Goal: Task Accomplishment & Management: Complete application form

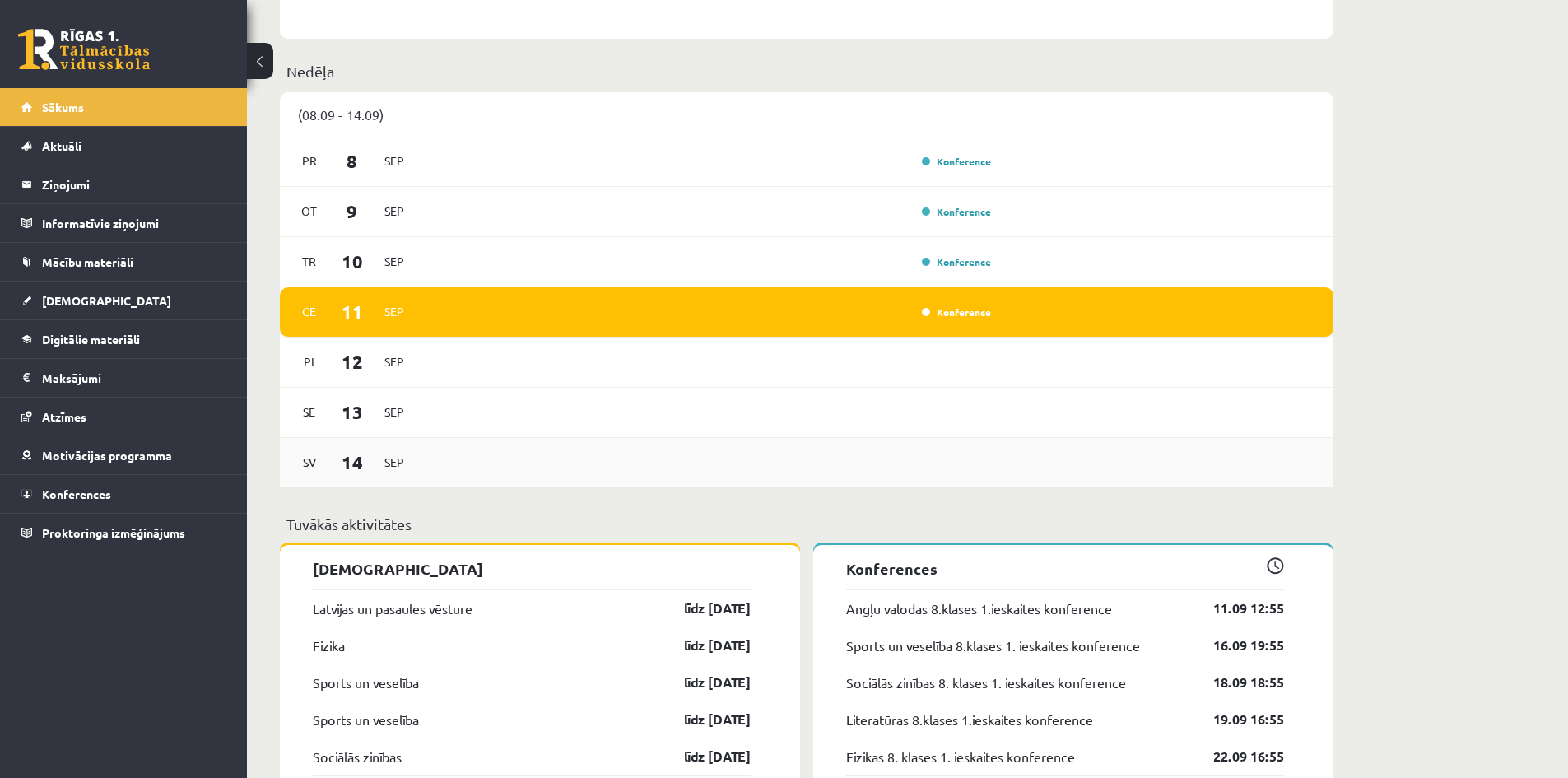
scroll to position [1234, 0]
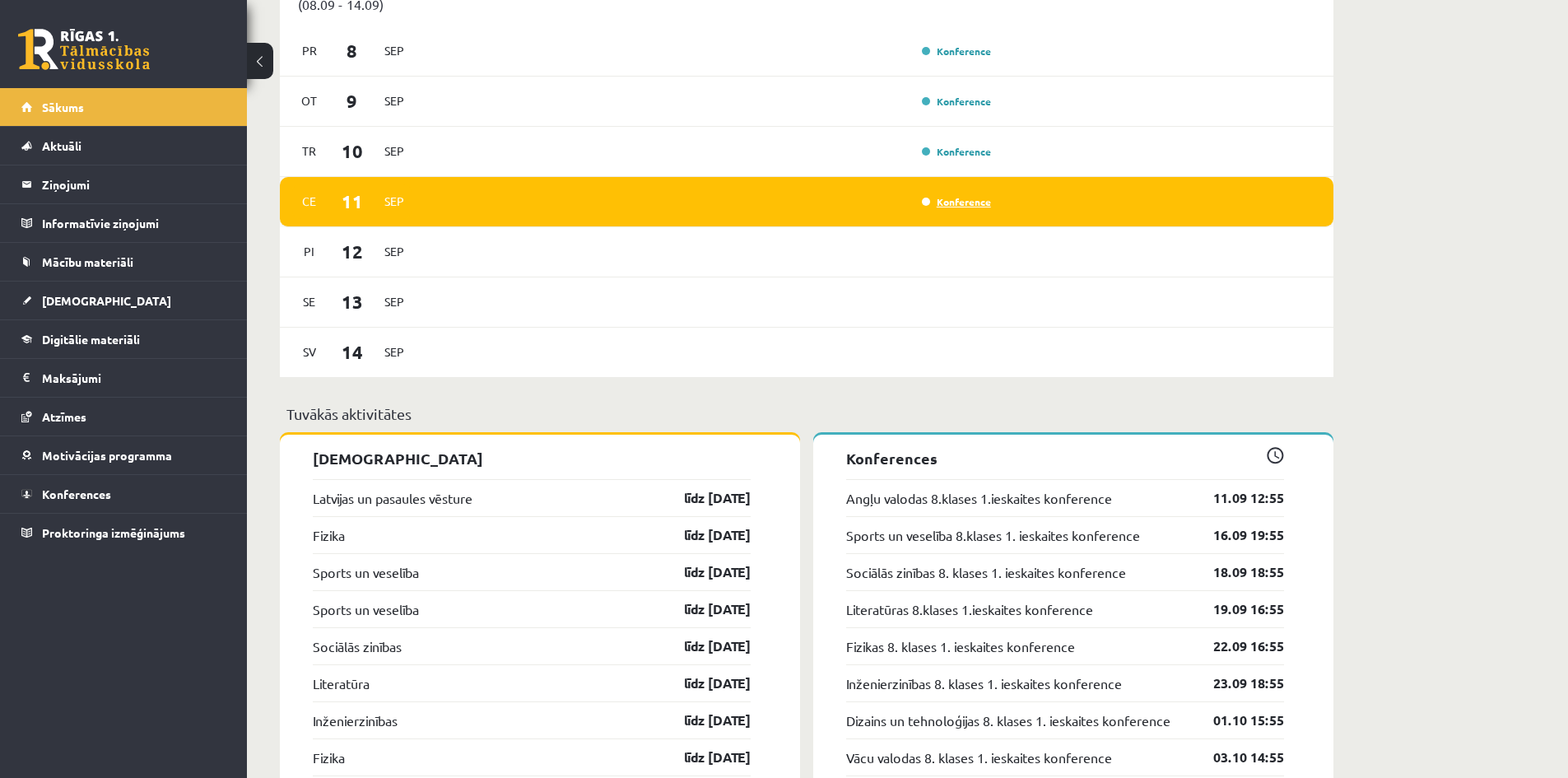
click at [945, 209] on link "Konference" at bounding box center [957, 202] width 69 height 13
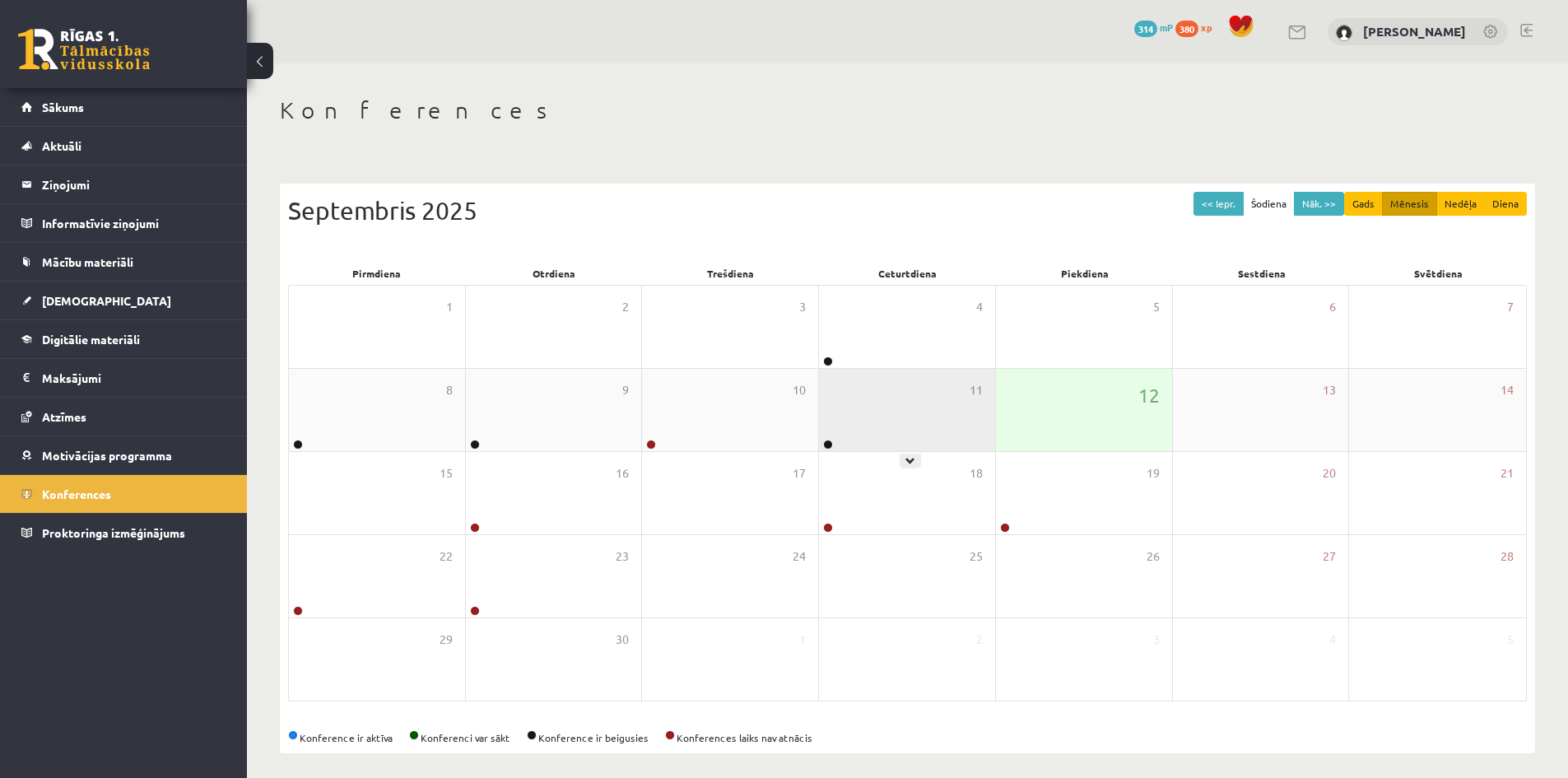
click at [903, 423] on div "11" at bounding box center [907, 410] width 176 height 82
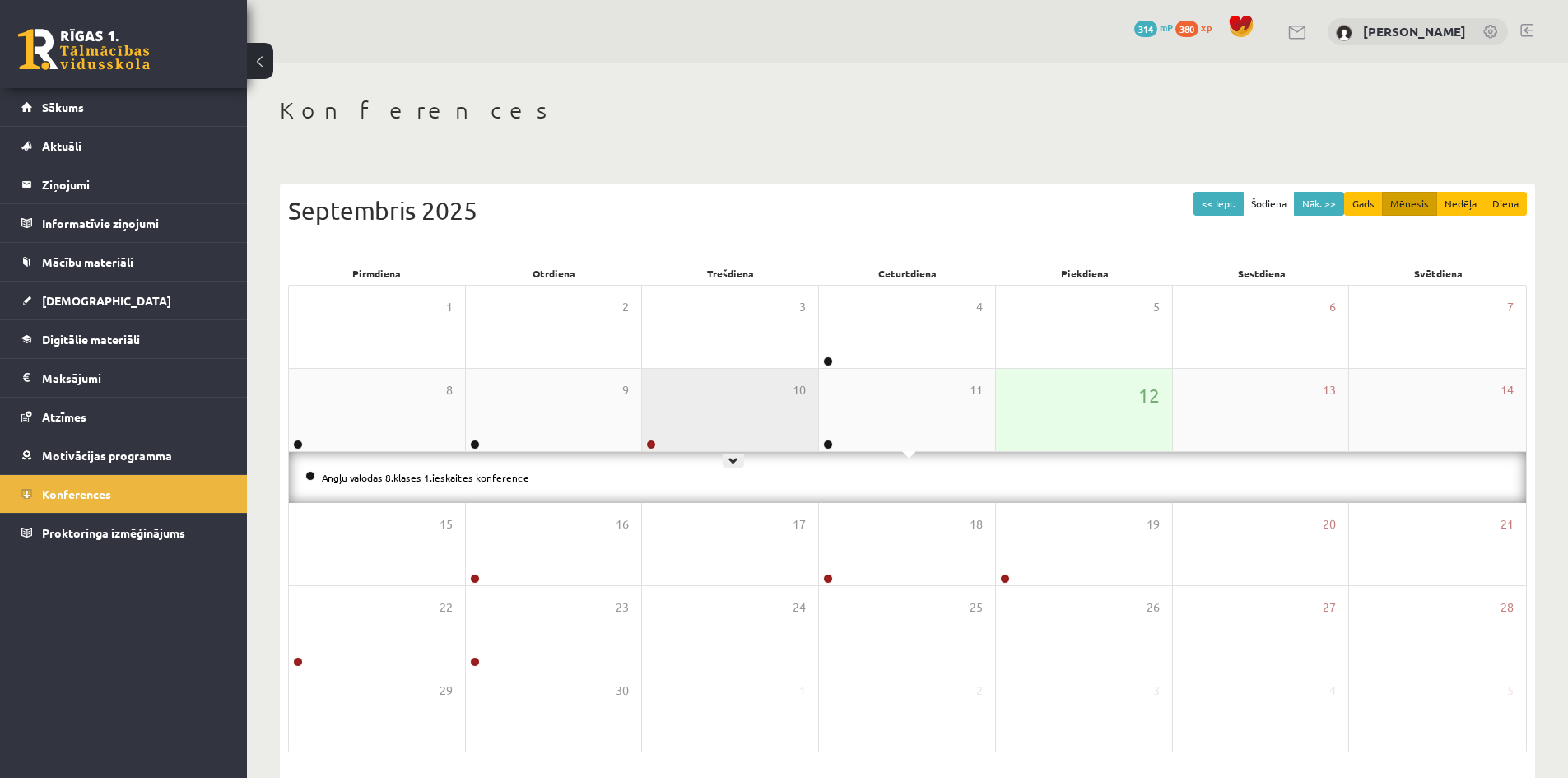
click at [743, 422] on div "10" at bounding box center [730, 410] width 176 height 82
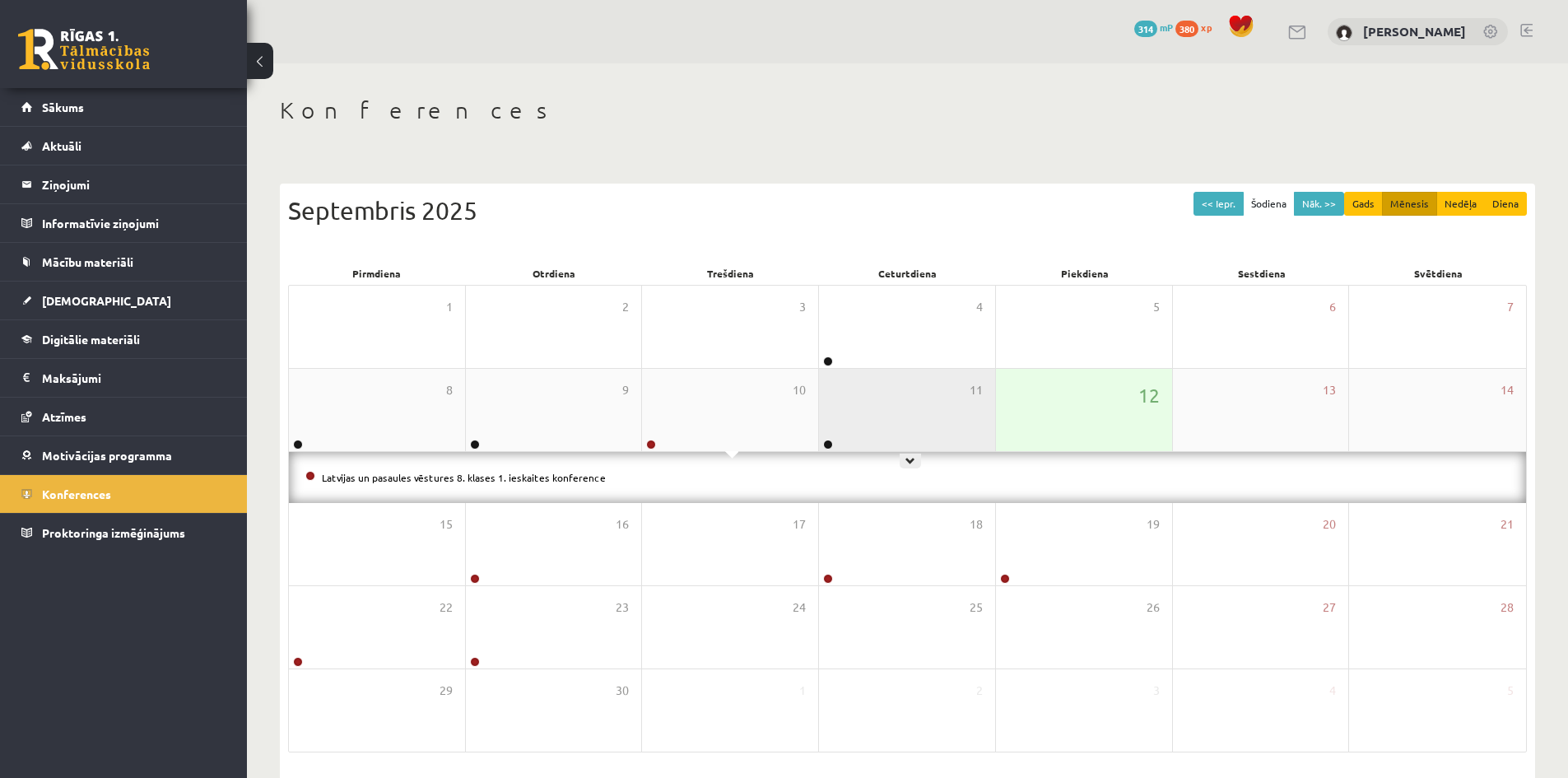
click at [886, 428] on div "11" at bounding box center [907, 410] width 176 height 82
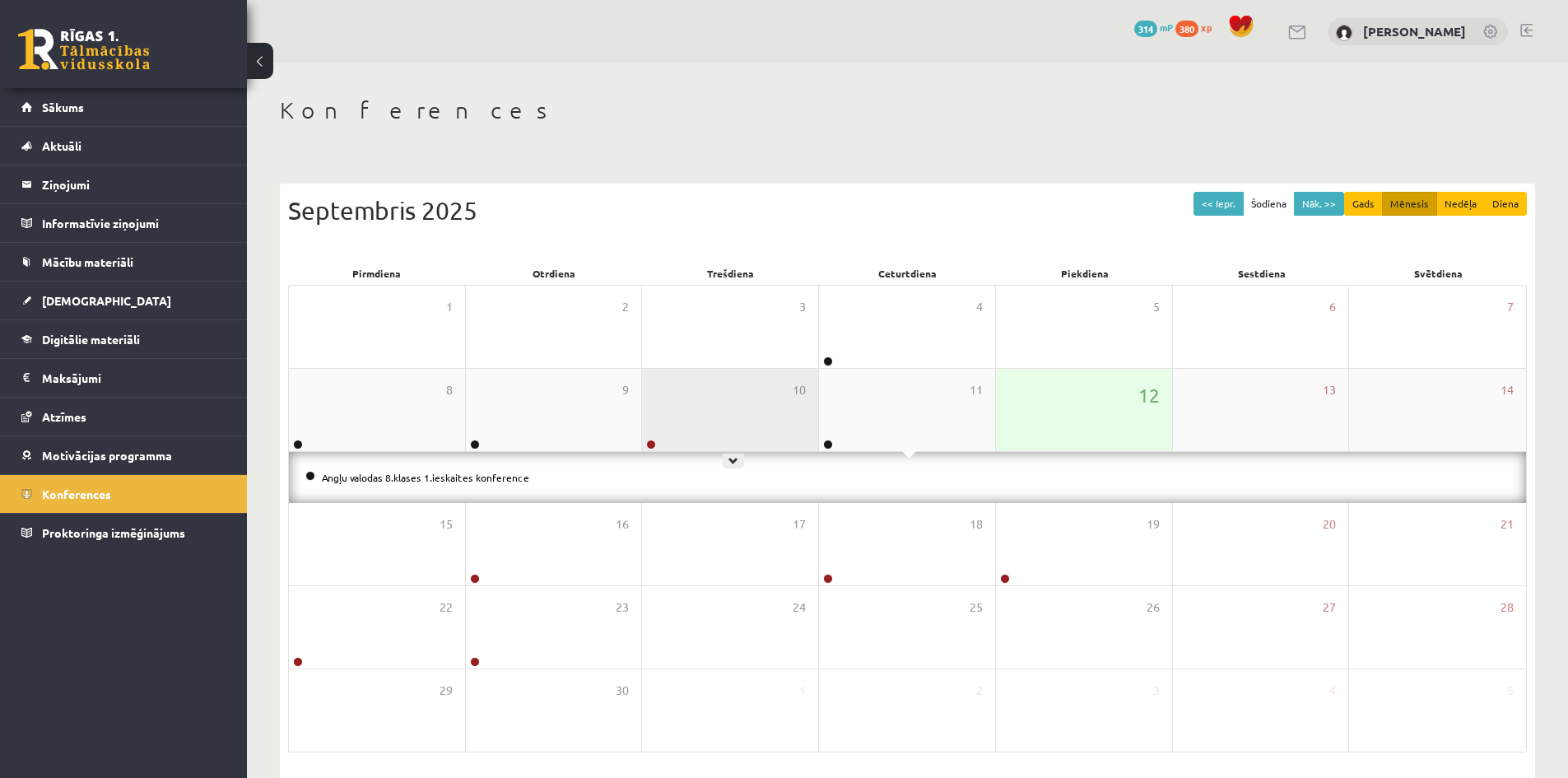
click at [748, 436] on div "10" at bounding box center [730, 410] width 176 height 82
click at [1044, 422] on div "12" at bounding box center [1084, 410] width 176 height 82
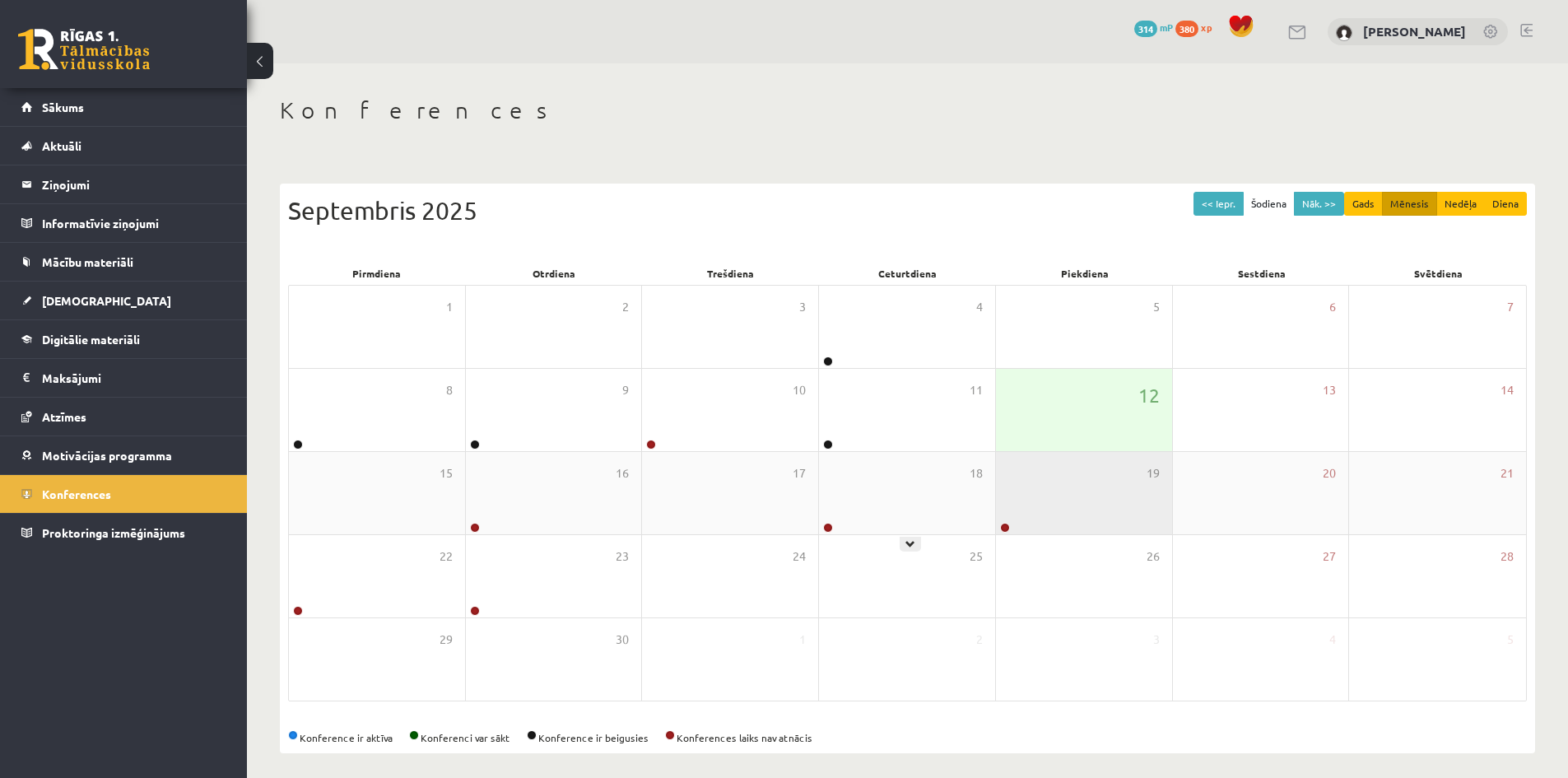
click at [1025, 504] on div "19" at bounding box center [1084, 493] width 176 height 82
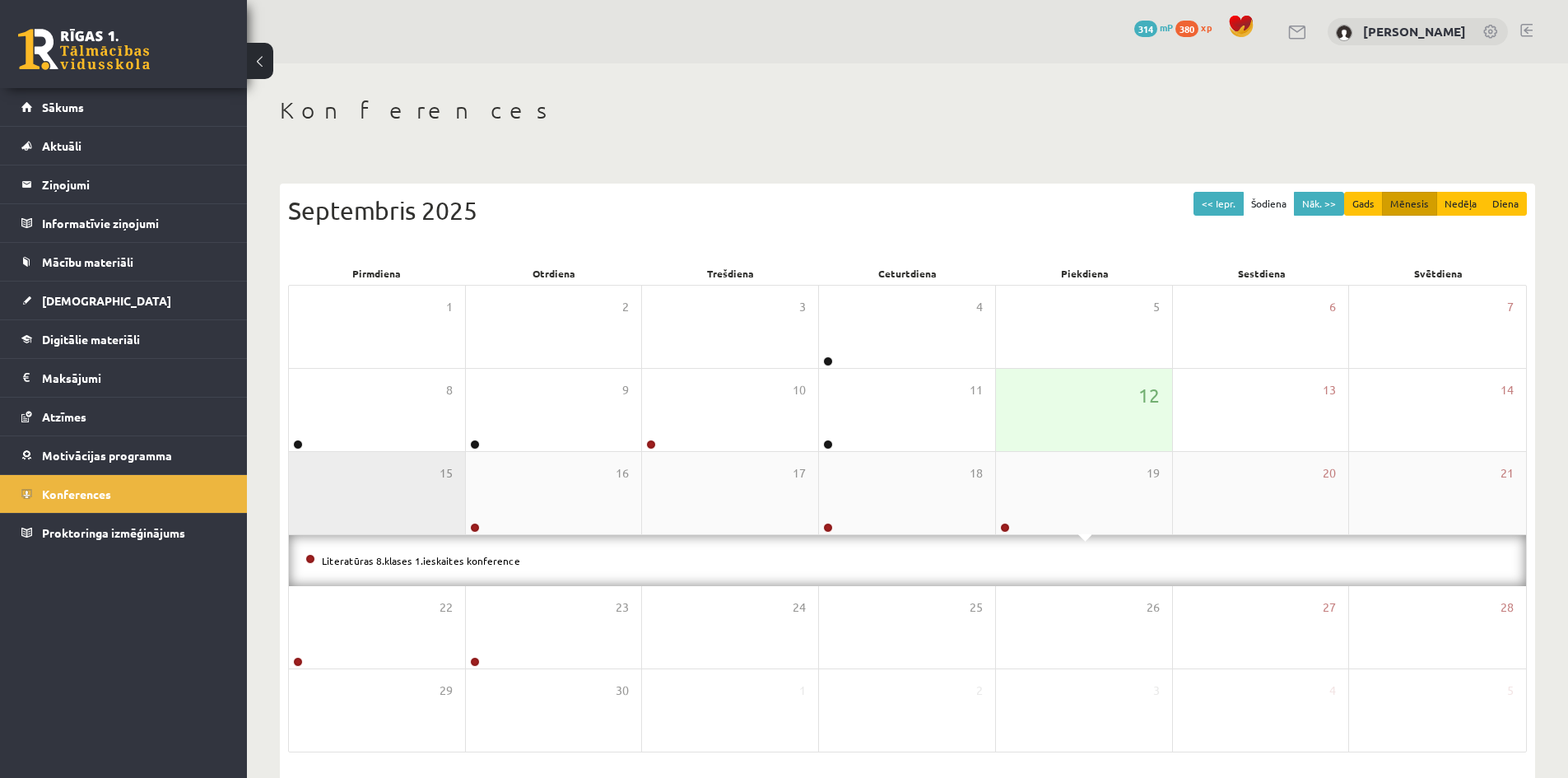
click at [381, 485] on div "15" at bounding box center [377, 493] width 176 height 82
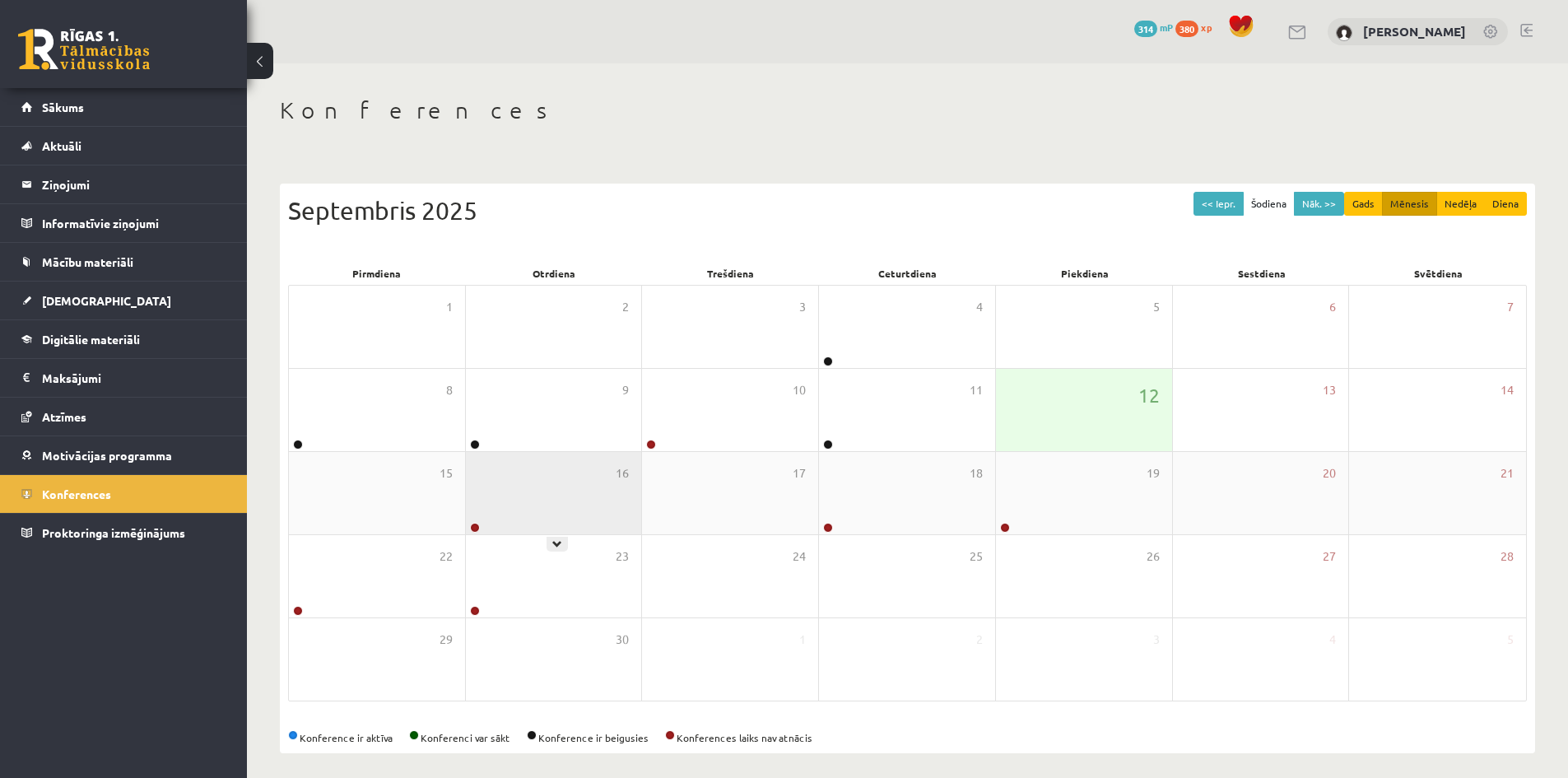
click at [575, 490] on div "16" at bounding box center [554, 493] width 176 height 82
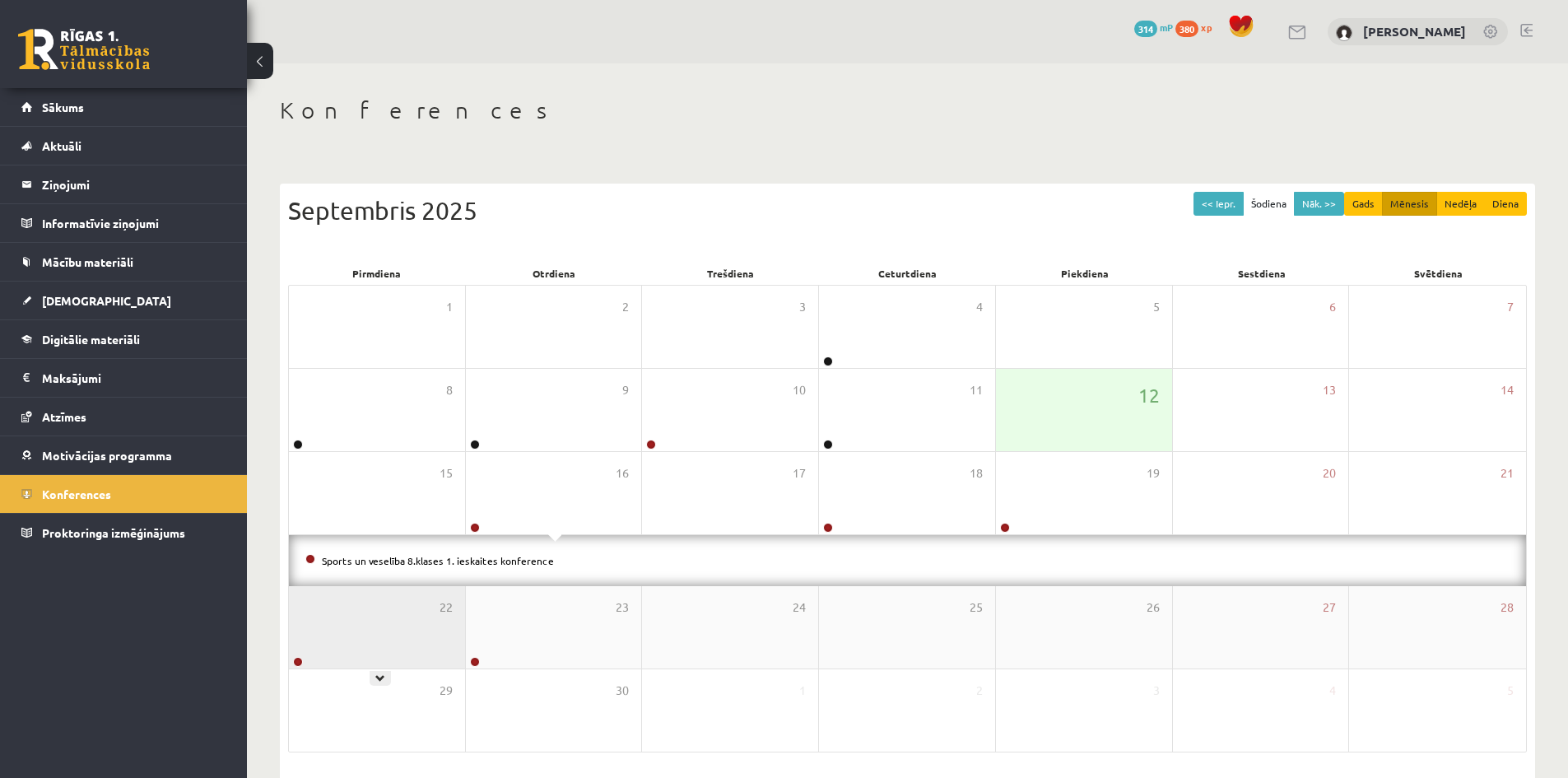
click at [394, 619] on div "22" at bounding box center [377, 627] width 176 height 82
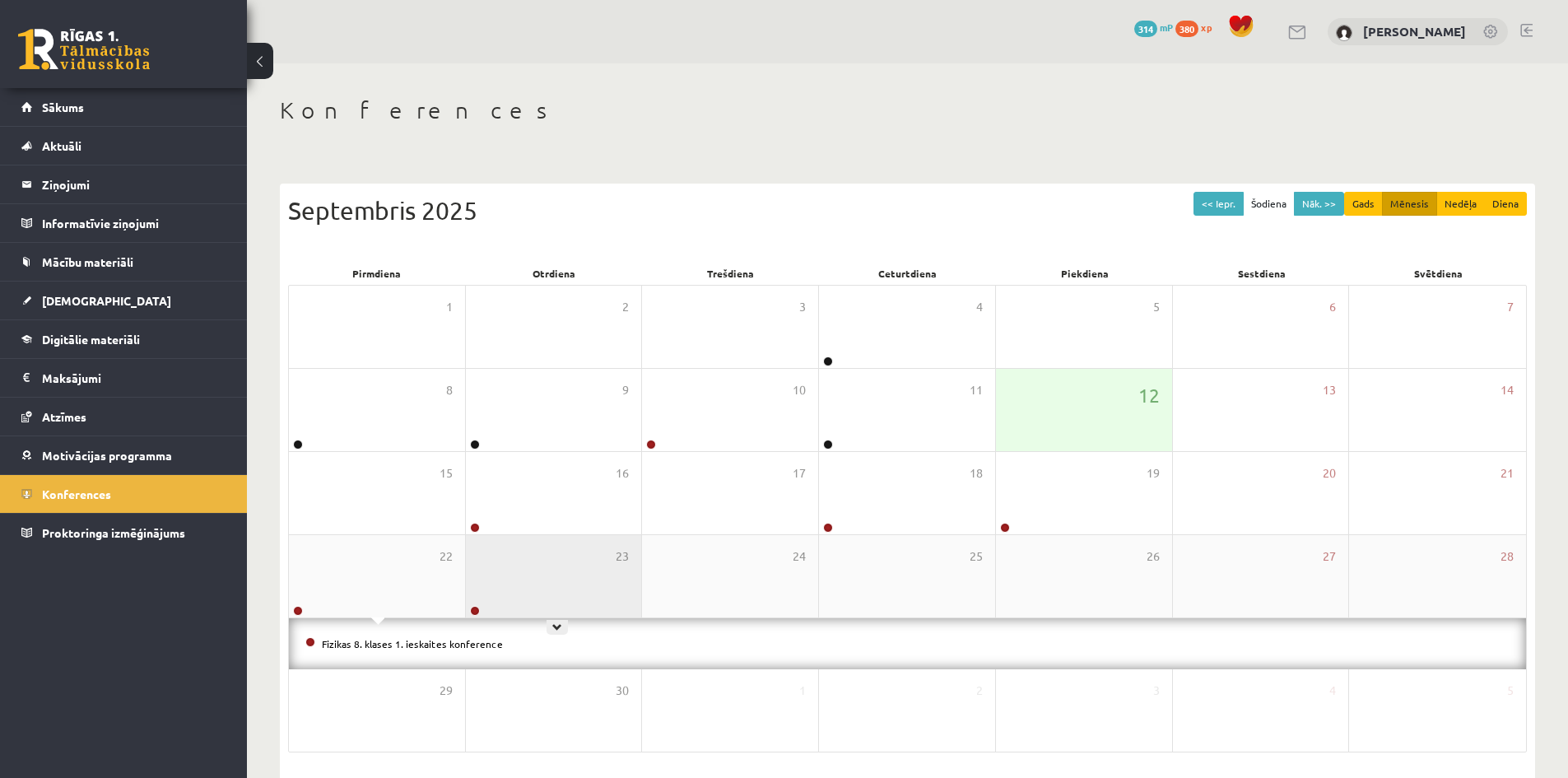
click at [596, 584] on div "23" at bounding box center [554, 576] width 176 height 82
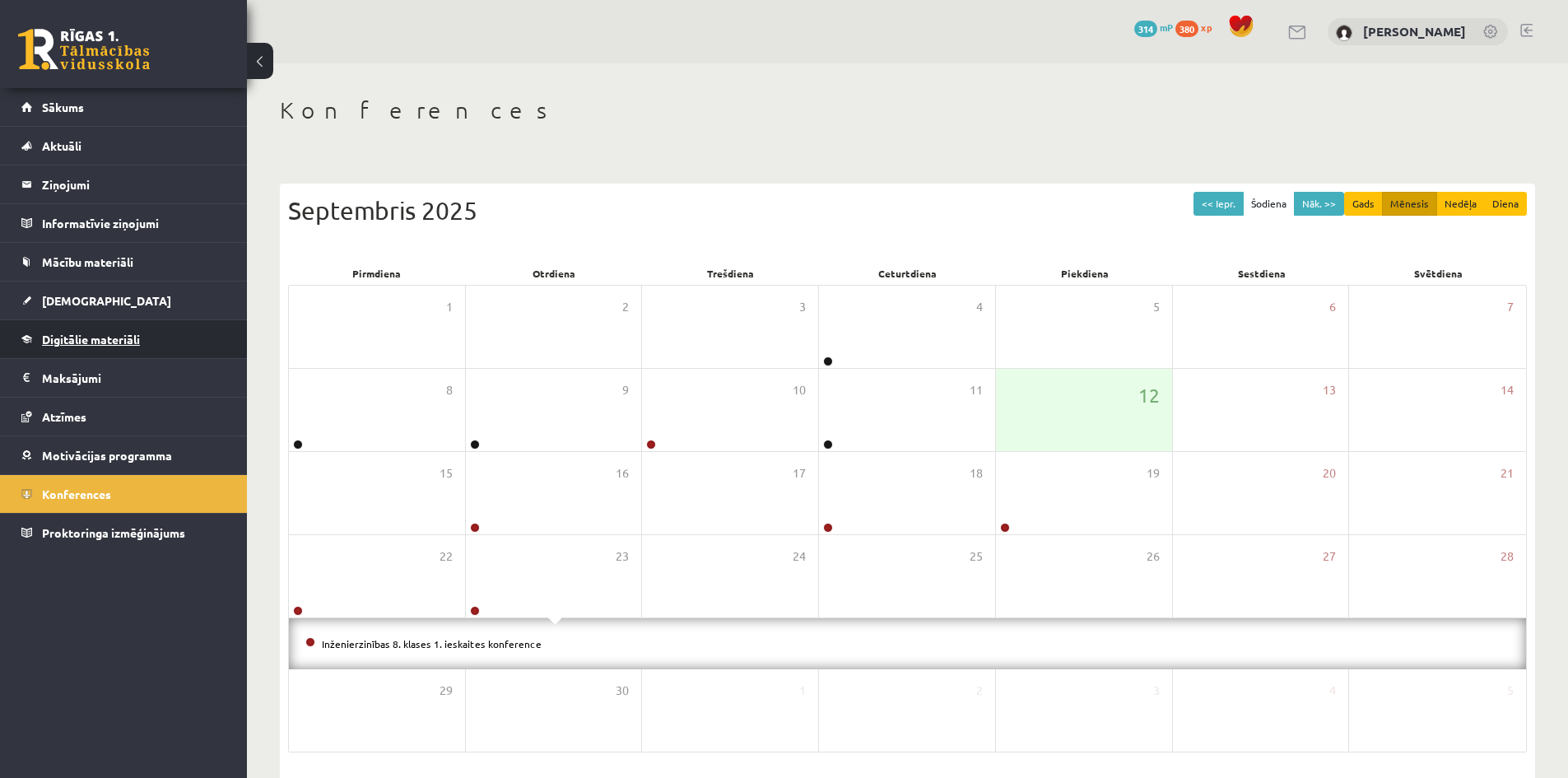
click at [100, 334] on span "Digitālie materiāli" at bounding box center [91, 339] width 98 height 15
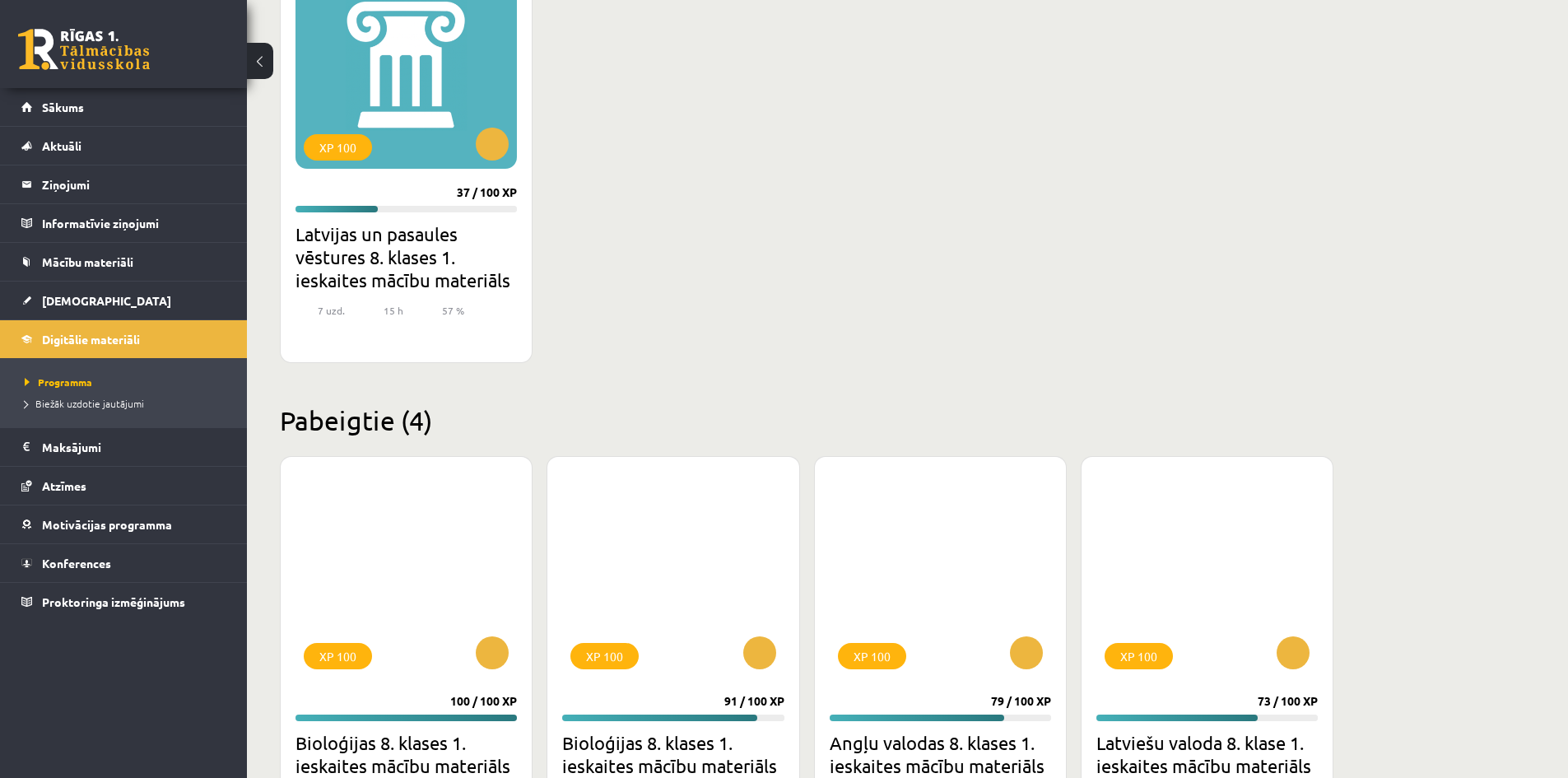
scroll to position [494, 0]
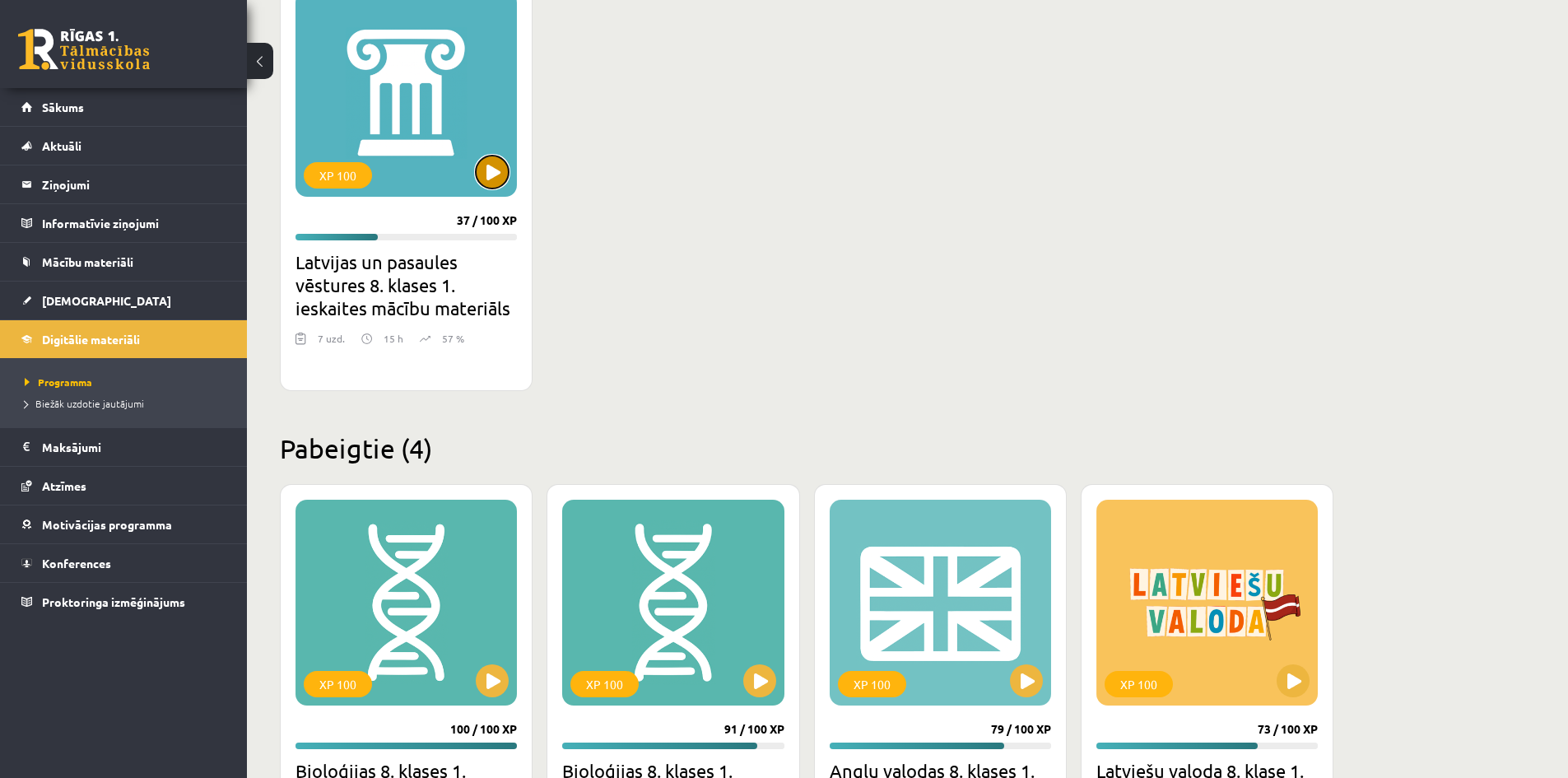
click at [489, 168] on button at bounding box center [492, 171] width 33 height 33
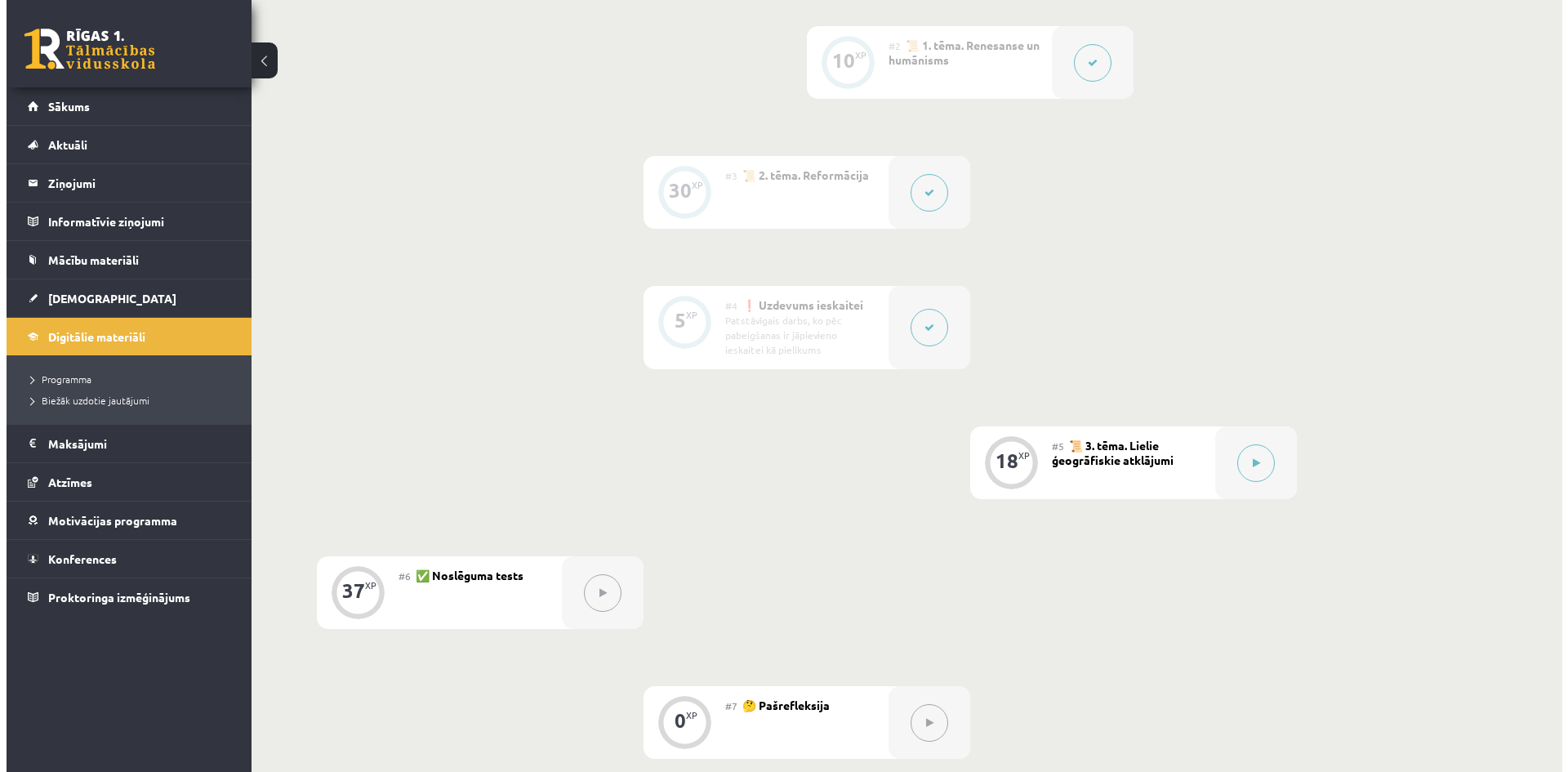
scroll to position [572, 0]
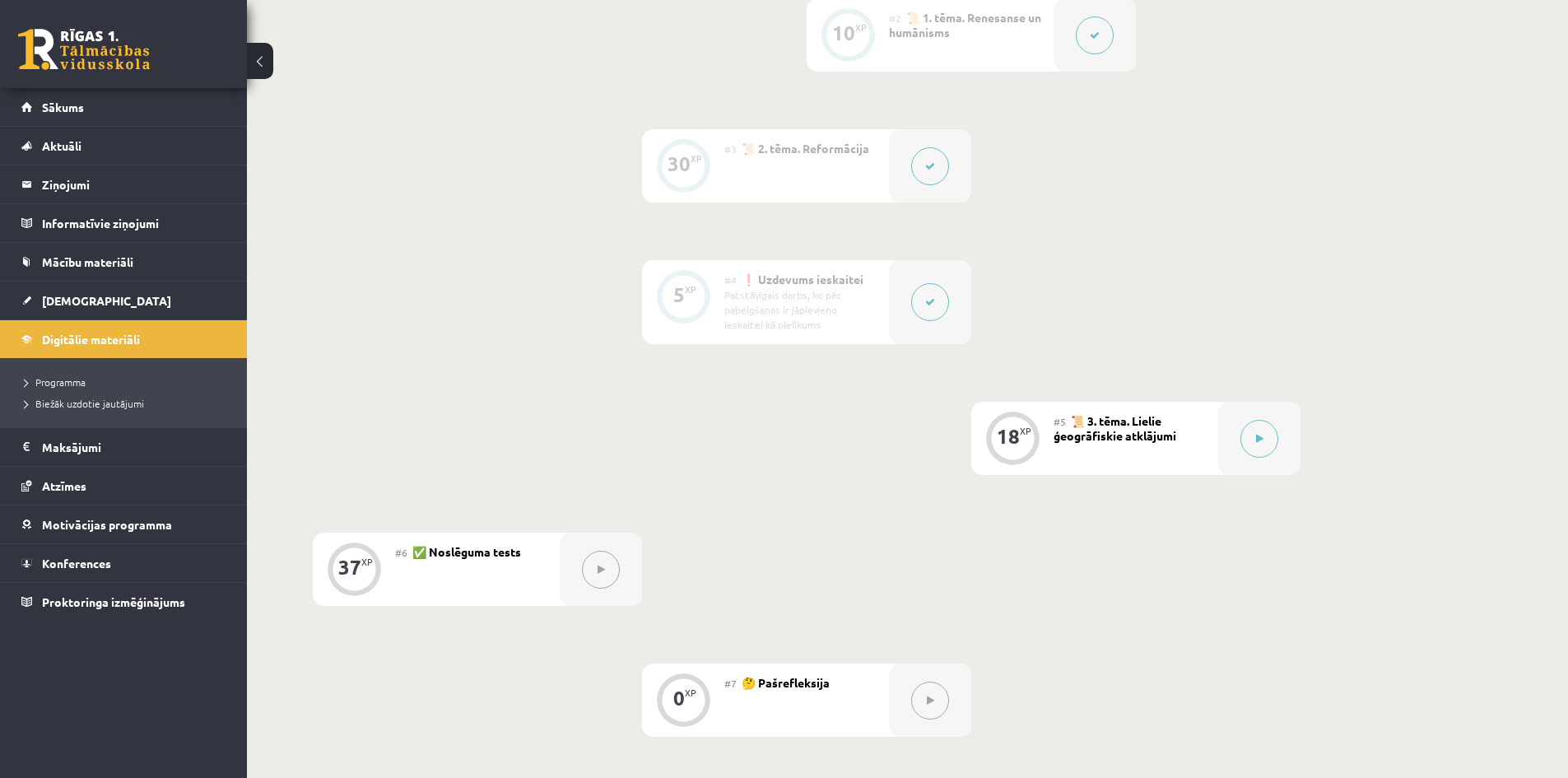
click at [950, 294] on div at bounding box center [930, 302] width 82 height 84
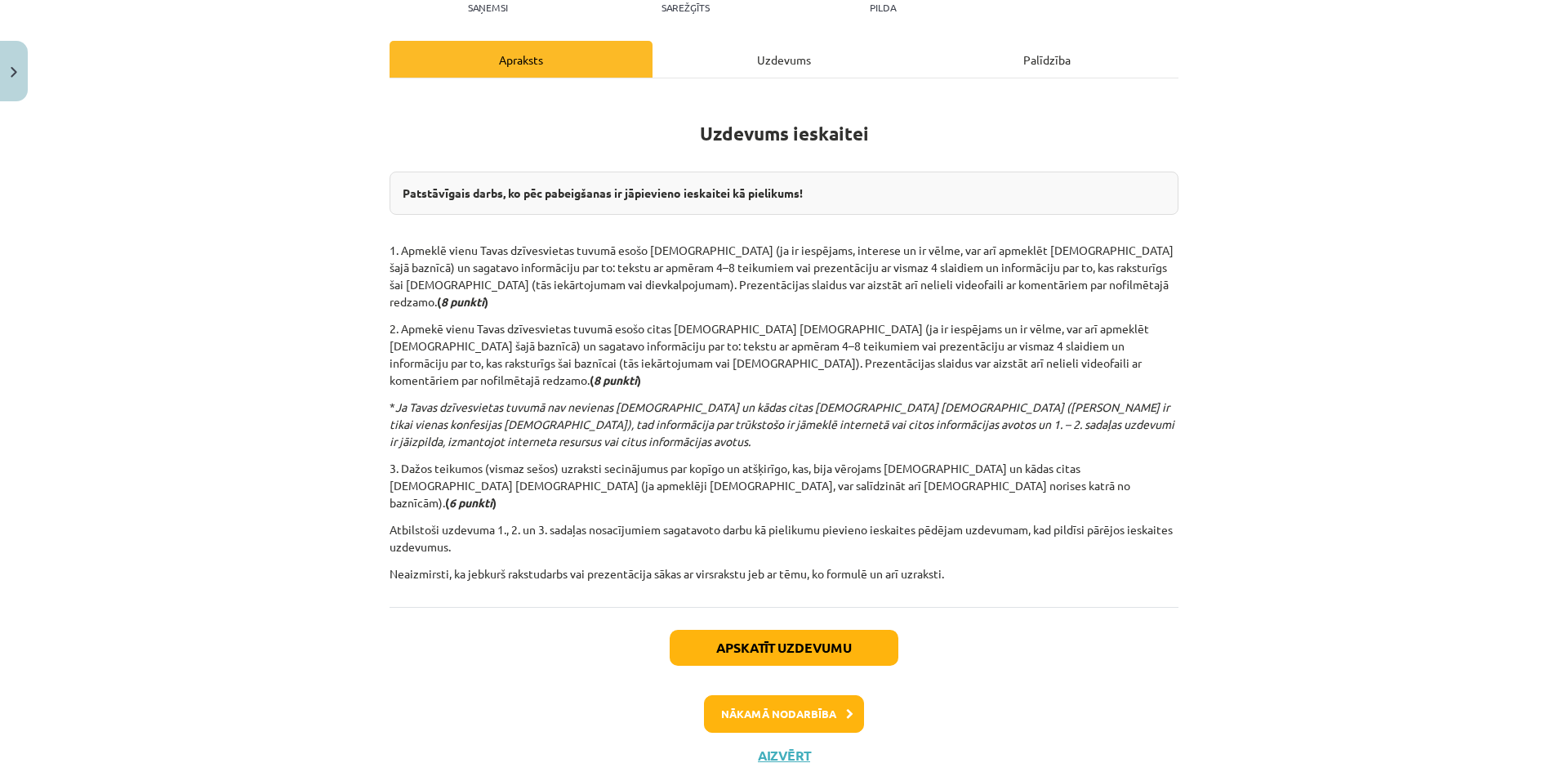
scroll to position [118, 0]
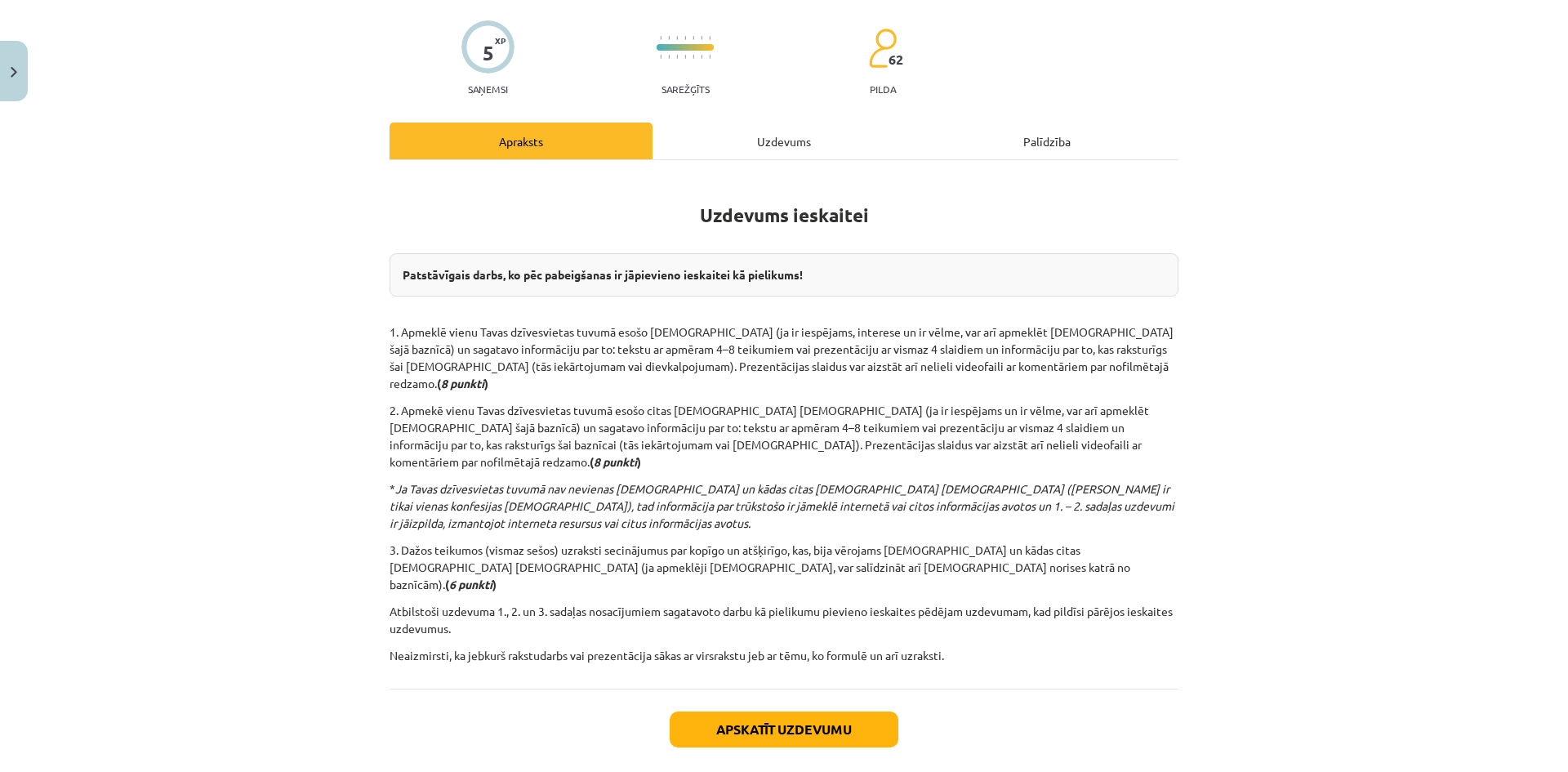
click at [779, 145] on div "Uzdevums" at bounding box center [783, 141] width 263 height 37
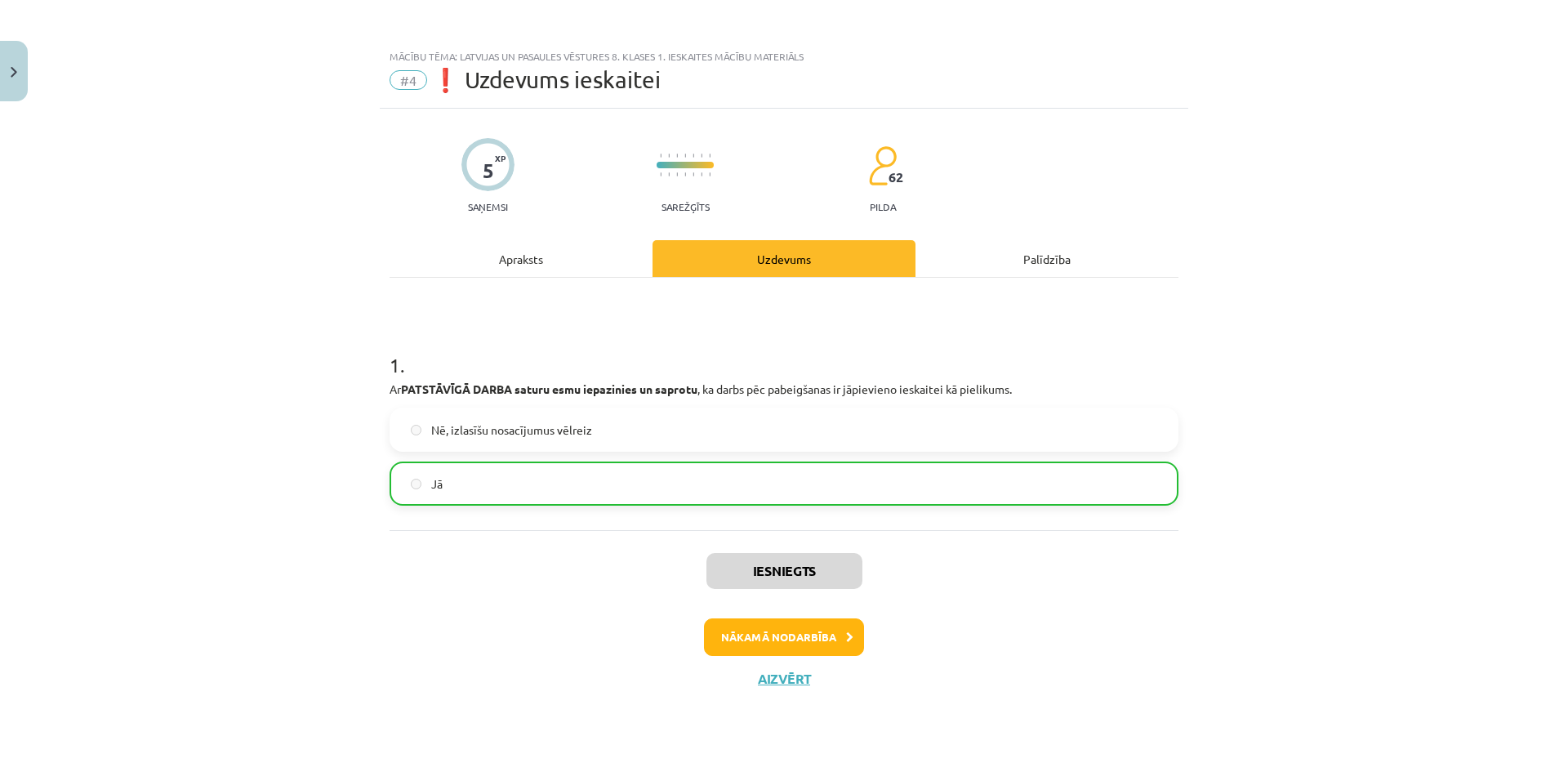
click at [1110, 250] on div "Palīdzība" at bounding box center [1046, 259] width 263 height 37
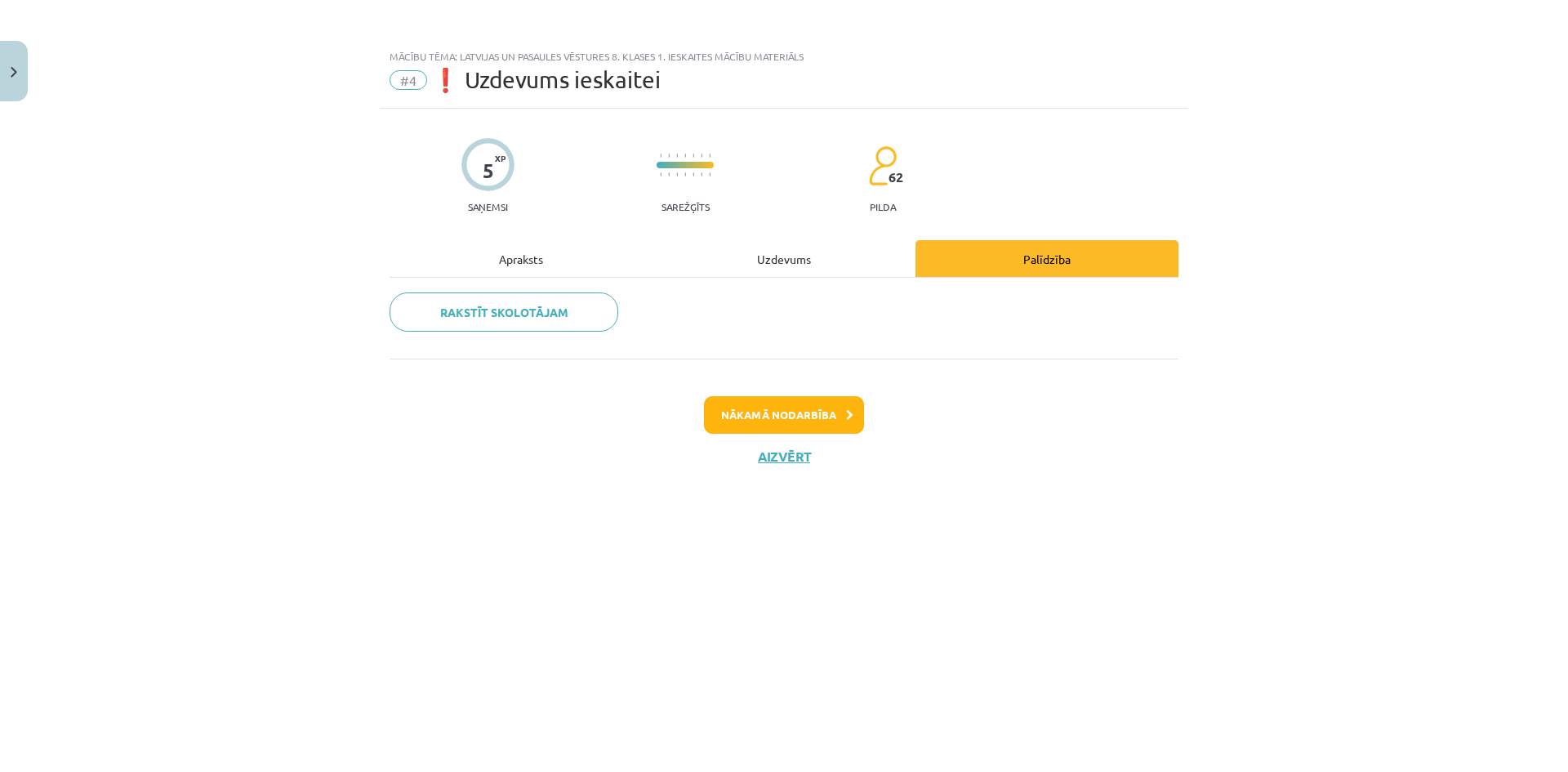
click at [570, 252] on div "Apraksts" at bounding box center [521, 259] width 263 height 37
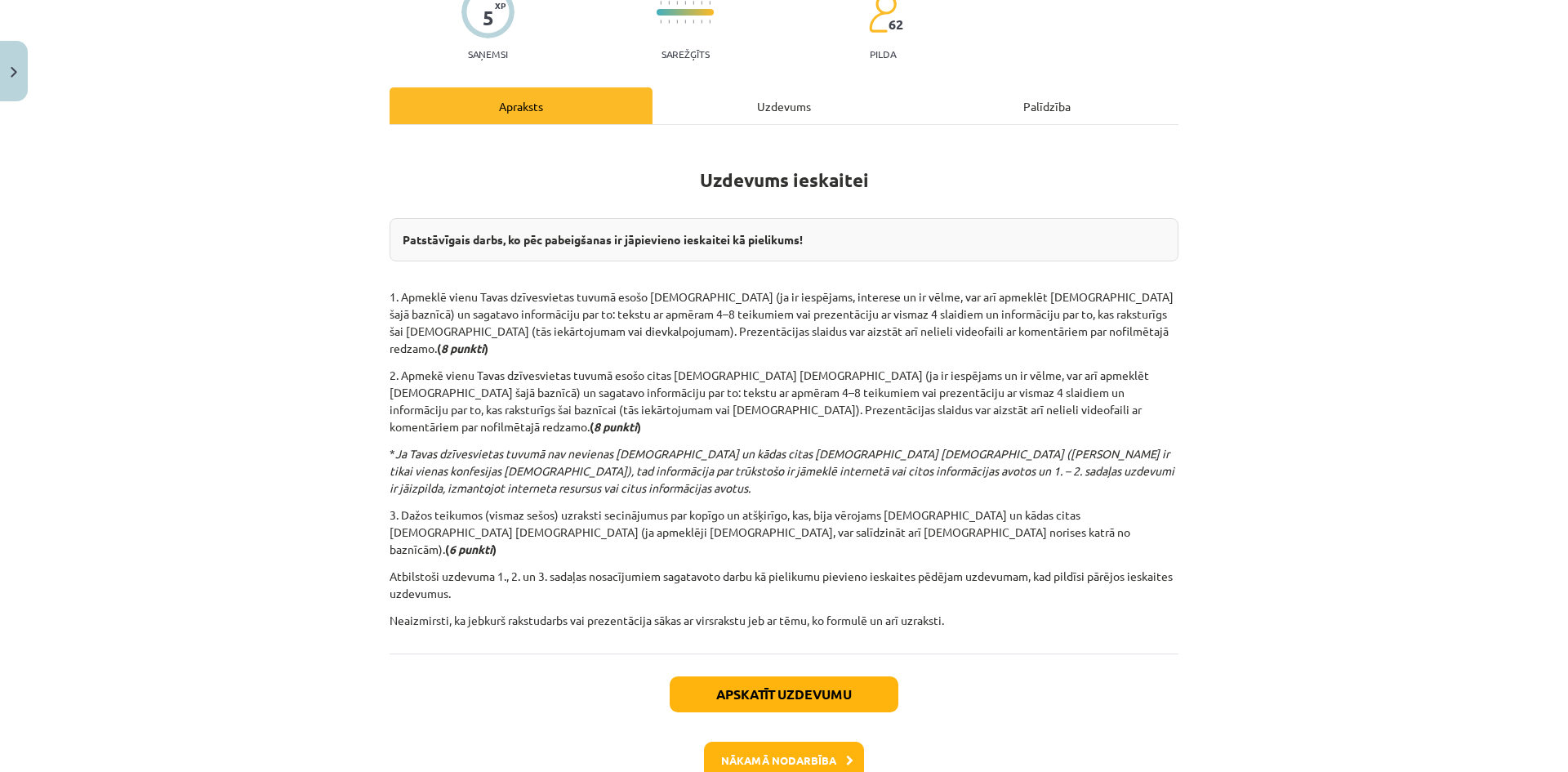
scroll to position [163, 0]
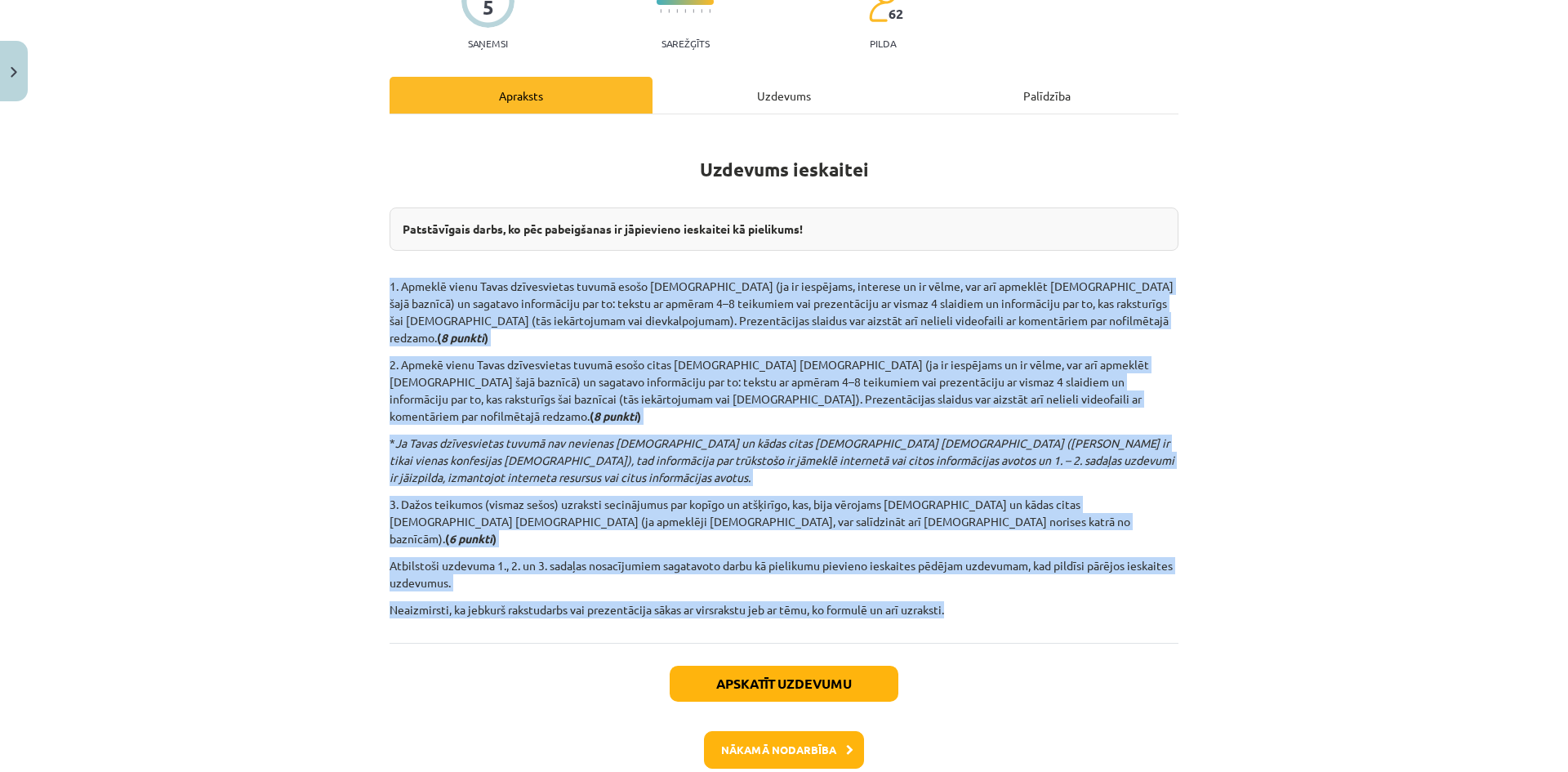
drag, startPoint x: 367, startPoint y: 272, endPoint x: 1241, endPoint y: 550, distance: 917.1
click at [1241, 550] on div "Mācību tēma: Latvijas un pasaules vēstures 8. klases 1. ieskaites mācību materi…" at bounding box center [784, 386] width 1568 height 772
copy div "1. Apmeklē vienu Tavas dzīvesvietas tuvumā esošo katoļu baznīcu (ja ir iespējam…"
click at [819, 731] on button "Nākamā nodarbība" at bounding box center [784, 750] width 160 height 37
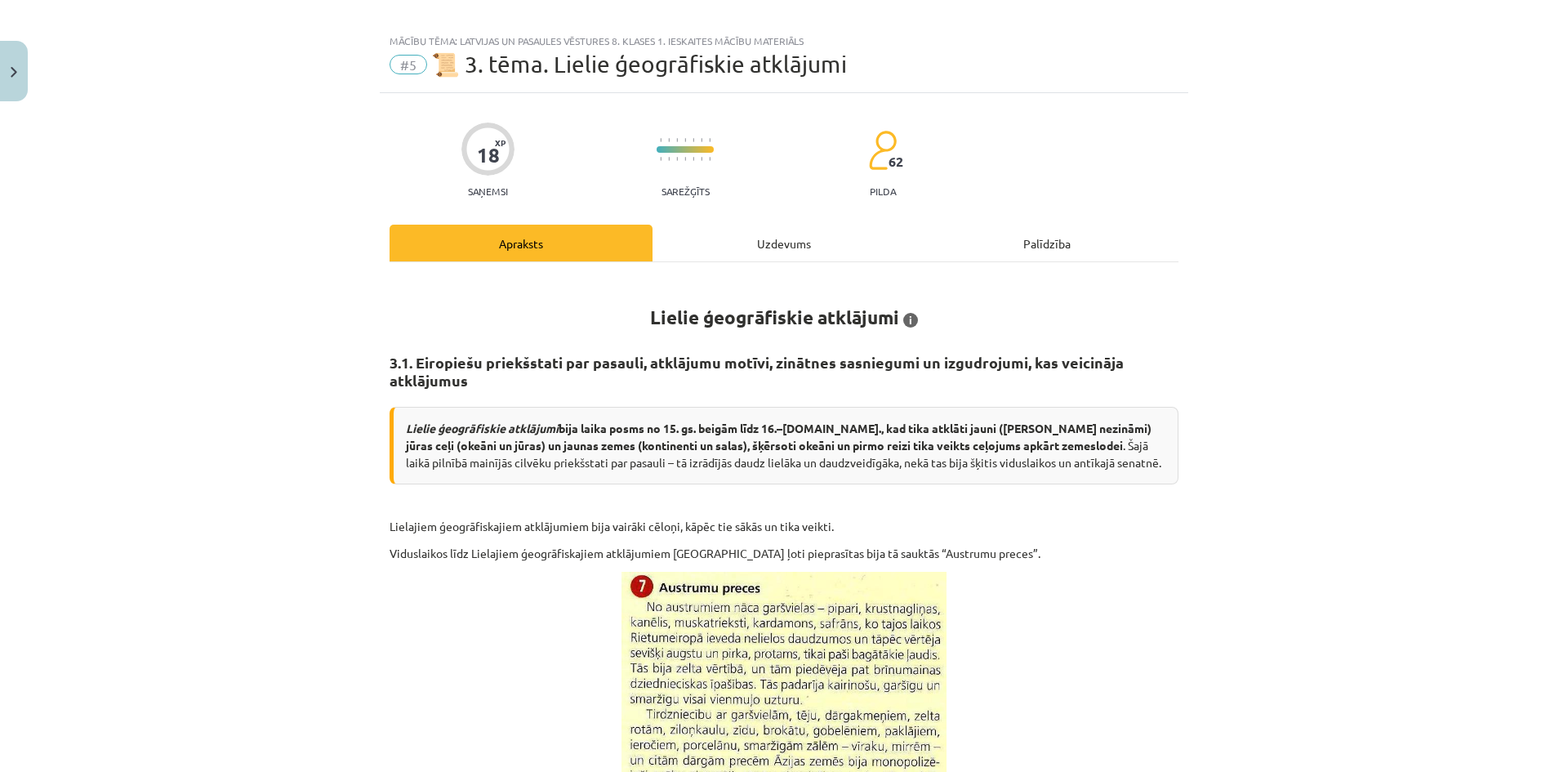
scroll to position [0, 0]
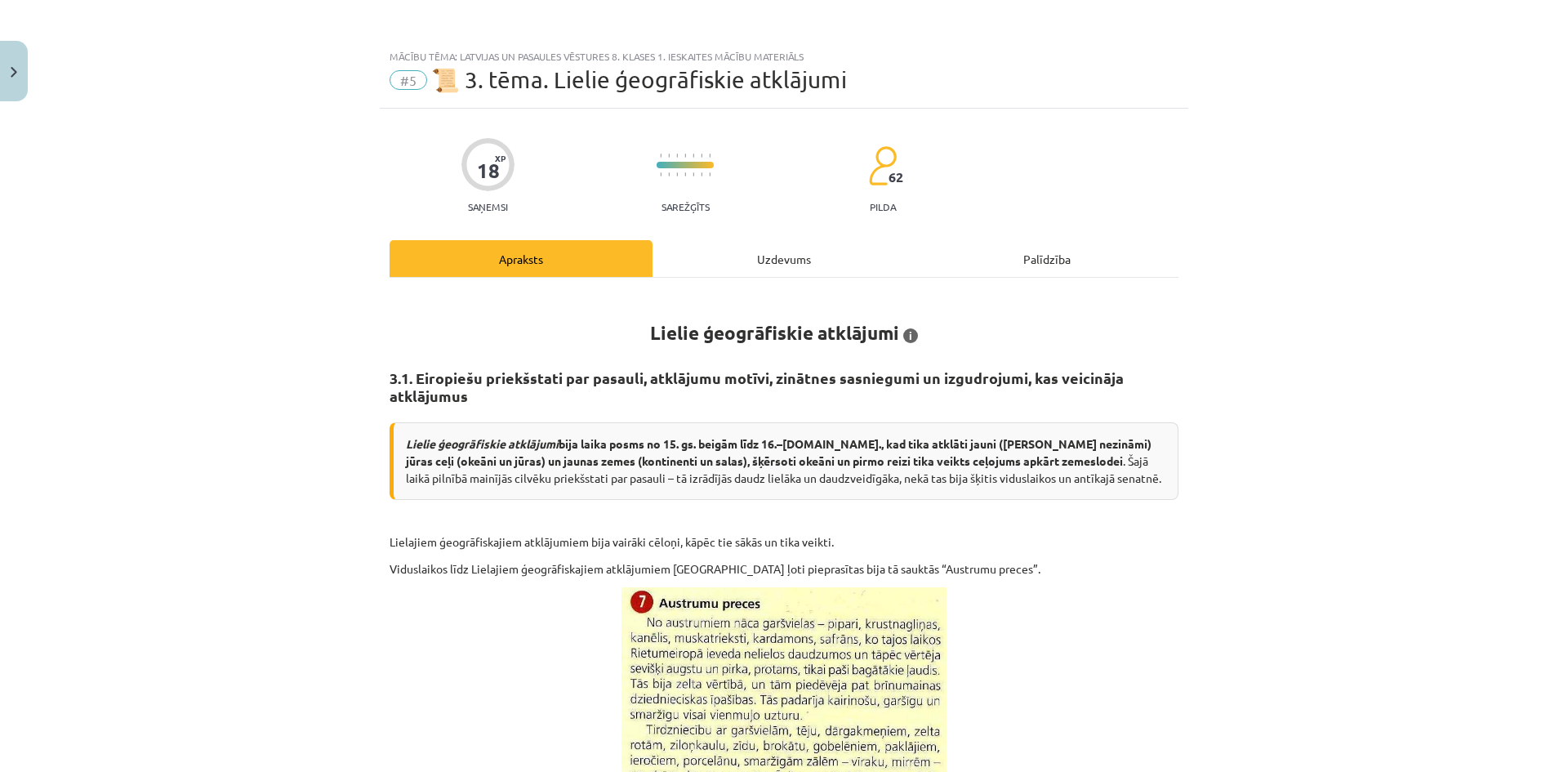
click at [771, 244] on div "Uzdevums" at bounding box center [783, 259] width 263 height 37
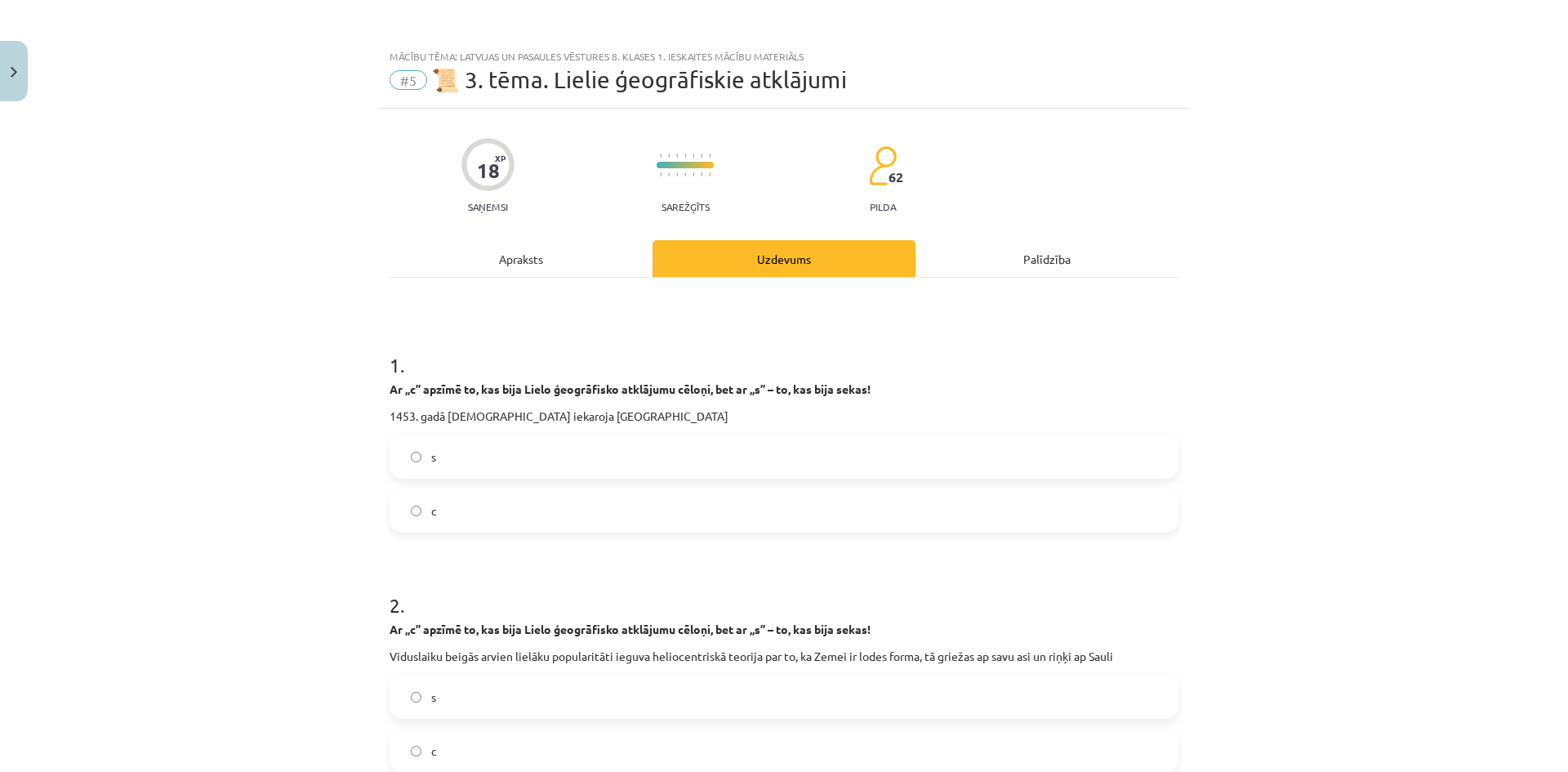
scroll to position [41, 0]
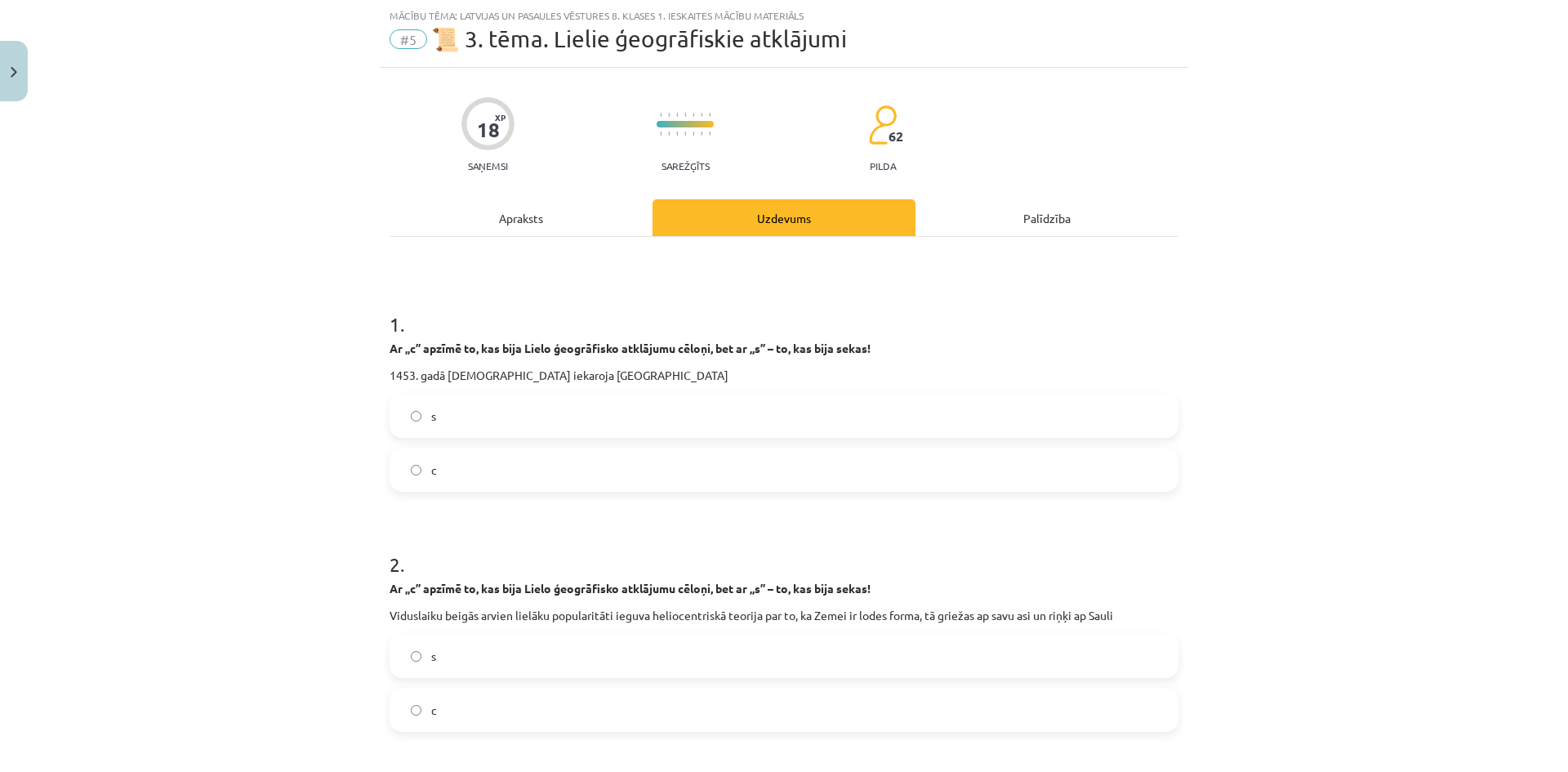
click at [523, 215] on div "Apraksts" at bounding box center [521, 218] width 263 height 37
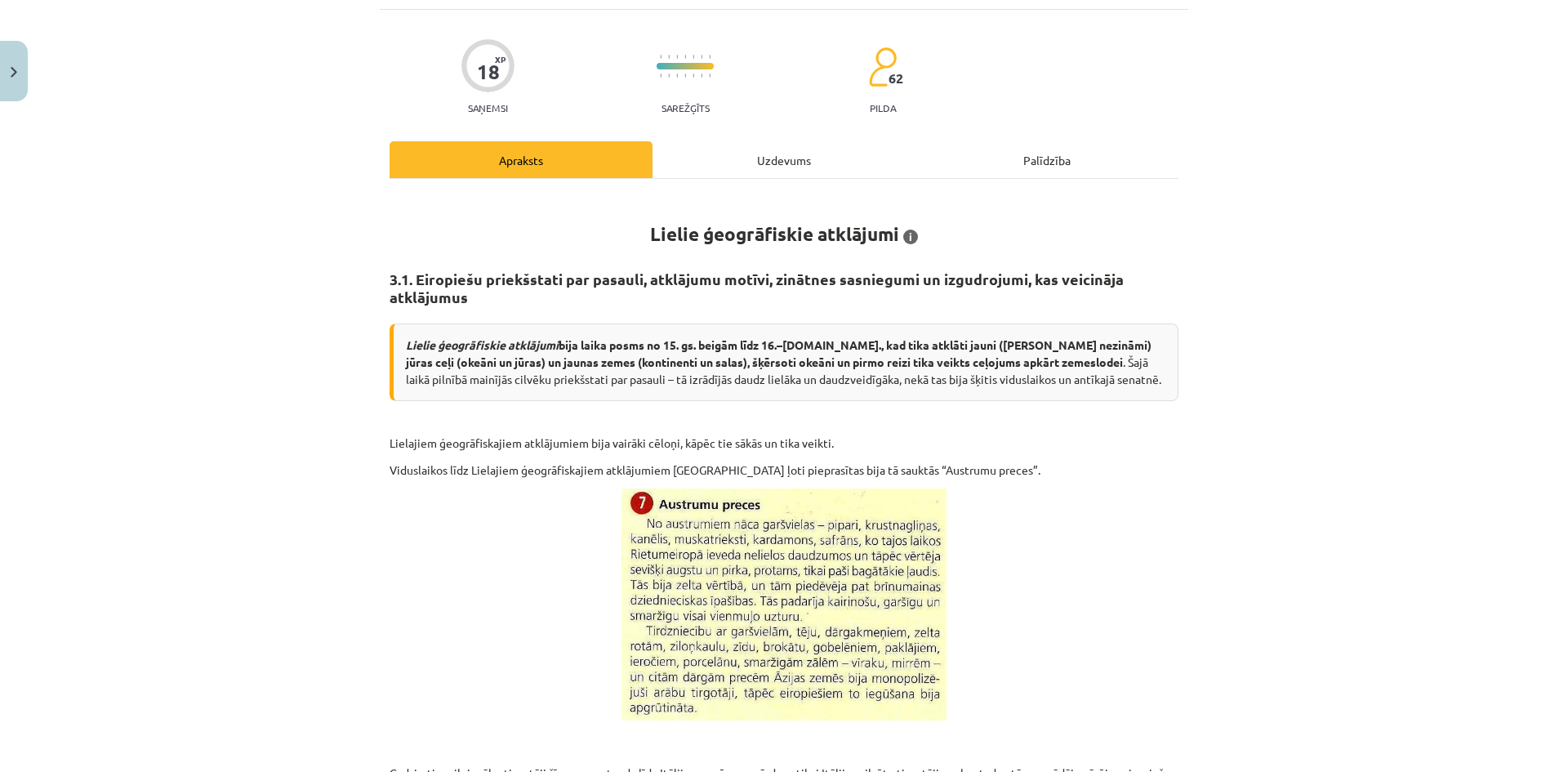
scroll to position [89, 0]
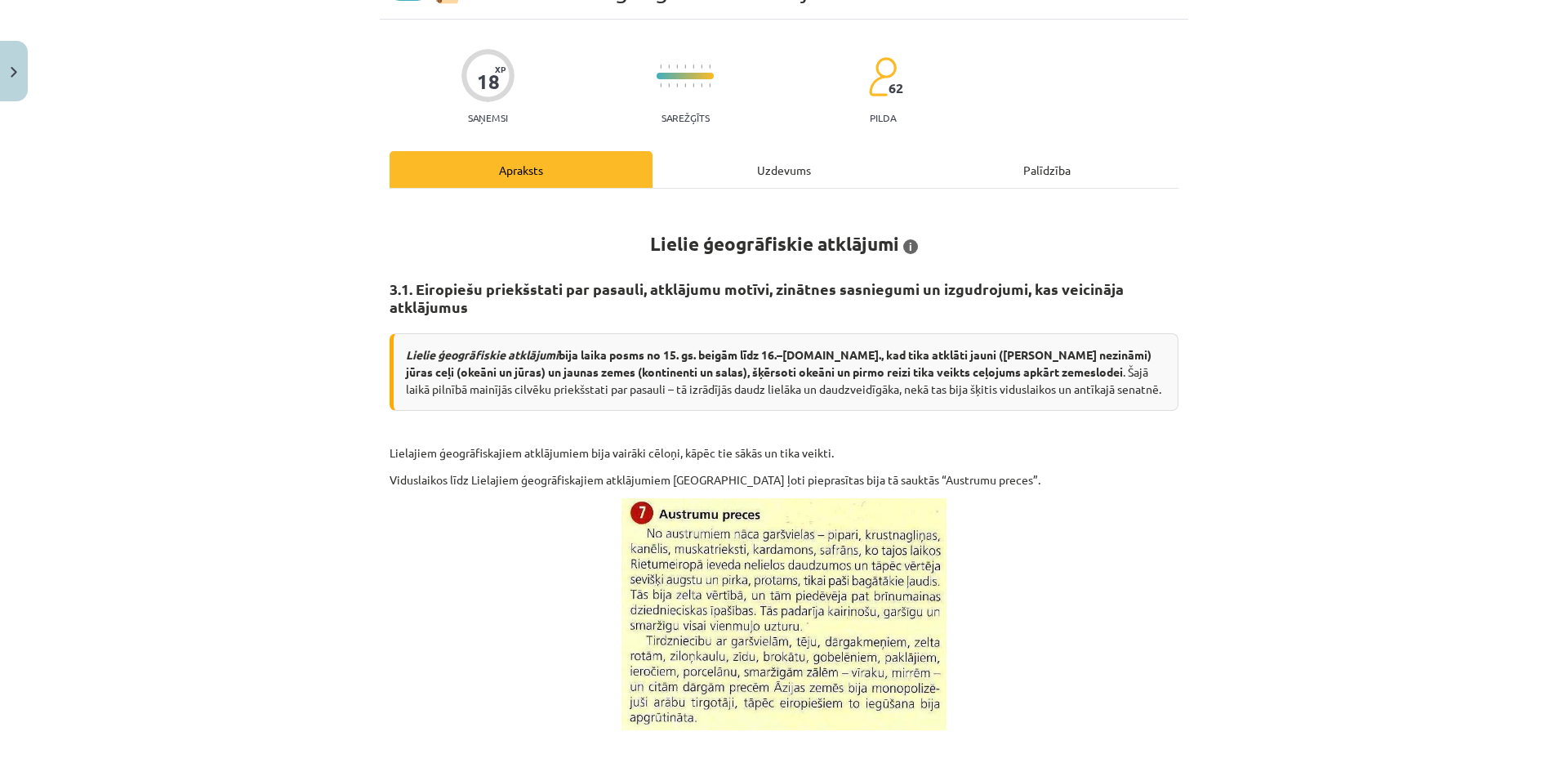
click at [1338, 277] on div "Mācību tēma: Latvijas un pasaules vēstures 8. klases 1. ieskaites mācību materi…" at bounding box center [784, 386] width 1568 height 772
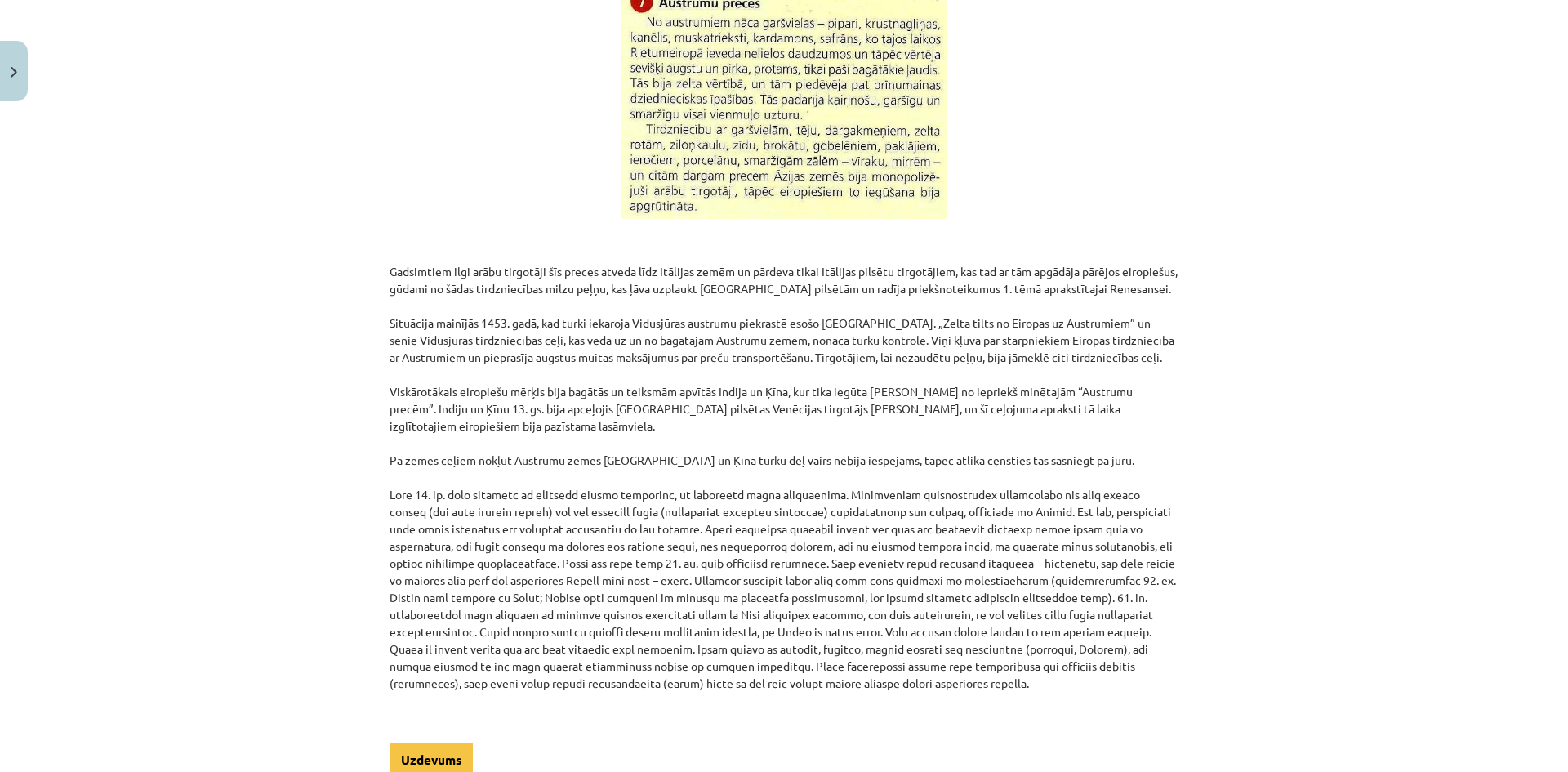
scroll to position [583, 0]
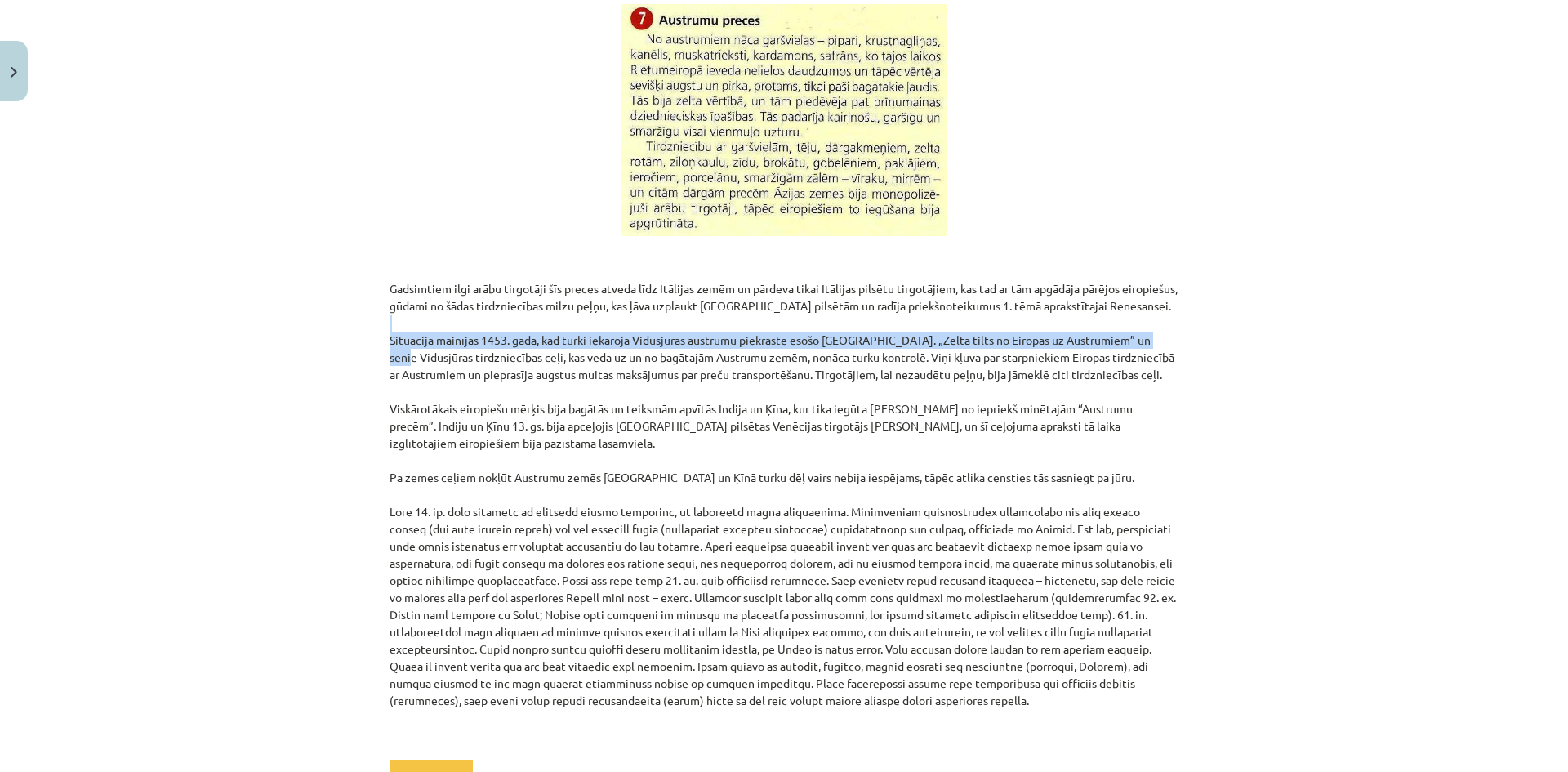
drag, startPoint x: 1240, startPoint y: 334, endPoint x: 1248, endPoint y: 340, distance: 10.0
click at [1248, 339] on div "Mācību tēma: Latvijas un pasaules vēstures 8. klases 1. ieskaites mācību materi…" at bounding box center [784, 386] width 1568 height 772
click at [1248, 340] on div "Mācību tēma: Latvijas un pasaules vēstures 8. klases 1. ieskaites mācību materi…" at bounding box center [784, 386] width 1568 height 772
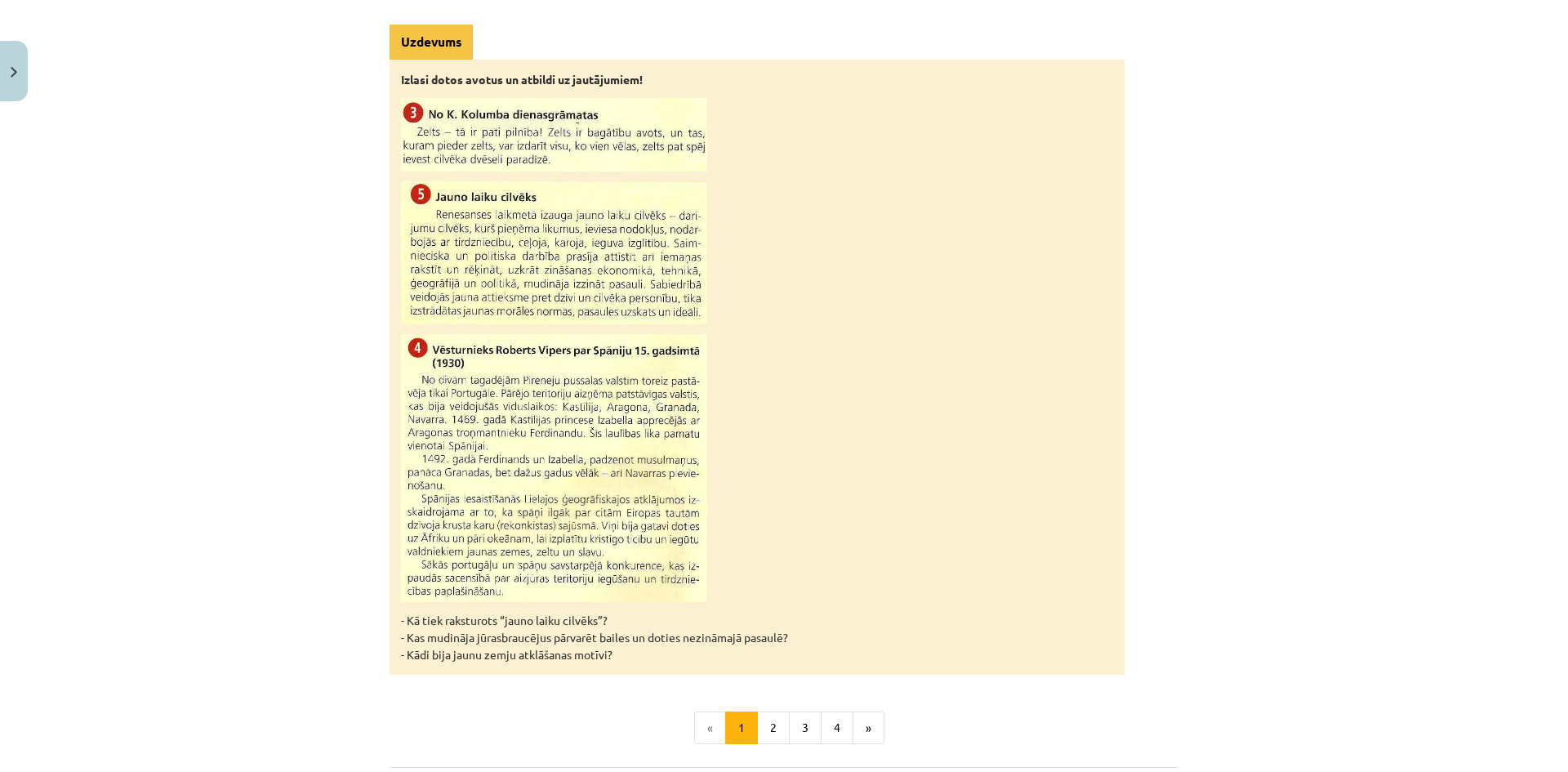
scroll to position [1399, 0]
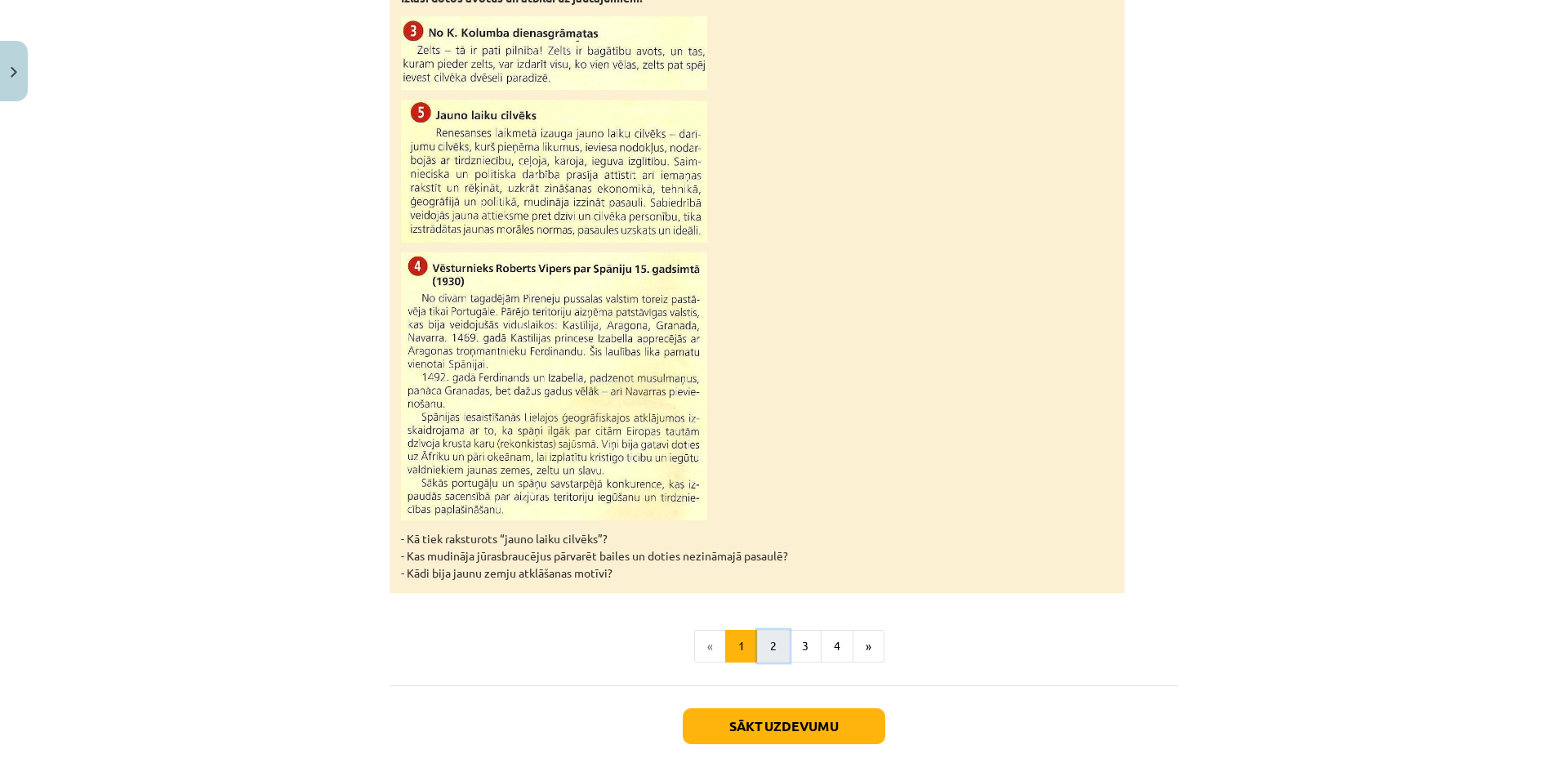
click at [780, 650] on button "2" at bounding box center [773, 645] width 32 height 32
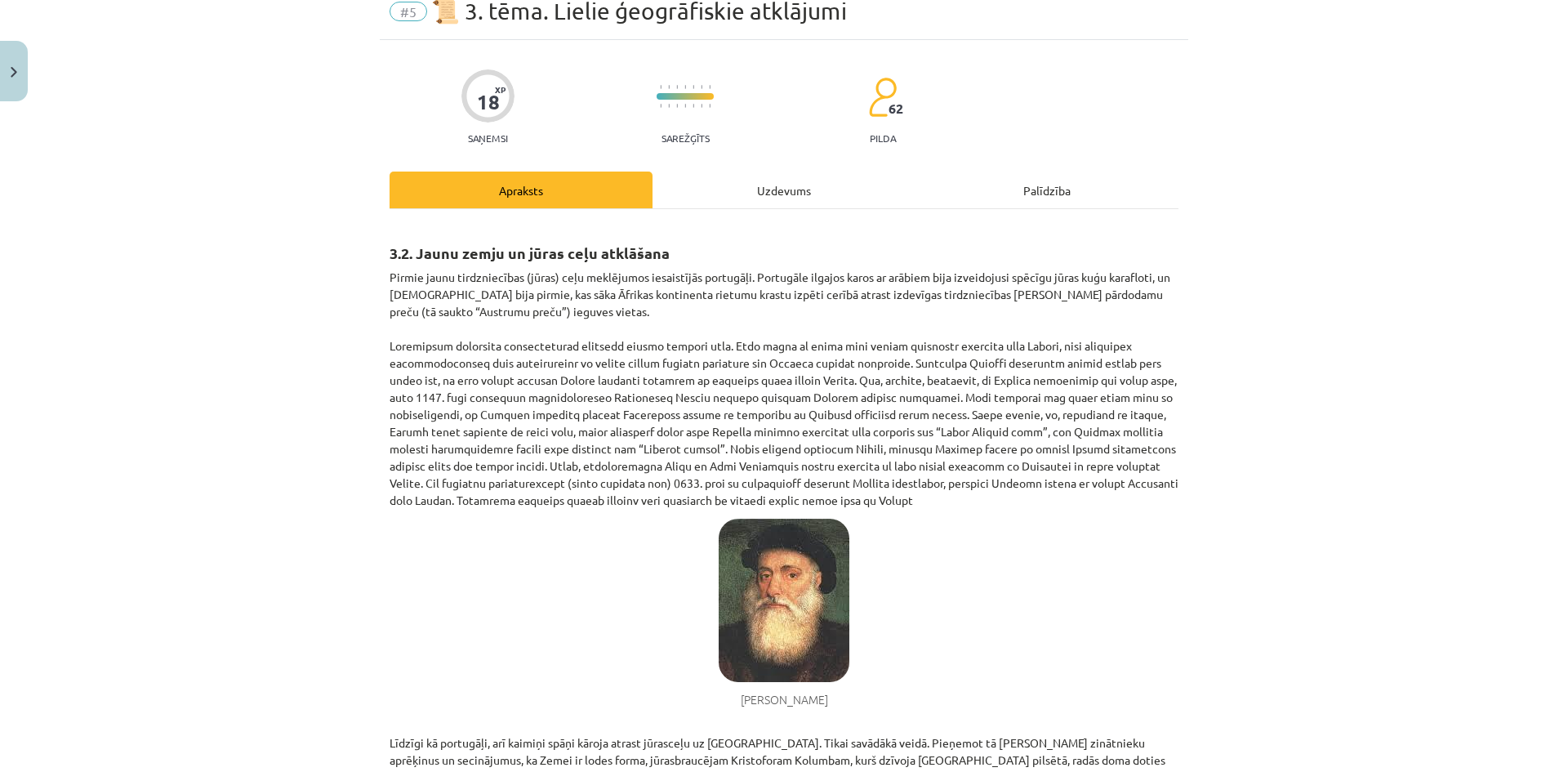
scroll to position [163, 0]
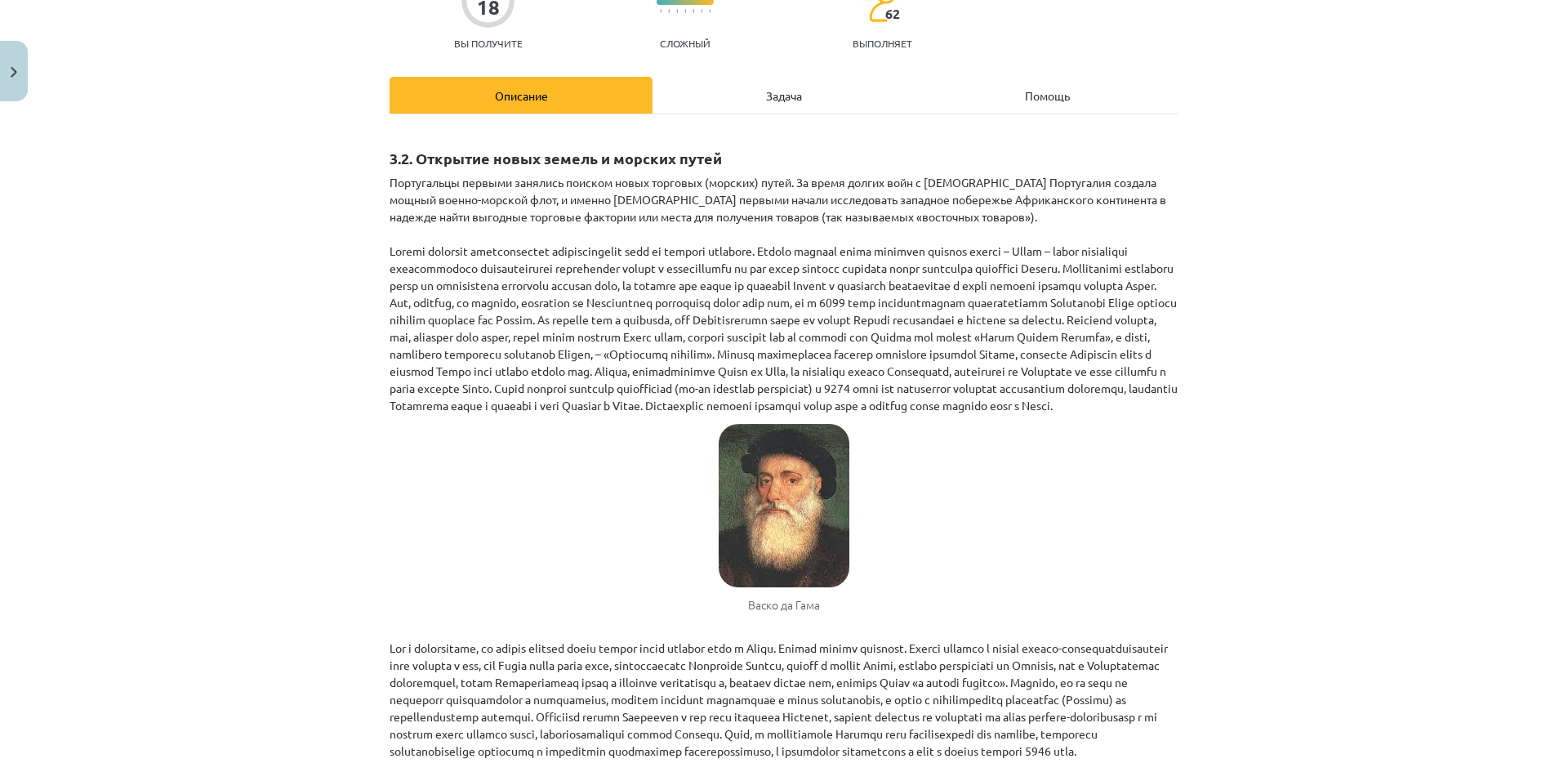
click at [285, 379] on div "Тема урока: История Латвии и мира. Материалы для подготовки к тестированию для …" at bounding box center [784, 386] width 1568 height 772
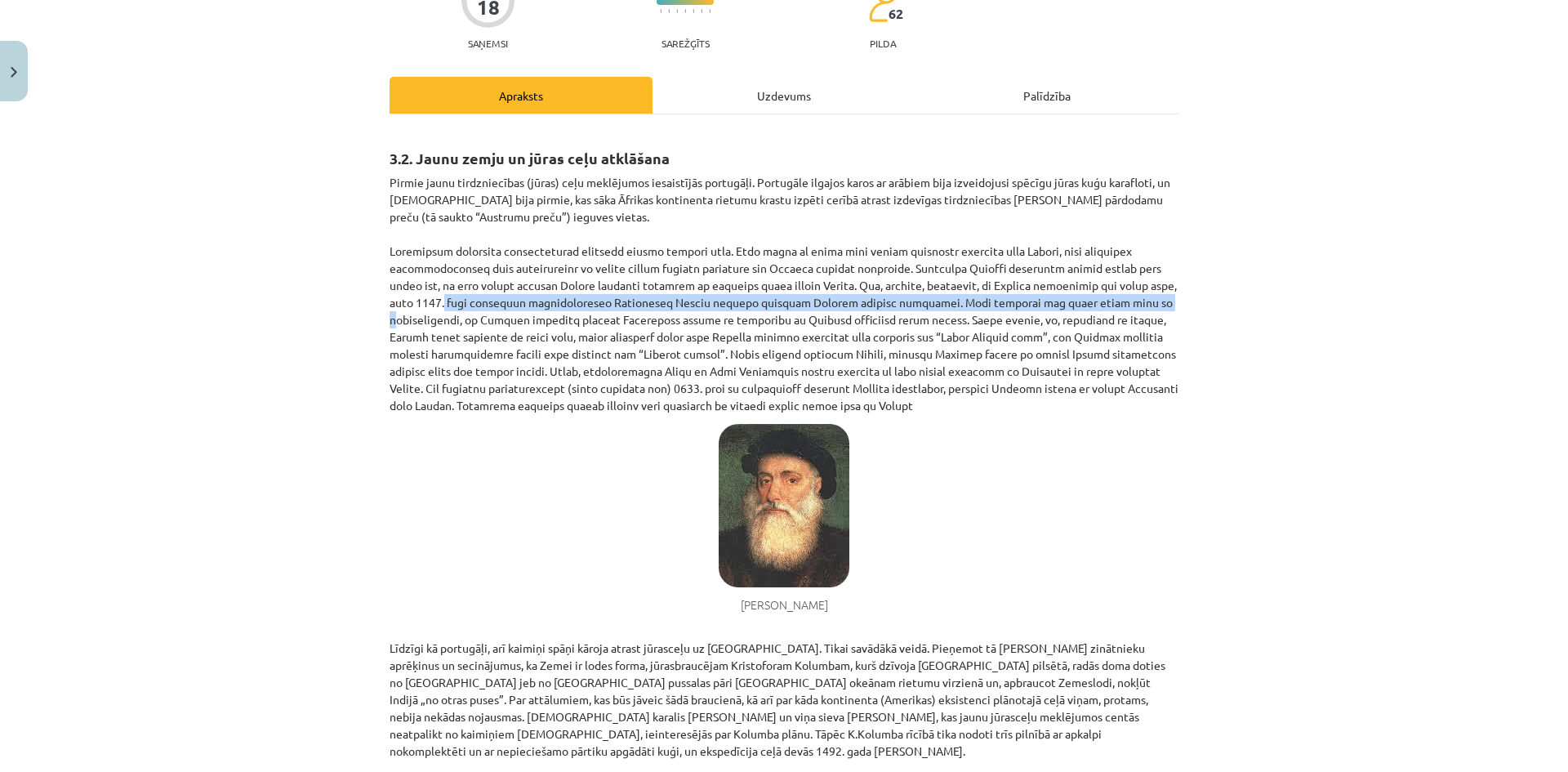
drag, startPoint x: 370, startPoint y: 308, endPoint x: 396, endPoint y: 307, distance: 26.0
click at [407, 305] on div "Mācību tēma: Latvijas un pasaules vēstures 8. klases 1. ieskaites mācību materi…" at bounding box center [784, 386] width 1568 height 772
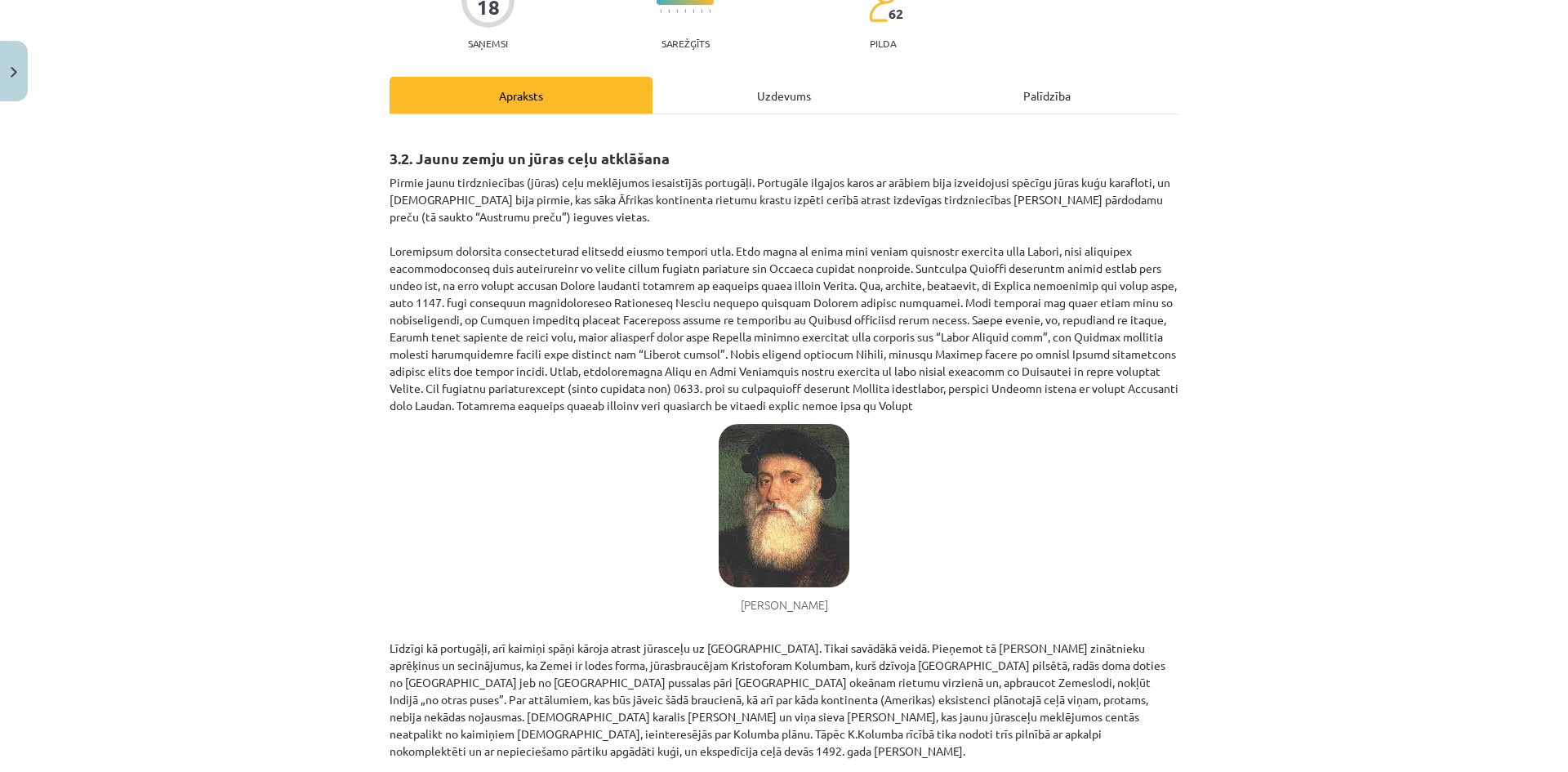
click at [370, 307] on div "Mācību tēma: Latvijas un pasaules vēstures 8. klases 1. ieskaites mācību materi…" at bounding box center [784, 386] width 1568 height 772
drag, startPoint x: 379, startPoint y: 303, endPoint x: 363, endPoint y: 296, distance: 17.5
click at [363, 296] on div "Mācību tēma: Latvijas un pasaules vēstures 8. klases 1. ieskaites mācību materi…" at bounding box center [784, 386] width 1568 height 772
drag, startPoint x: 380, startPoint y: 308, endPoint x: 447, endPoint y: 308, distance: 67.0
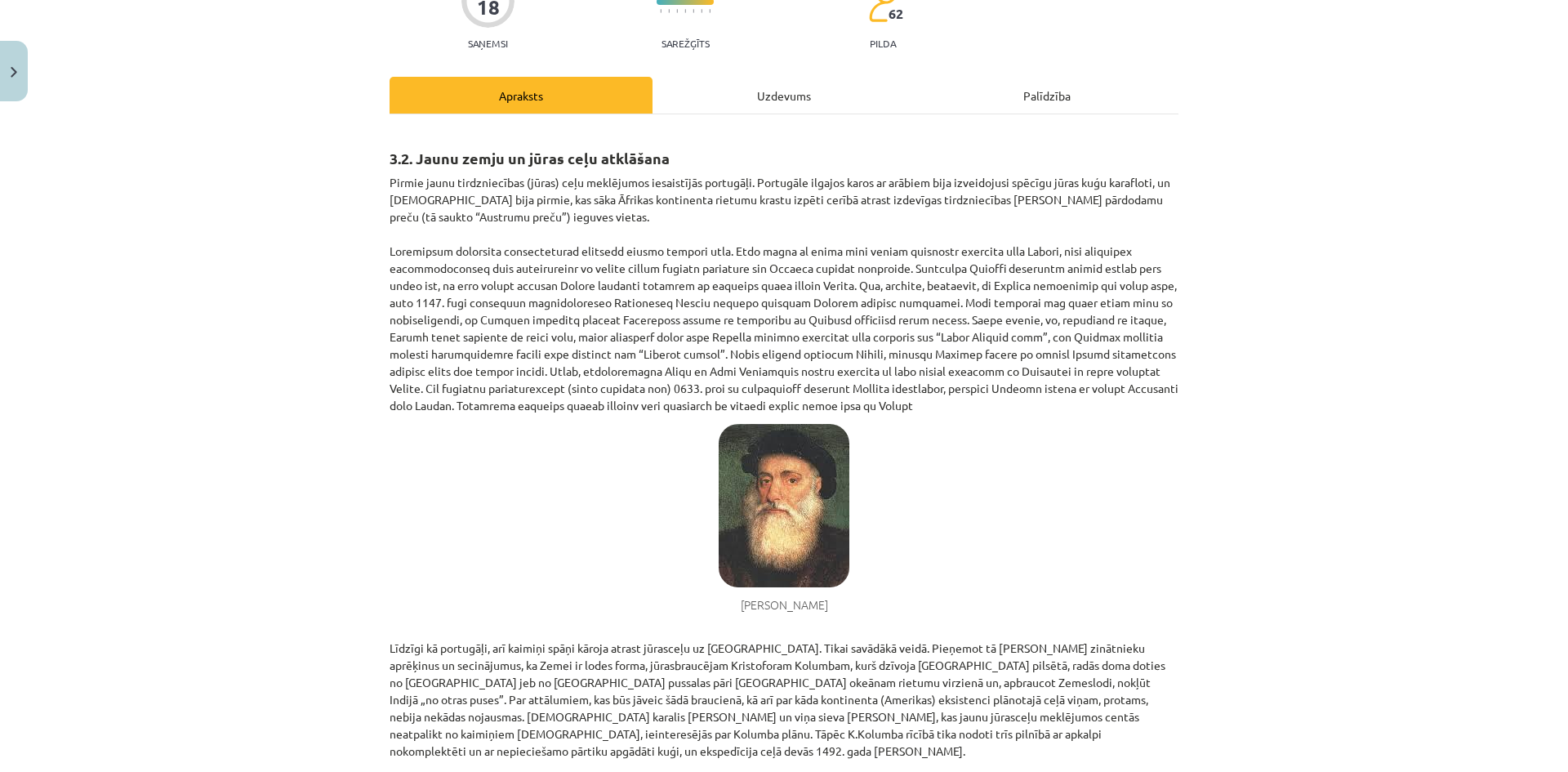
click at [1196, 115] on div "Mācību tēma: Latvijas un pasaules vēstures 8. klases 1. ieskaites mācību materi…" at bounding box center [784, 386] width 1568 height 772
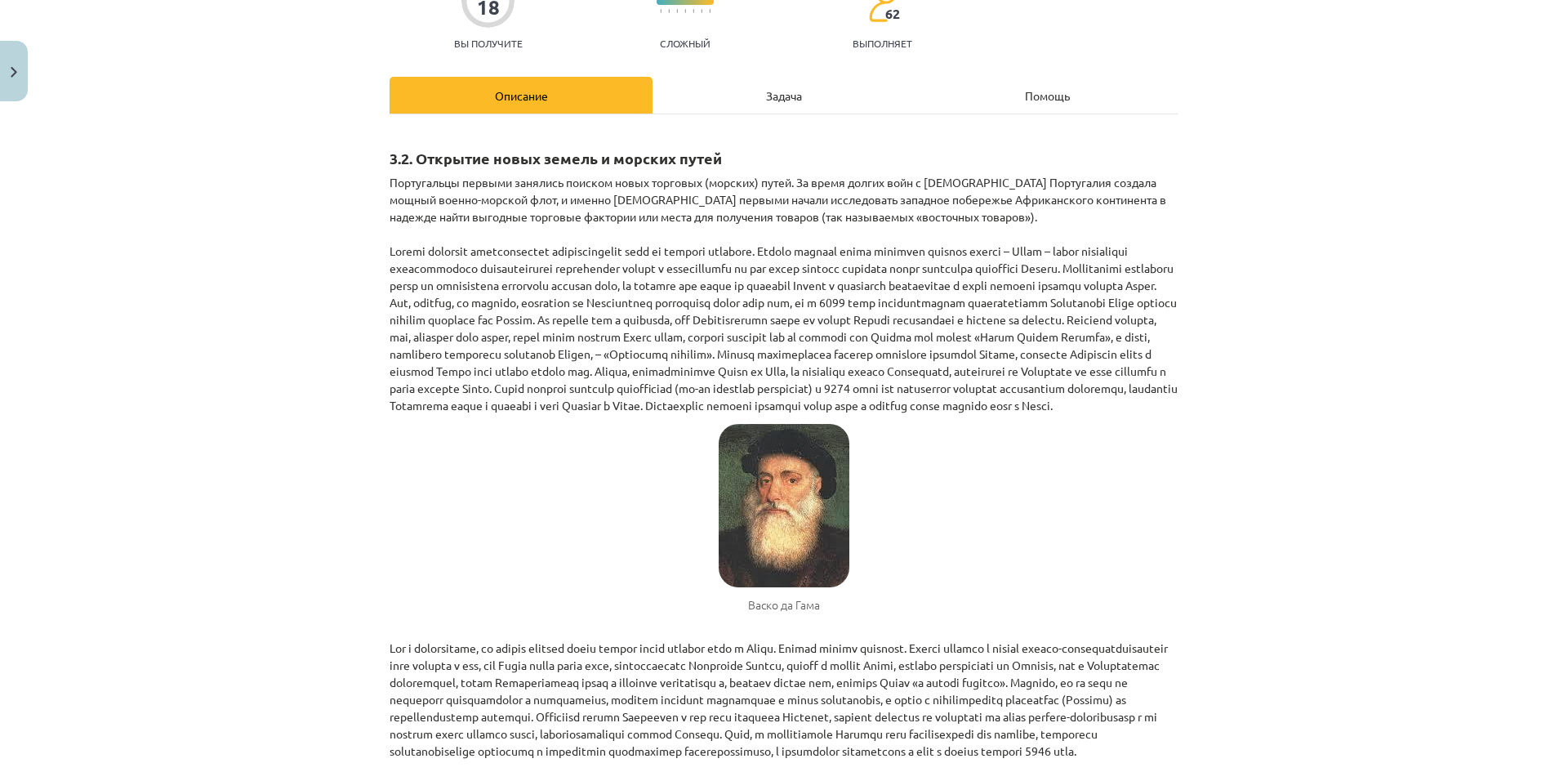
click at [1129, 534] on figure "Васко да Гама" at bounding box center [784, 519] width 789 height 189
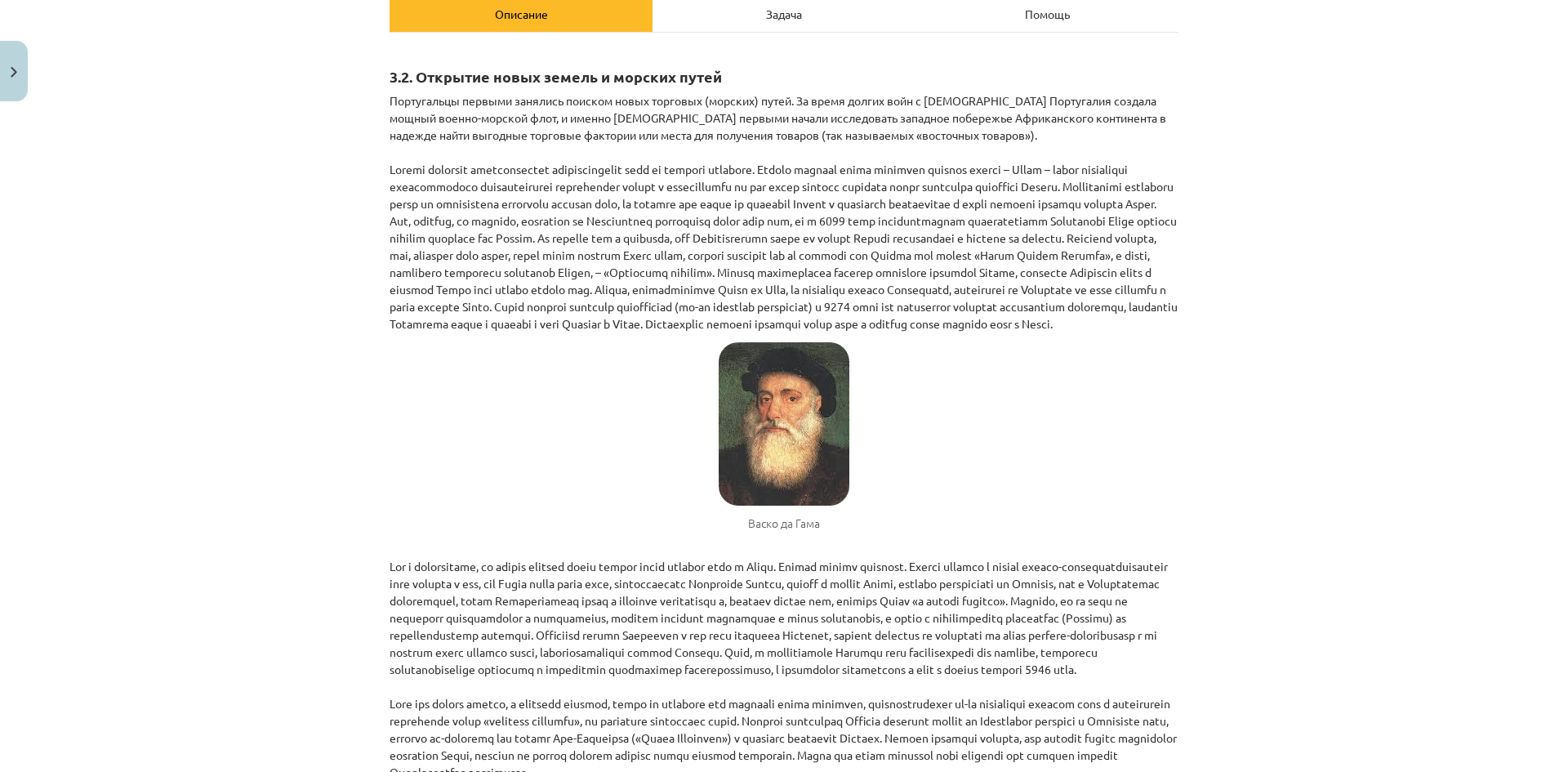
scroll to position [0, 0]
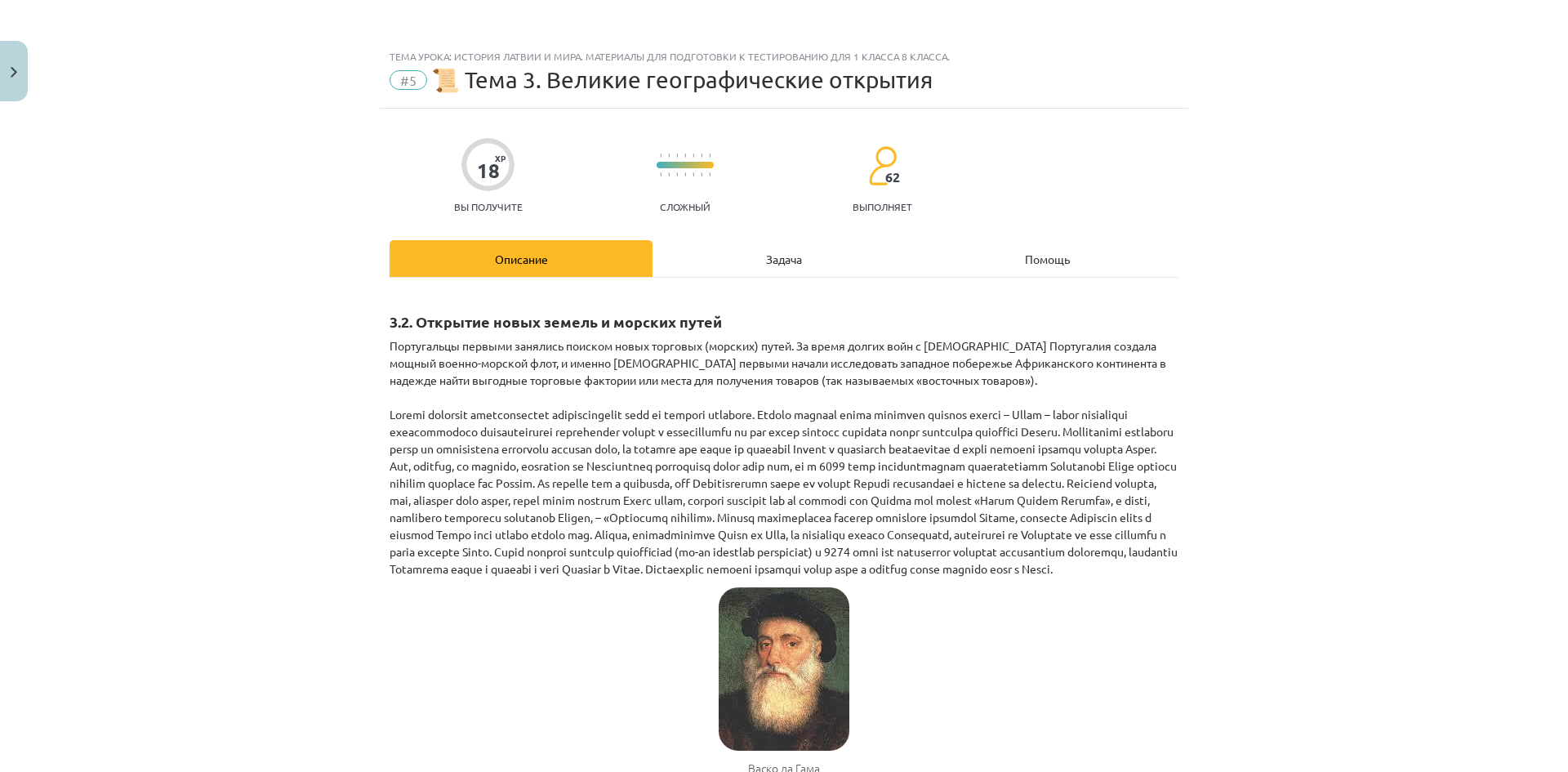
click at [773, 241] on div "Задача" at bounding box center [783, 259] width 263 height 37
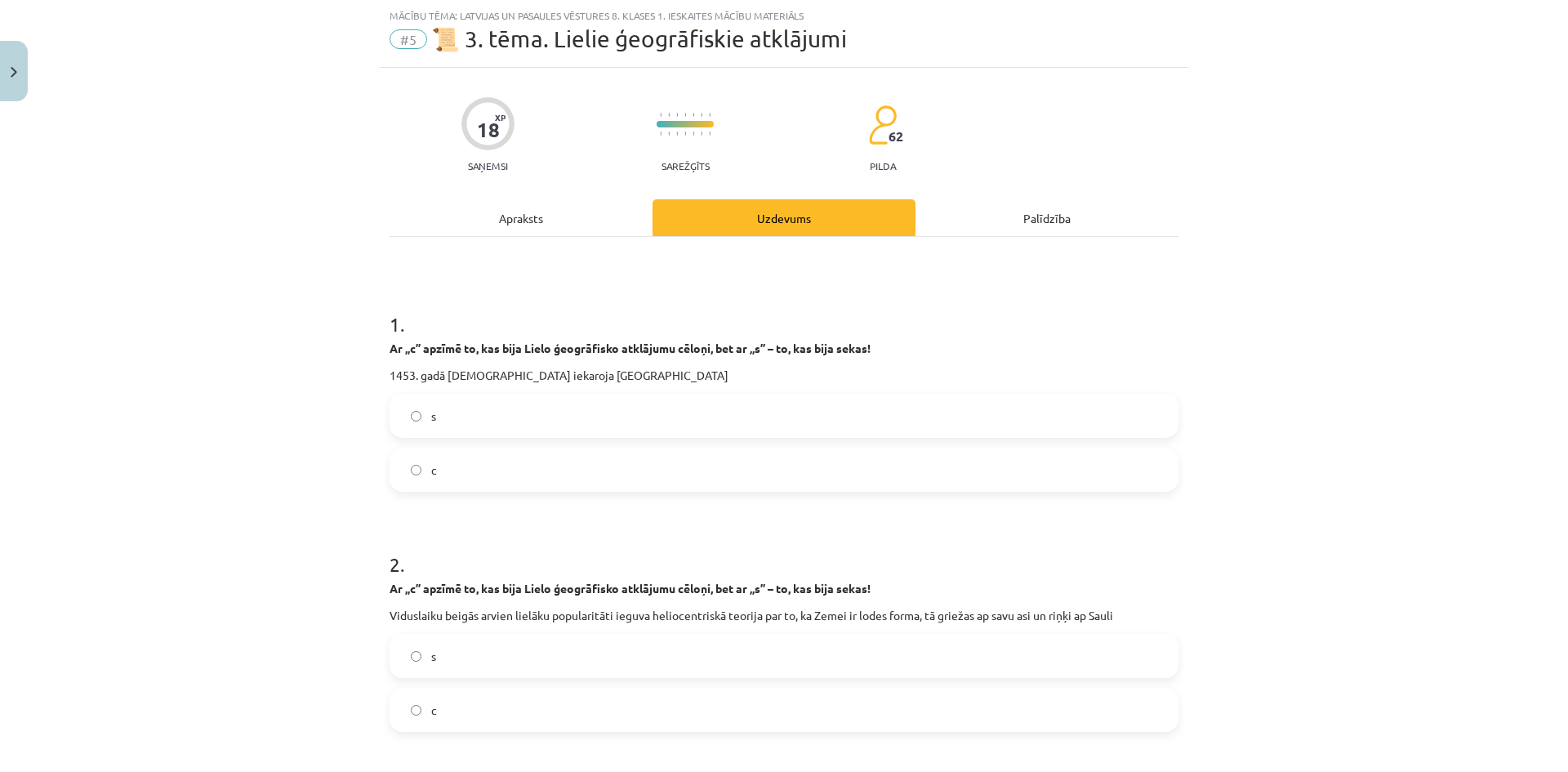
click at [570, 418] on label "s" at bounding box center [784, 416] width 786 height 41
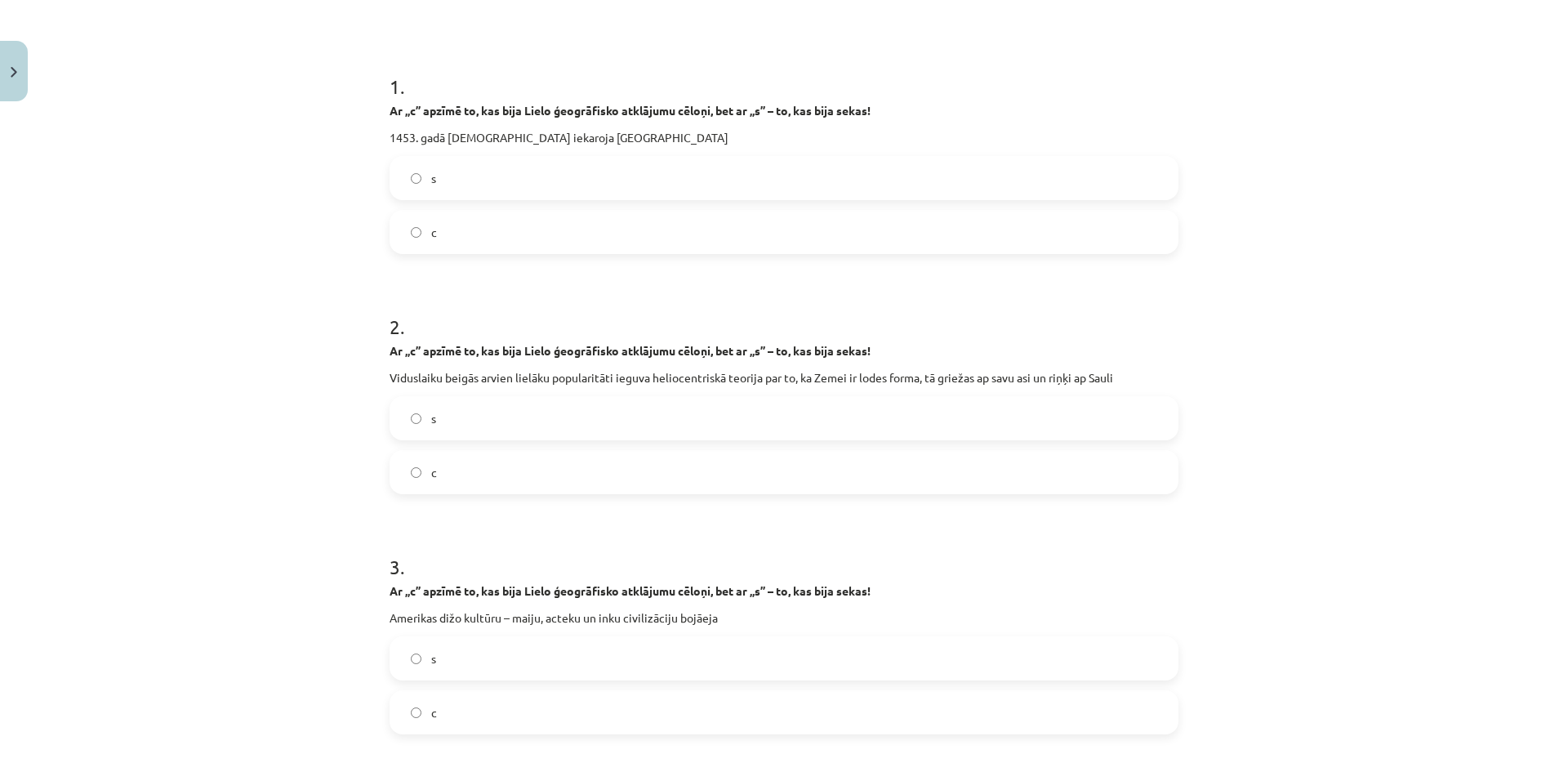
scroll to position [286, 0]
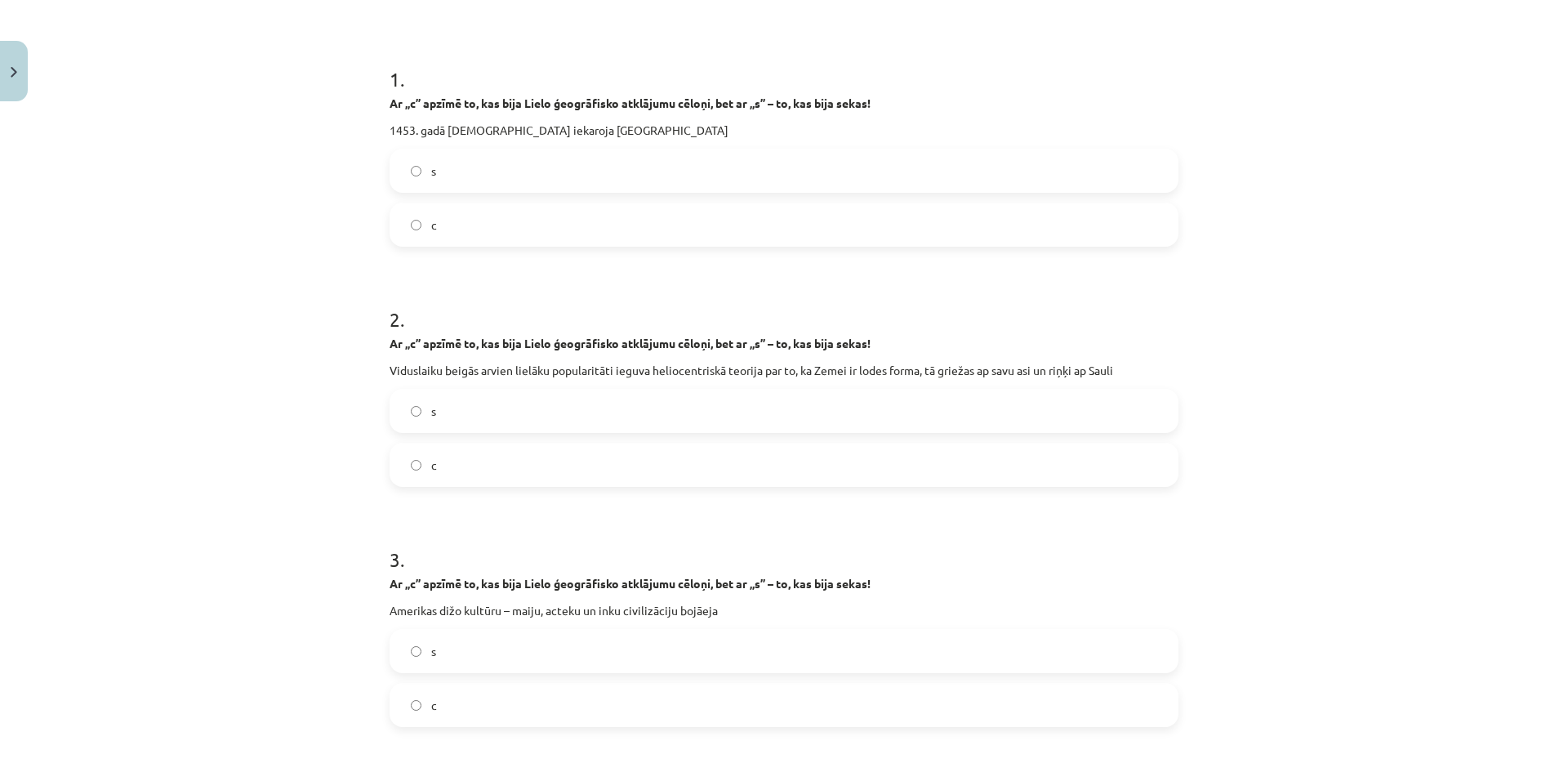
click at [411, 476] on label "c" at bounding box center [784, 465] width 786 height 41
click at [475, 392] on label "s" at bounding box center [784, 411] width 786 height 41
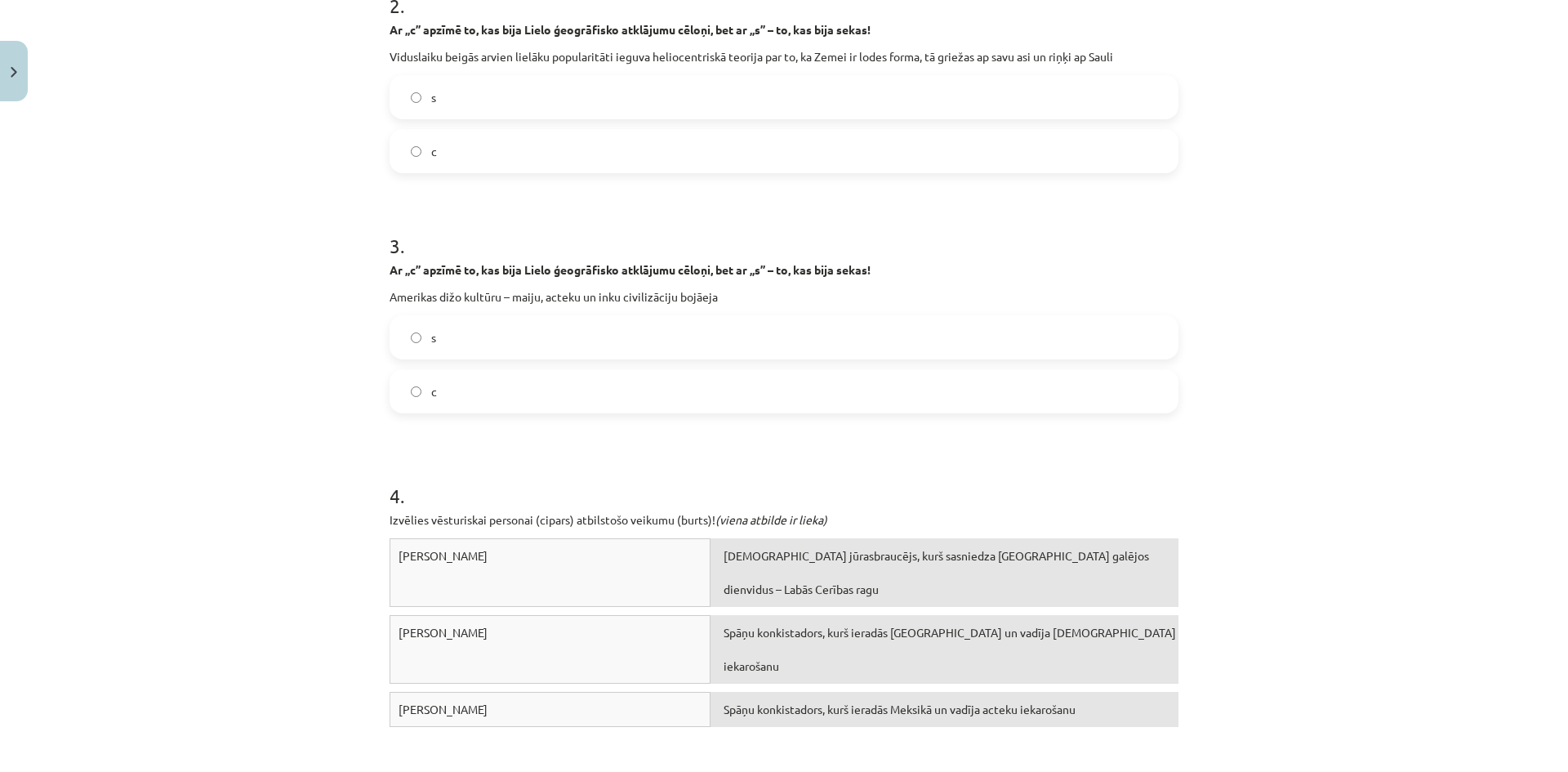
scroll to position [612, 0]
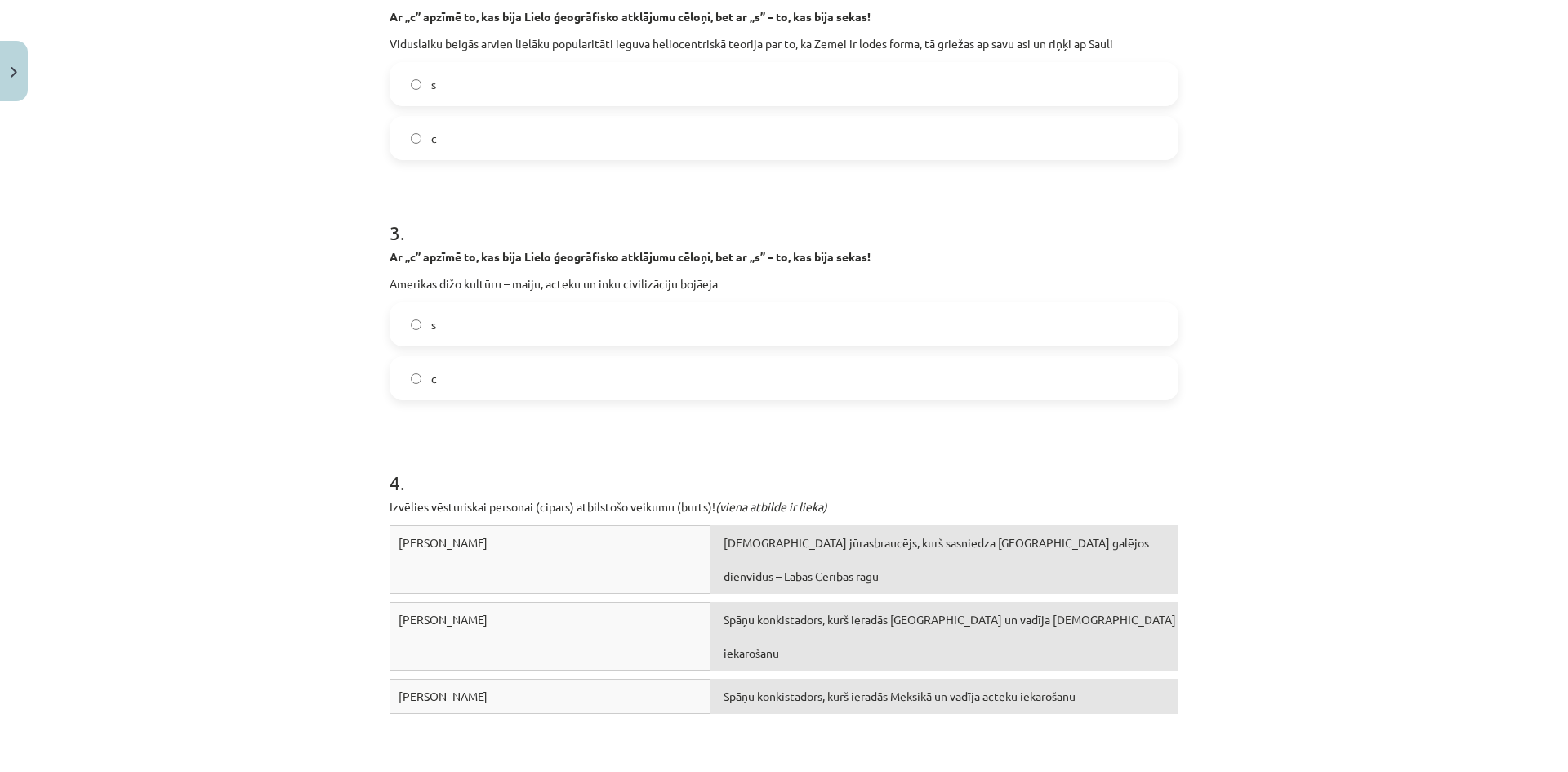
click at [448, 328] on label "s" at bounding box center [784, 324] width 786 height 41
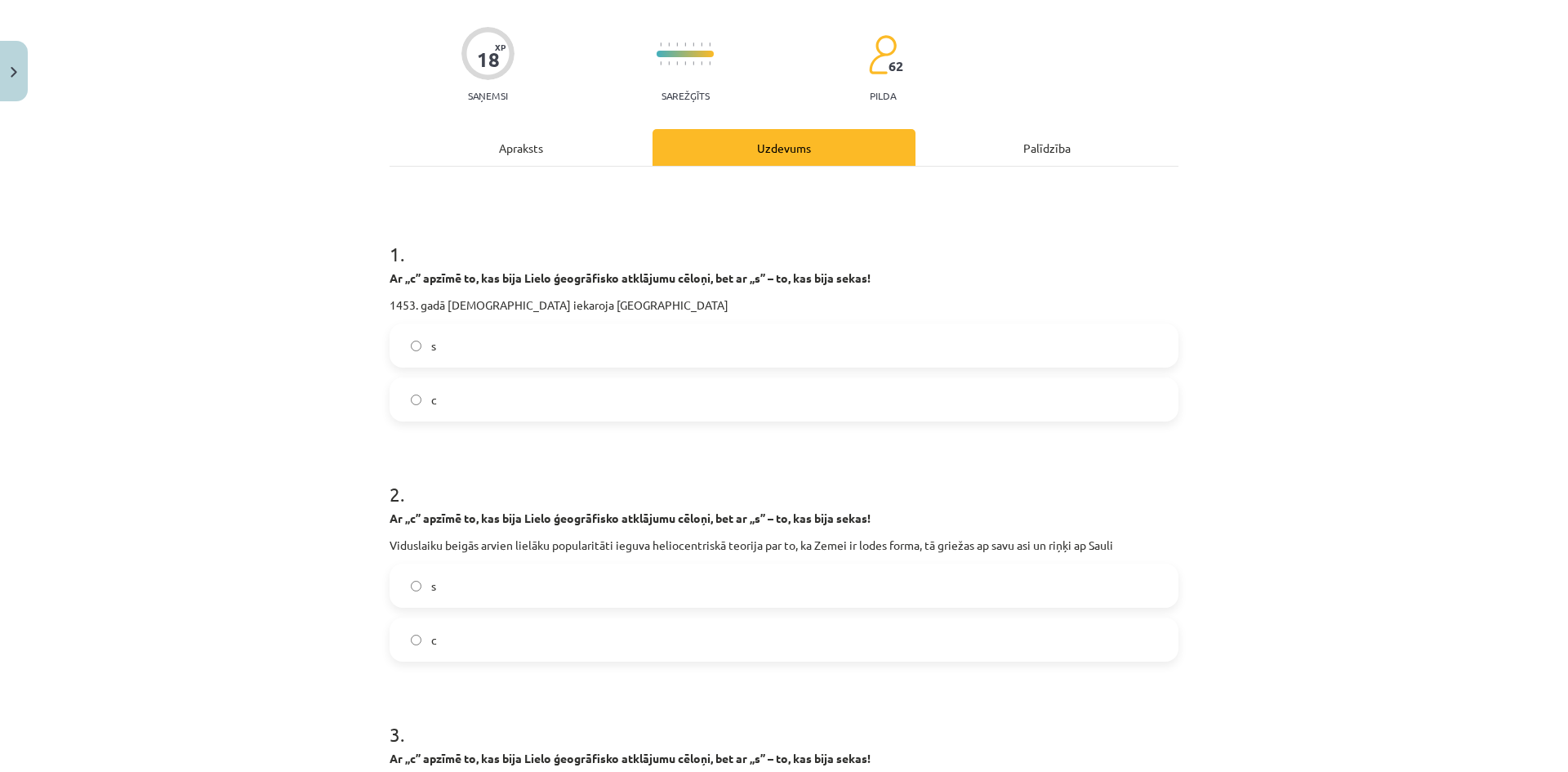
scroll to position [0, 0]
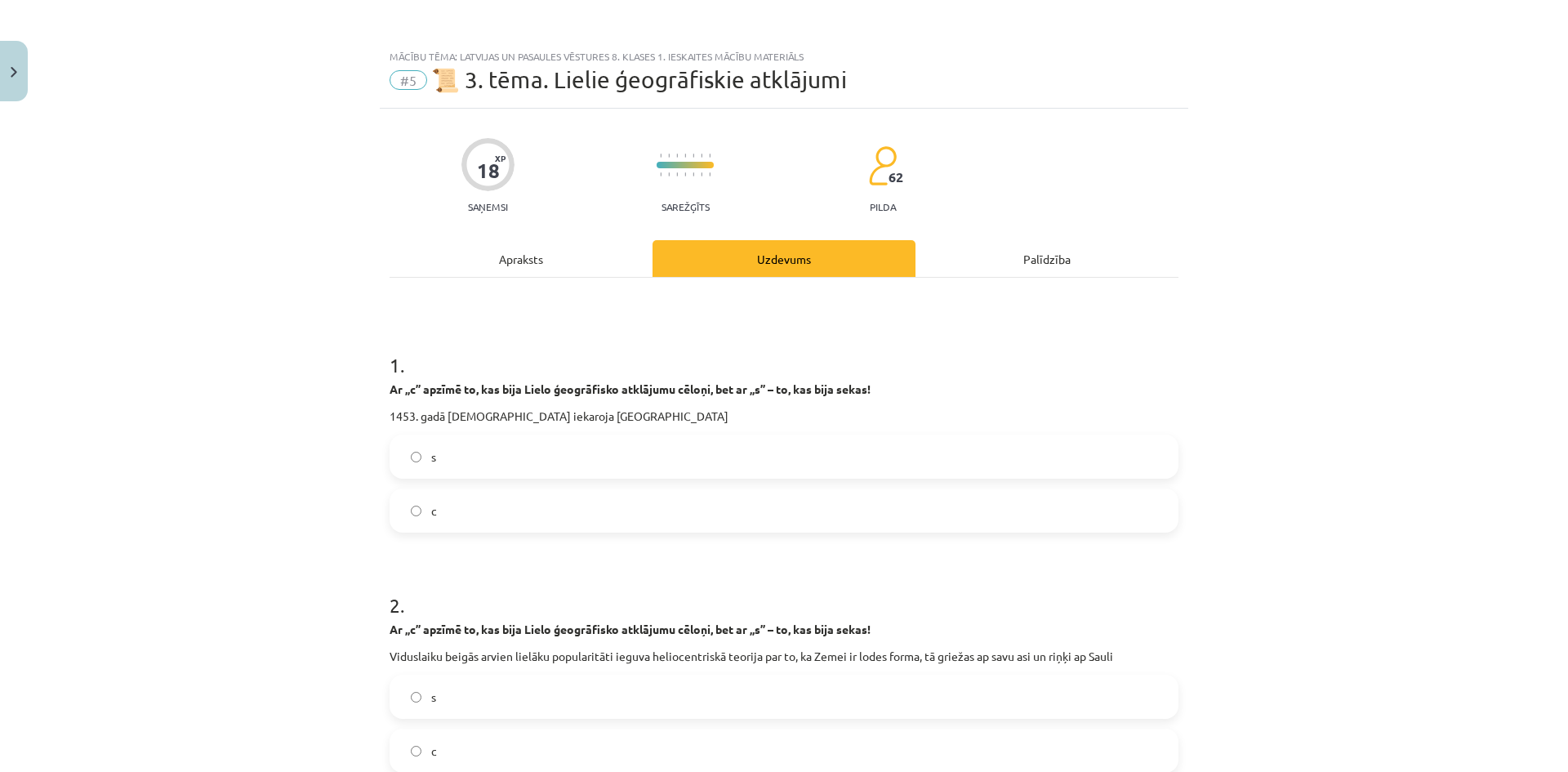
click at [471, 265] on div "Apraksts" at bounding box center [521, 259] width 263 height 37
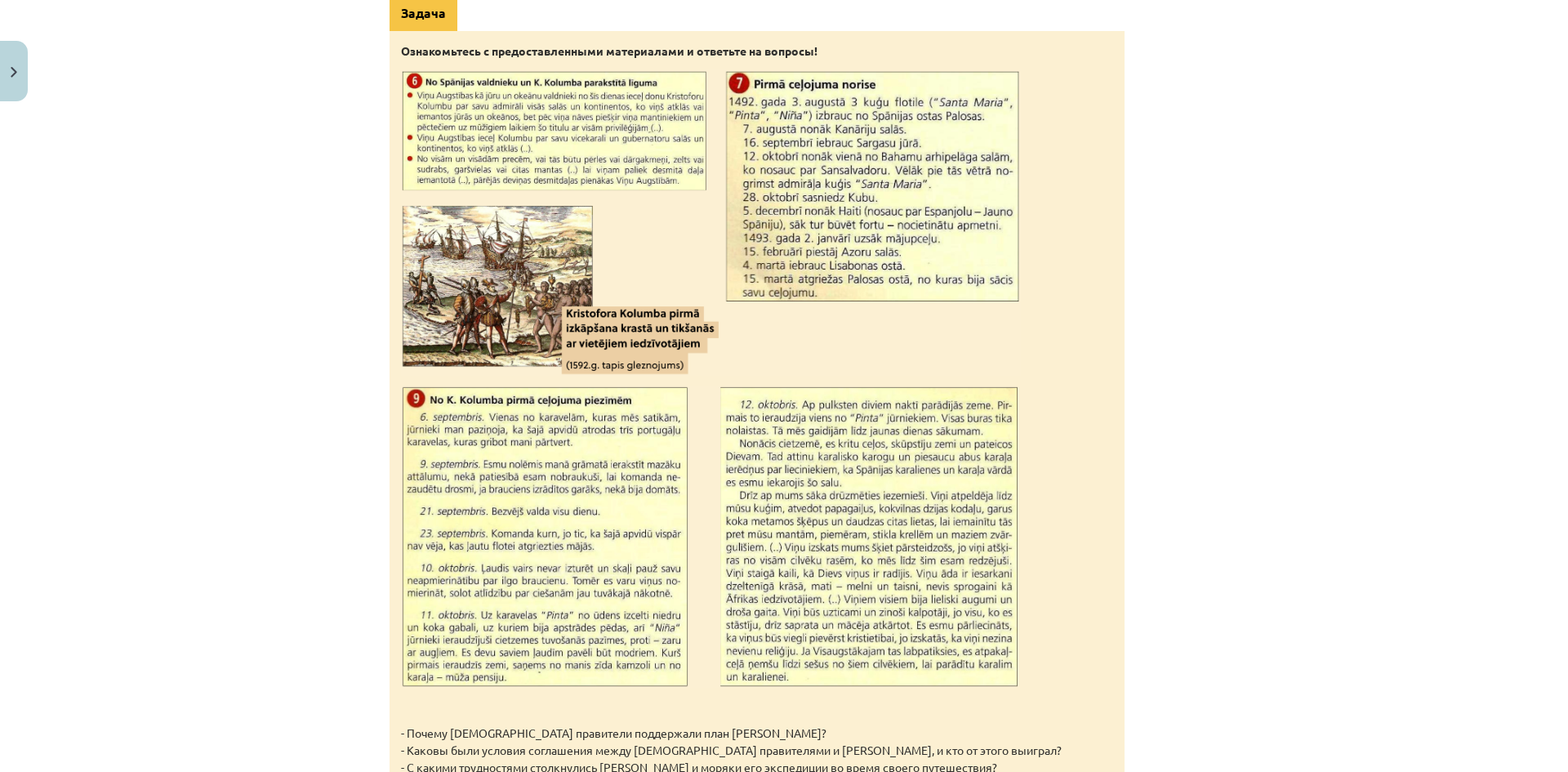
scroll to position [1969, 0]
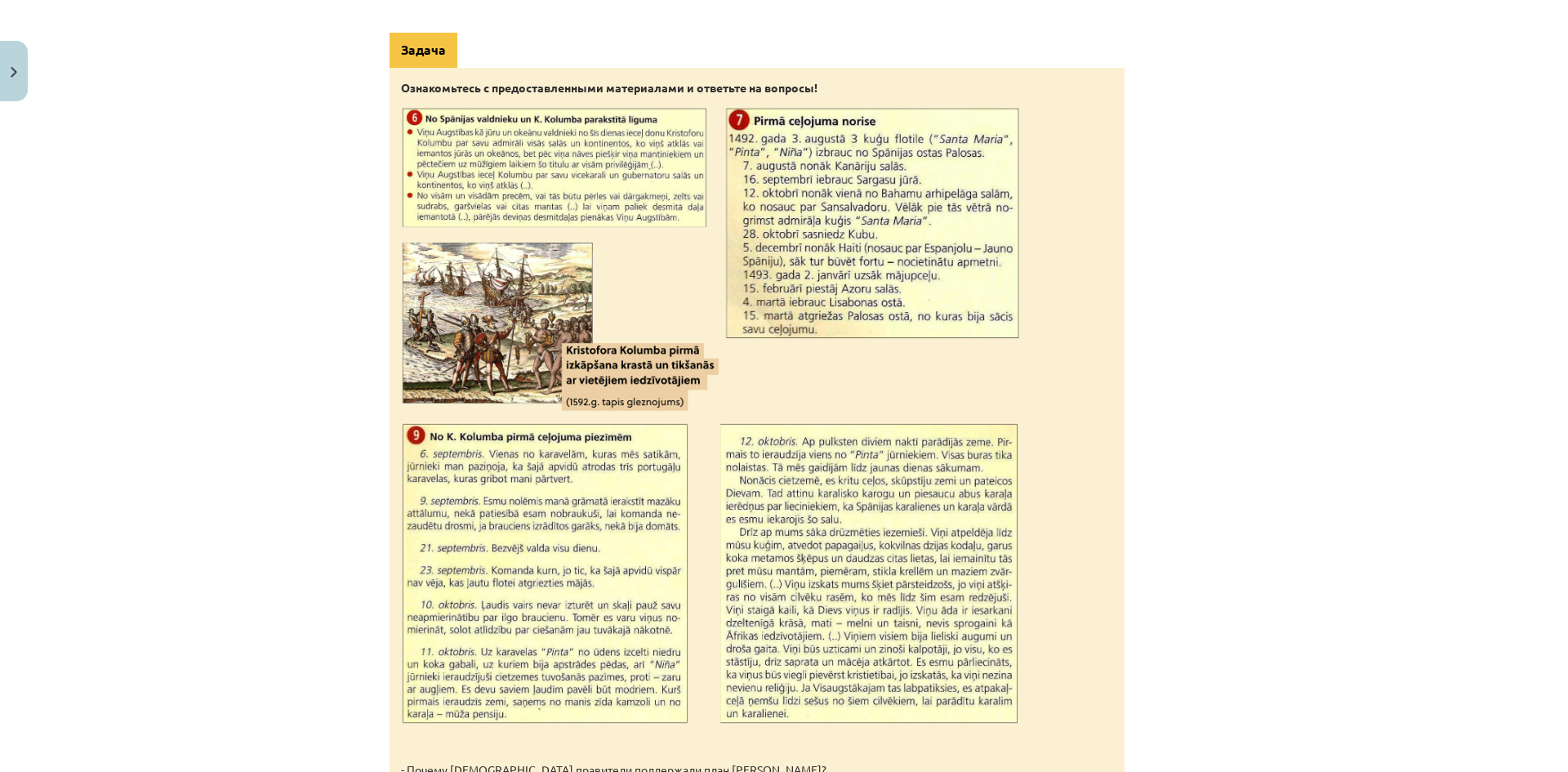
click at [358, 480] on div "Тема урока: История Латвии и мира. Материалы для подготовки к тестированию для …" at bounding box center [784, 386] width 1568 height 772
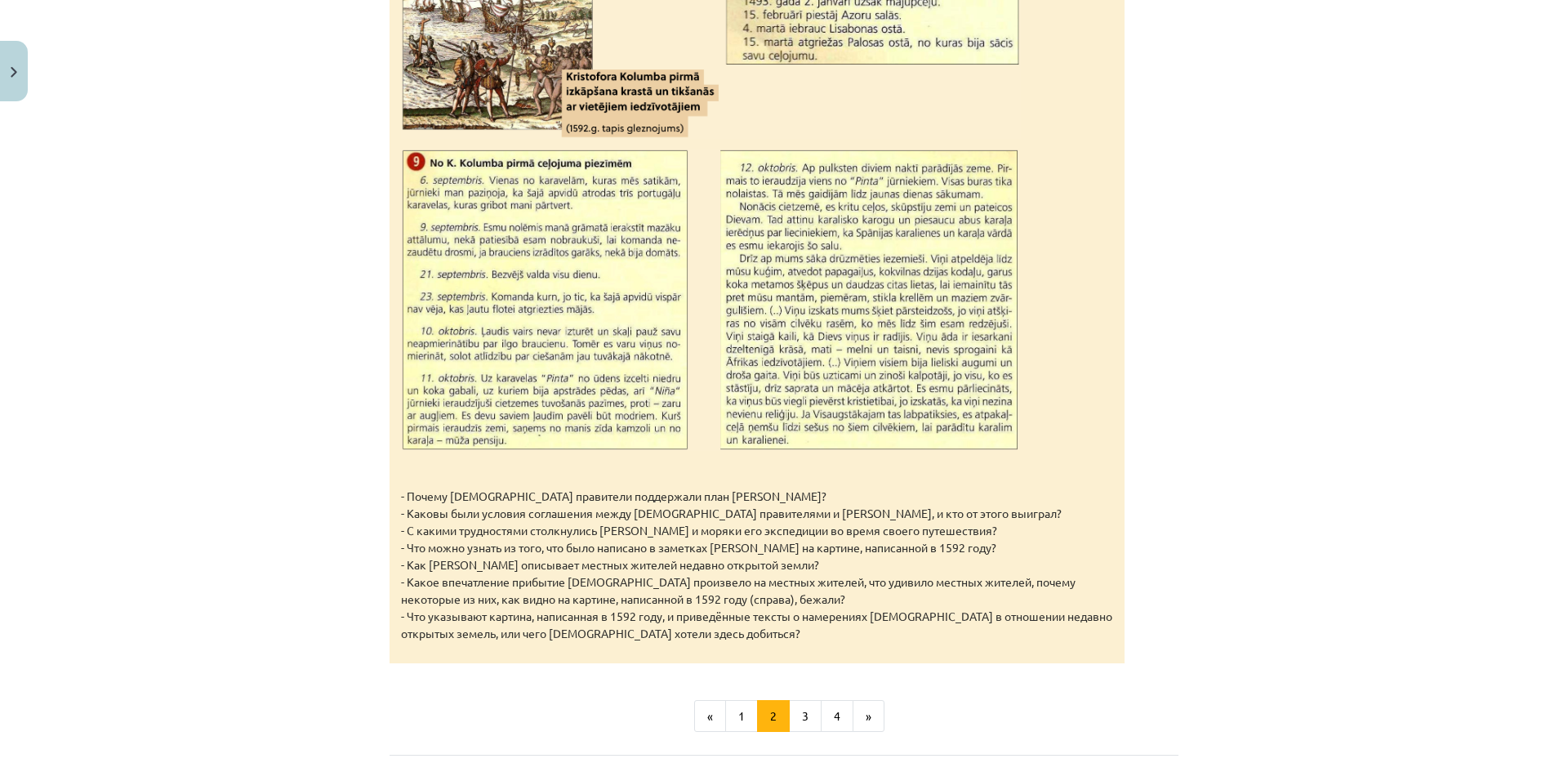
scroll to position [2459, 0]
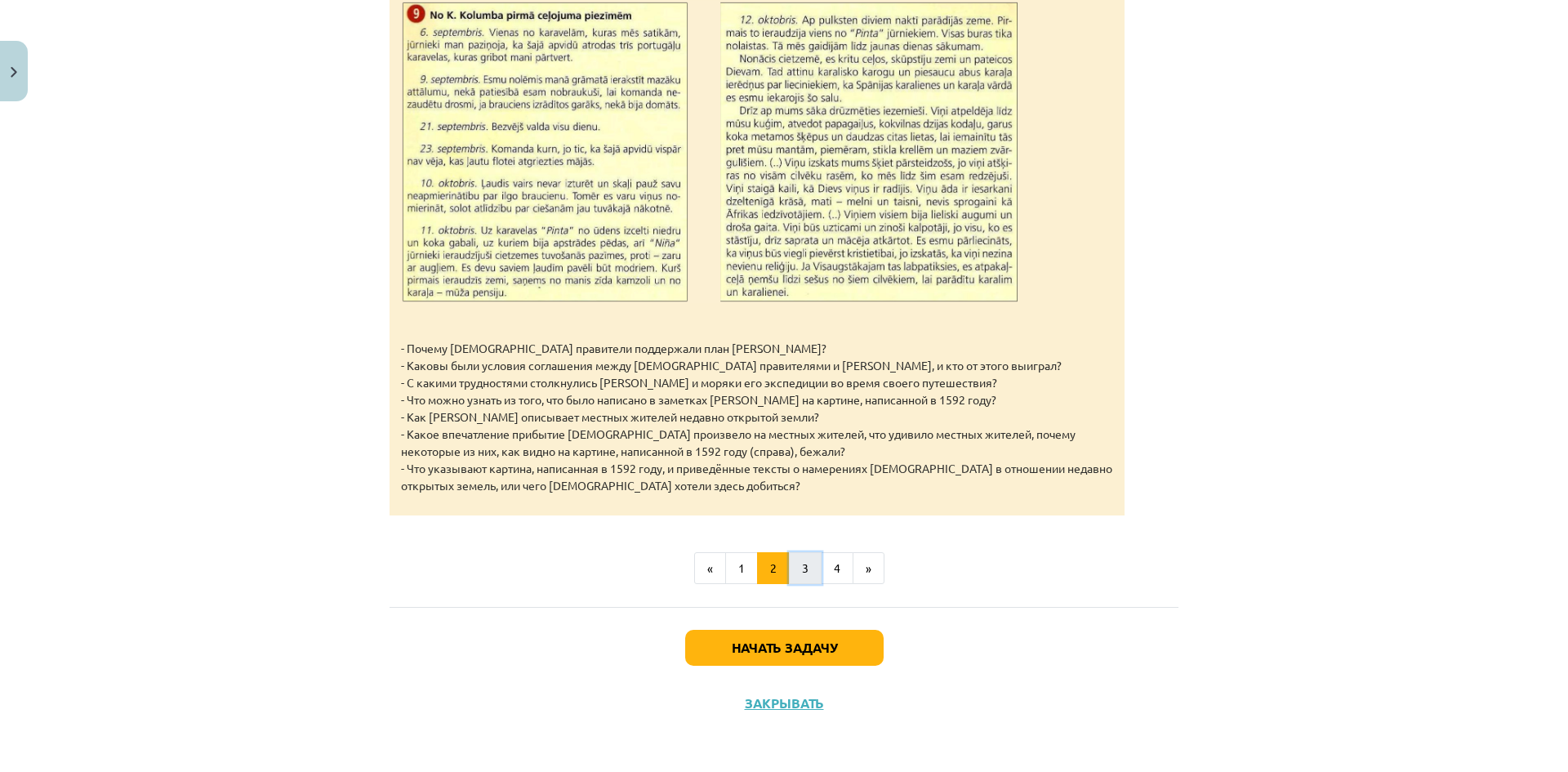
click at [802, 565] on font "3" at bounding box center [804, 568] width 6 height 15
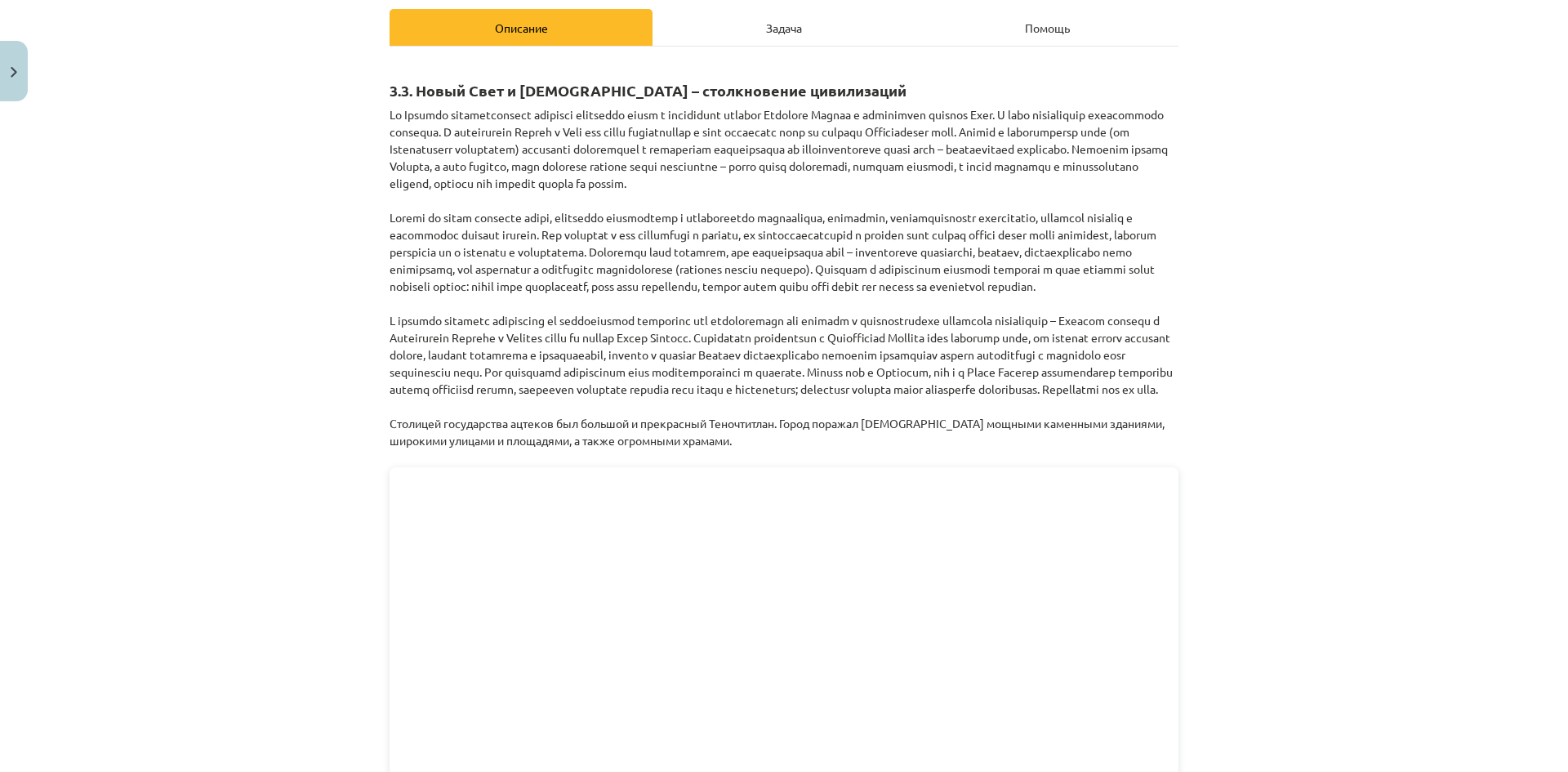
scroll to position [61, 0]
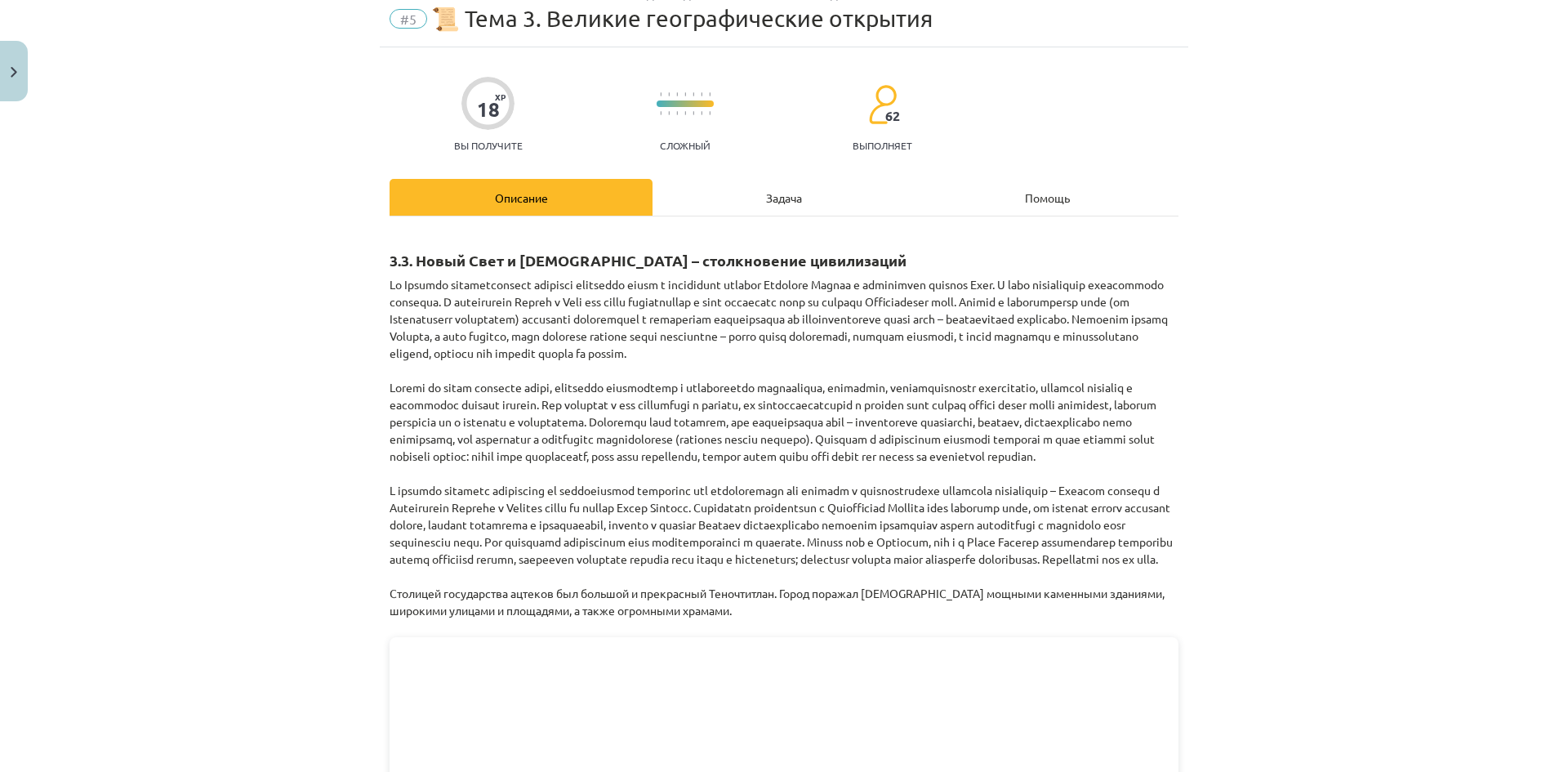
click at [1377, 235] on div "Тема урока: История Латвии и мира. Материалы для подготовки к тестированию для …" at bounding box center [784, 386] width 1568 height 772
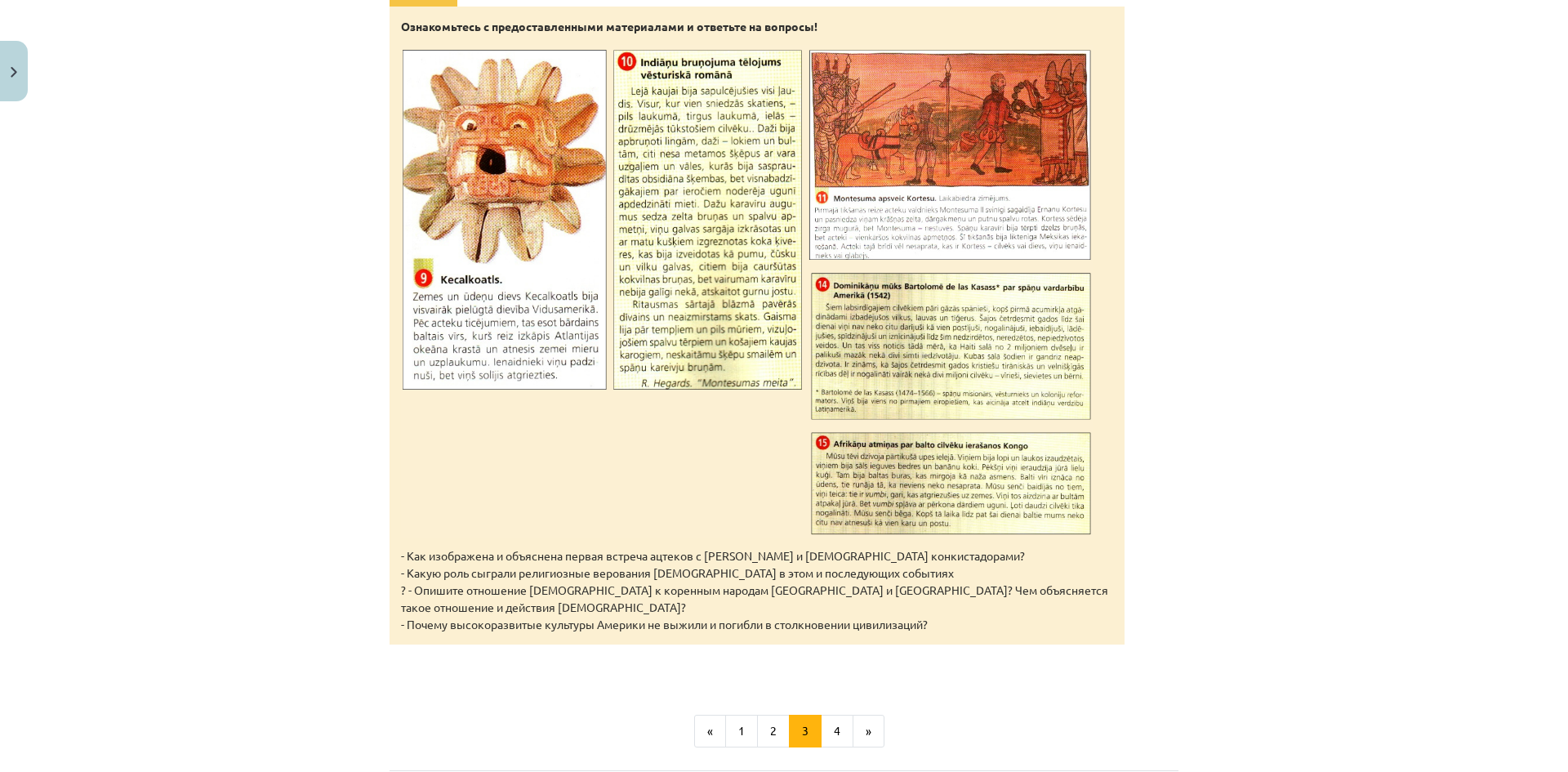
scroll to position [5205, 0]
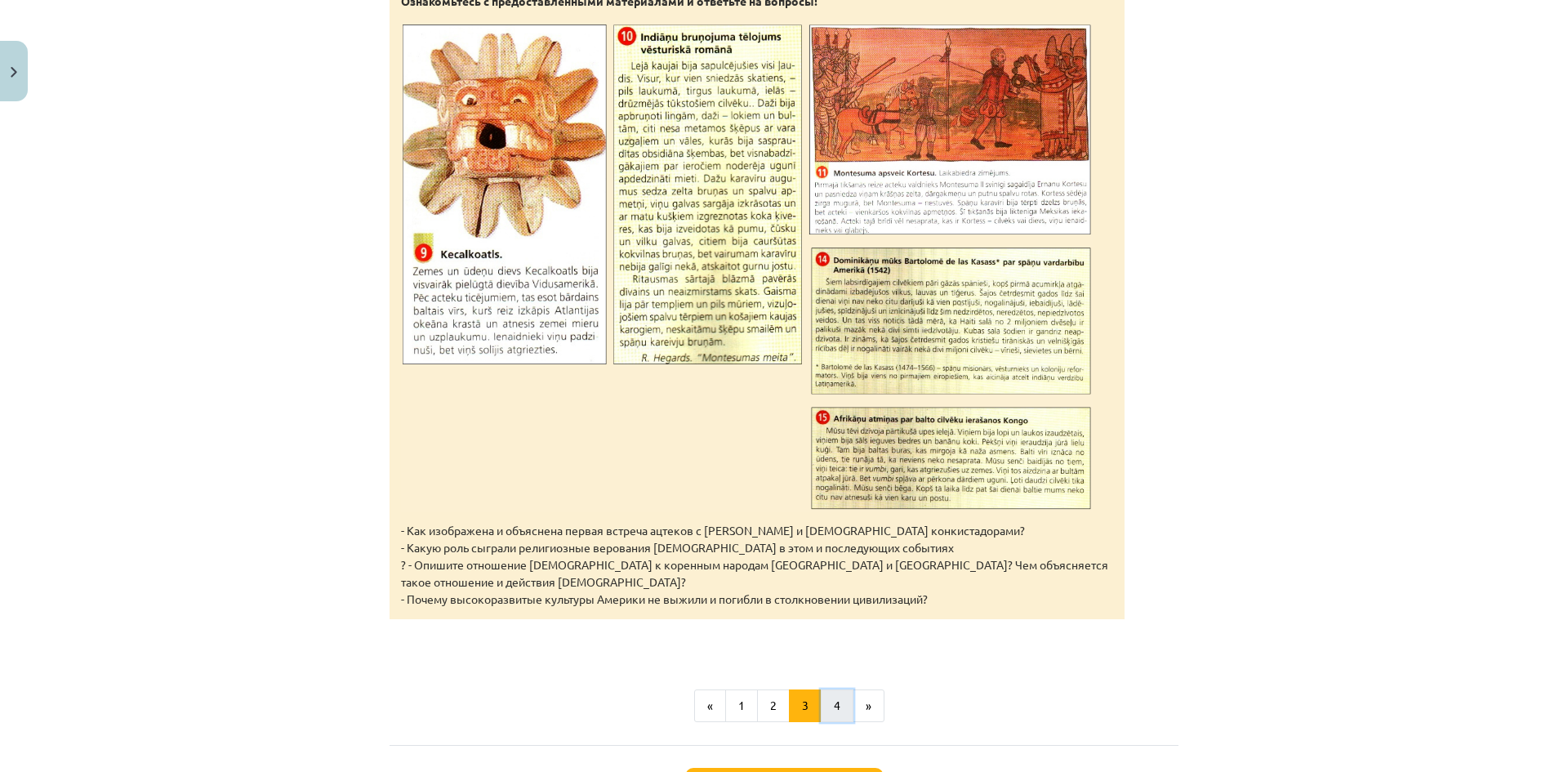
click at [820, 722] on button "4" at bounding box center [836, 705] width 32 height 32
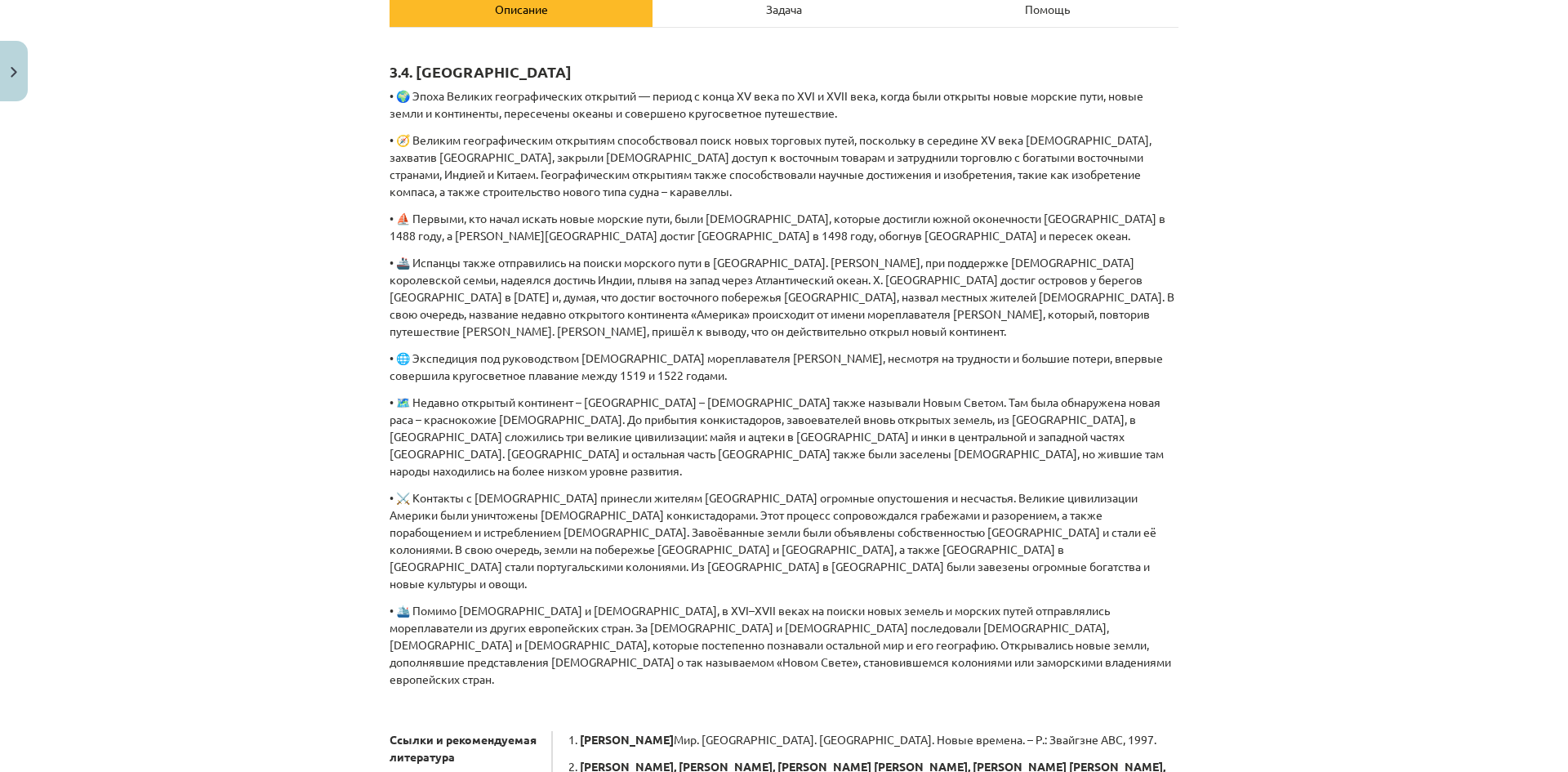
scroll to position [211, 0]
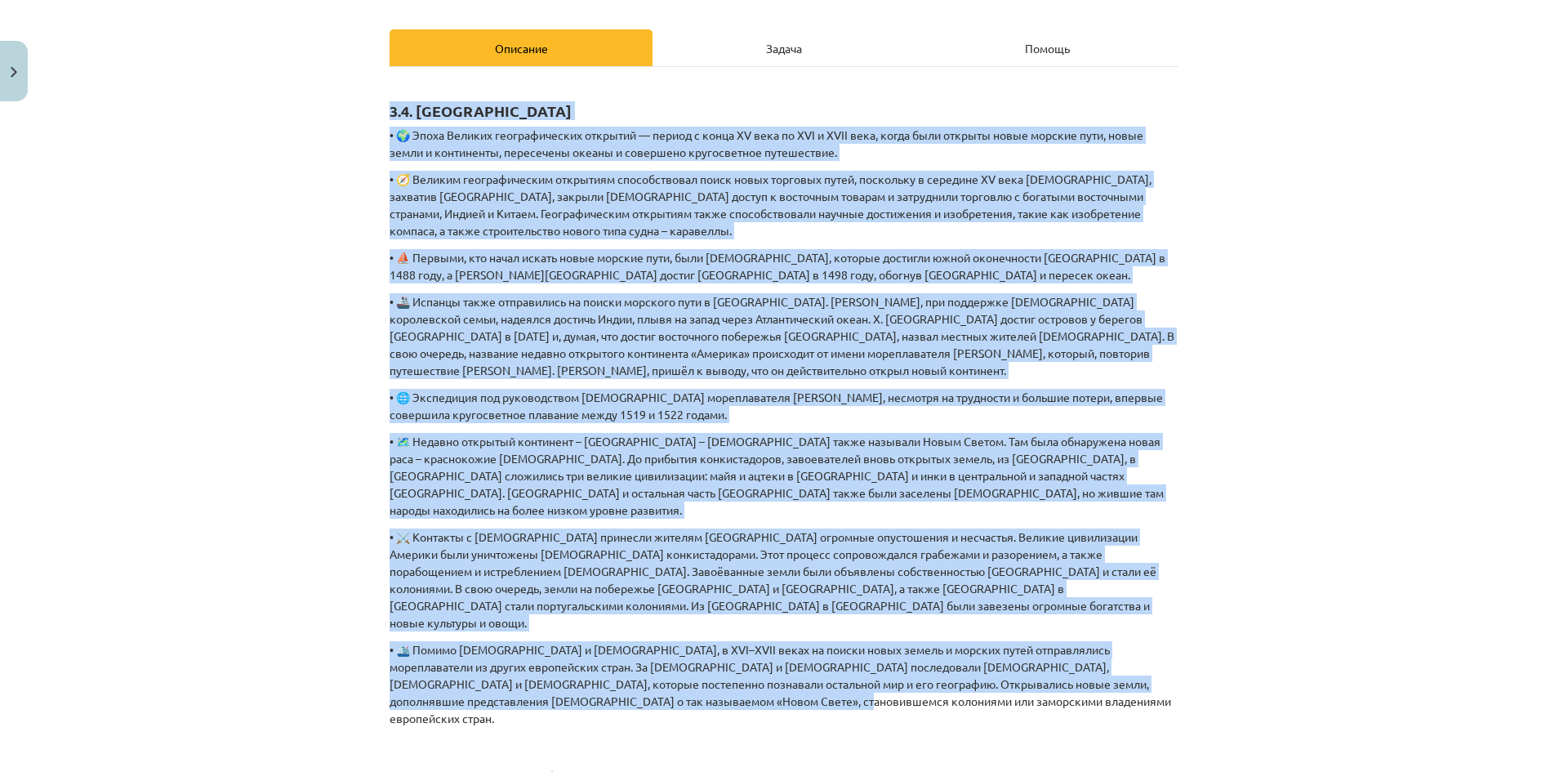
drag, startPoint x: 368, startPoint y: 102, endPoint x: 1003, endPoint y: 669, distance: 851.3
click at [1003, 669] on div "Тема урока: История Латвии и мира. Материалы для подготовки к тестированию для …" at bounding box center [784, 386] width 1568 height 772
copy div "3.4. Резюме • 🌍 Эпоха Великих географических открытий — период с конца XV ​​век…"
click at [147, 556] on div "Тема урока: История Латвии и мира. Материалы для подготовки к тестированию для …" at bounding box center [784, 386] width 1568 height 772
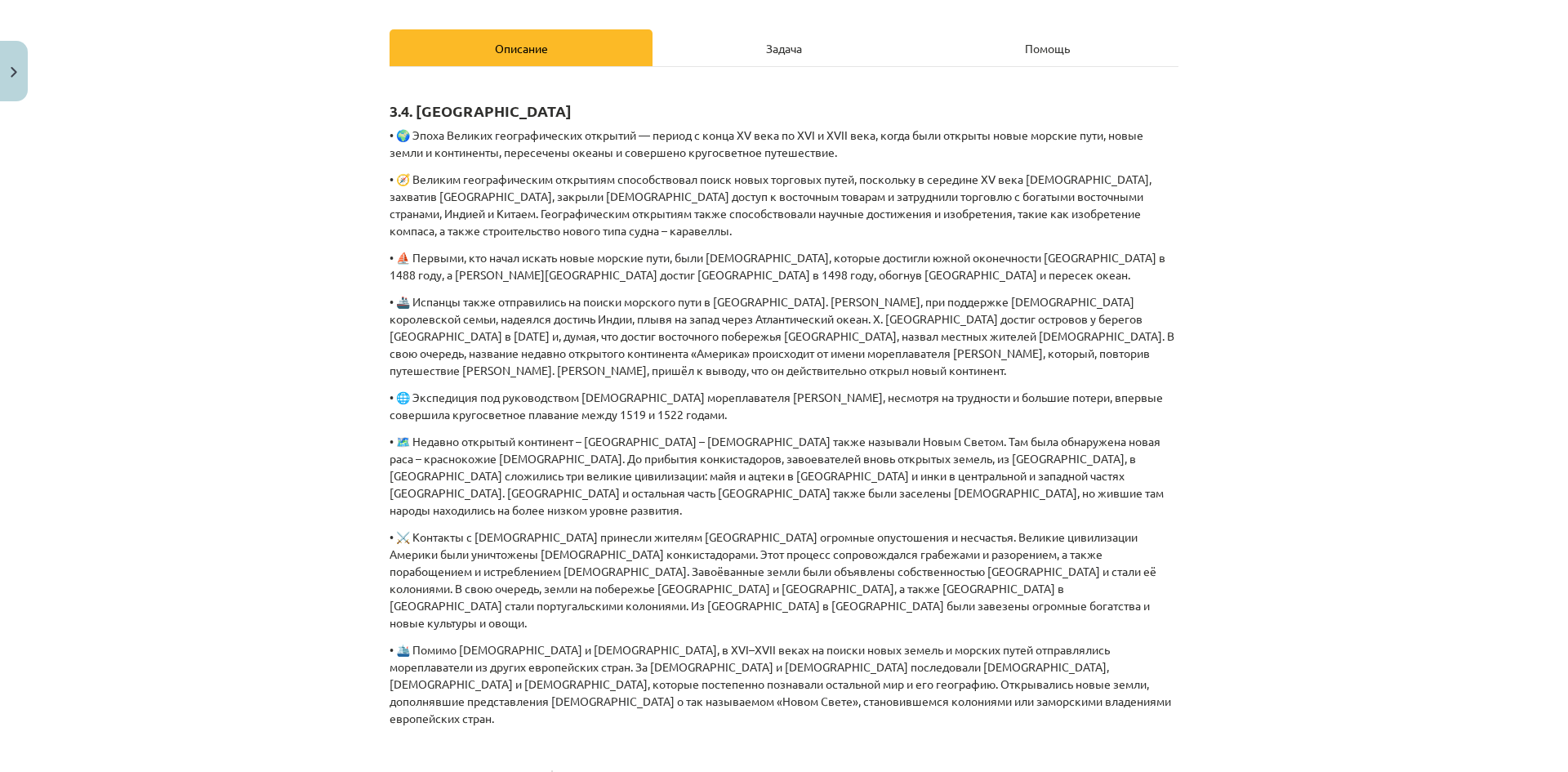
click at [721, 66] on hr at bounding box center [784, 66] width 789 height 1
click at [739, 56] on div "Задача" at bounding box center [783, 48] width 263 height 37
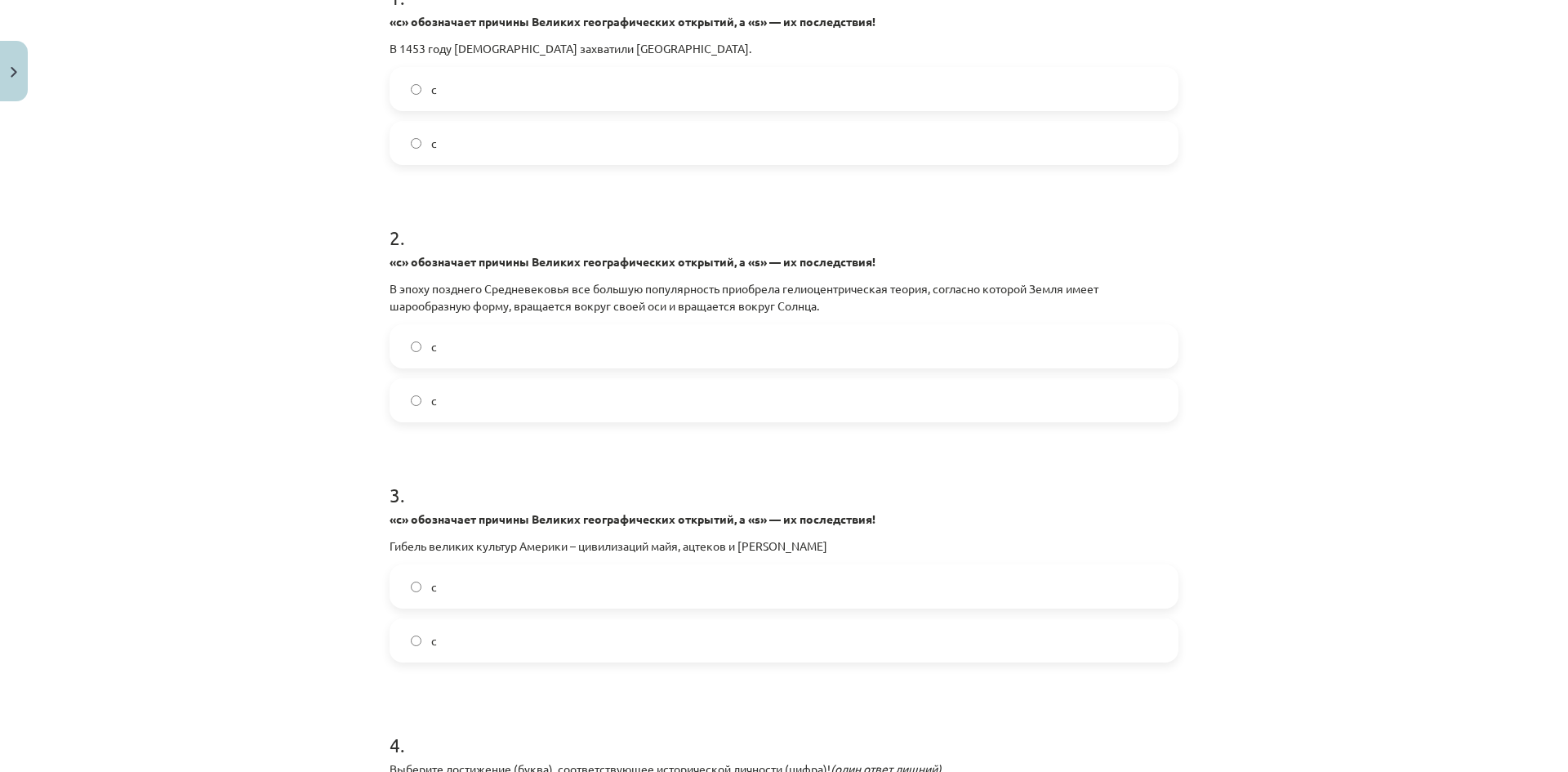
scroll to position [286, 0]
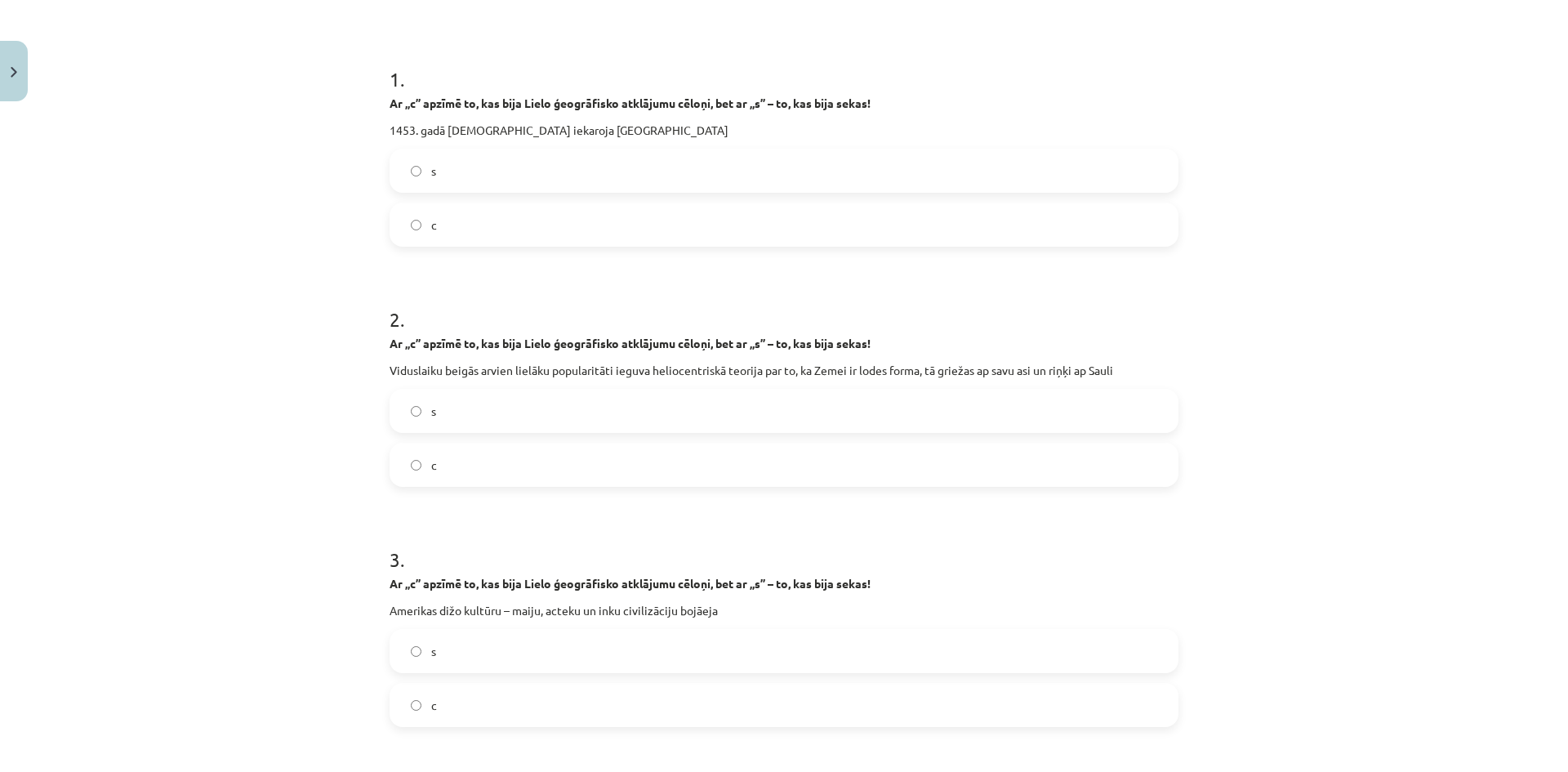
click at [290, 392] on div "Mācību tēma: Latvijas un pasaules vēstures 8. klases 1. ieskaites mācību materi…" at bounding box center [784, 386] width 1568 height 772
click at [419, 414] on label "s" at bounding box center [784, 411] width 786 height 41
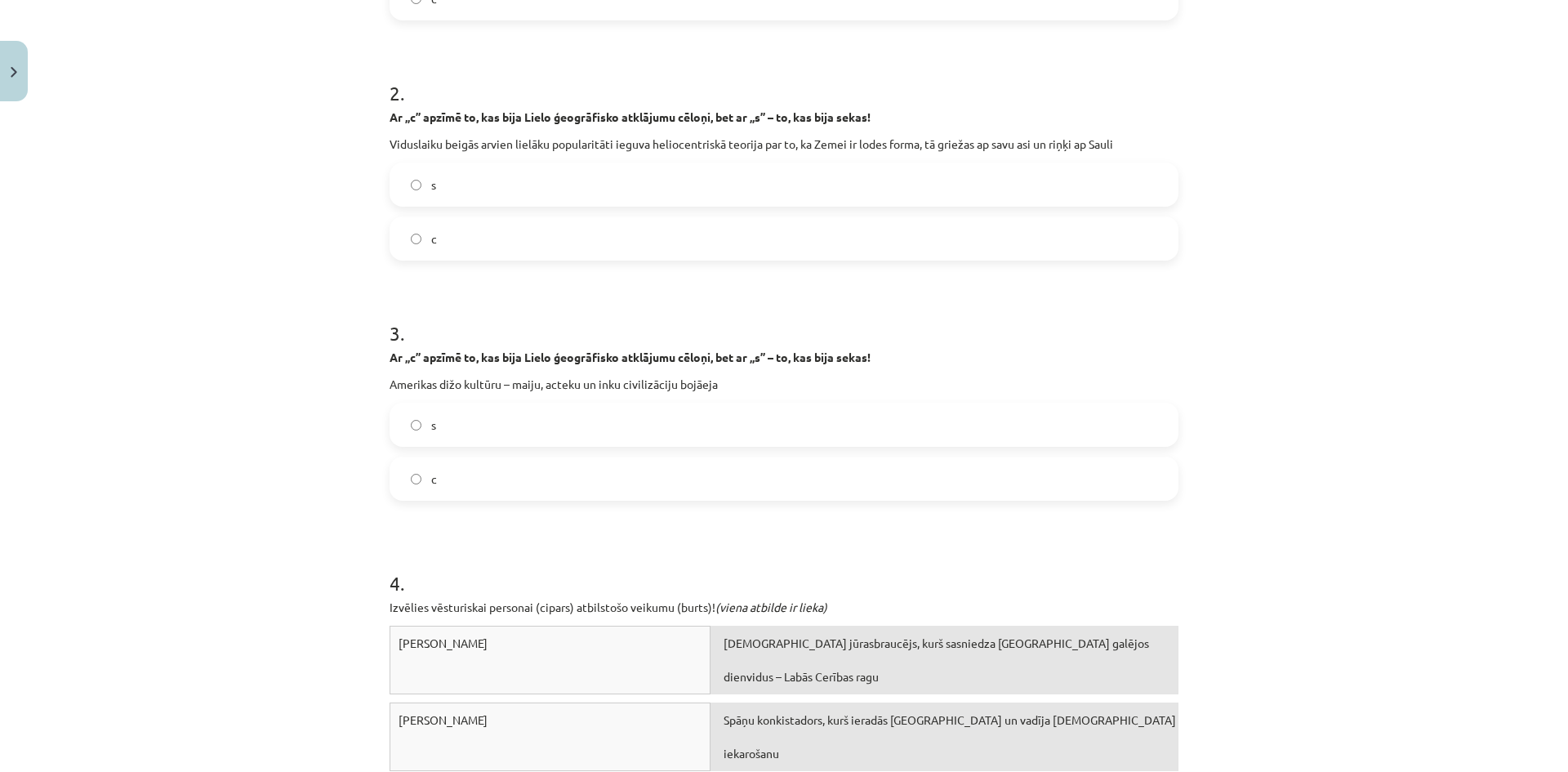
scroll to position [531, 0]
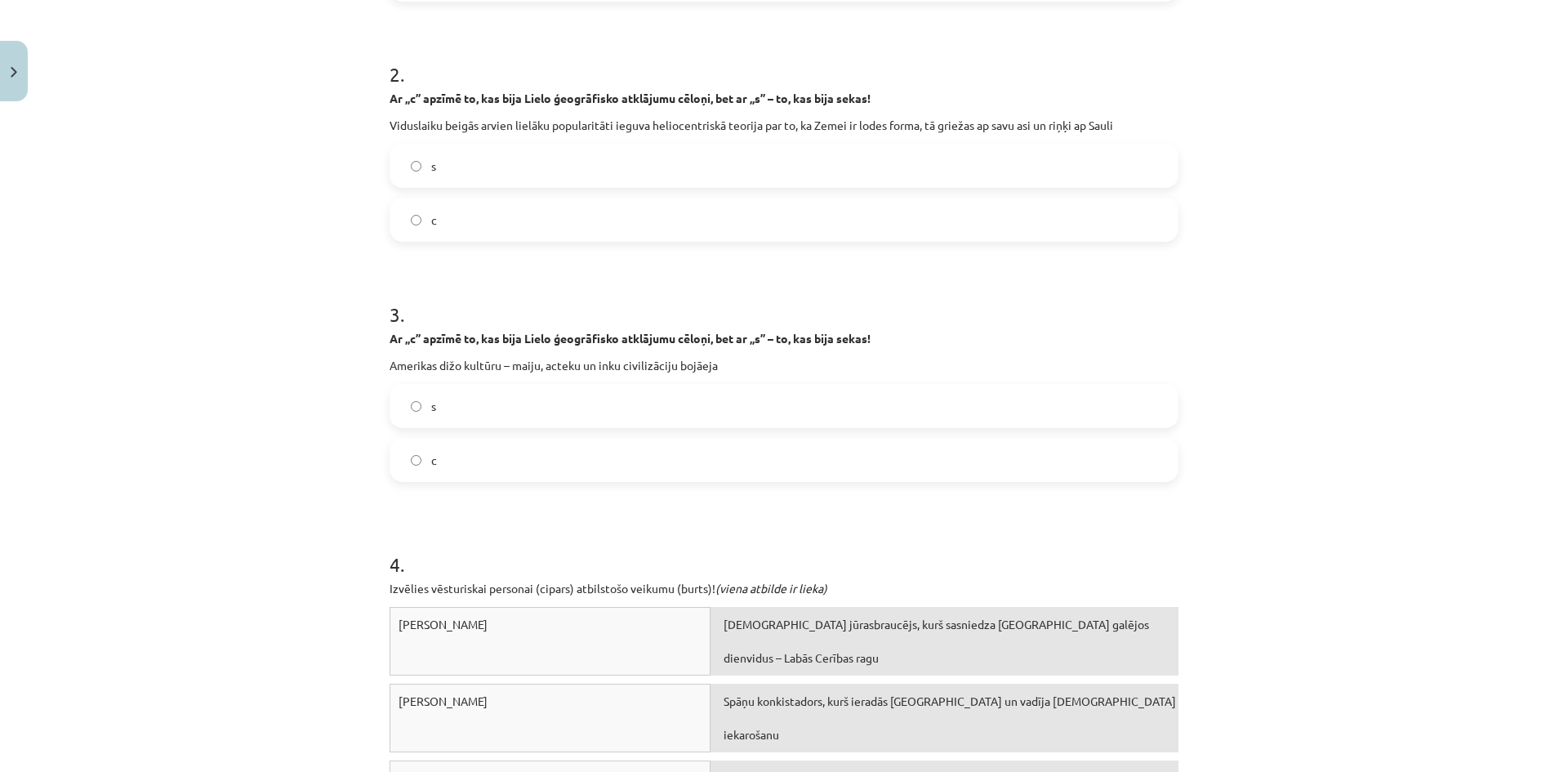
click at [398, 264] on form "1 . Ar „c” apzīmē to, kas bija Lielo ģeogrāfisko atklājumu cēloņi, bet ar „s” –…" at bounding box center [784, 323] width 789 height 1058
click at [427, 233] on label "c" at bounding box center [784, 220] width 786 height 41
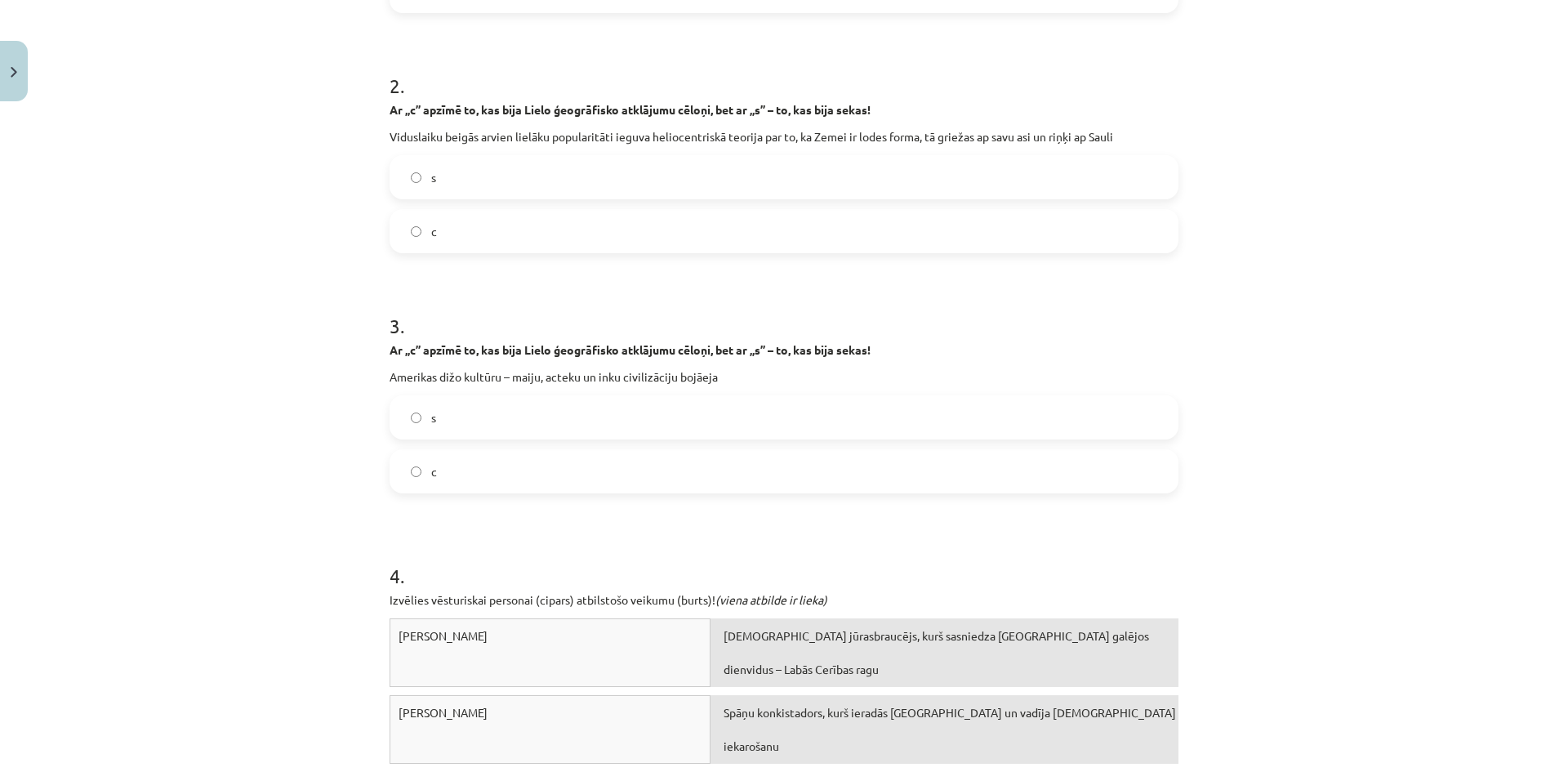
scroll to position [791, 0]
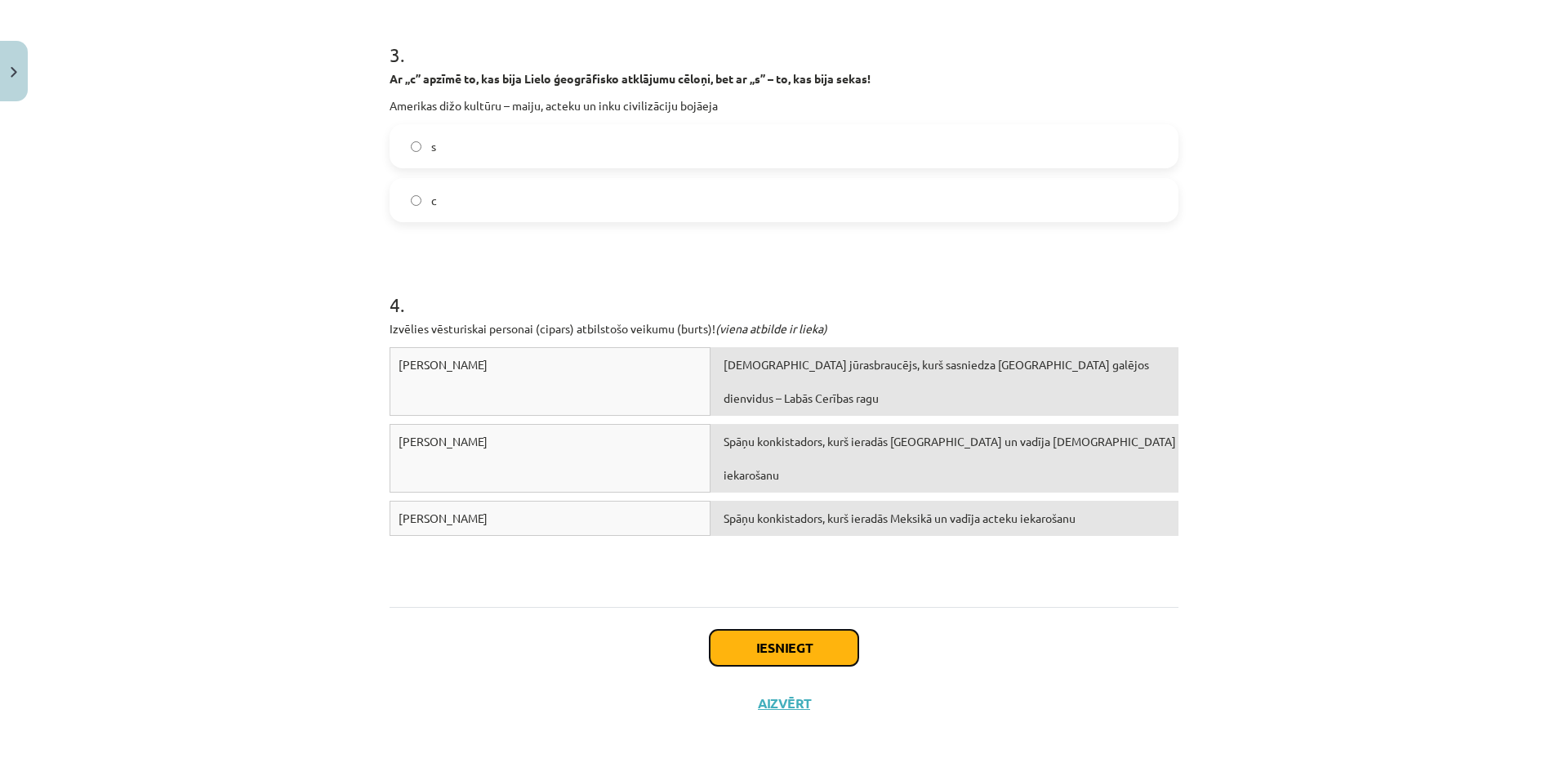
click at [831, 632] on button "Iesniegt" at bounding box center [784, 647] width 148 height 36
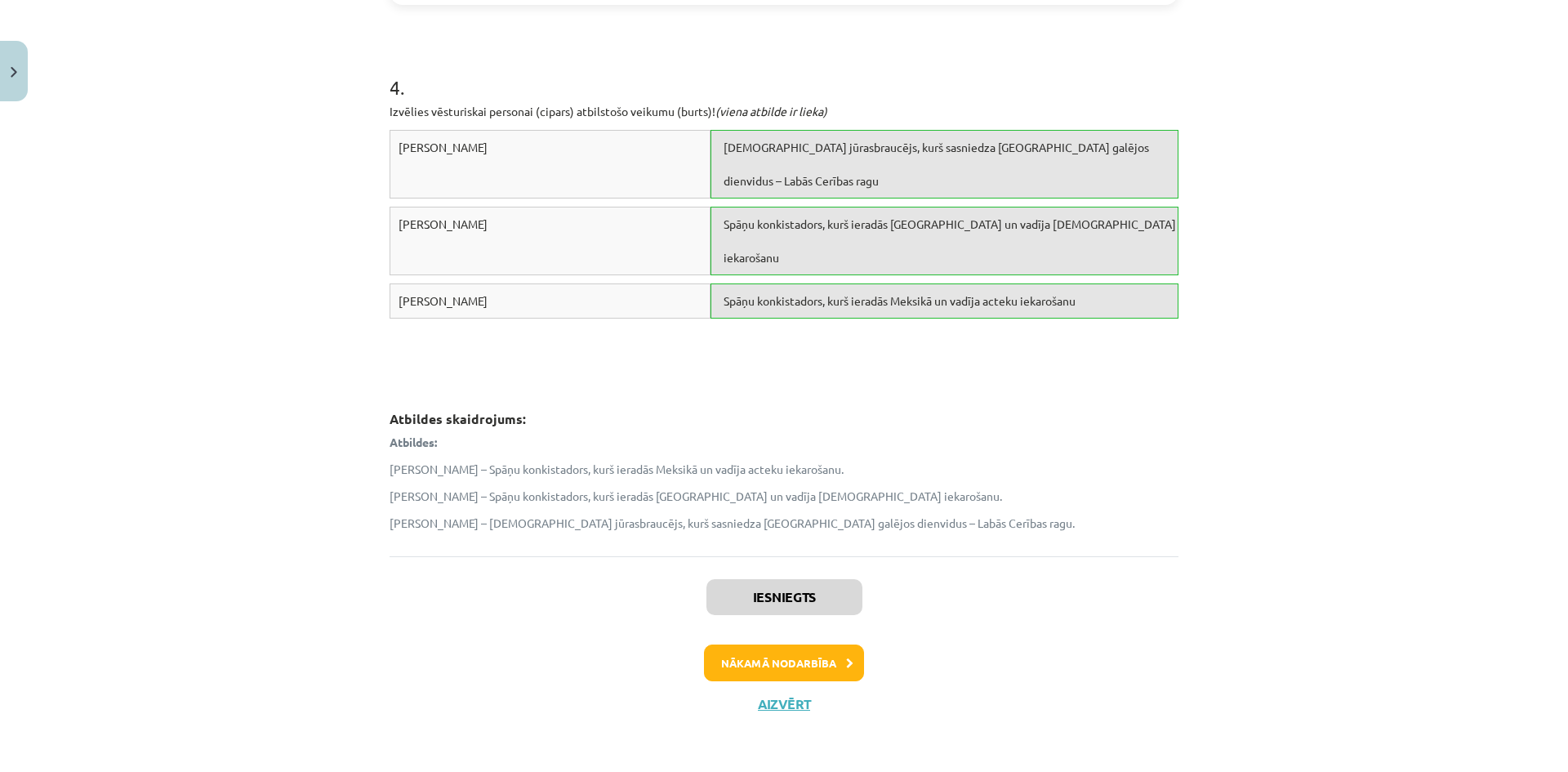
scroll to position [1009, 0]
click at [838, 665] on button "Nākamā nodarbība" at bounding box center [784, 662] width 160 height 37
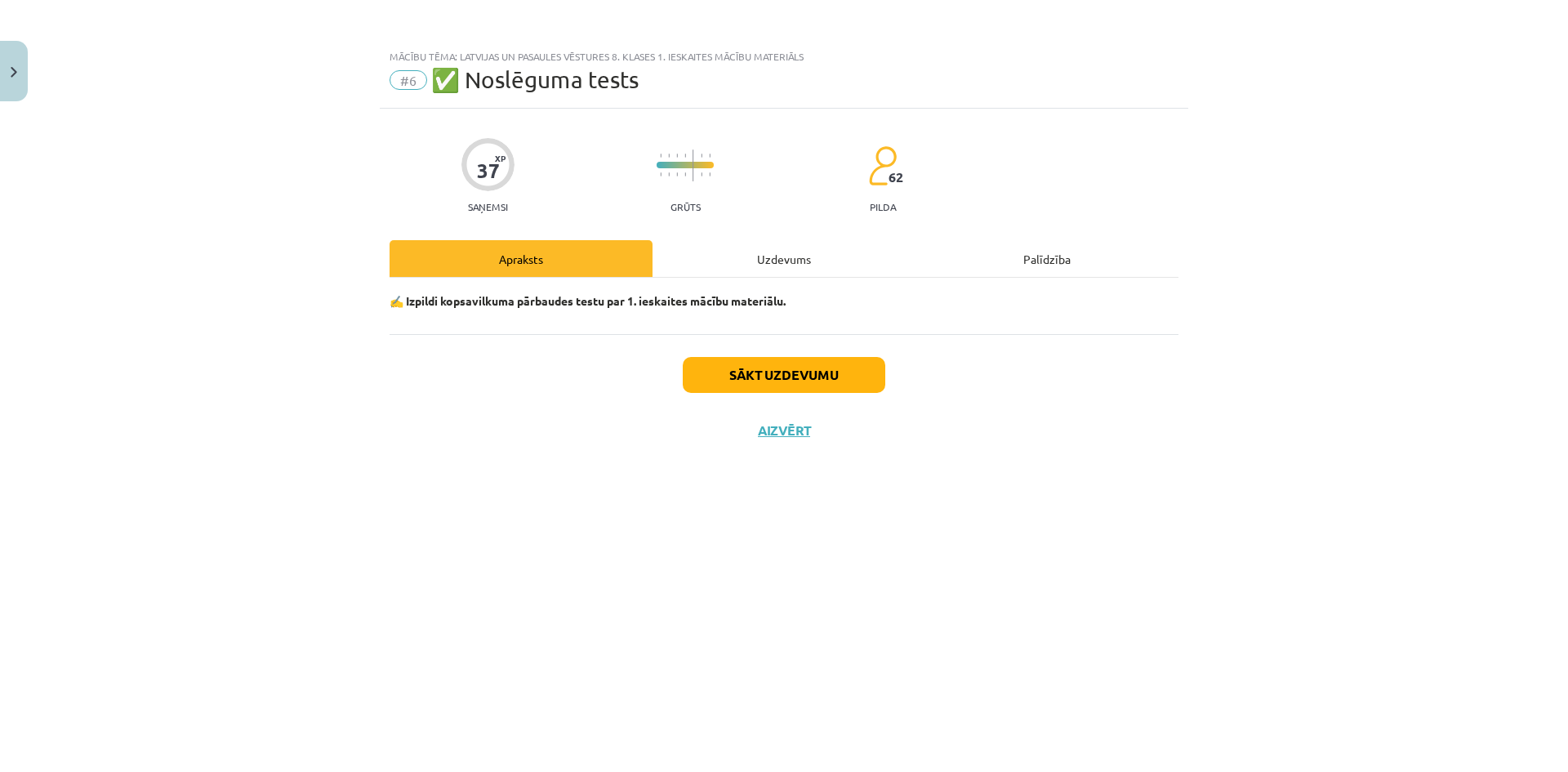
click at [789, 262] on div "Uzdevums" at bounding box center [783, 259] width 263 height 37
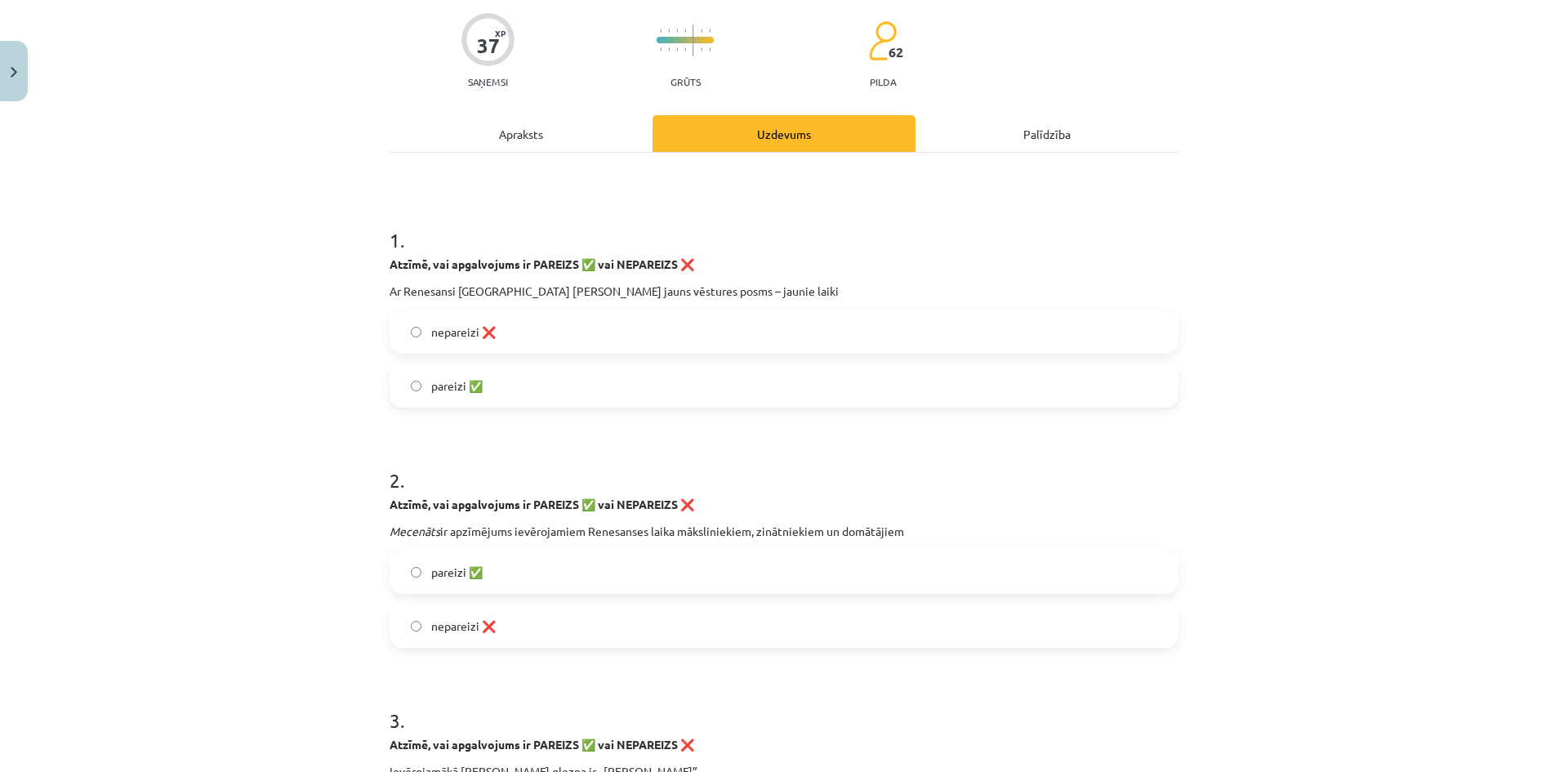
scroll to position [163, 0]
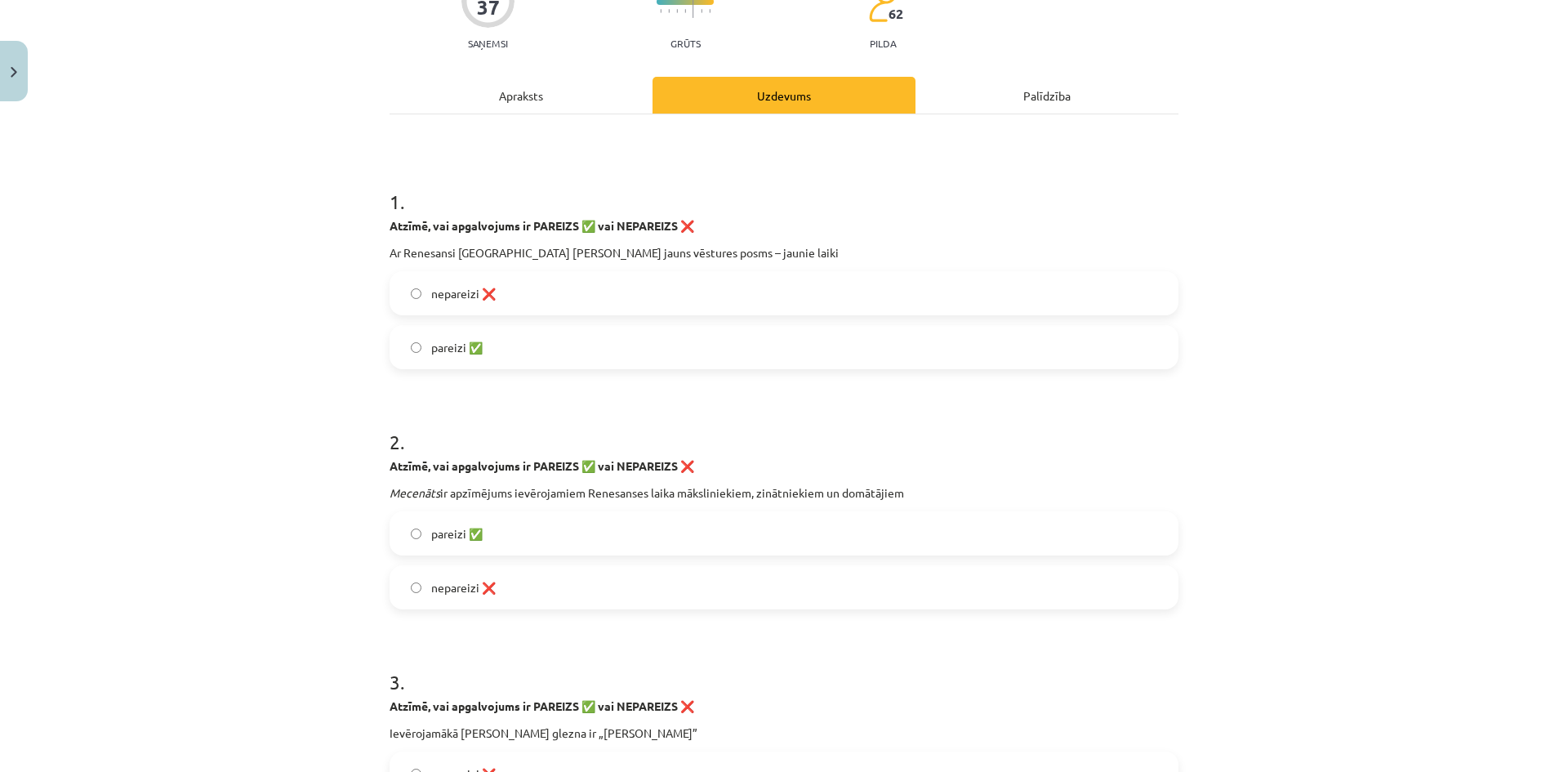
click at [544, 521] on label "pareizi ✅" at bounding box center [784, 534] width 786 height 41
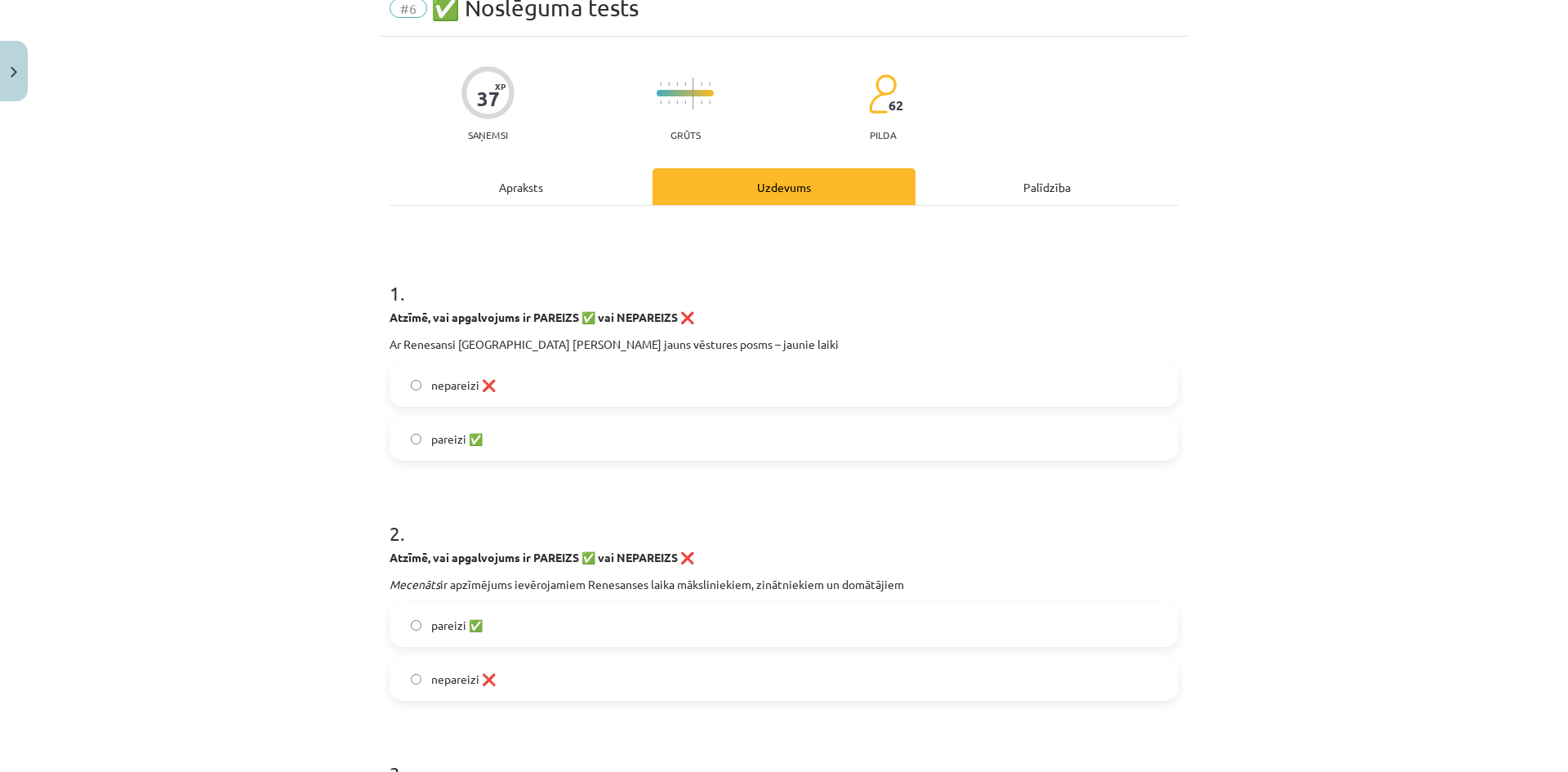
scroll to position [0, 0]
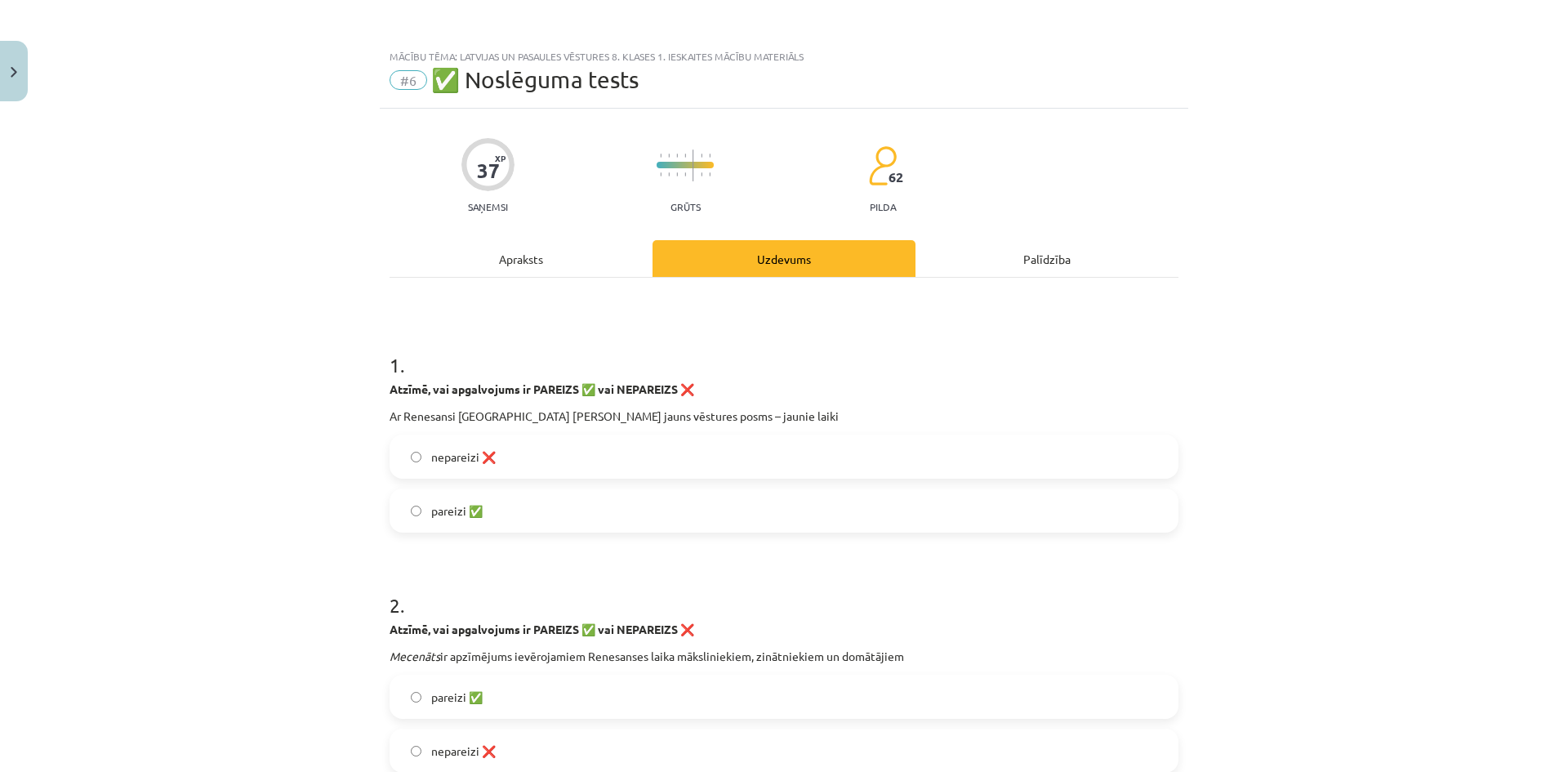
click at [588, 502] on label "pareizi ✅" at bounding box center [784, 510] width 786 height 41
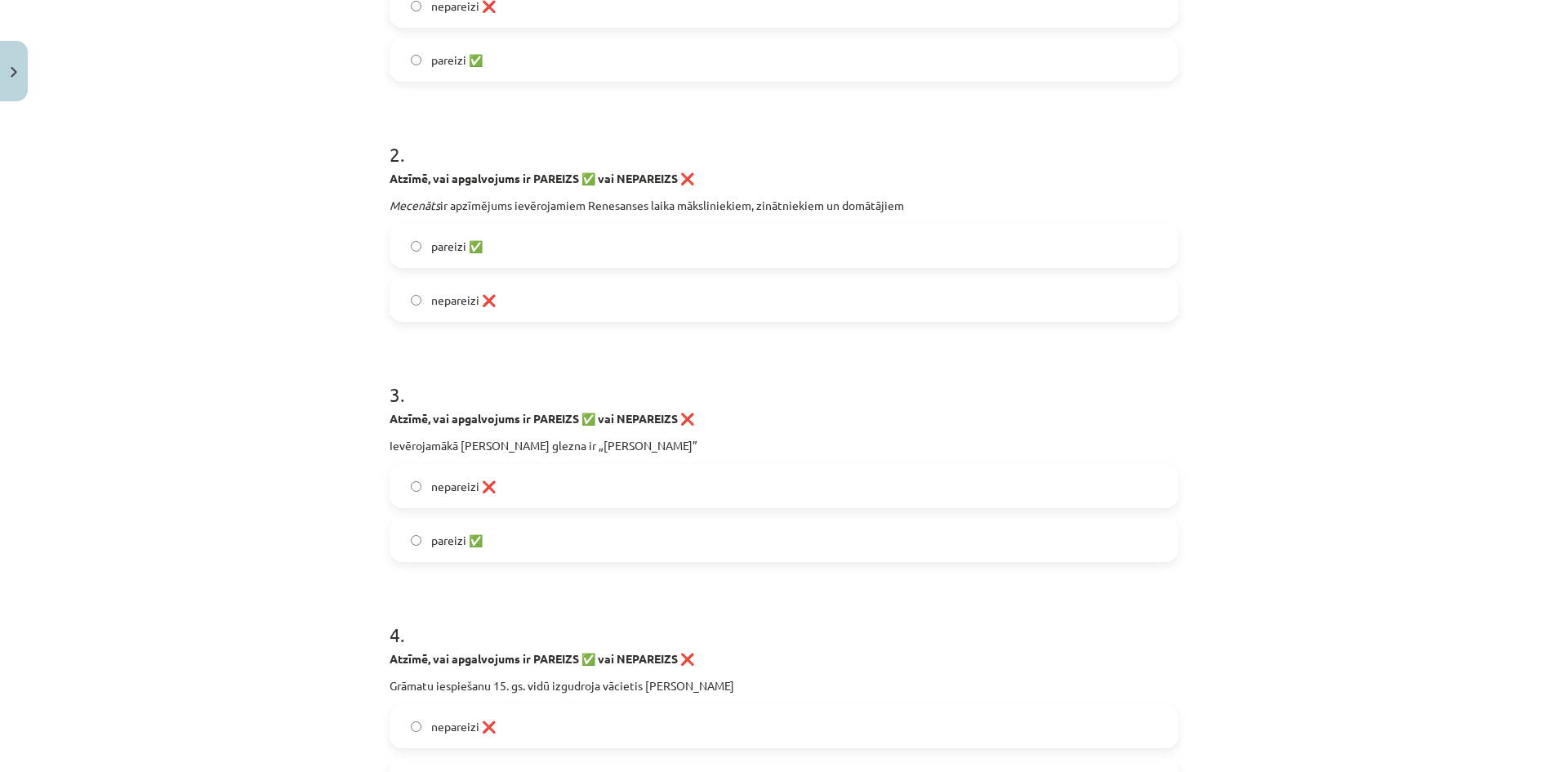
scroll to position [490, 0]
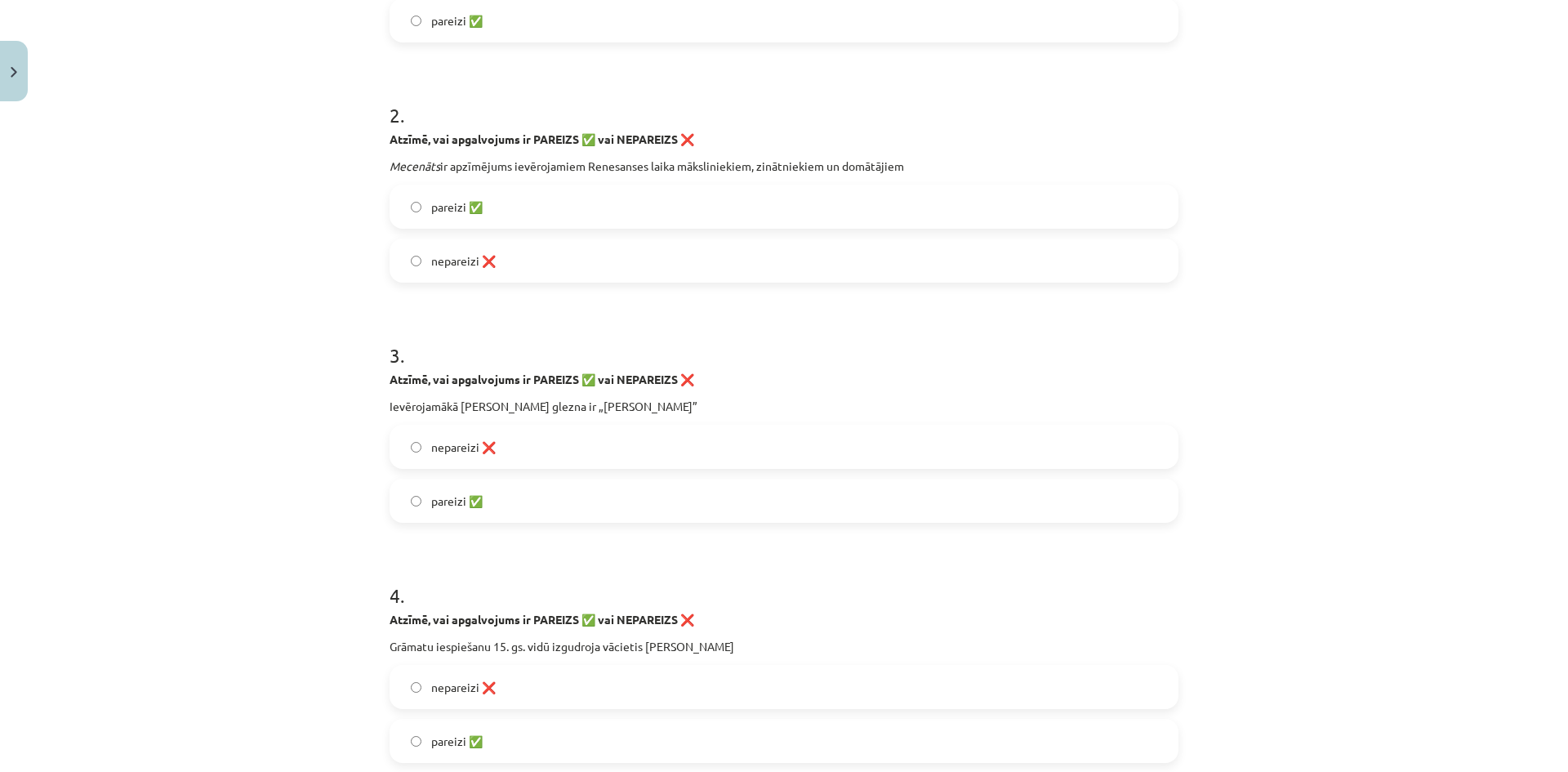
click at [413, 437] on label "nepareizi ❌" at bounding box center [784, 446] width 786 height 41
click at [418, 500] on label "pareizi ✅" at bounding box center [784, 500] width 786 height 41
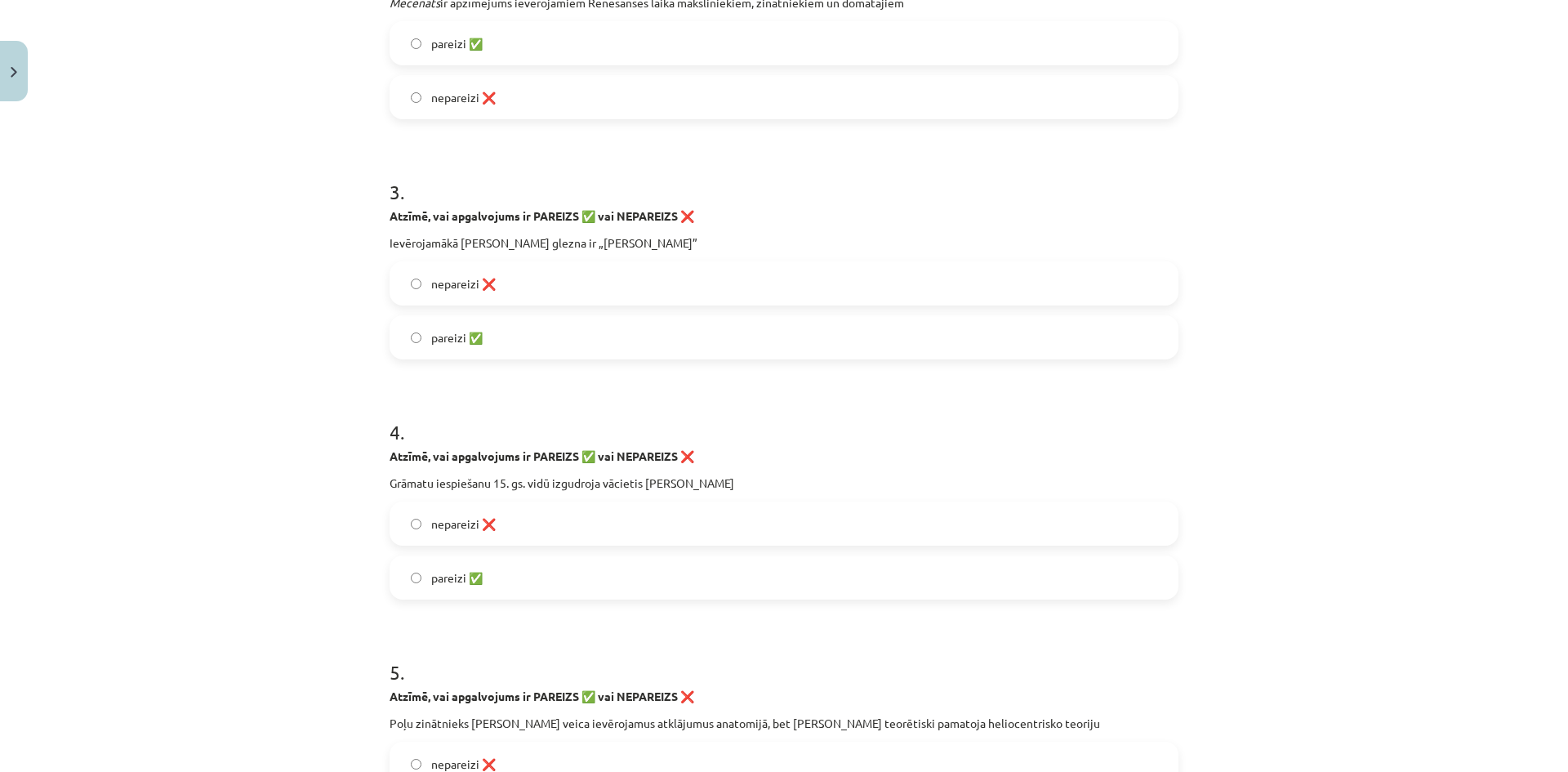
scroll to position [735, 0]
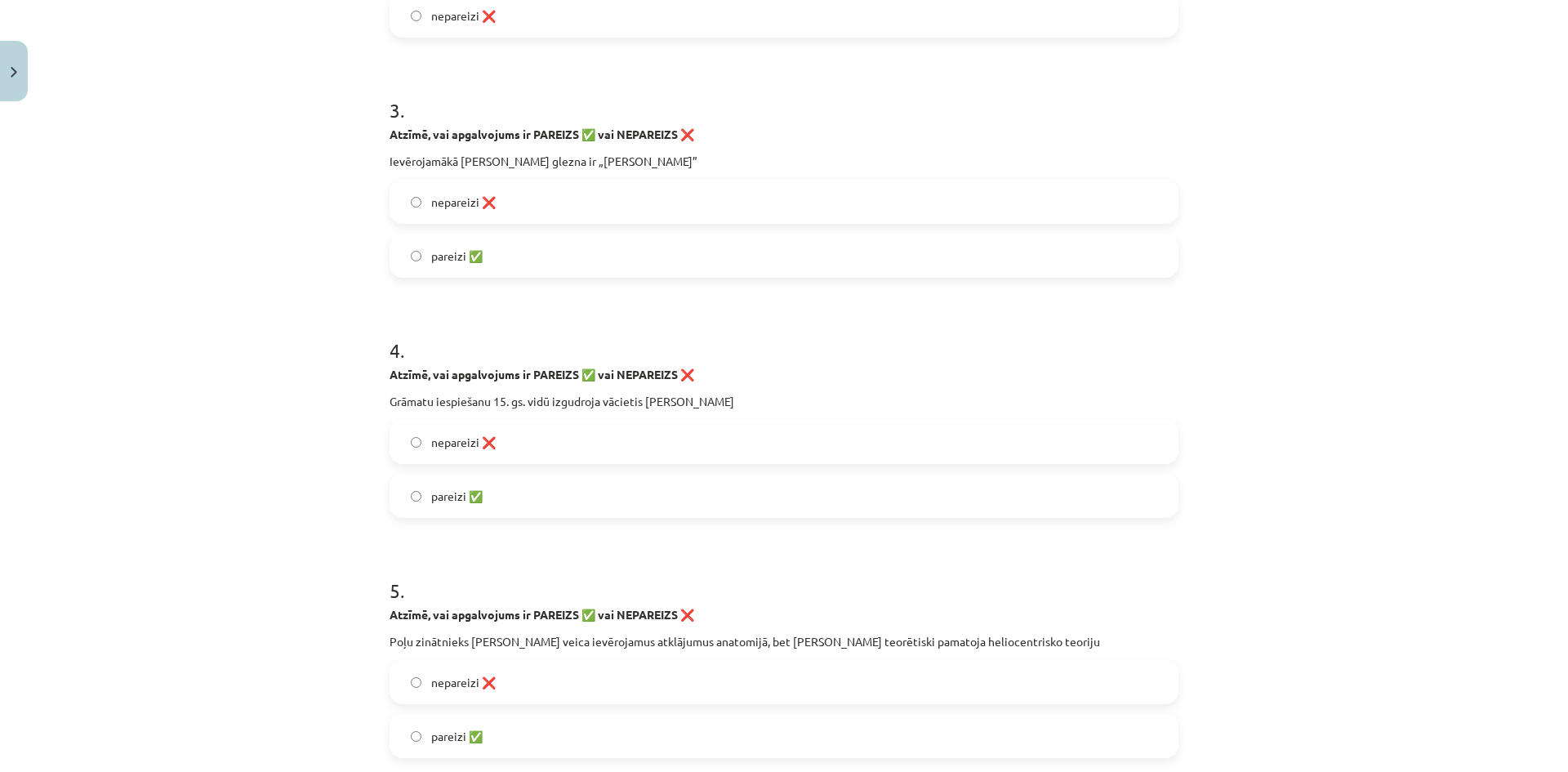
click at [453, 495] on span "pareizi ✅" at bounding box center [456, 495] width 51 height 17
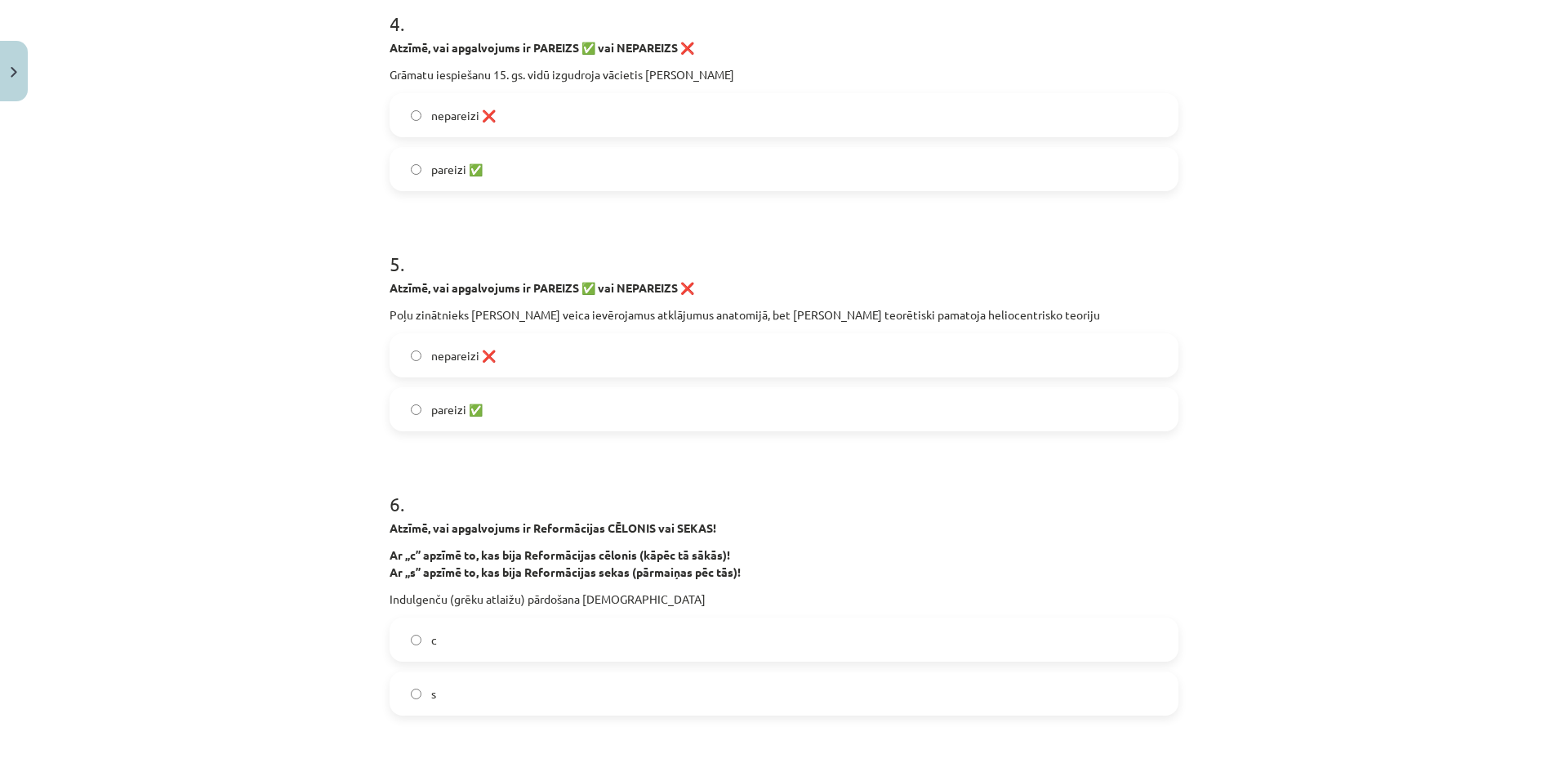
scroll to position [980, 0]
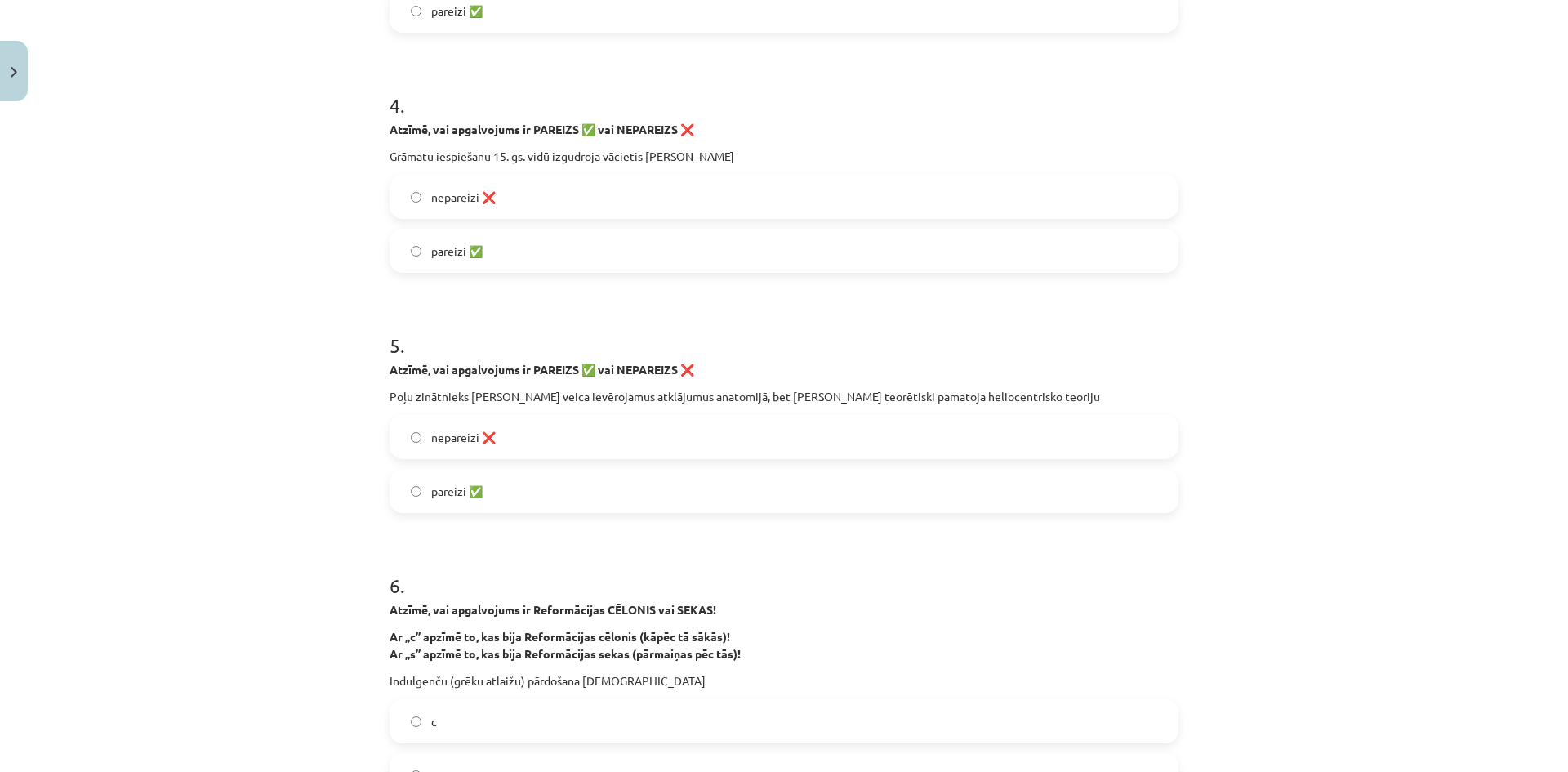
click at [474, 439] on span "nepareizi ❌" at bounding box center [464, 437] width 65 height 17
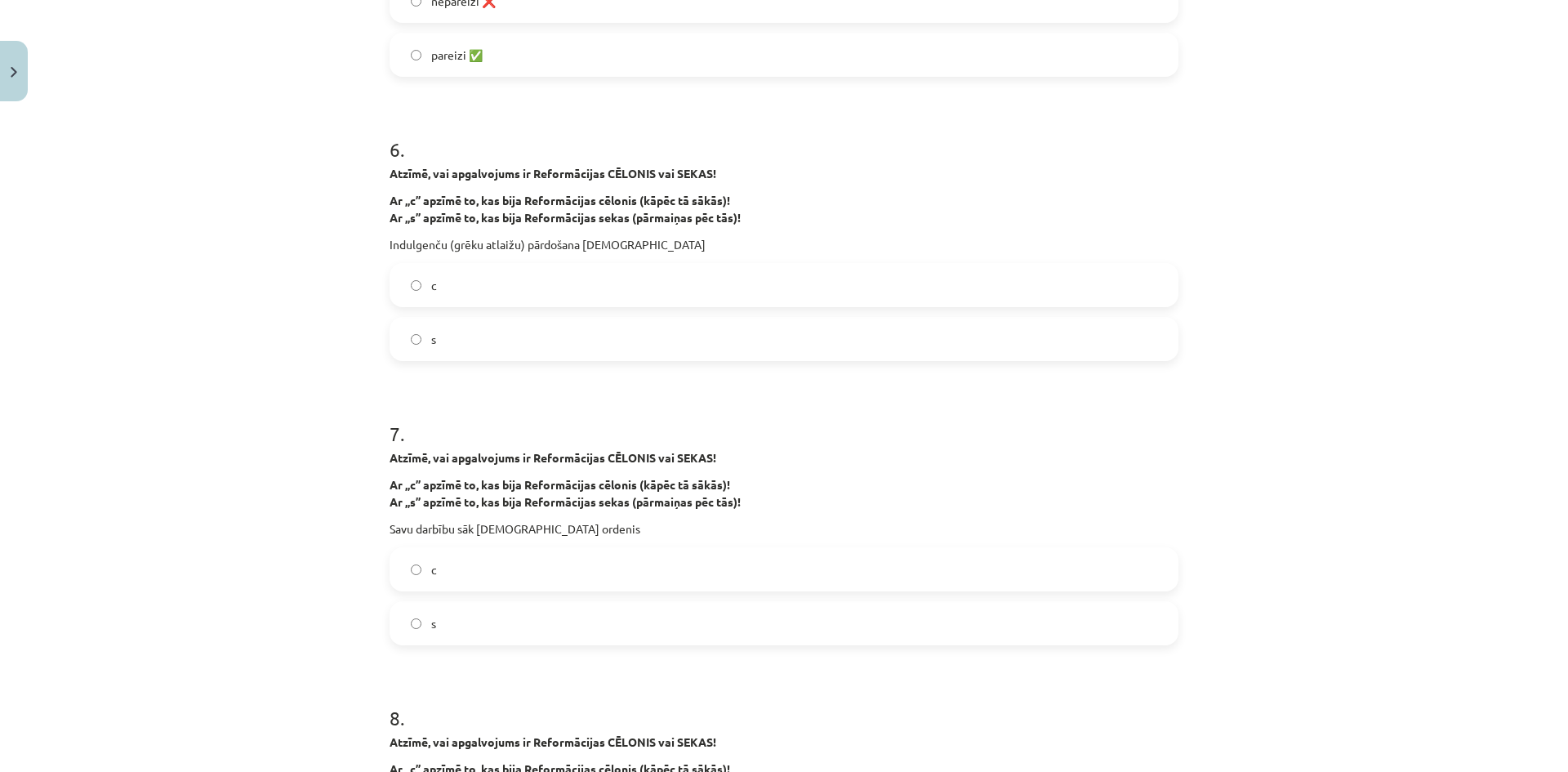
scroll to position [1388, 0]
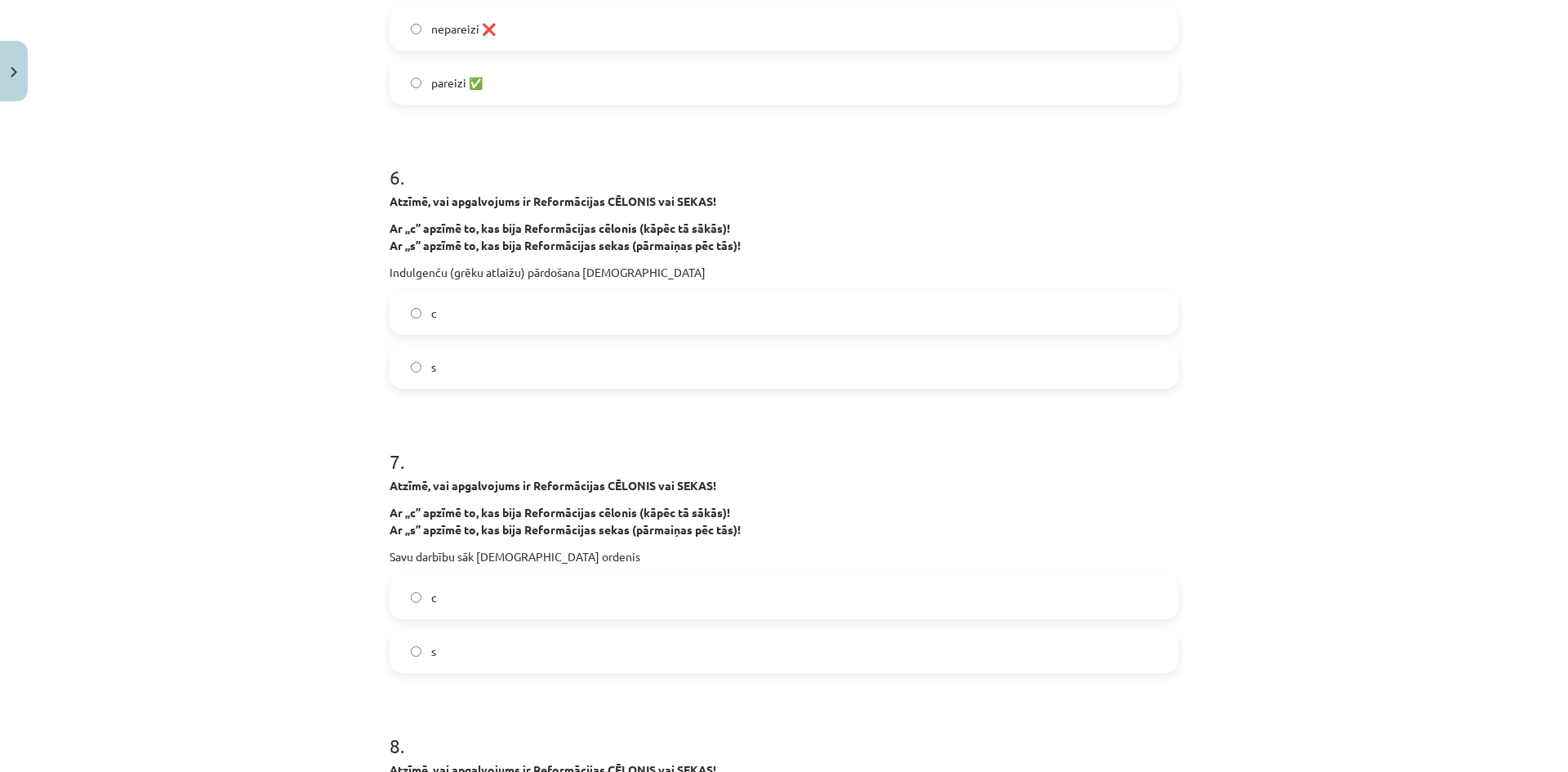
click at [507, 302] on label "c" at bounding box center [784, 313] width 786 height 41
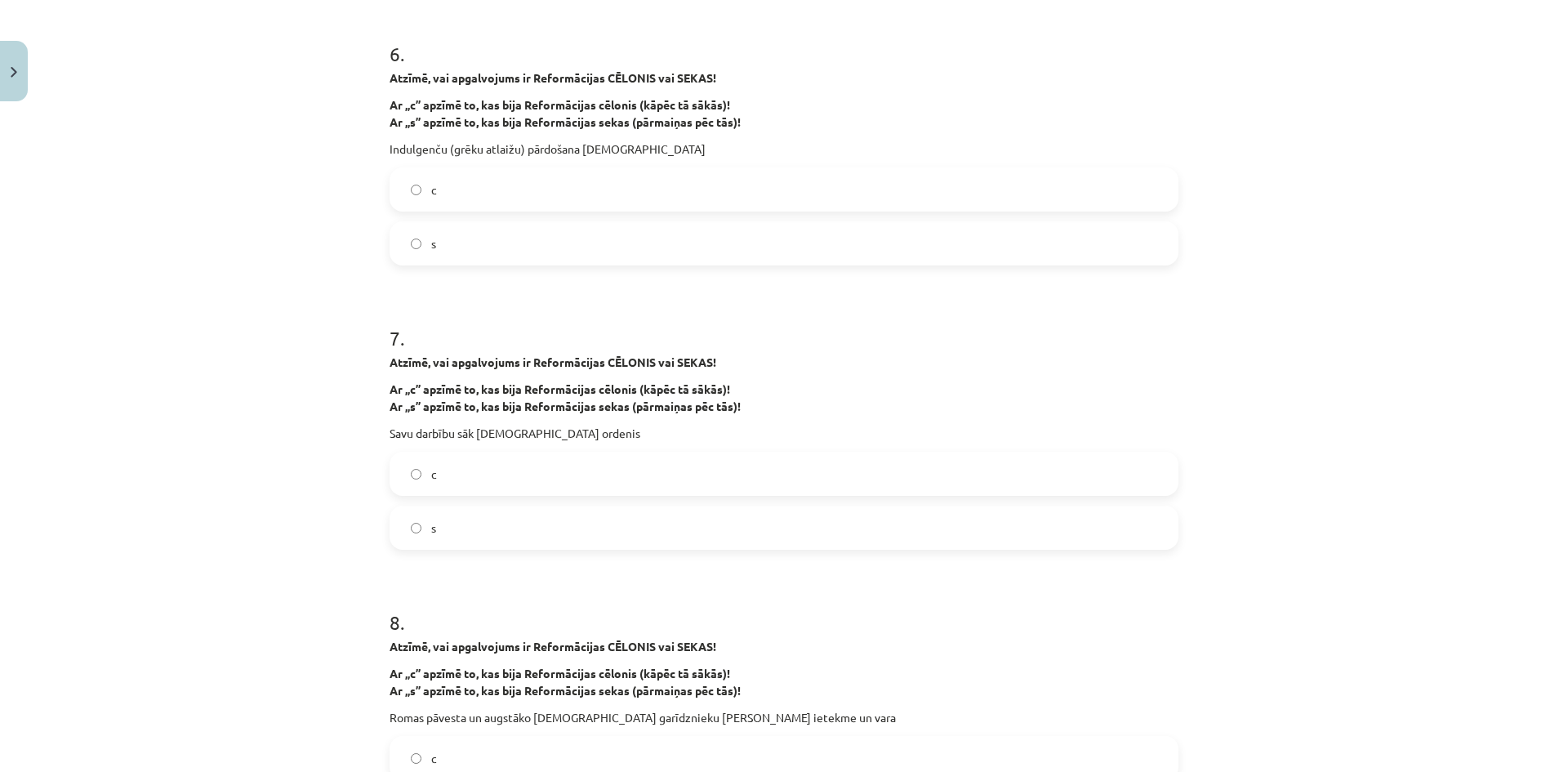
scroll to position [1551, 0]
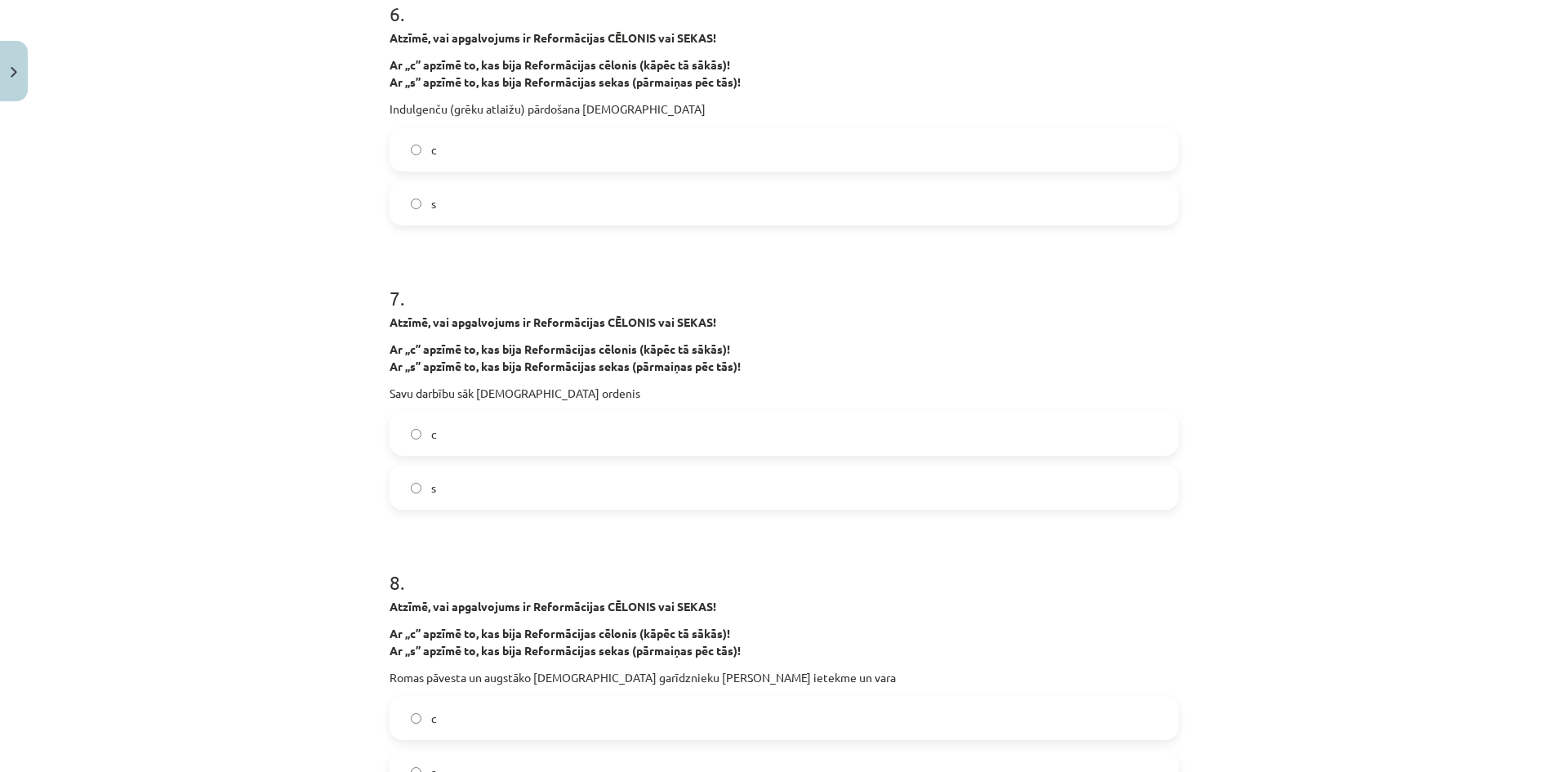
click at [392, 486] on label "s" at bounding box center [784, 487] width 786 height 41
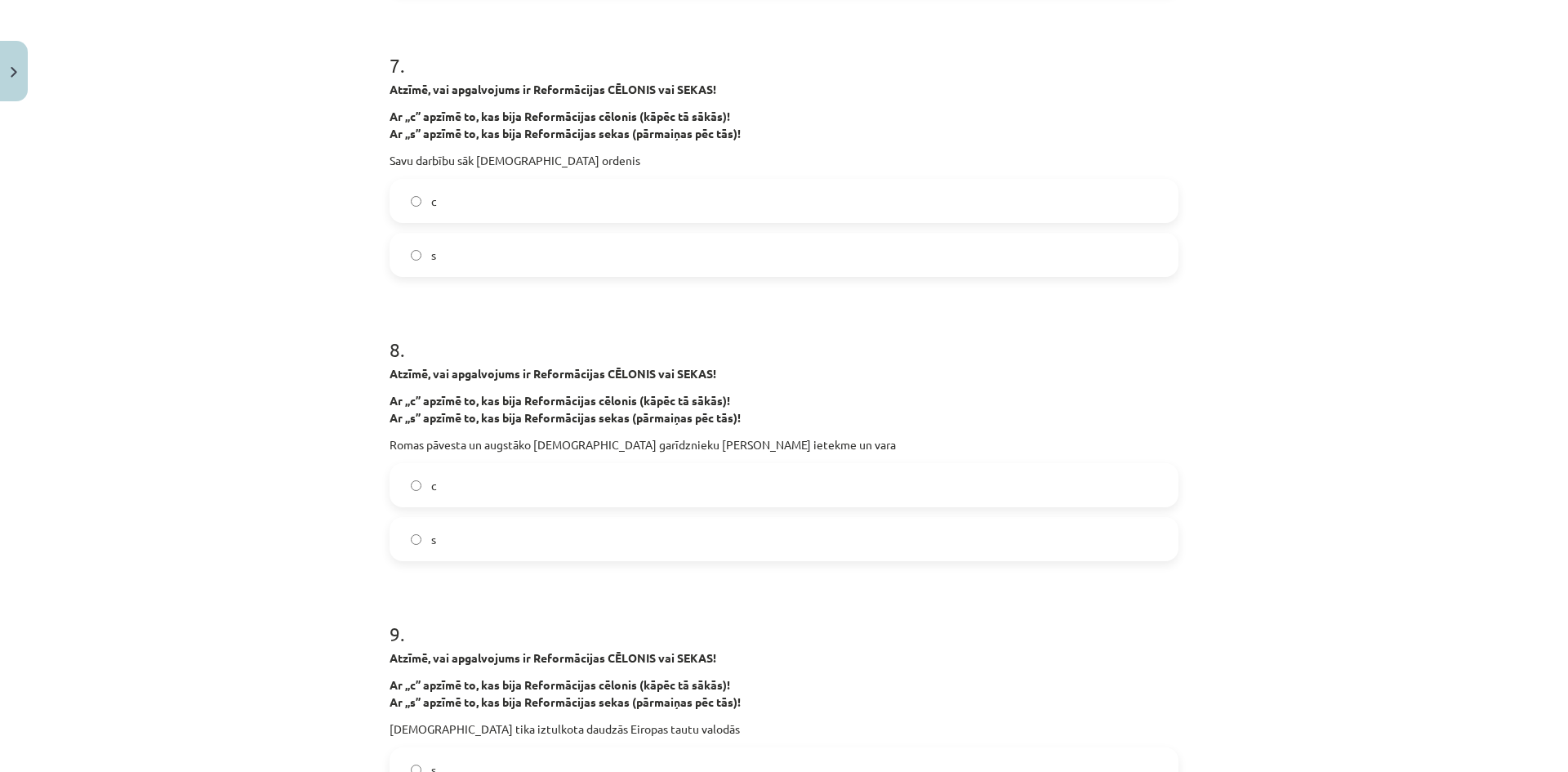
scroll to position [1878, 0]
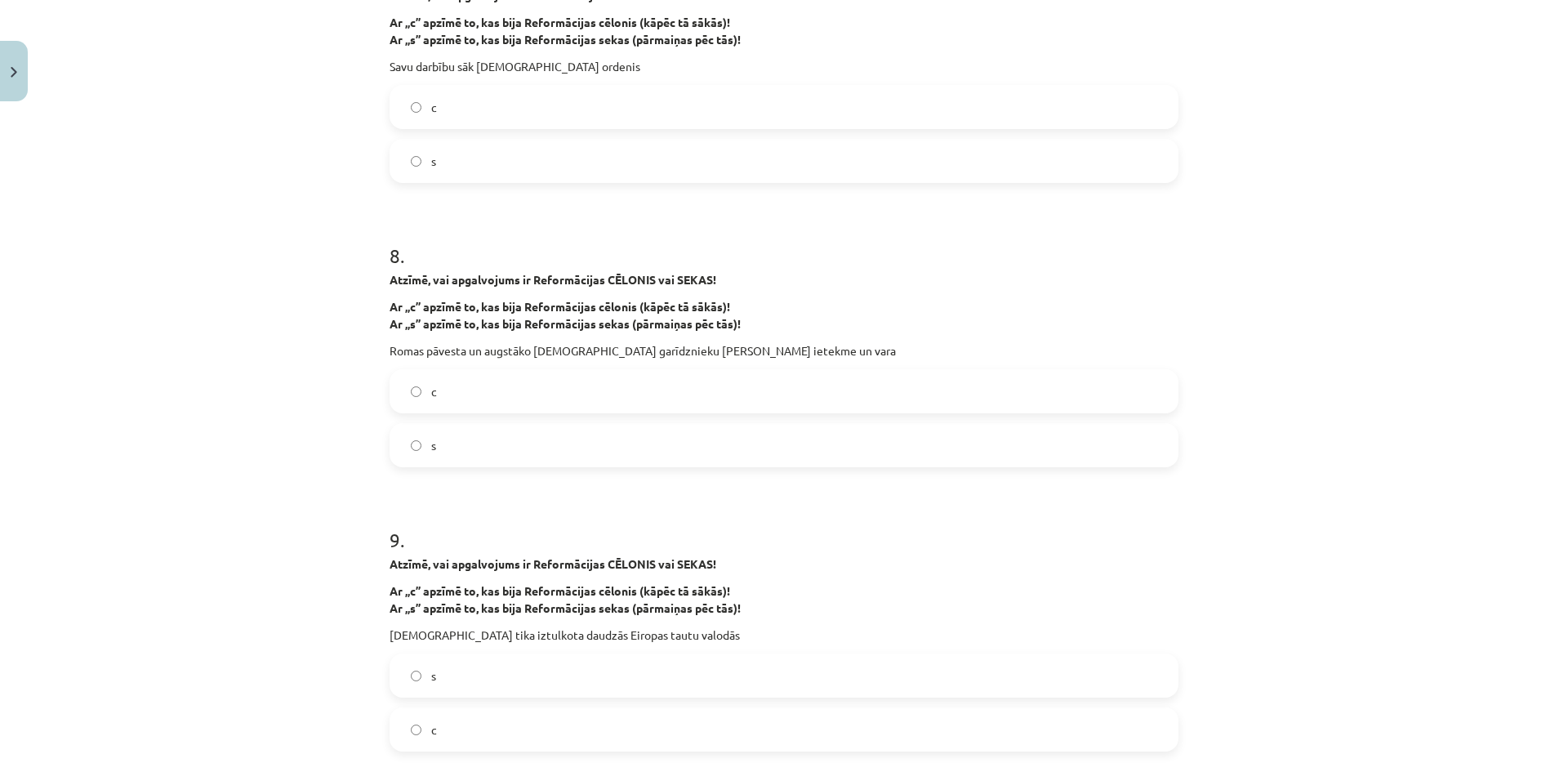
click at [568, 448] on label "s" at bounding box center [784, 445] width 786 height 41
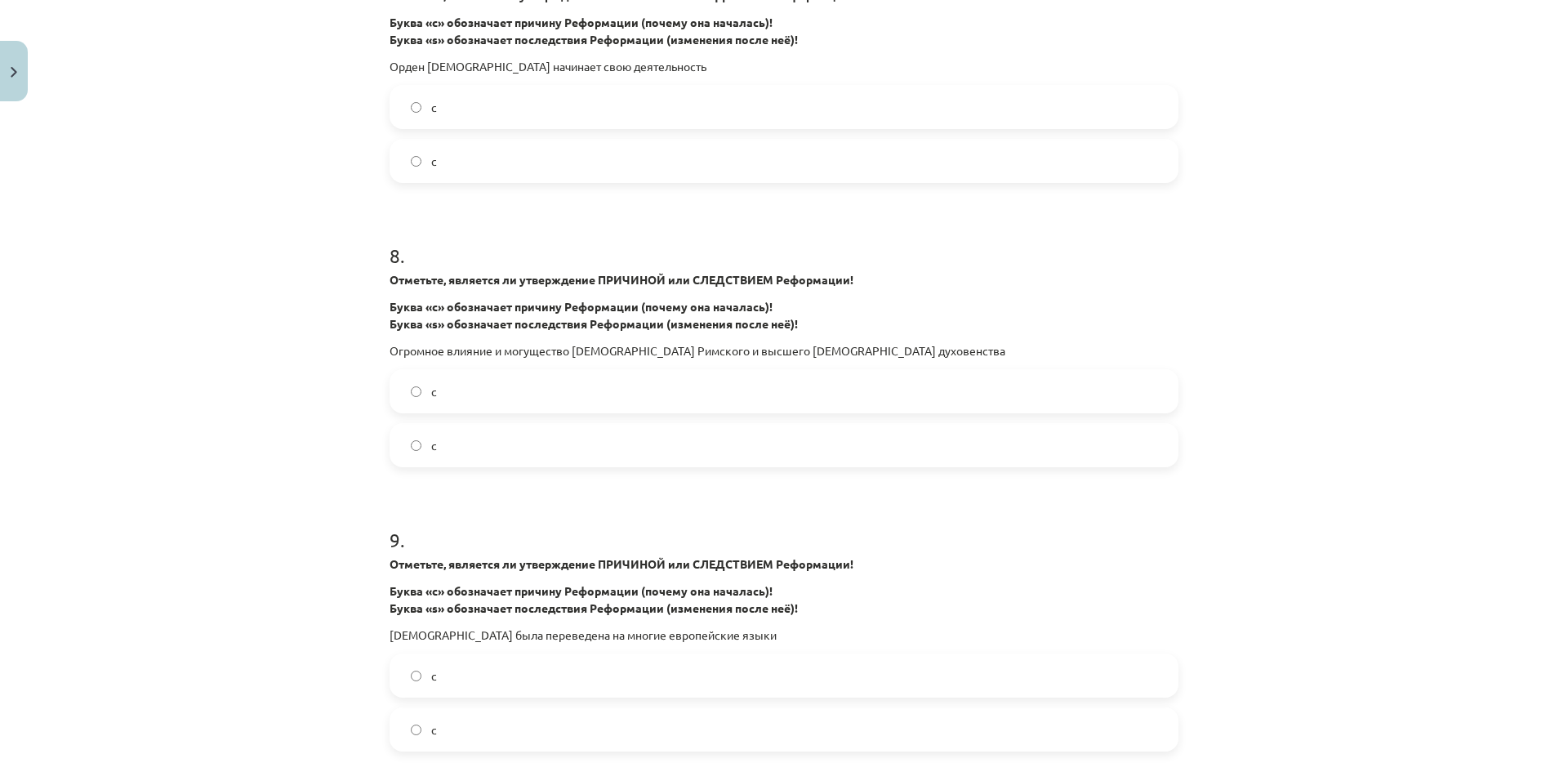
click at [600, 391] on label "с" at bounding box center [784, 392] width 786 height 41
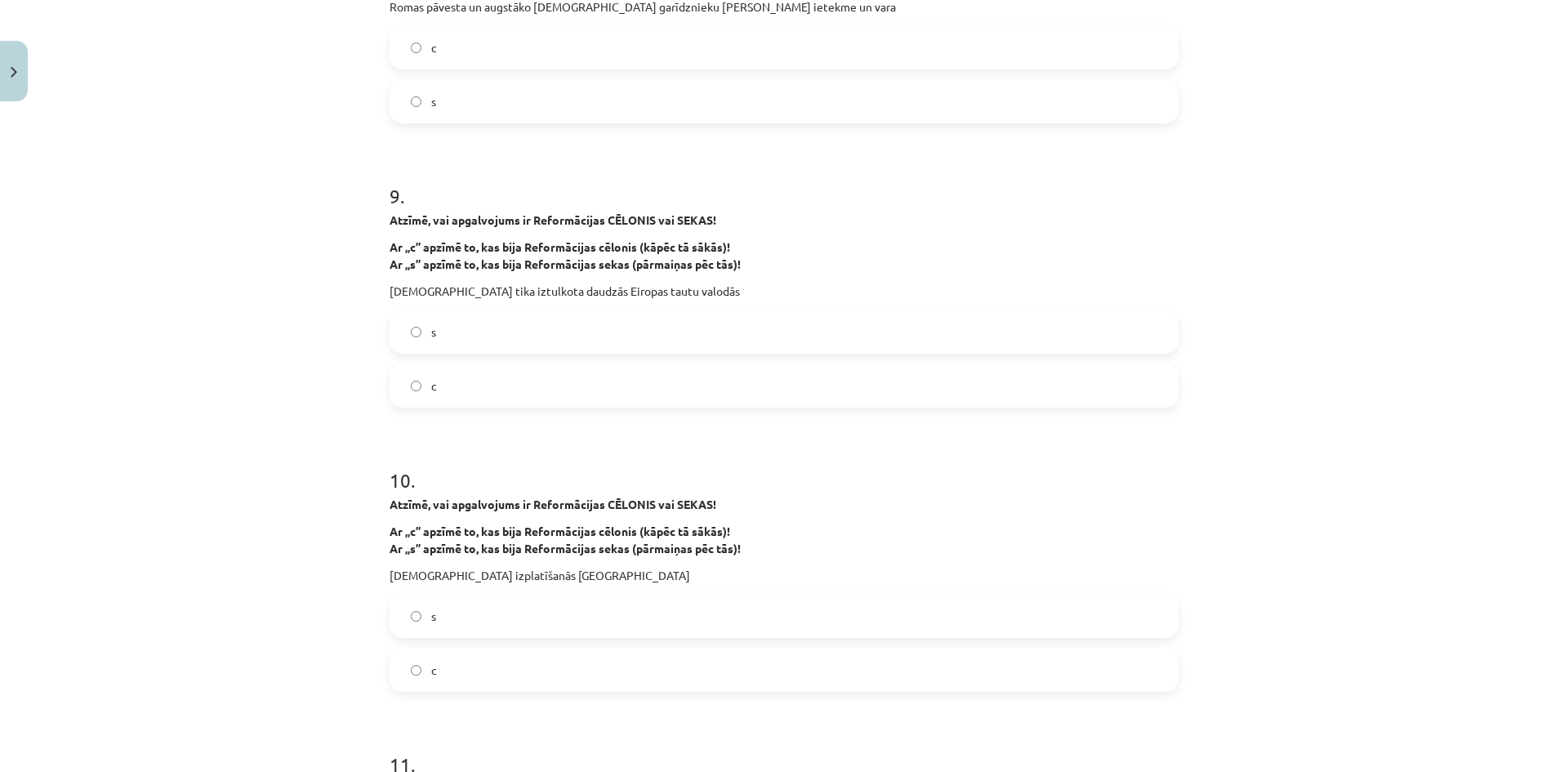
scroll to position [2205, 0]
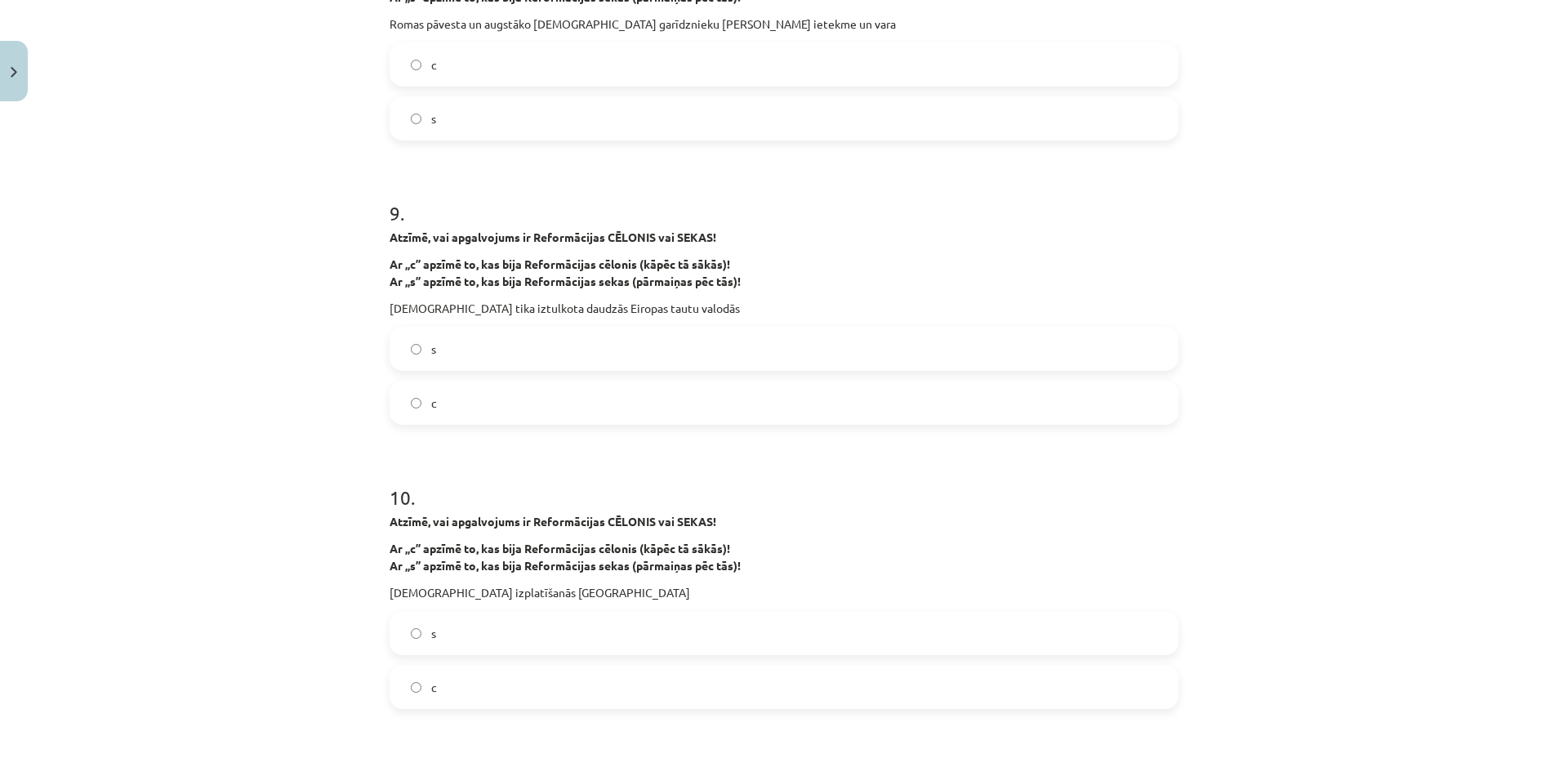
click at [457, 344] on label "s" at bounding box center [784, 349] width 786 height 41
click at [276, 363] on div "Mācību tēma: Latvijas un pasaules vēstures 8. klases 1. ieskaites mācību materi…" at bounding box center [784, 386] width 1568 height 772
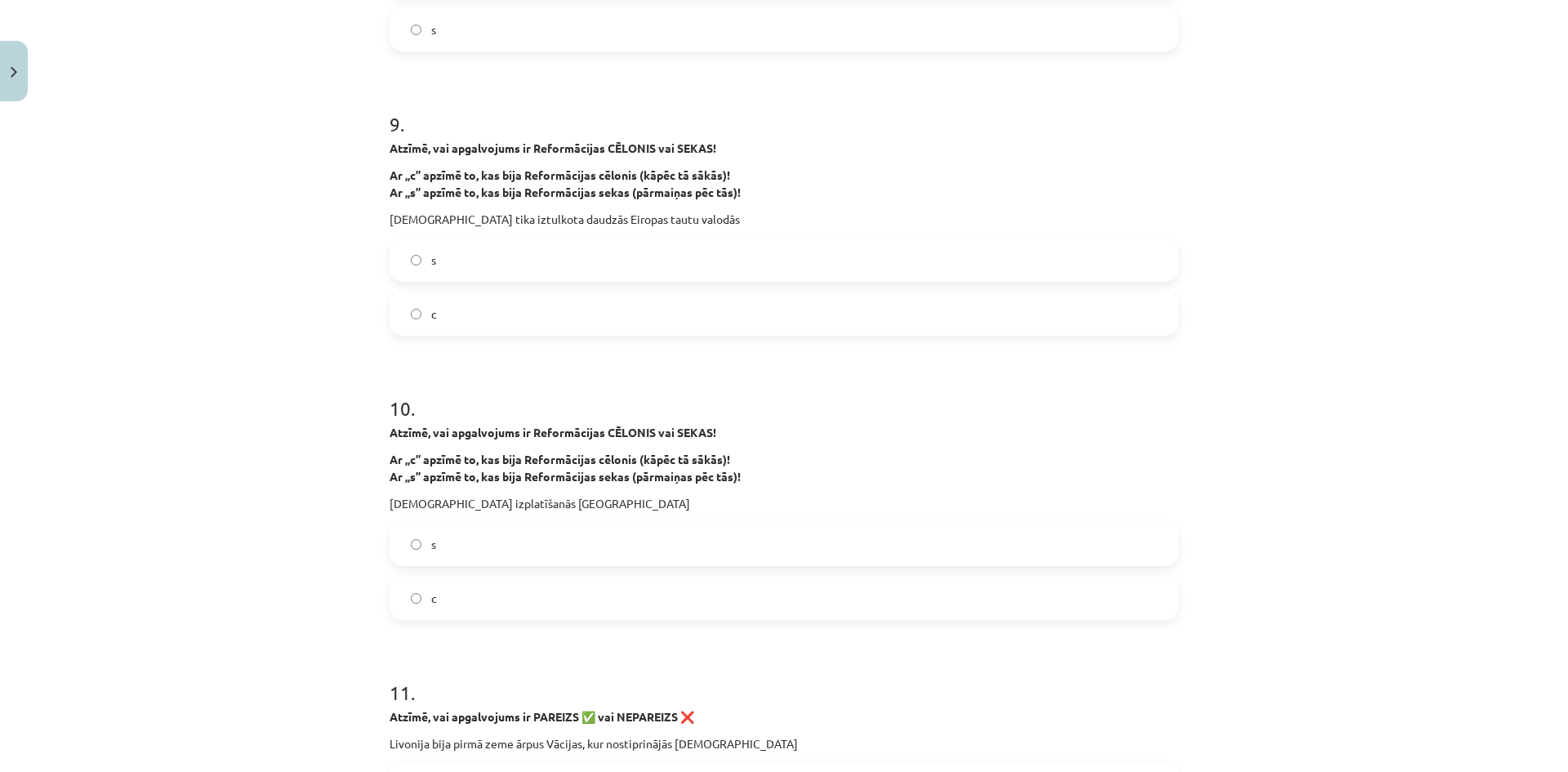
scroll to position [2450, 0]
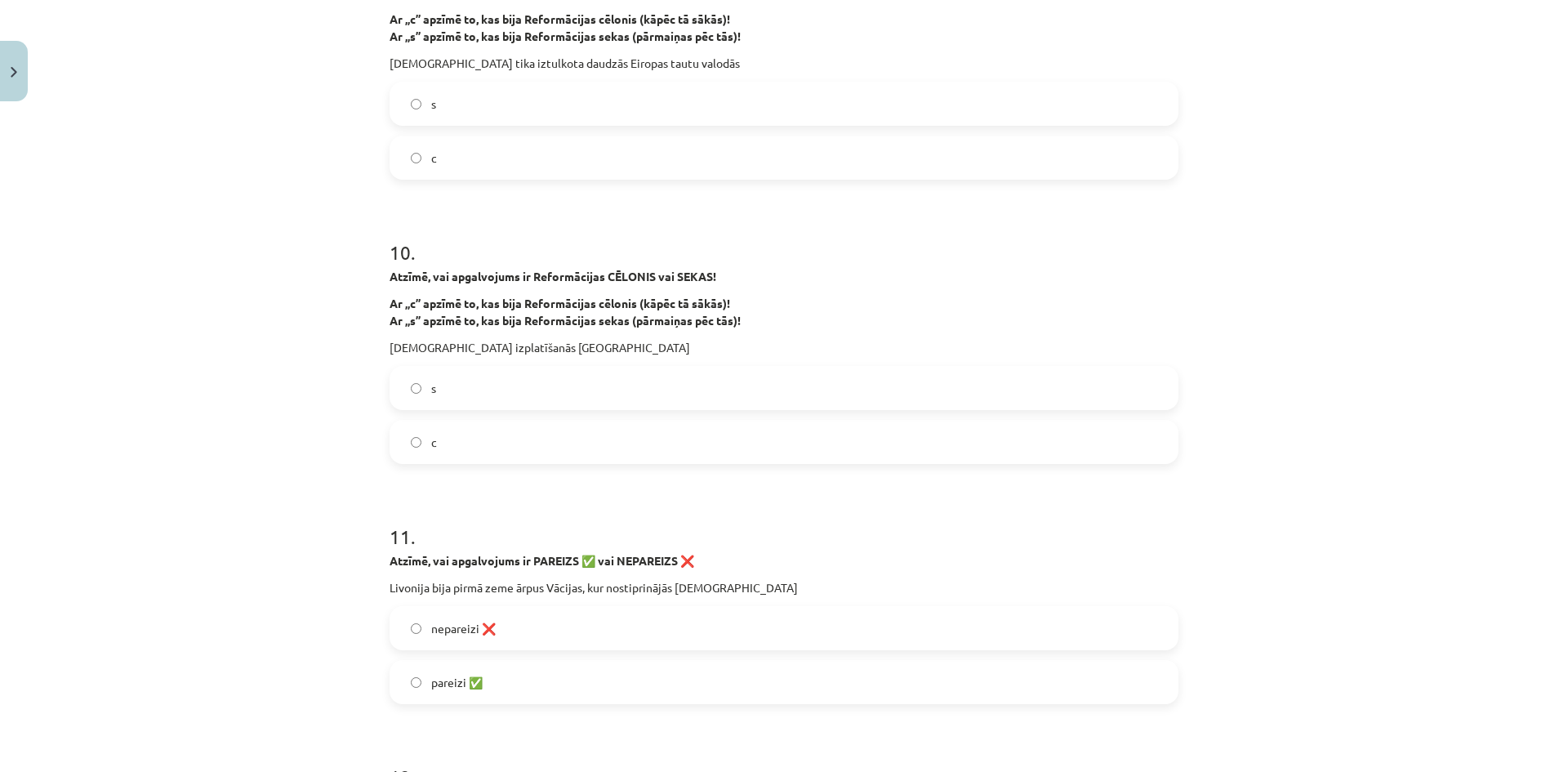
click at [476, 393] on label "s" at bounding box center [784, 388] width 786 height 41
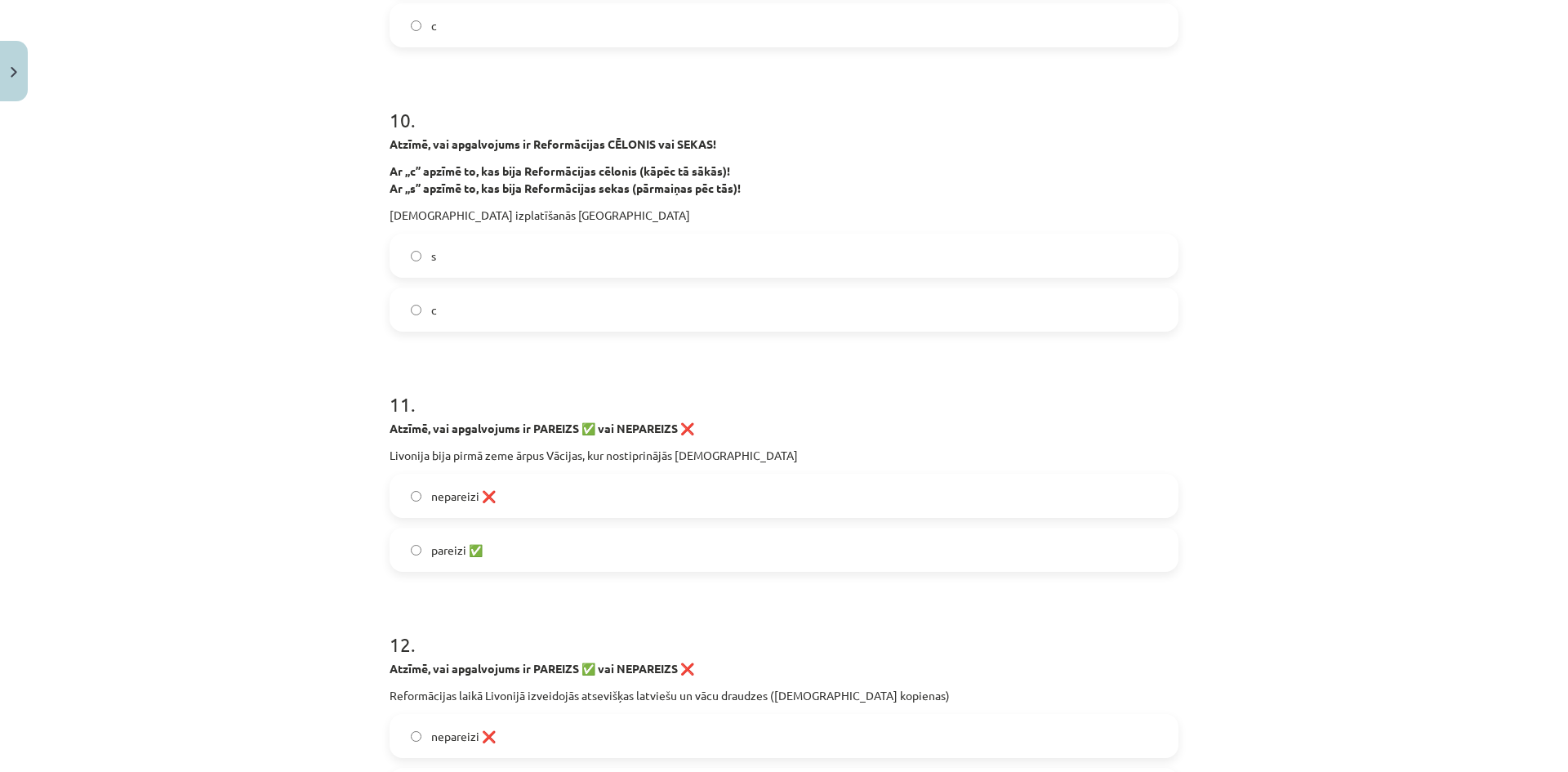
scroll to position [2613, 0]
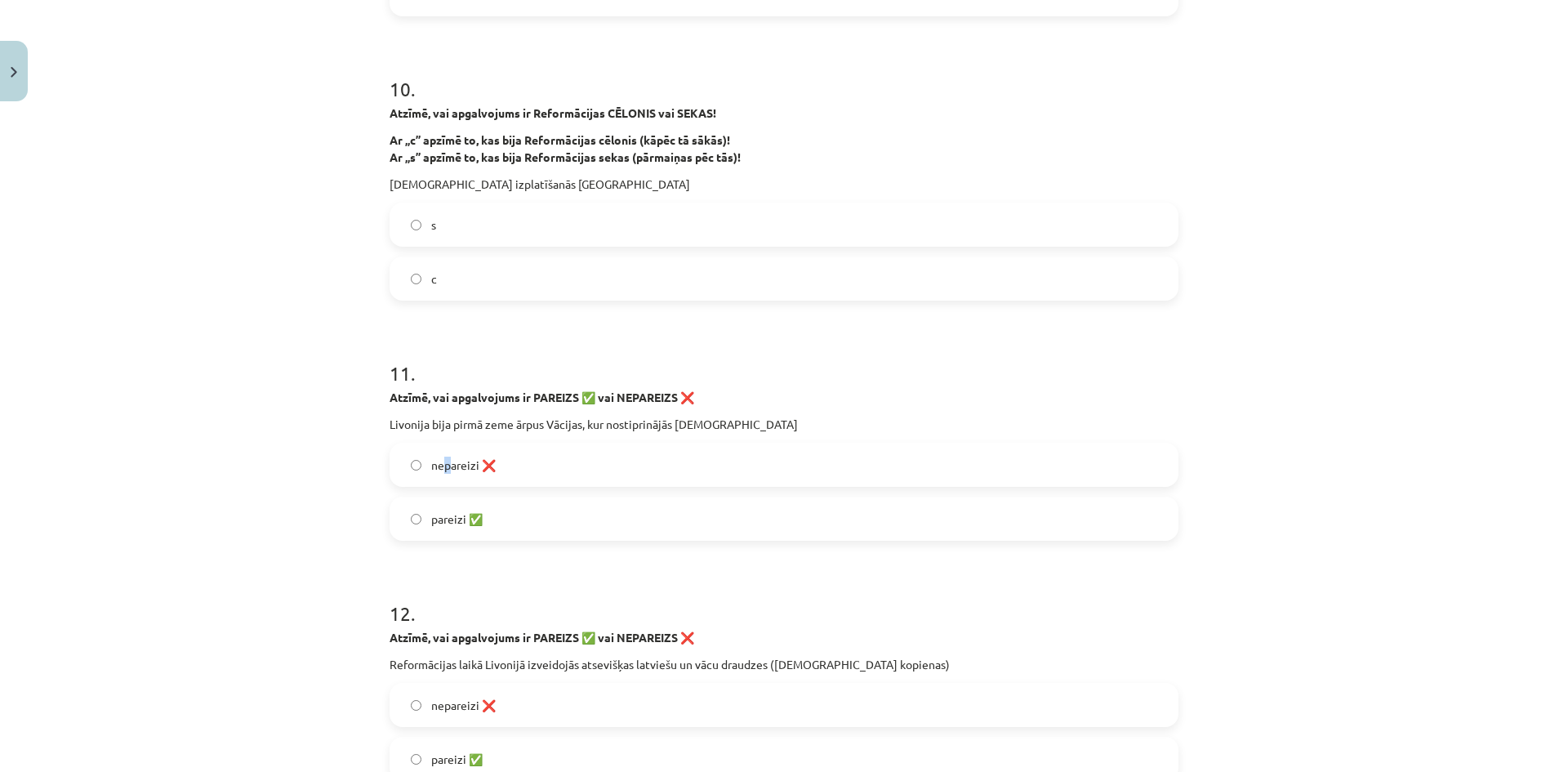
click at [443, 459] on span "nepareizi ❌" at bounding box center [464, 465] width 65 height 17
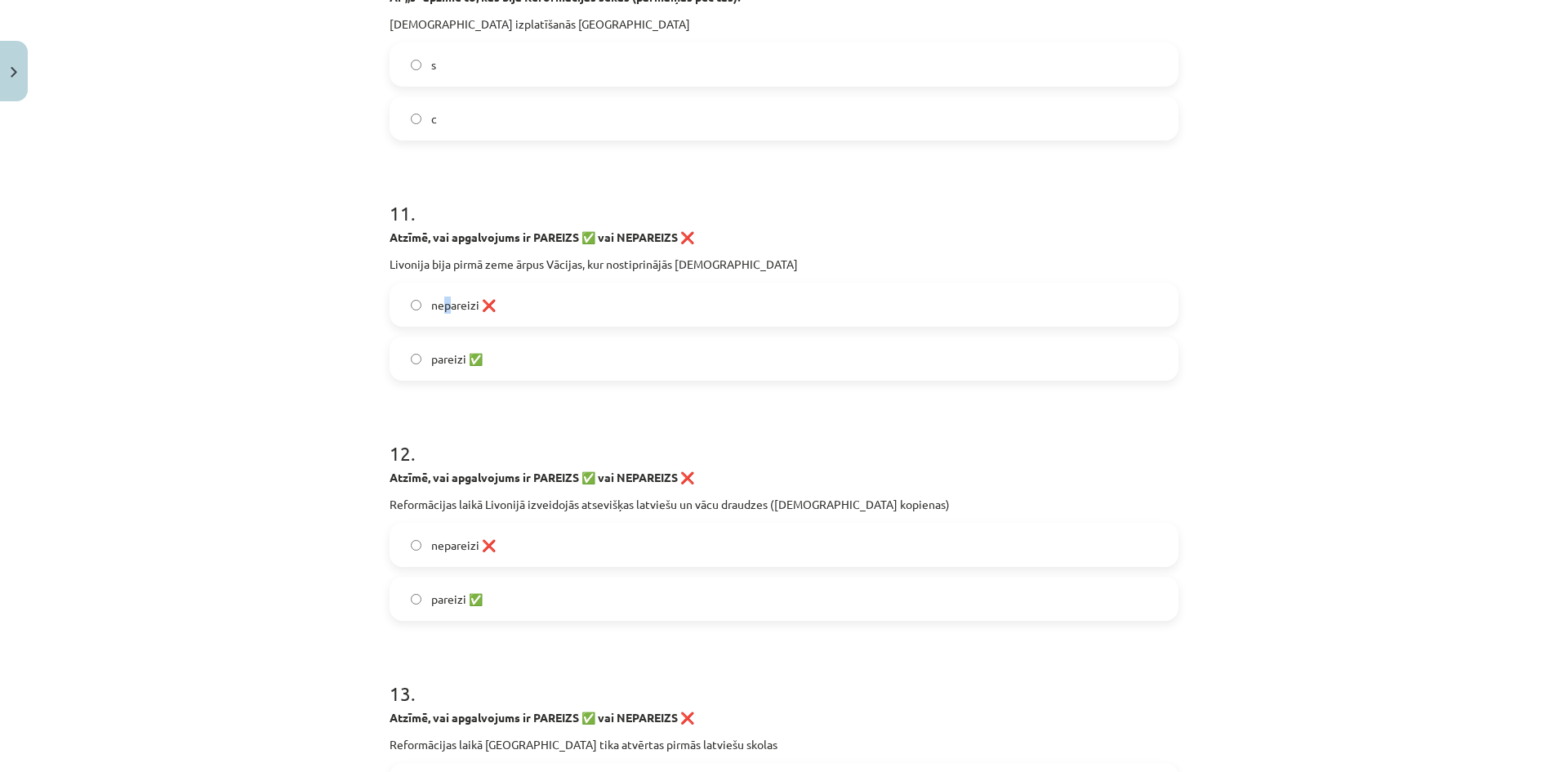
scroll to position [2776, 0]
click at [411, 303] on label "nepareizi ❌" at bounding box center [784, 302] width 786 height 41
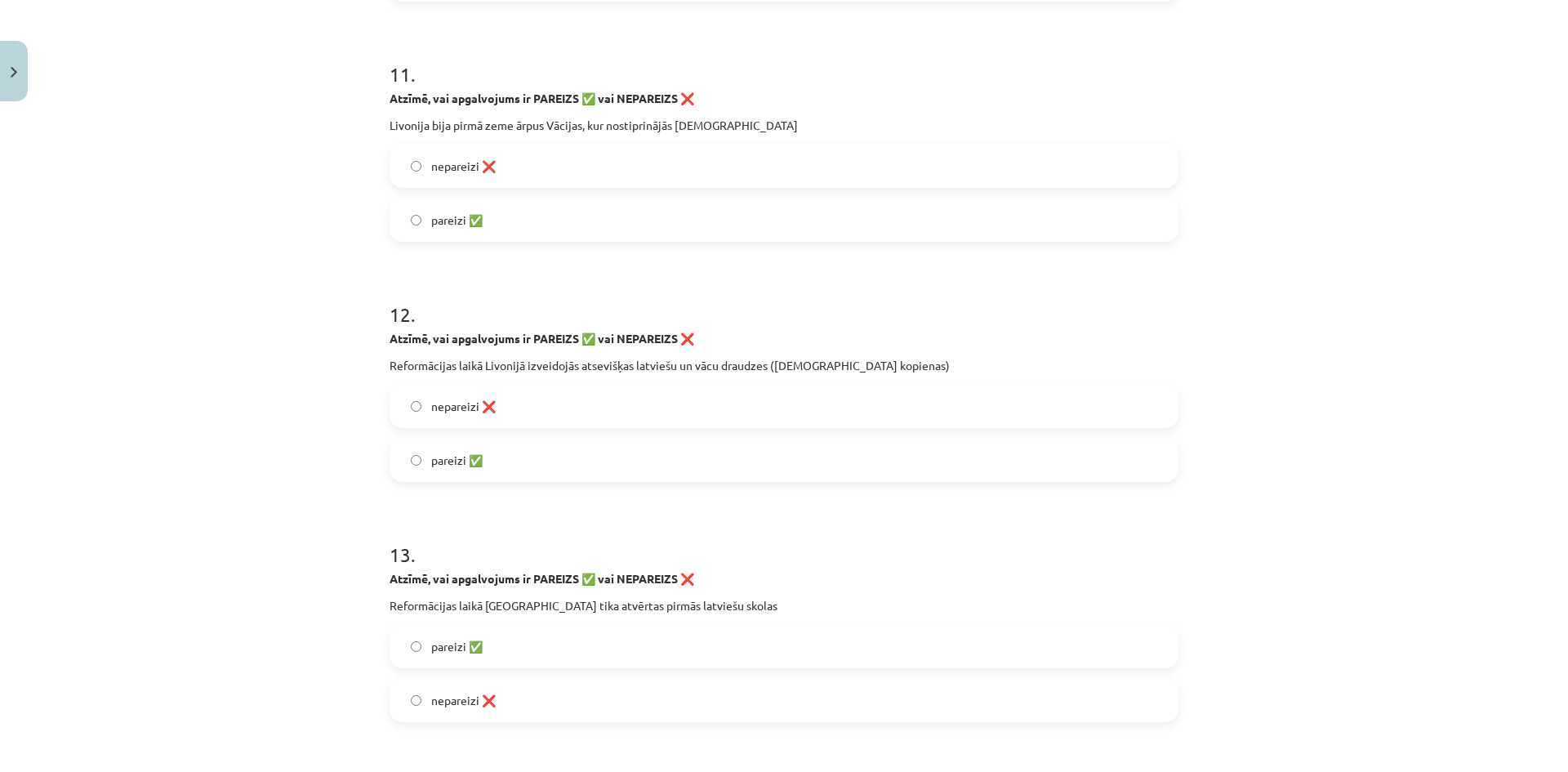
scroll to position [2940, 0]
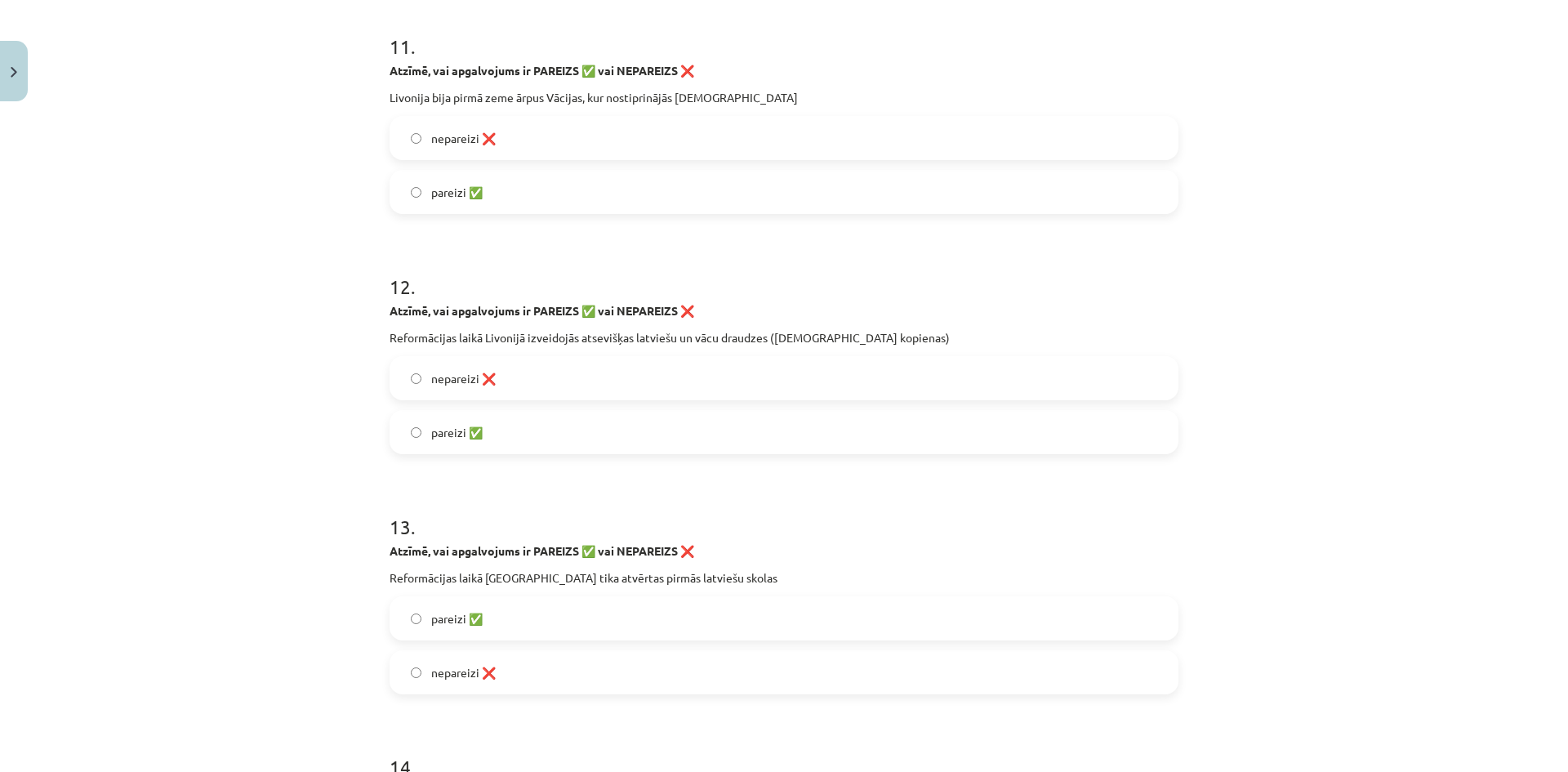
click at [465, 450] on label "pareizi ✅" at bounding box center [784, 432] width 786 height 41
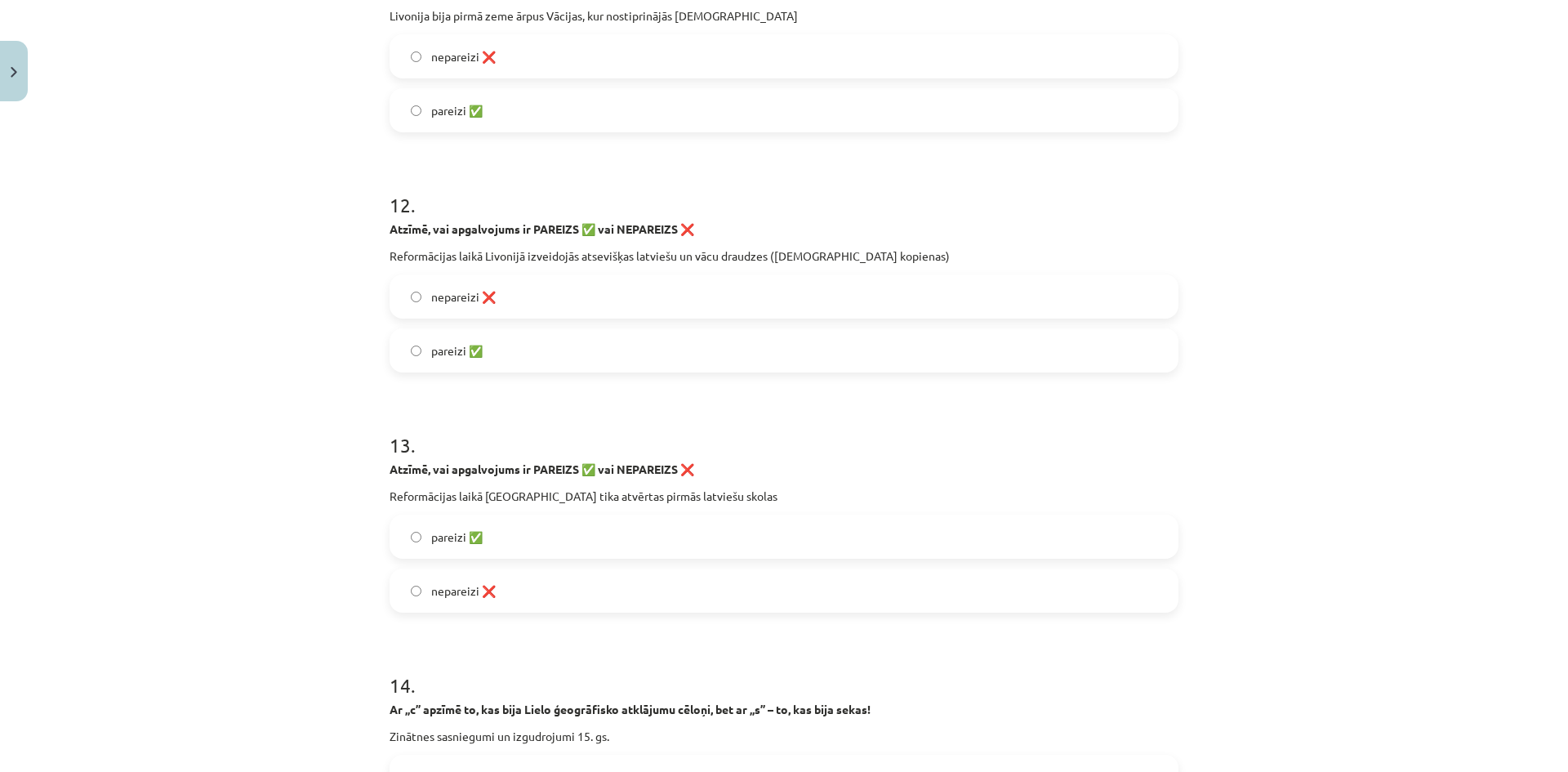
scroll to position [3103, 0]
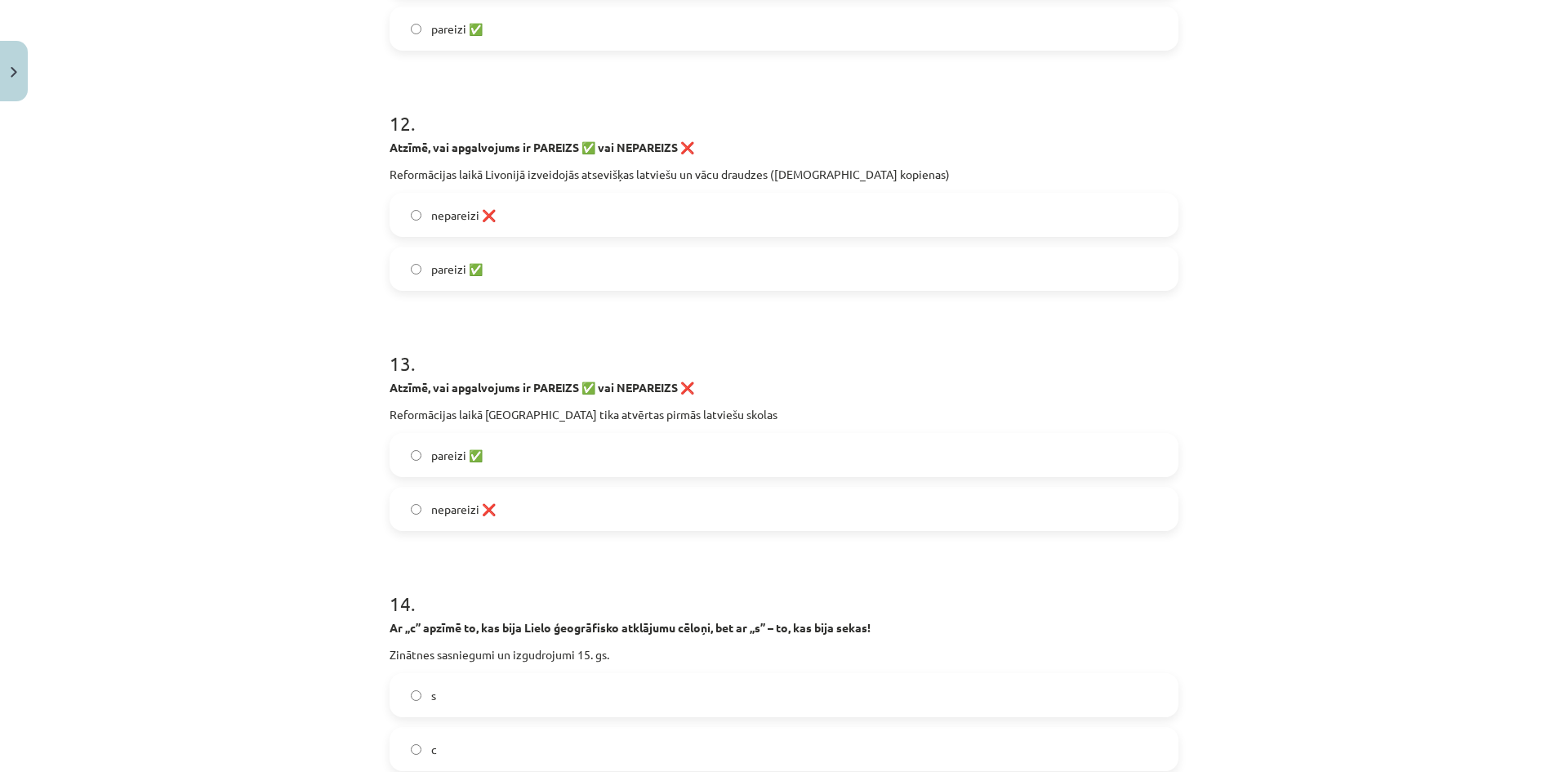
click at [501, 452] on label "pareizi ✅" at bounding box center [784, 455] width 786 height 41
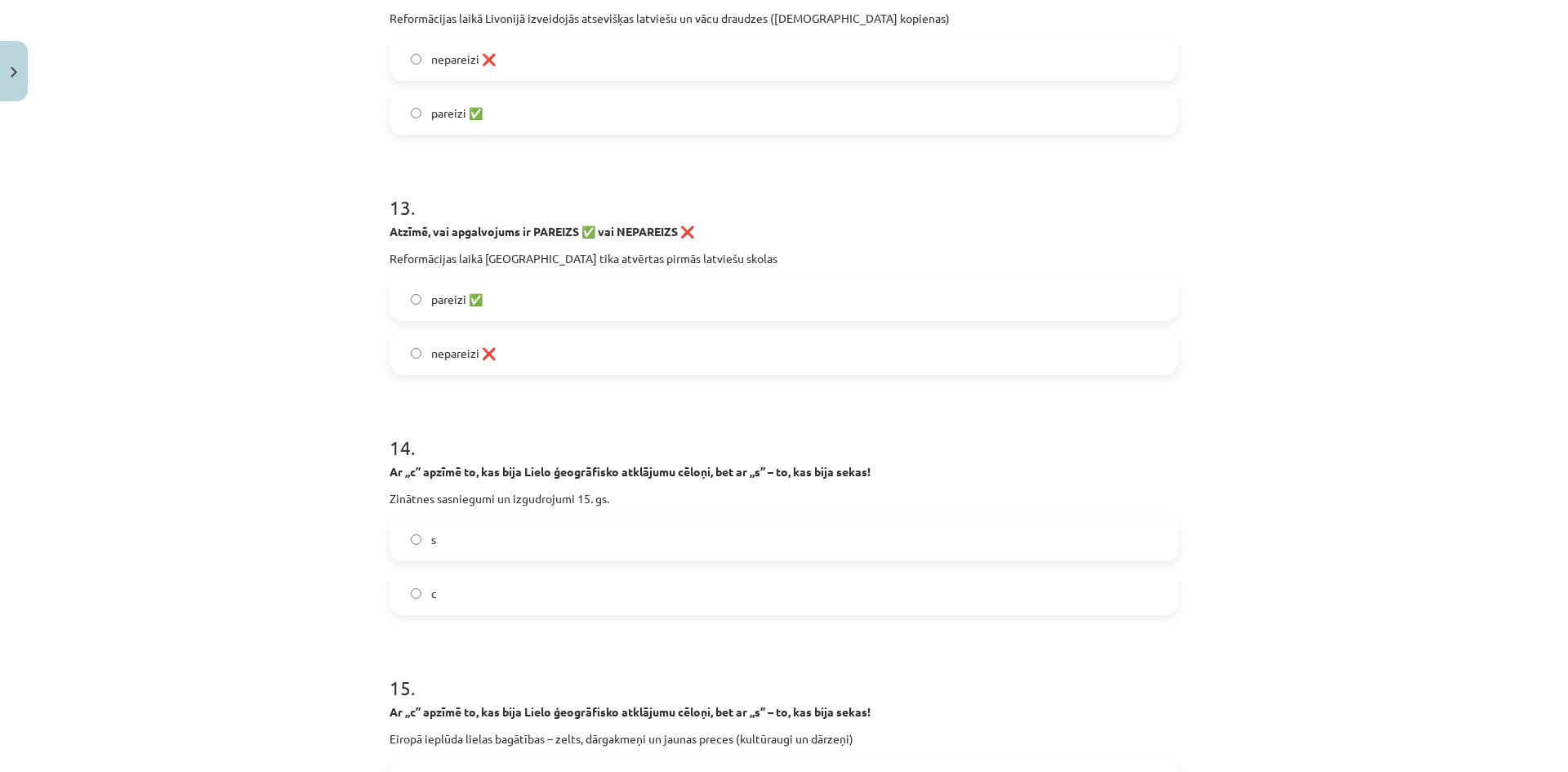
scroll to position [3266, 0]
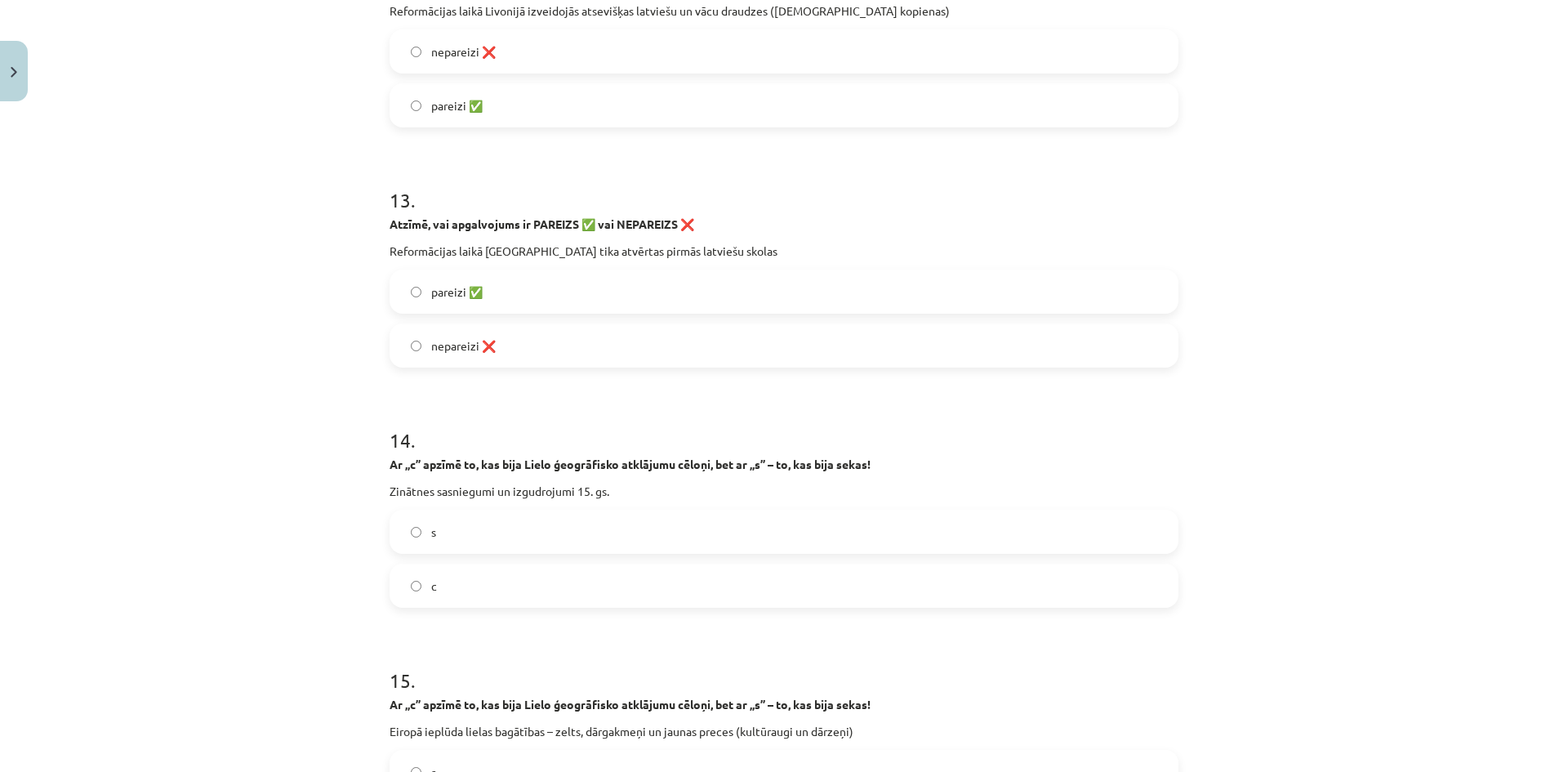
click at [405, 524] on label "s" at bounding box center [784, 532] width 786 height 41
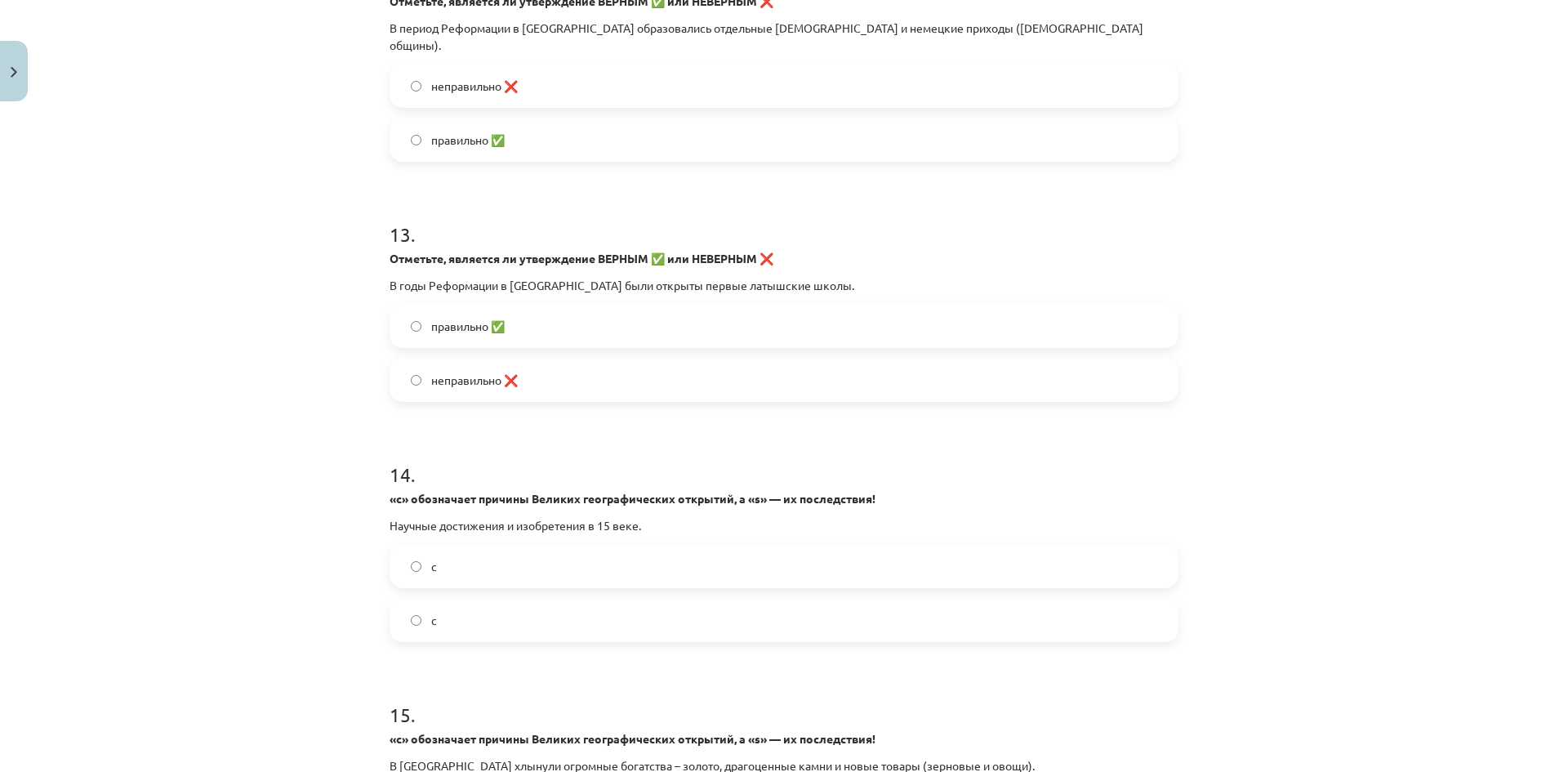
scroll to position [3283, 0]
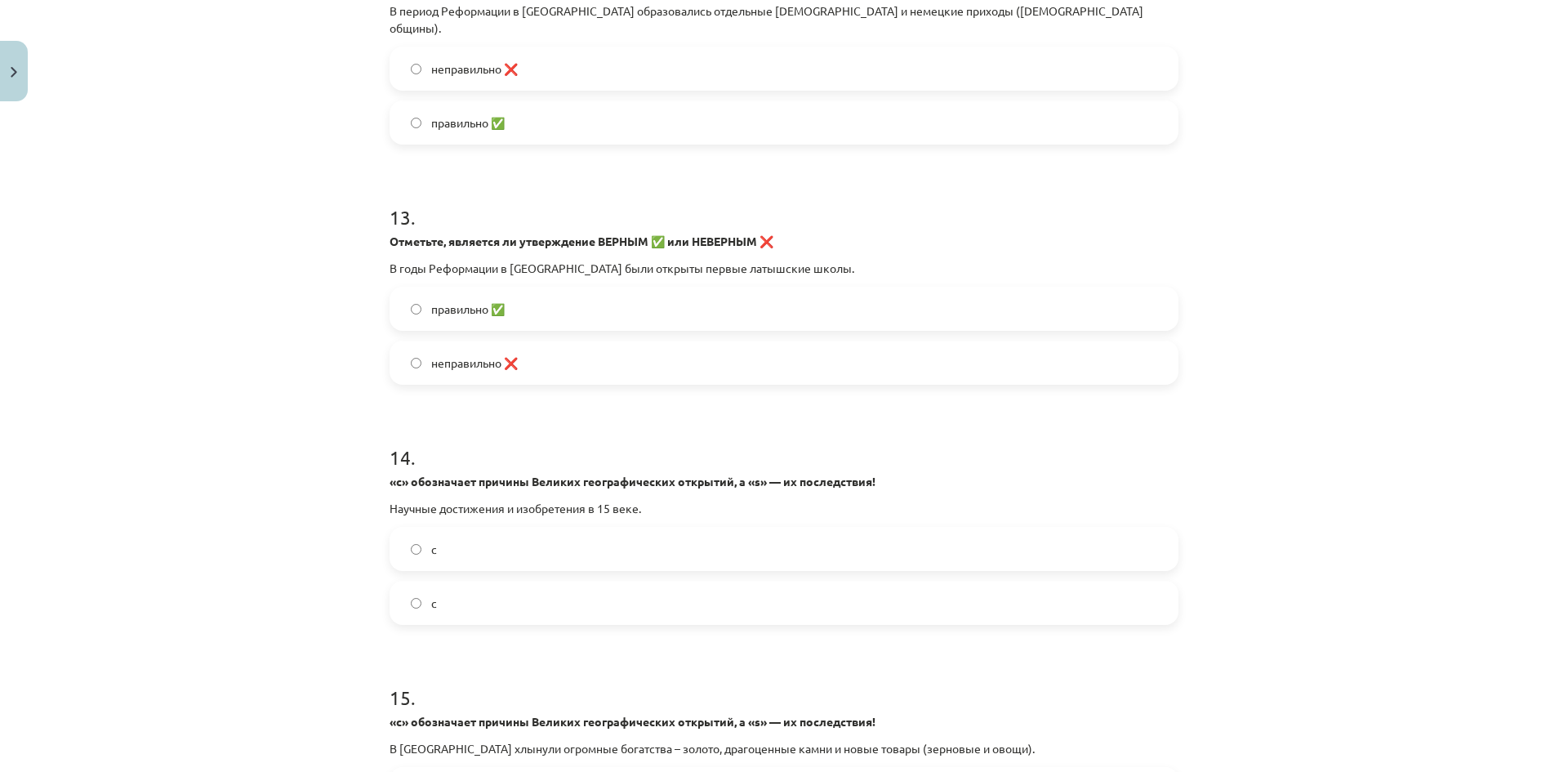
click at [505, 582] on label "с" at bounding box center [784, 602] width 786 height 41
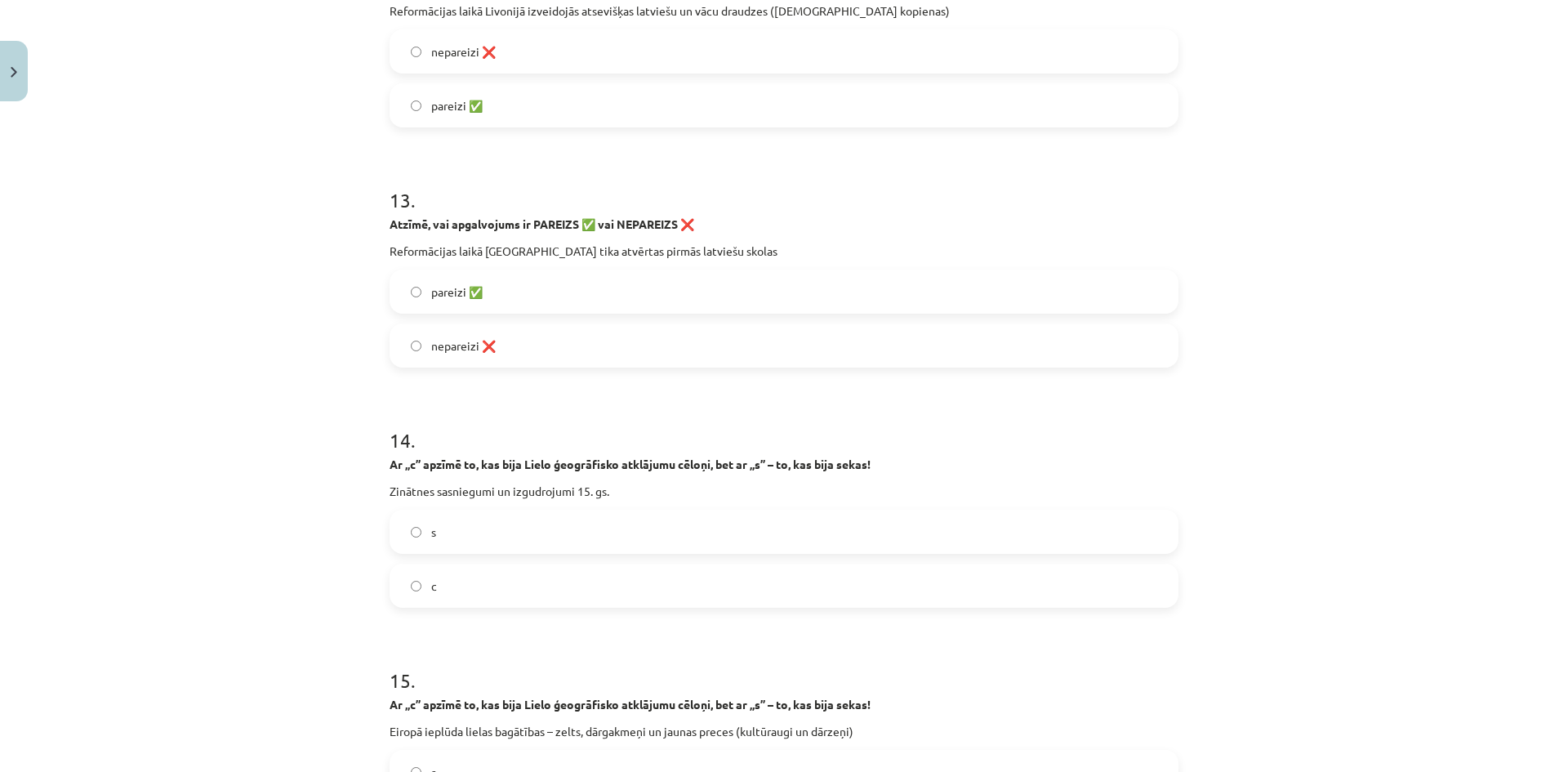
click at [457, 521] on label "s" at bounding box center [784, 532] width 786 height 41
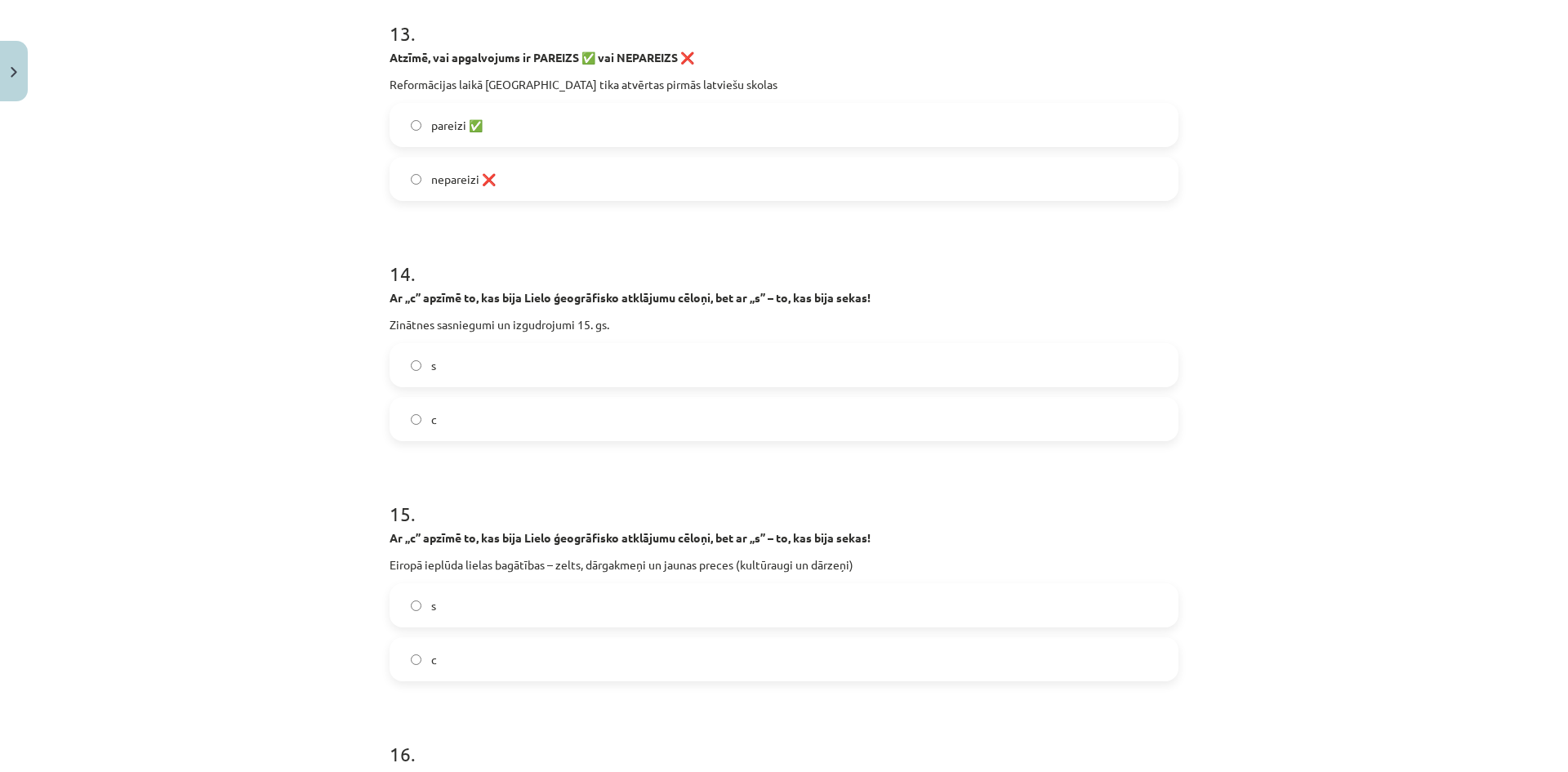
scroll to position [3429, 0]
click at [471, 419] on label "c" at bounding box center [784, 422] width 786 height 41
click at [521, 607] on label "s" at bounding box center [784, 609] width 786 height 41
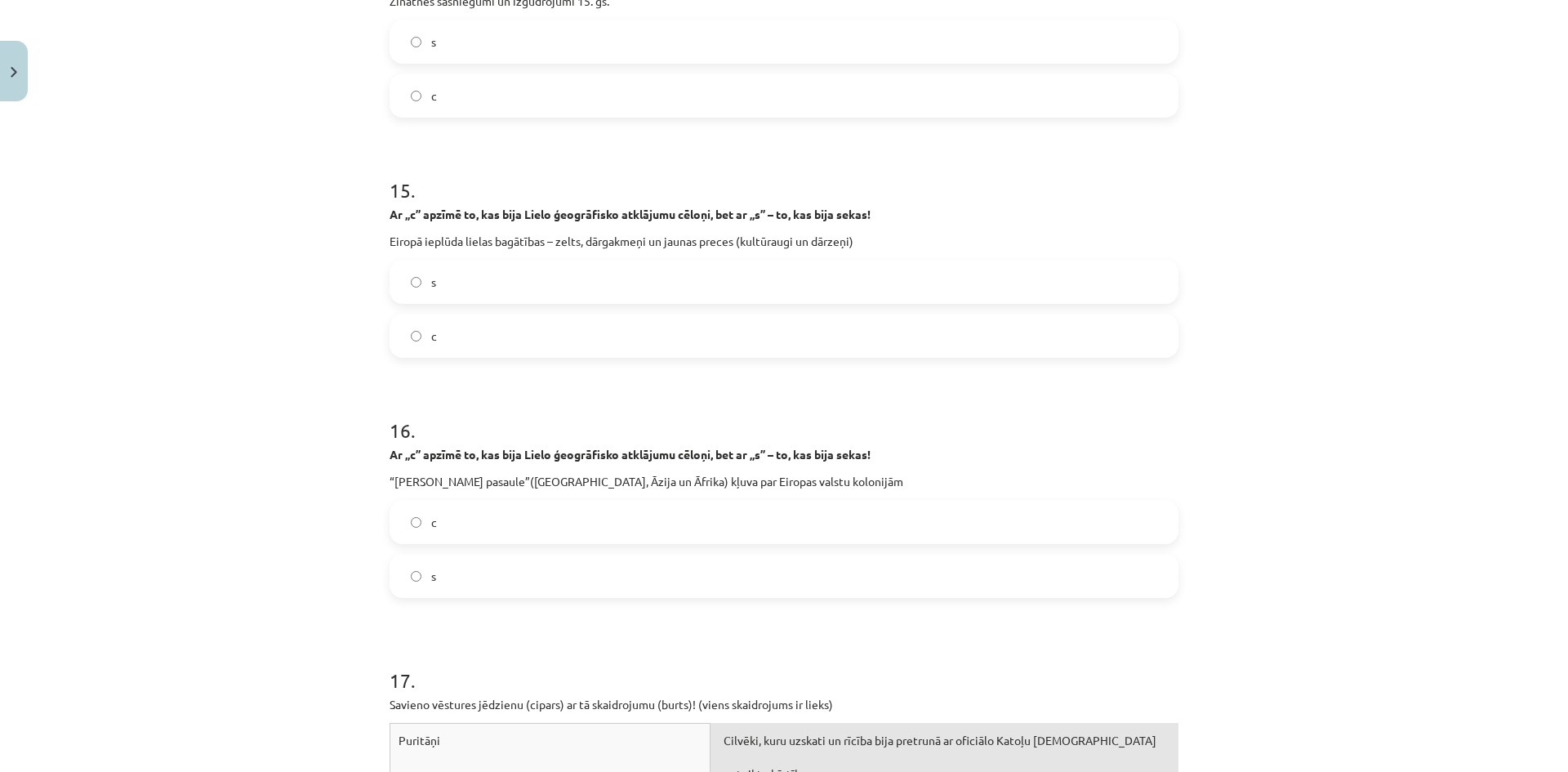
scroll to position [3838, 0]
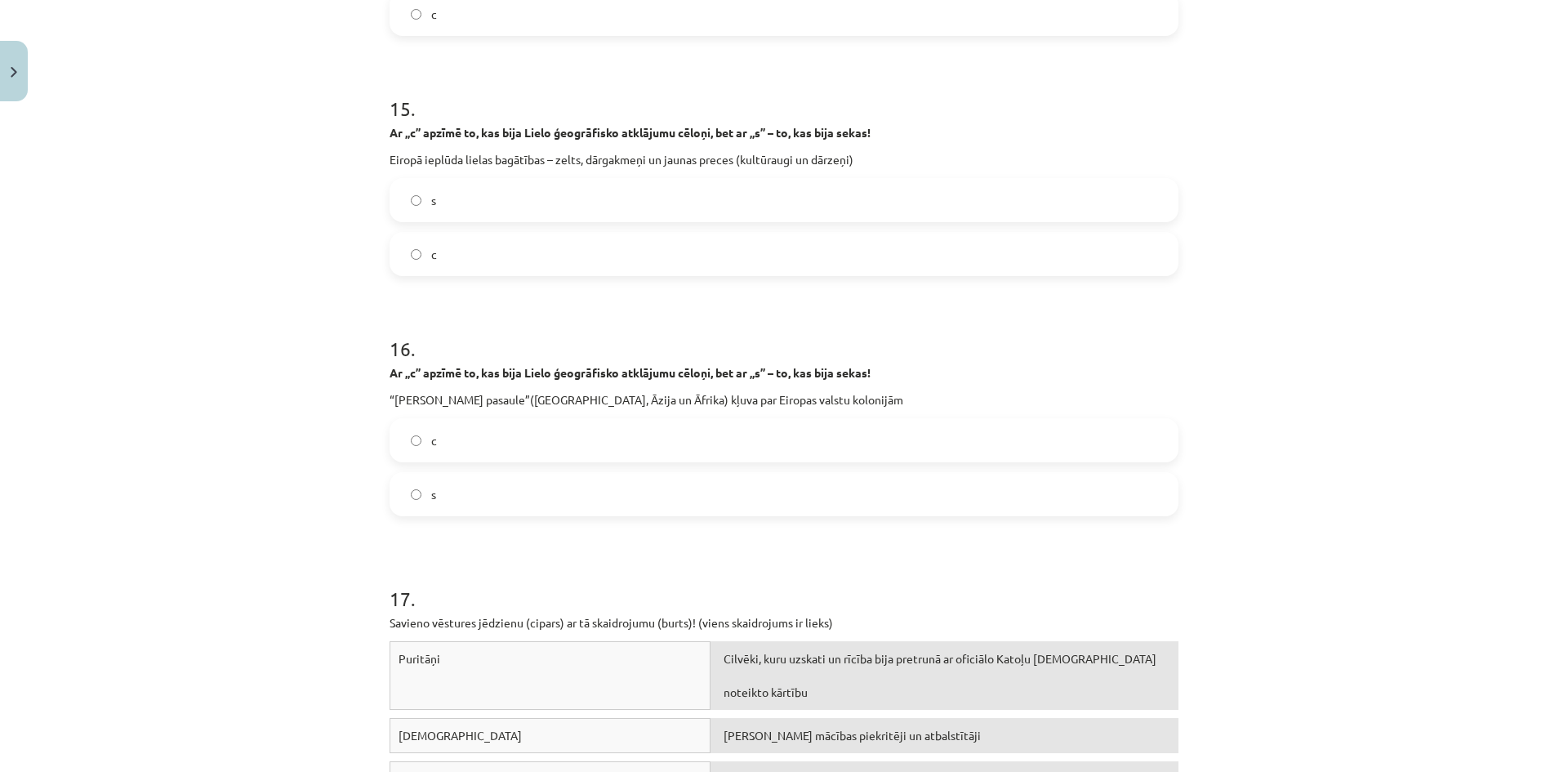
click at [401, 489] on label "s" at bounding box center [784, 494] width 786 height 41
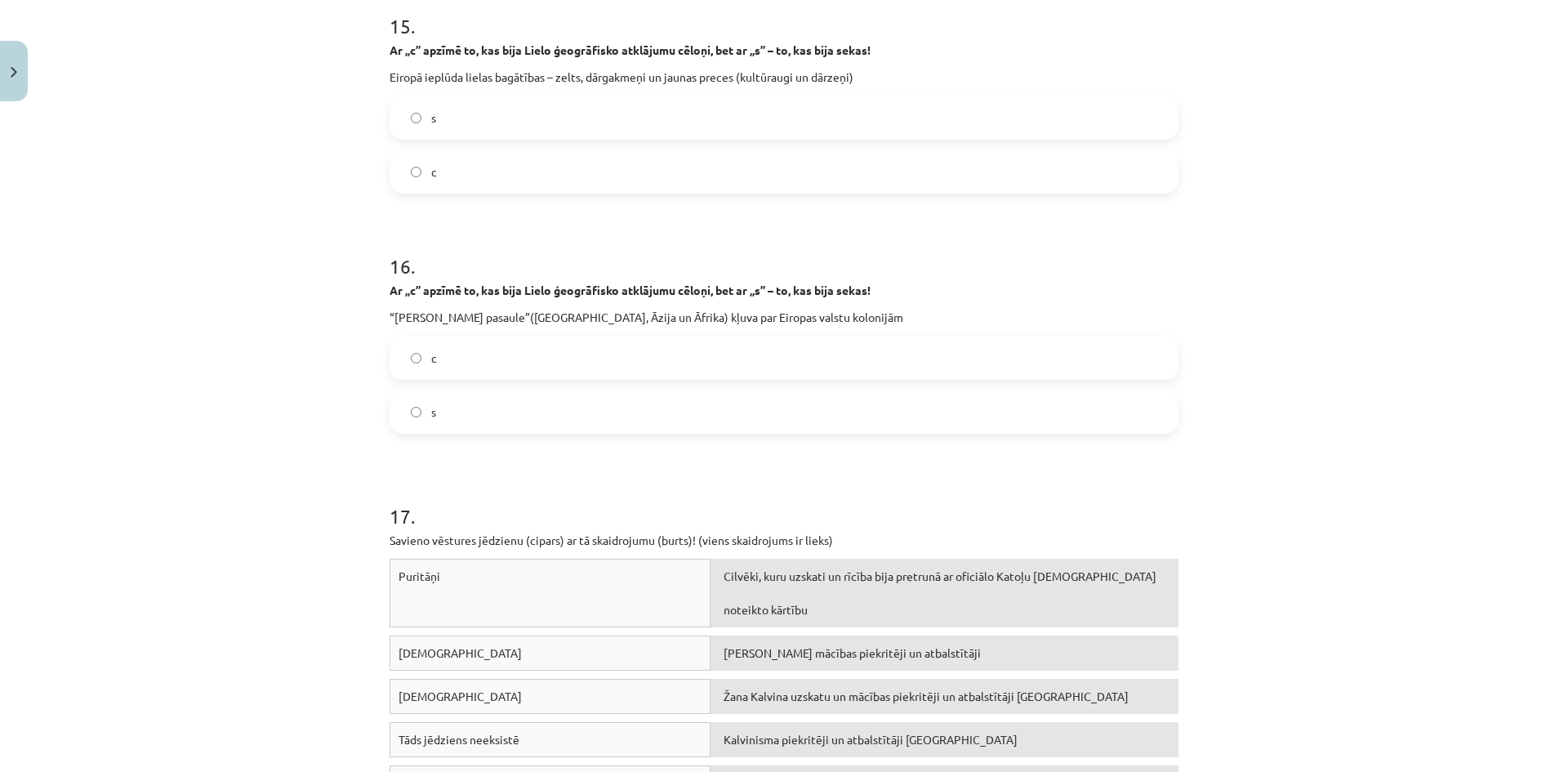
scroll to position [4083, 0]
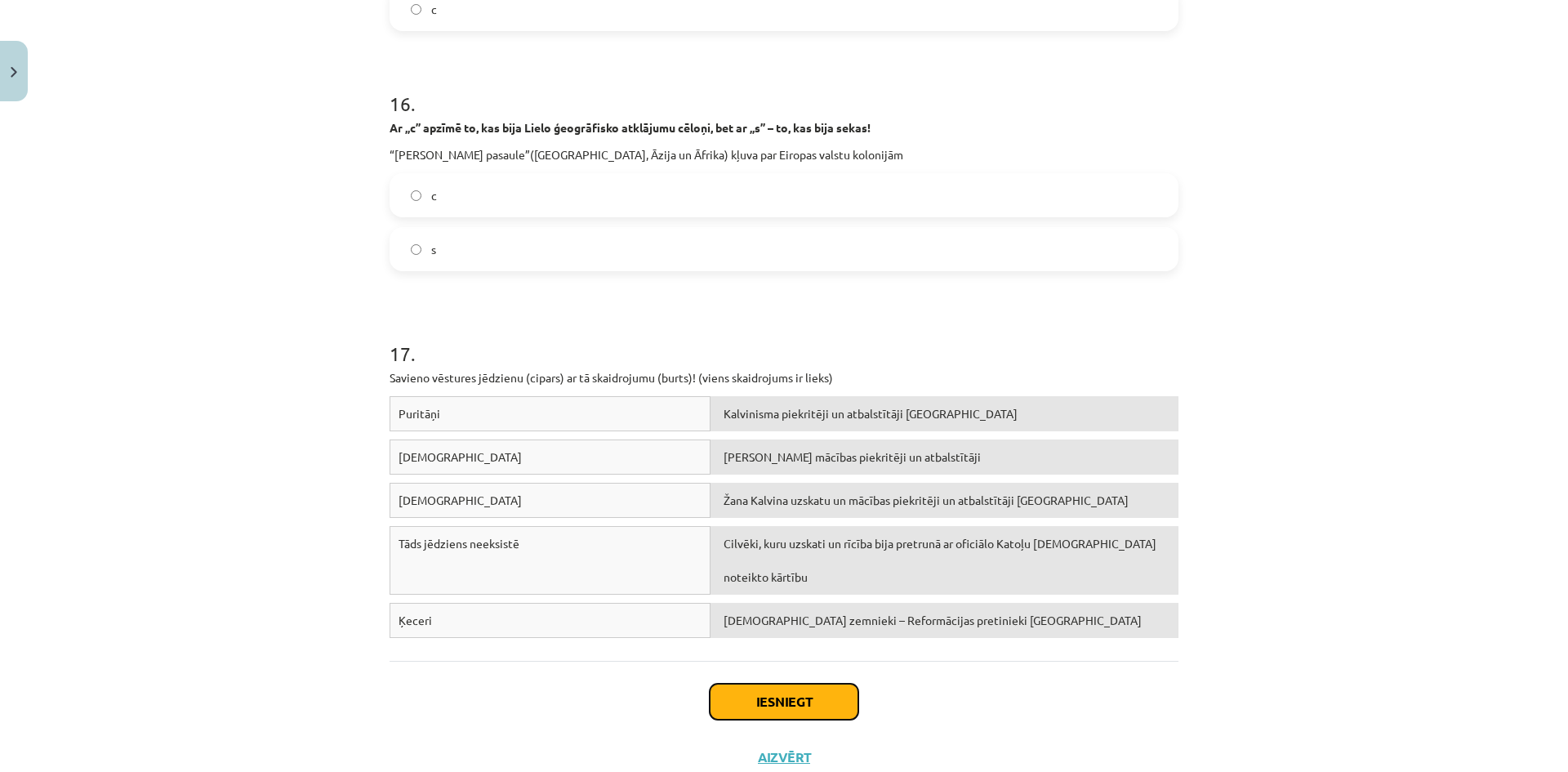
click at [737, 711] on button "Iesniegt" at bounding box center [784, 701] width 148 height 36
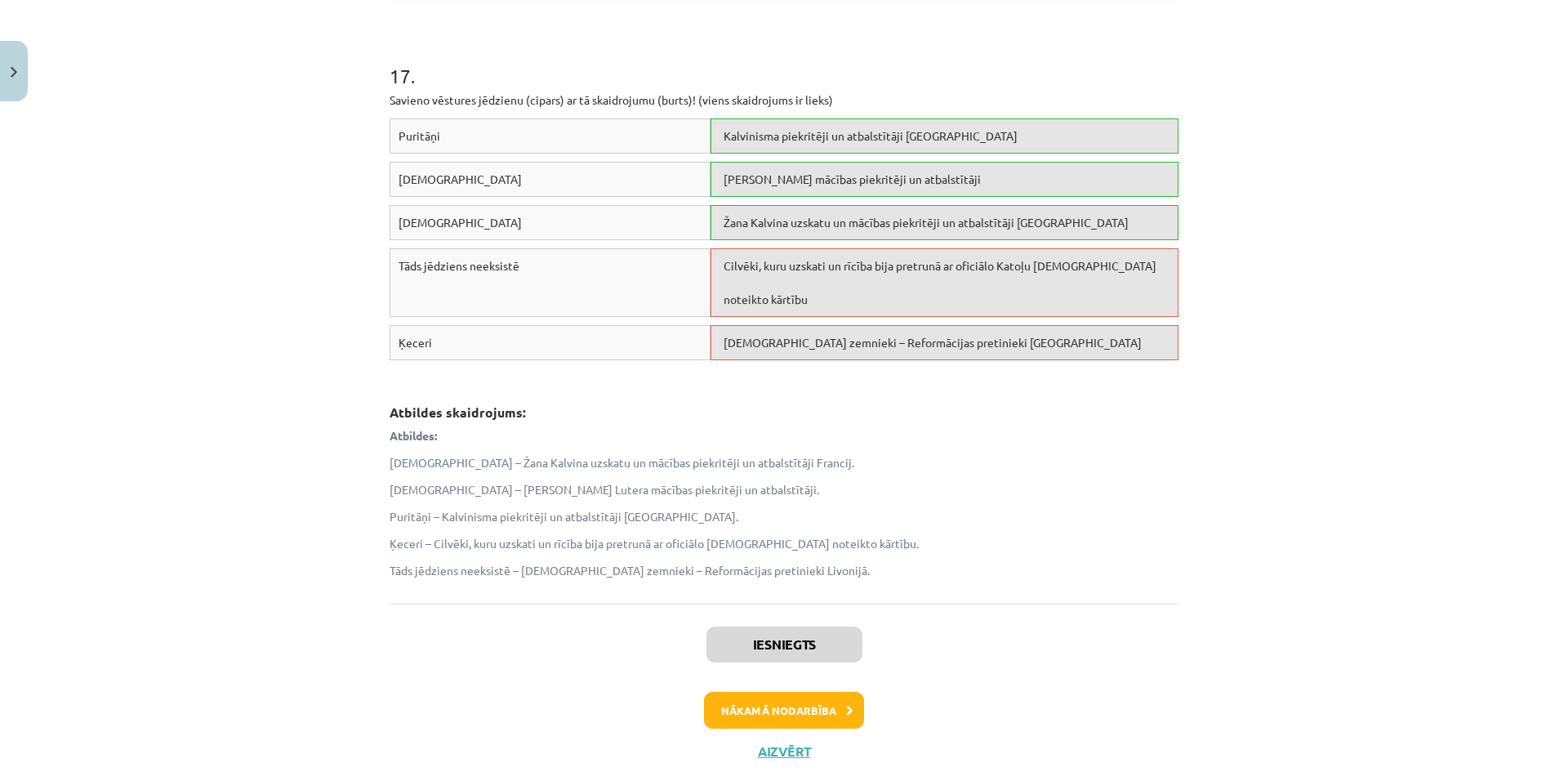
scroll to position [4404, 0]
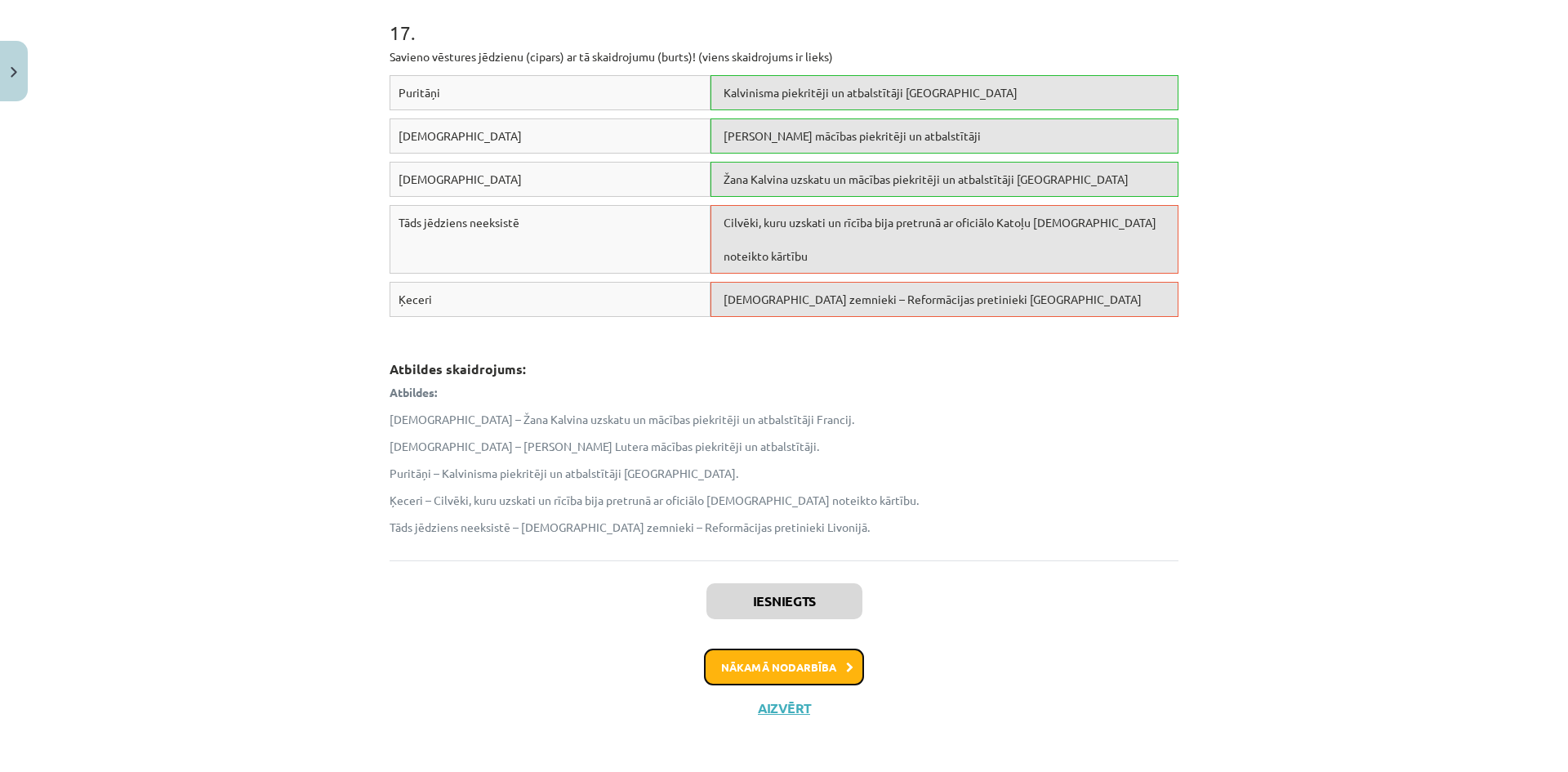
click at [779, 664] on button "Nākamā nodarbība" at bounding box center [784, 667] width 160 height 37
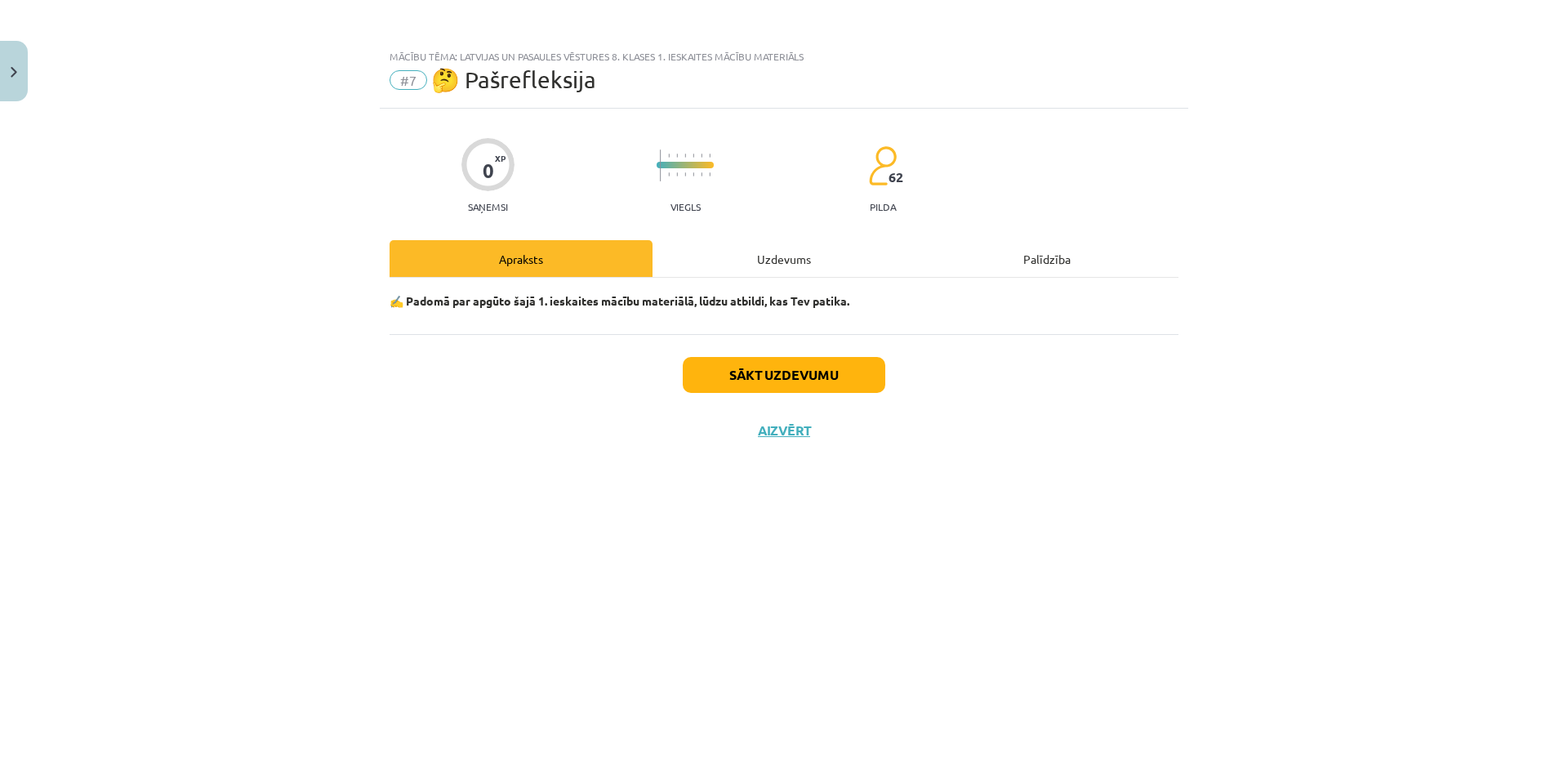
click at [770, 264] on div "Uzdevums" at bounding box center [783, 259] width 263 height 37
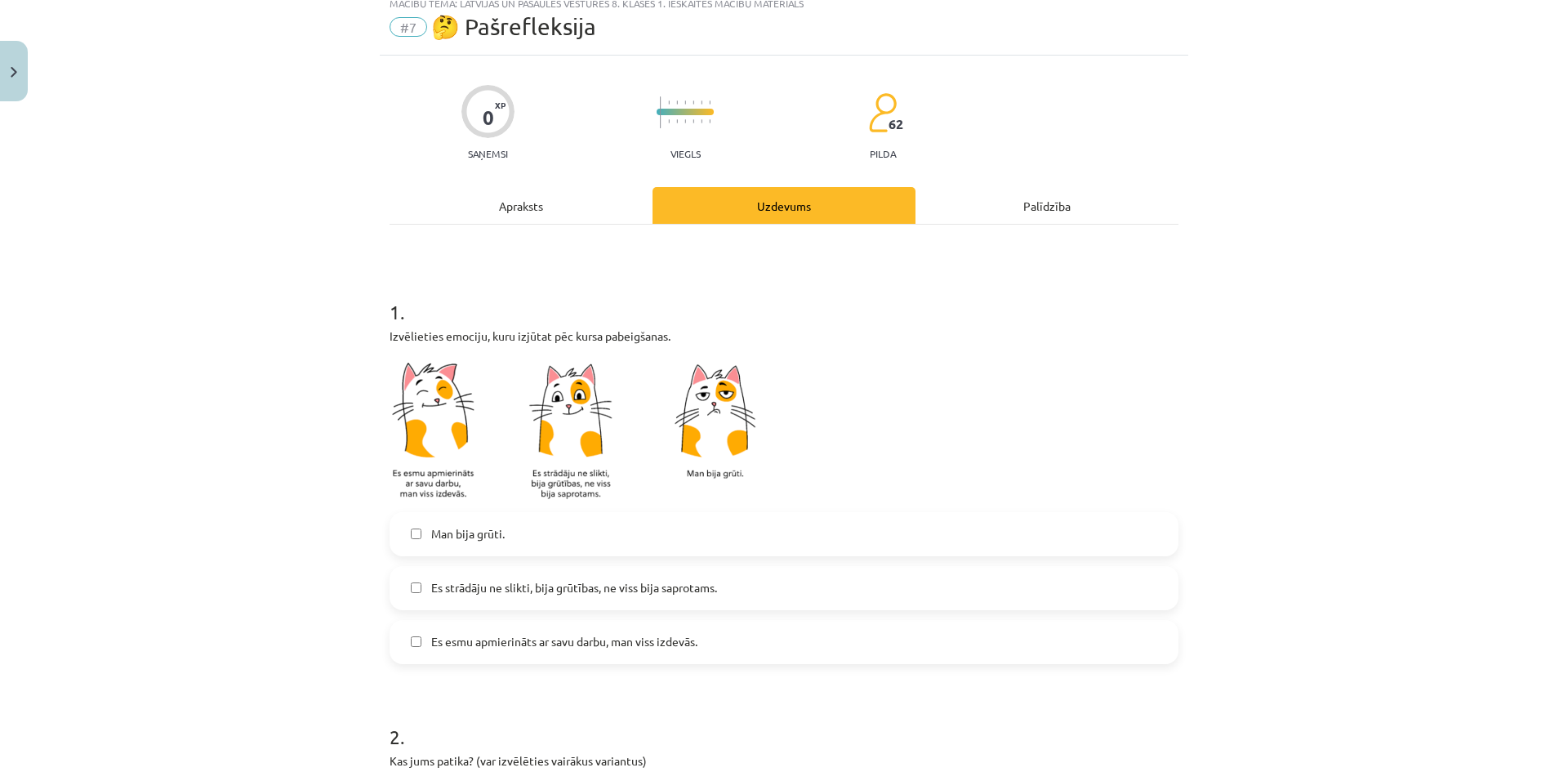
scroll to position [82, 0]
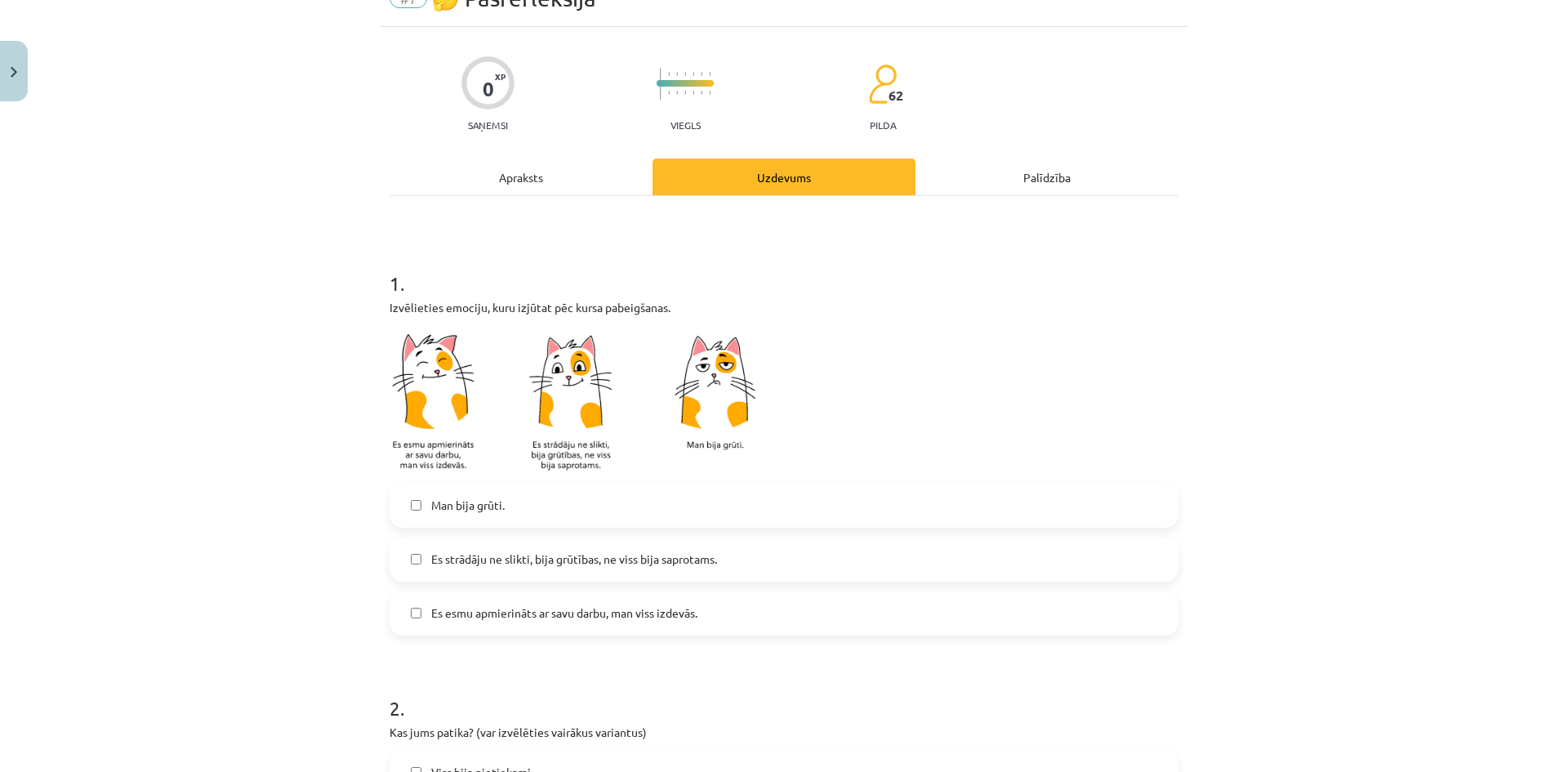
click at [773, 563] on label "Es strādāju ne slikti, bija grūtības, ne viss bija saprotams." at bounding box center [784, 560] width 786 height 41
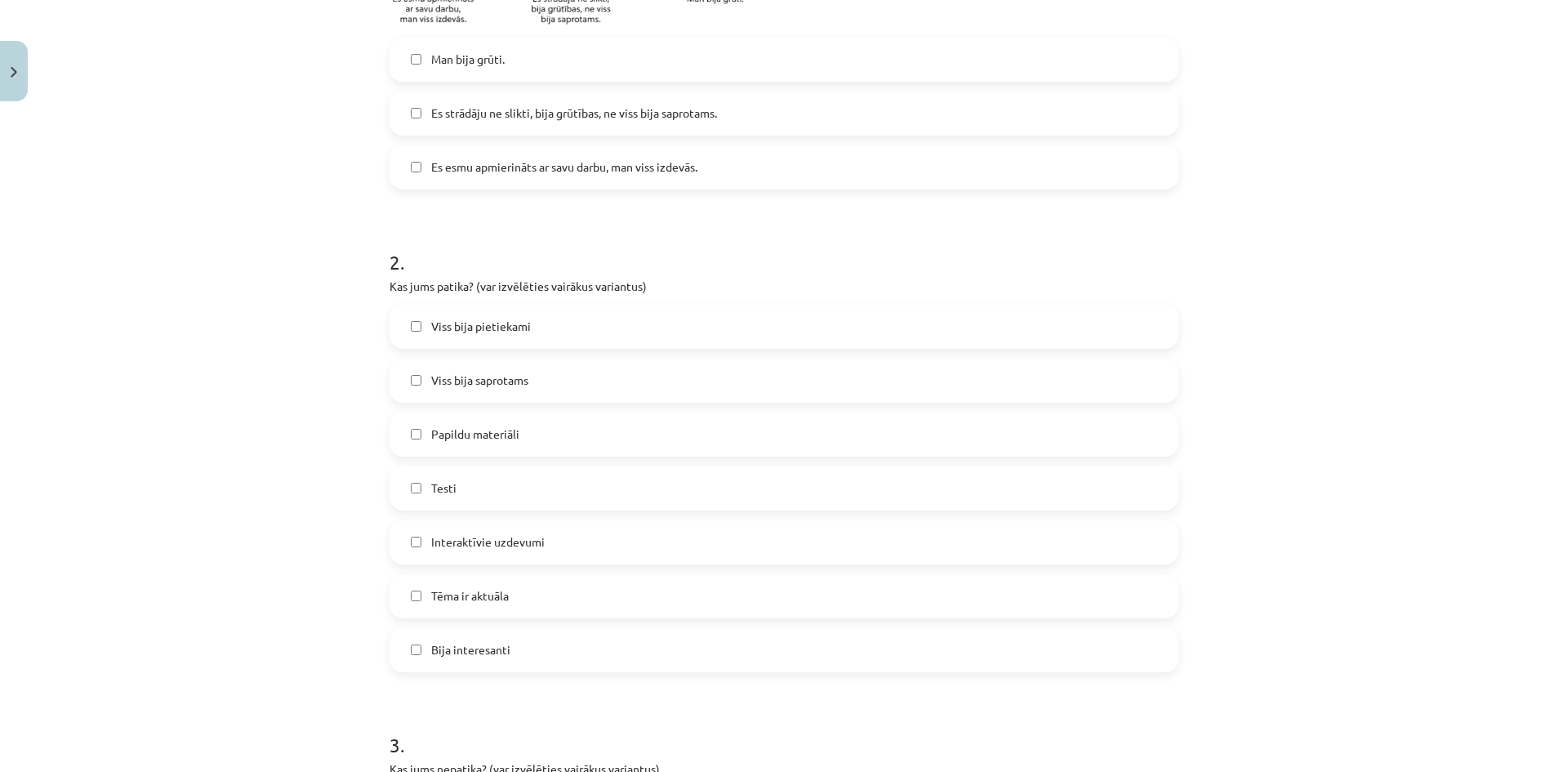
scroll to position [504, 0]
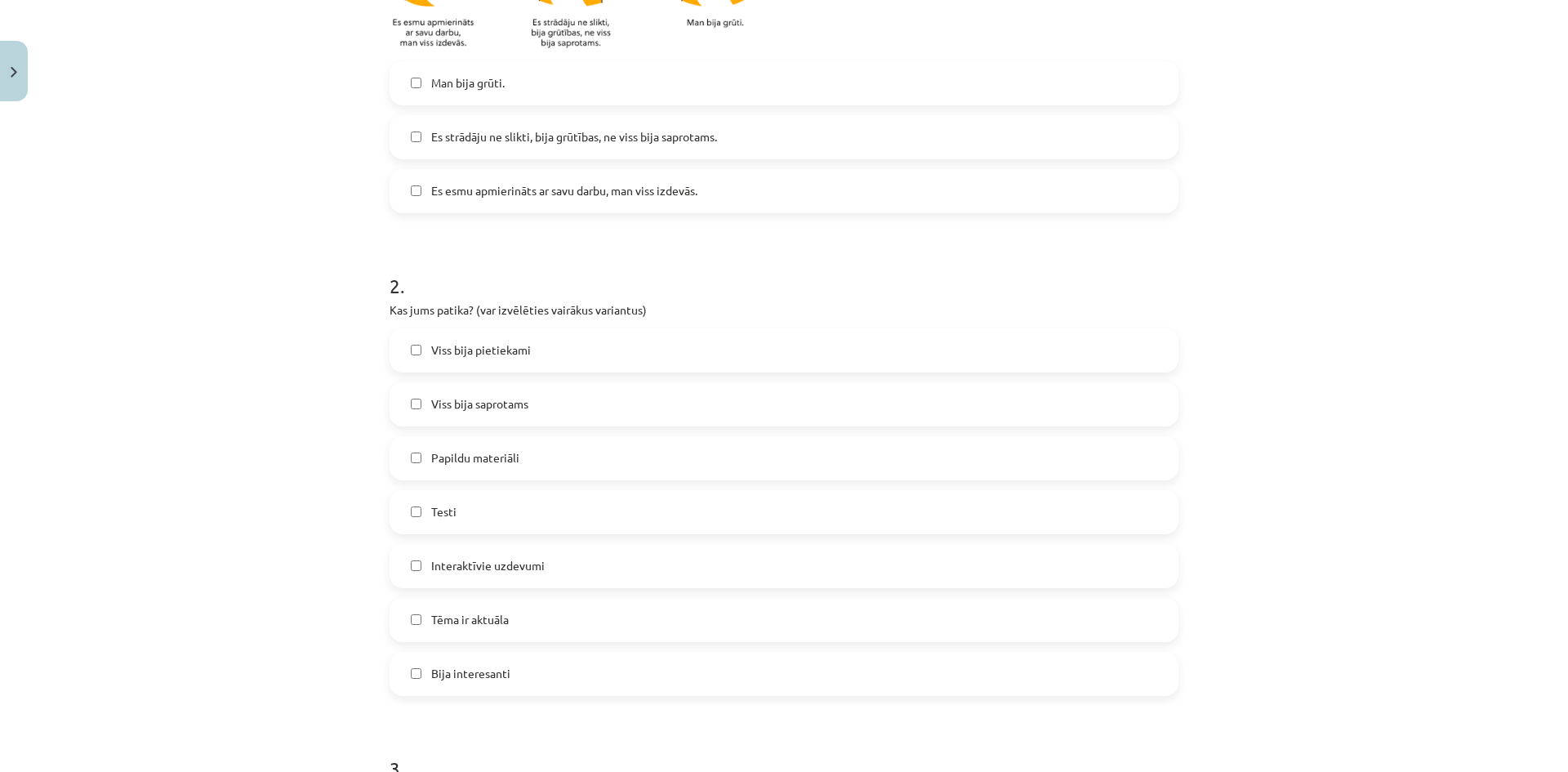
click at [398, 562] on label "Interaktīvie uzdevumi" at bounding box center [784, 566] width 786 height 41
click at [409, 663] on label "Bija interesanti" at bounding box center [784, 674] width 786 height 41
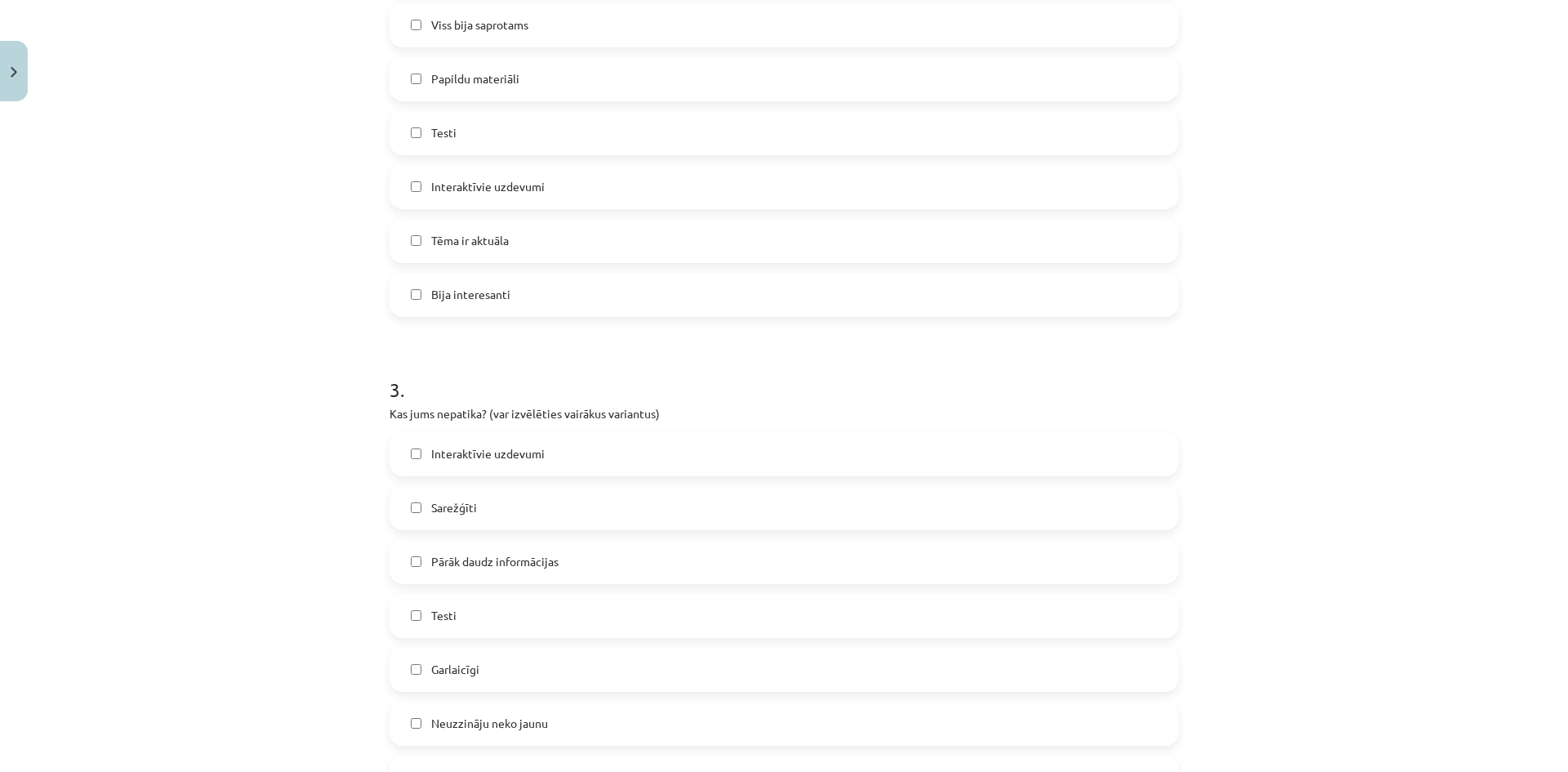
scroll to position [912, 0]
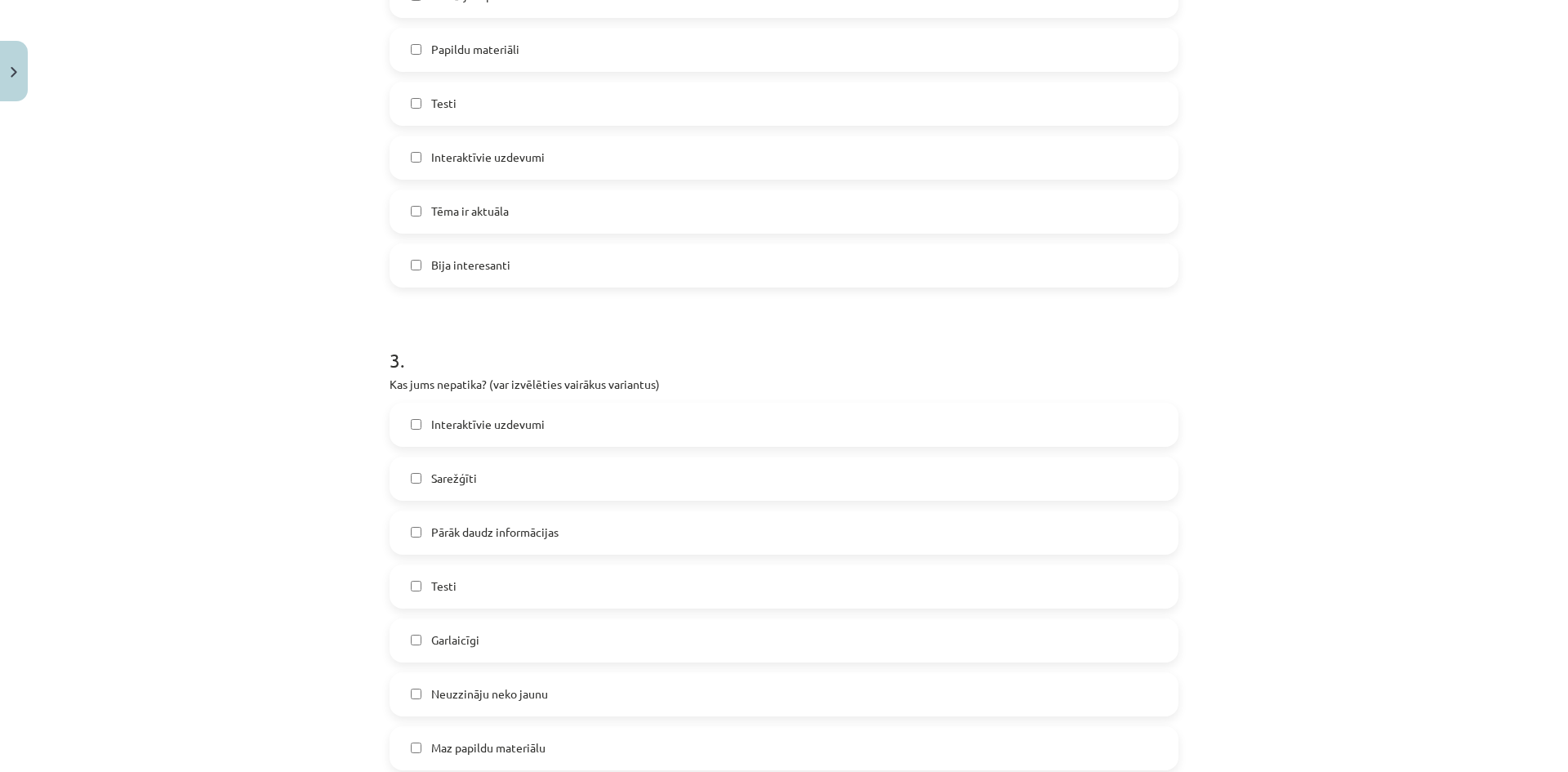
click at [417, 528] on label "Pārāk daudz informācijas" at bounding box center [784, 533] width 786 height 41
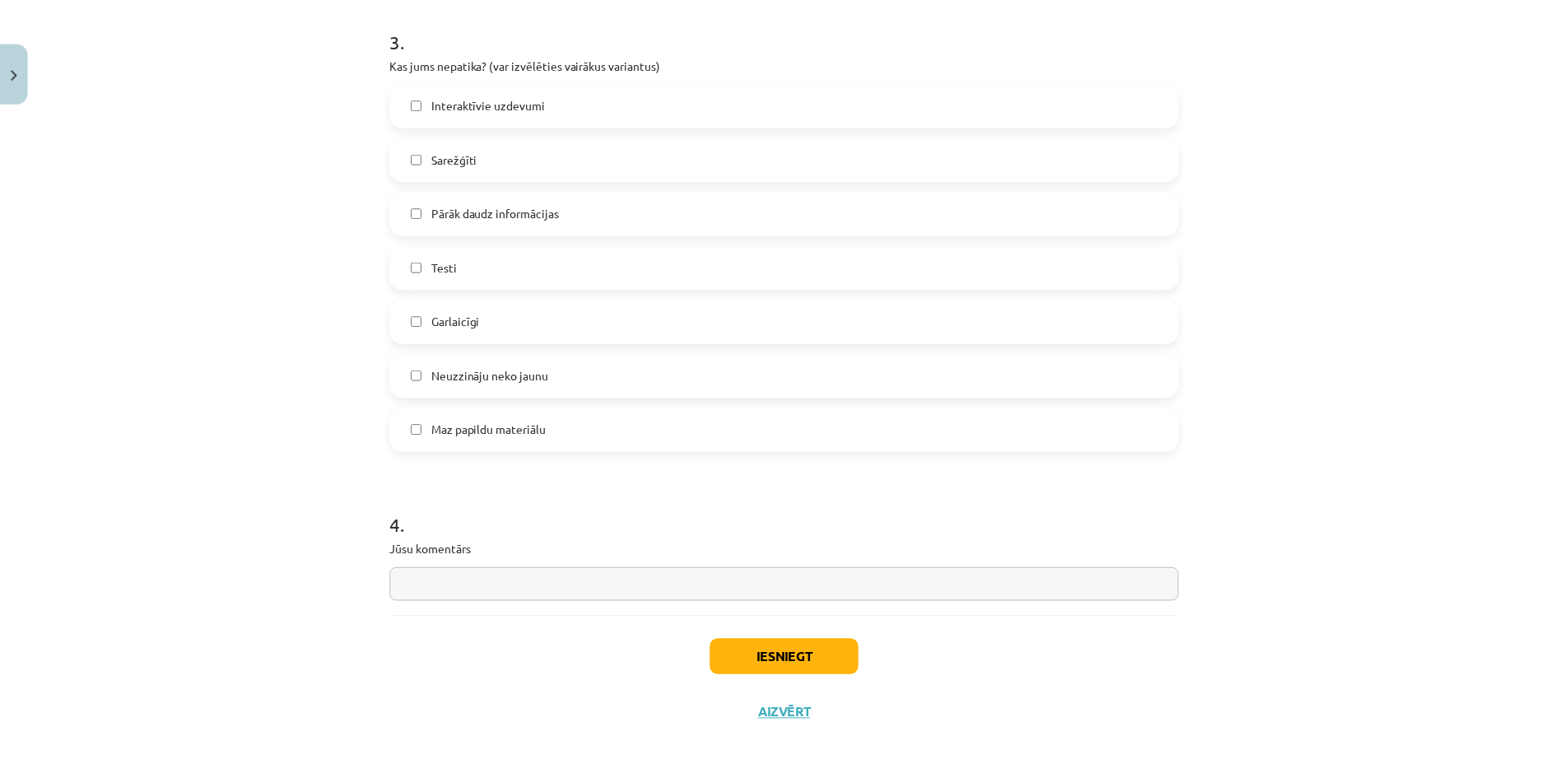
scroll to position [1248, 0]
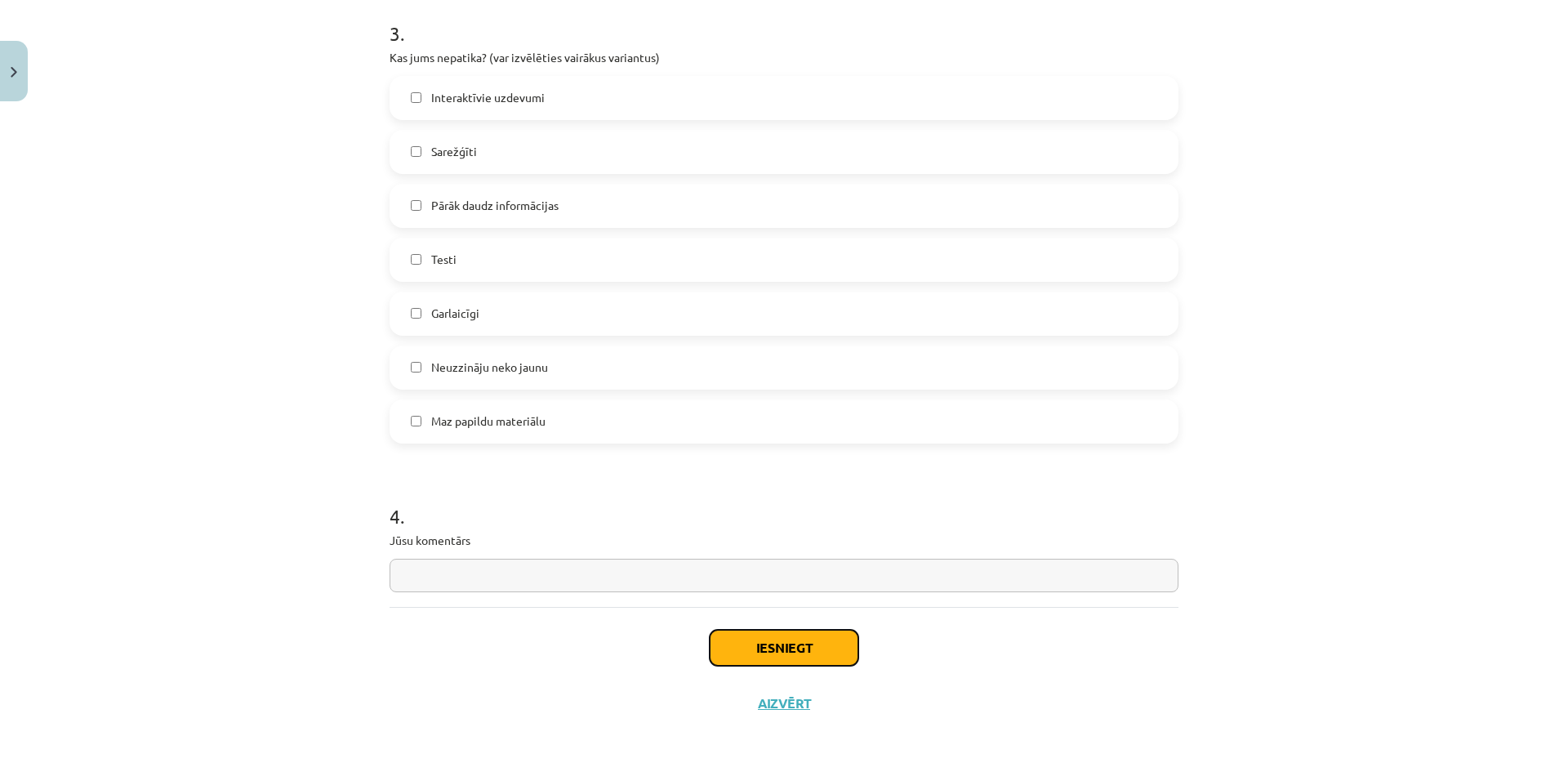
click at [748, 650] on button "Iesniegt" at bounding box center [784, 647] width 148 height 36
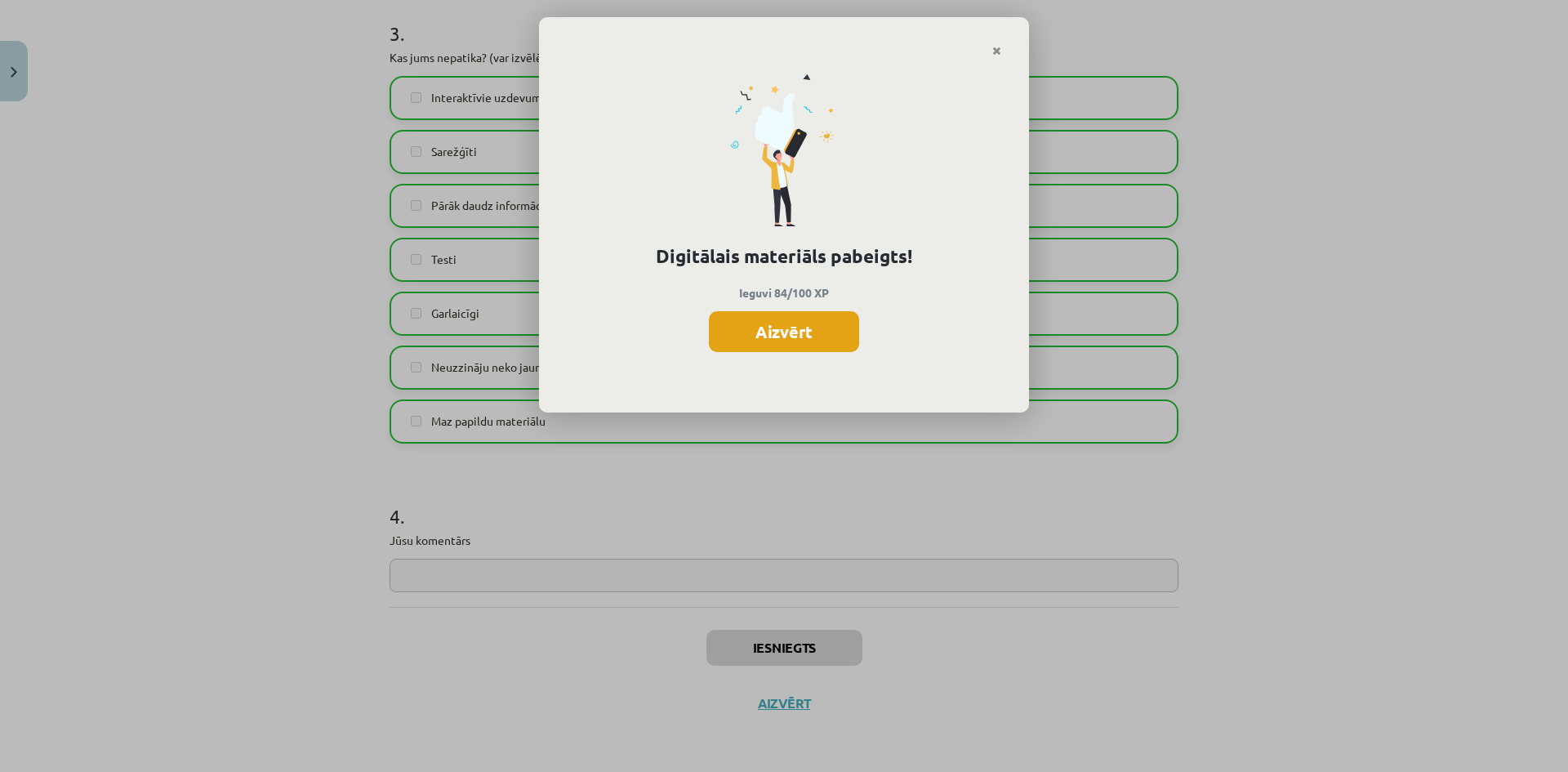
click at [778, 316] on button "Aizvērt" at bounding box center [784, 331] width 150 height 41
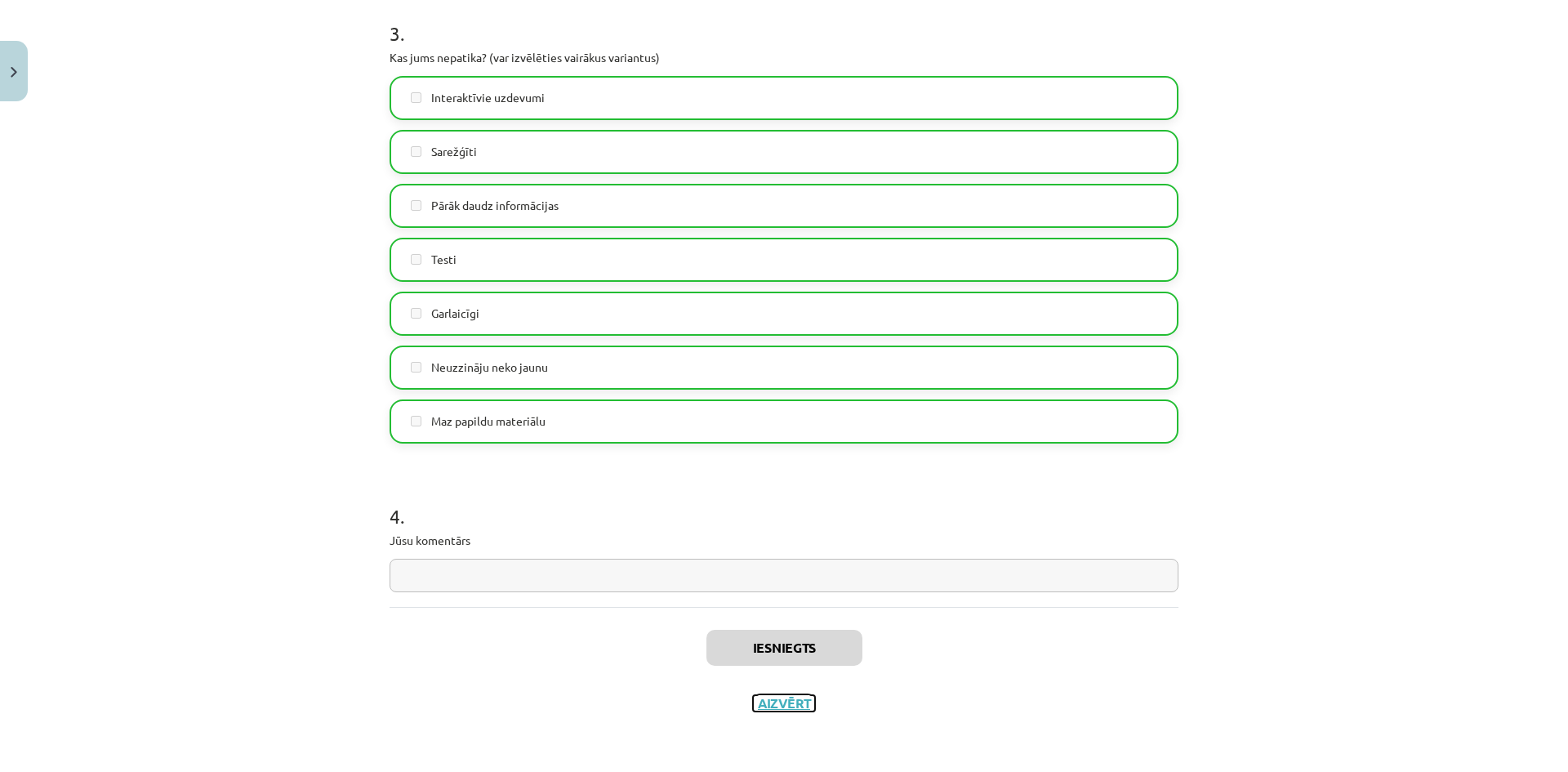
click at [775, 704] on button "Aizvērt" at bounding box center [783, 703] width 62 height 17
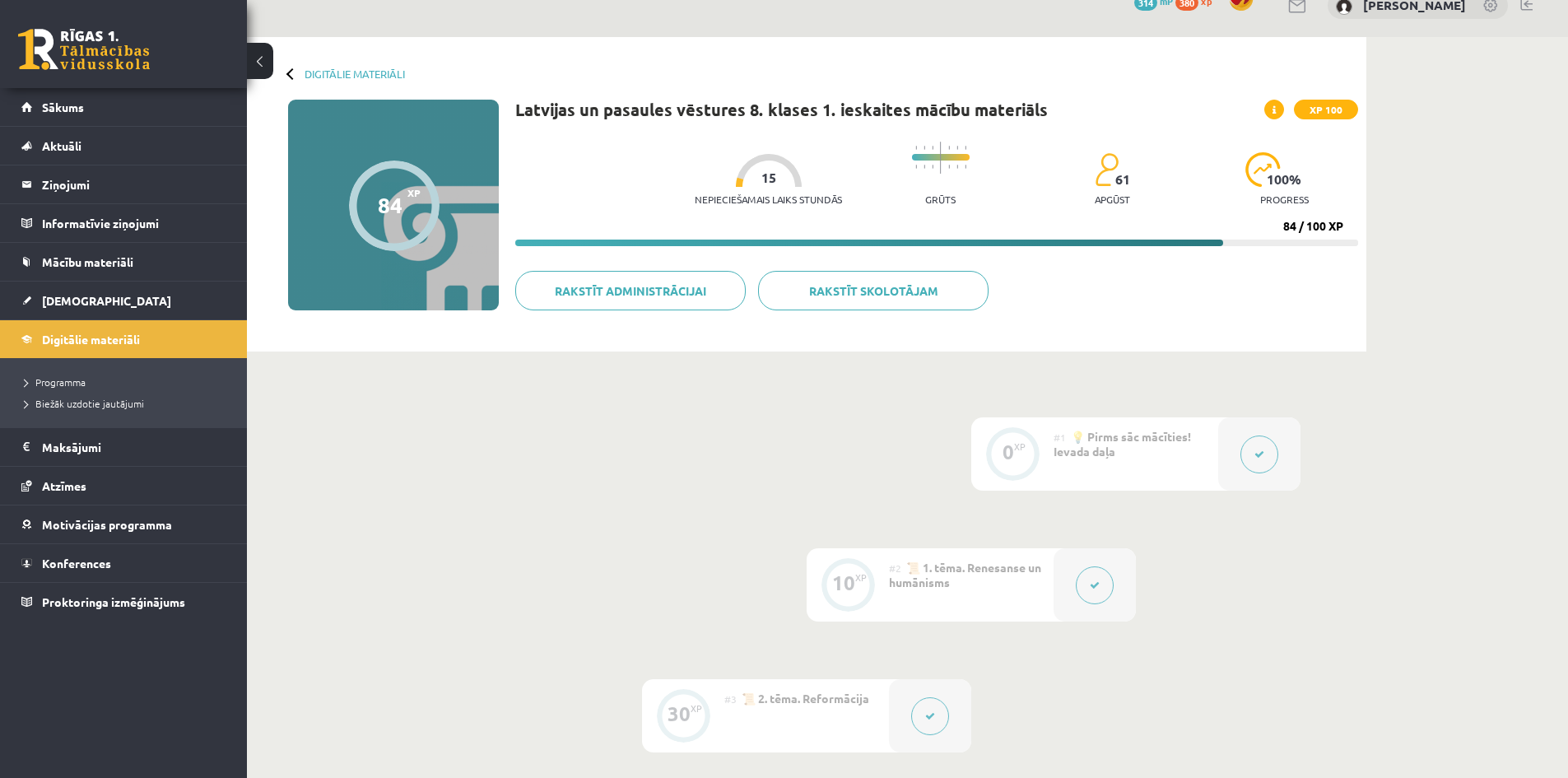
scroll to position [0, 0]
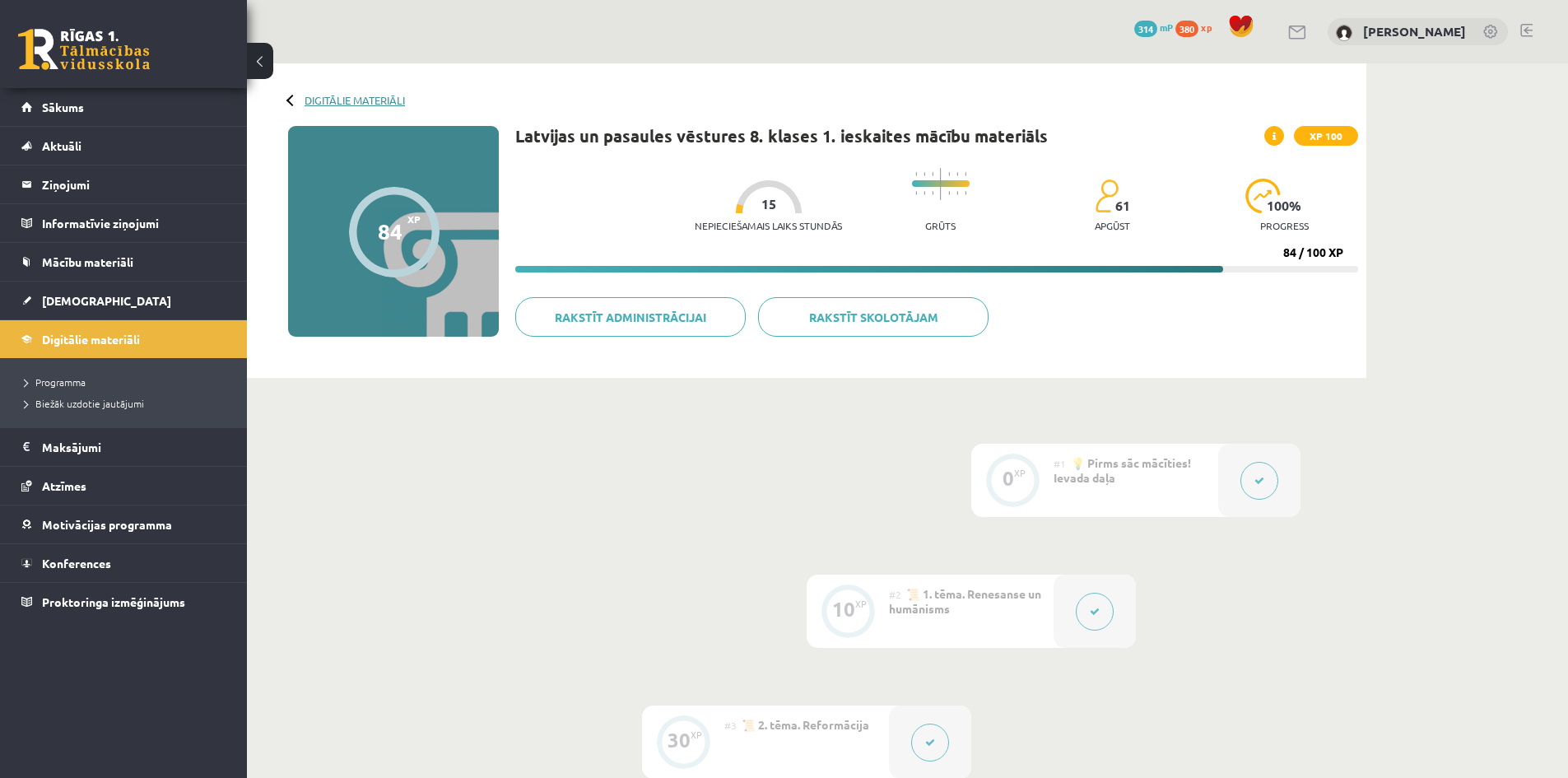
click at [337, 96] on link "Digitālie materiāli" at bounding box center [355, 99] width 100 height 12
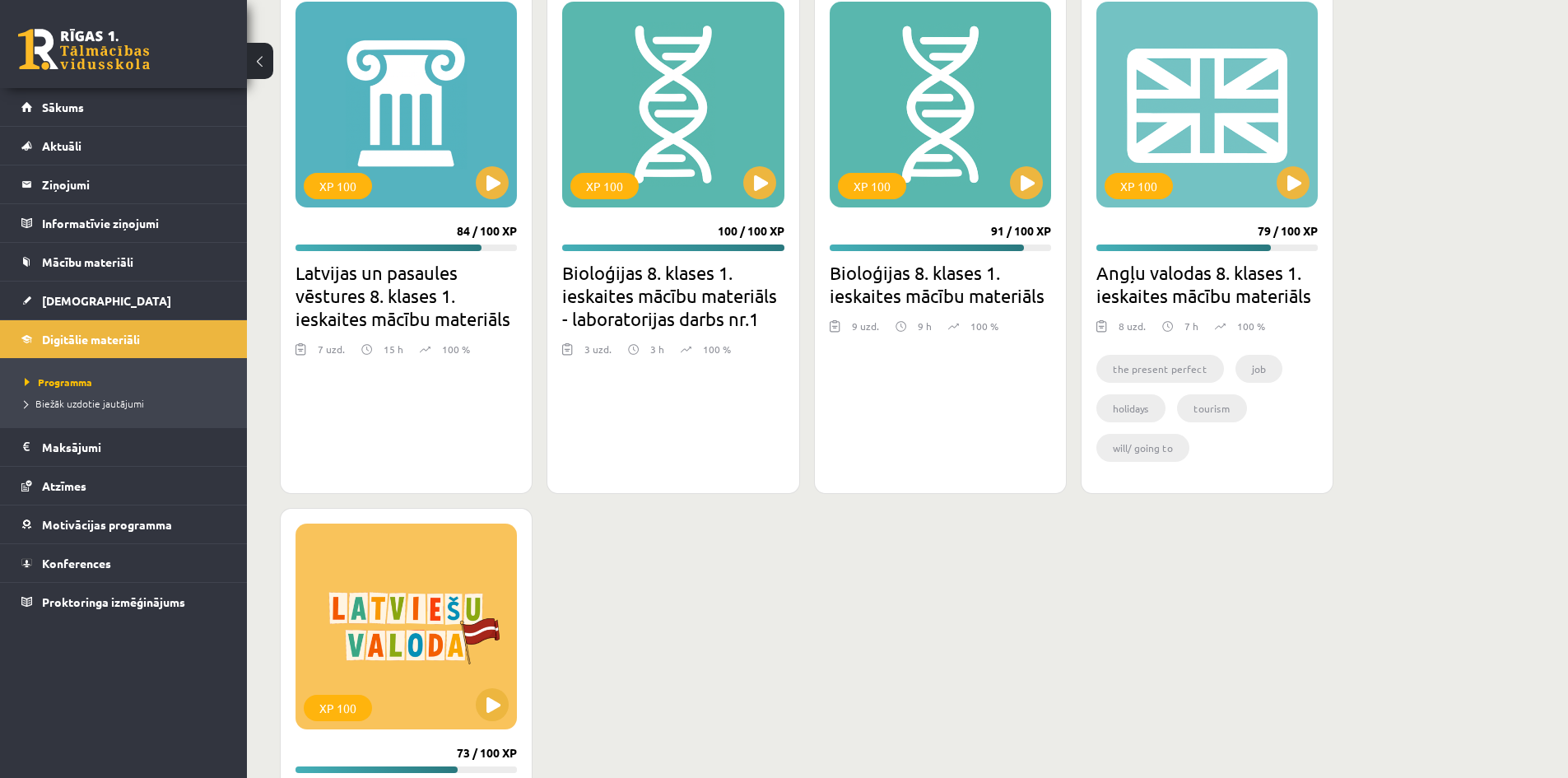
scroll to position [494, 0]
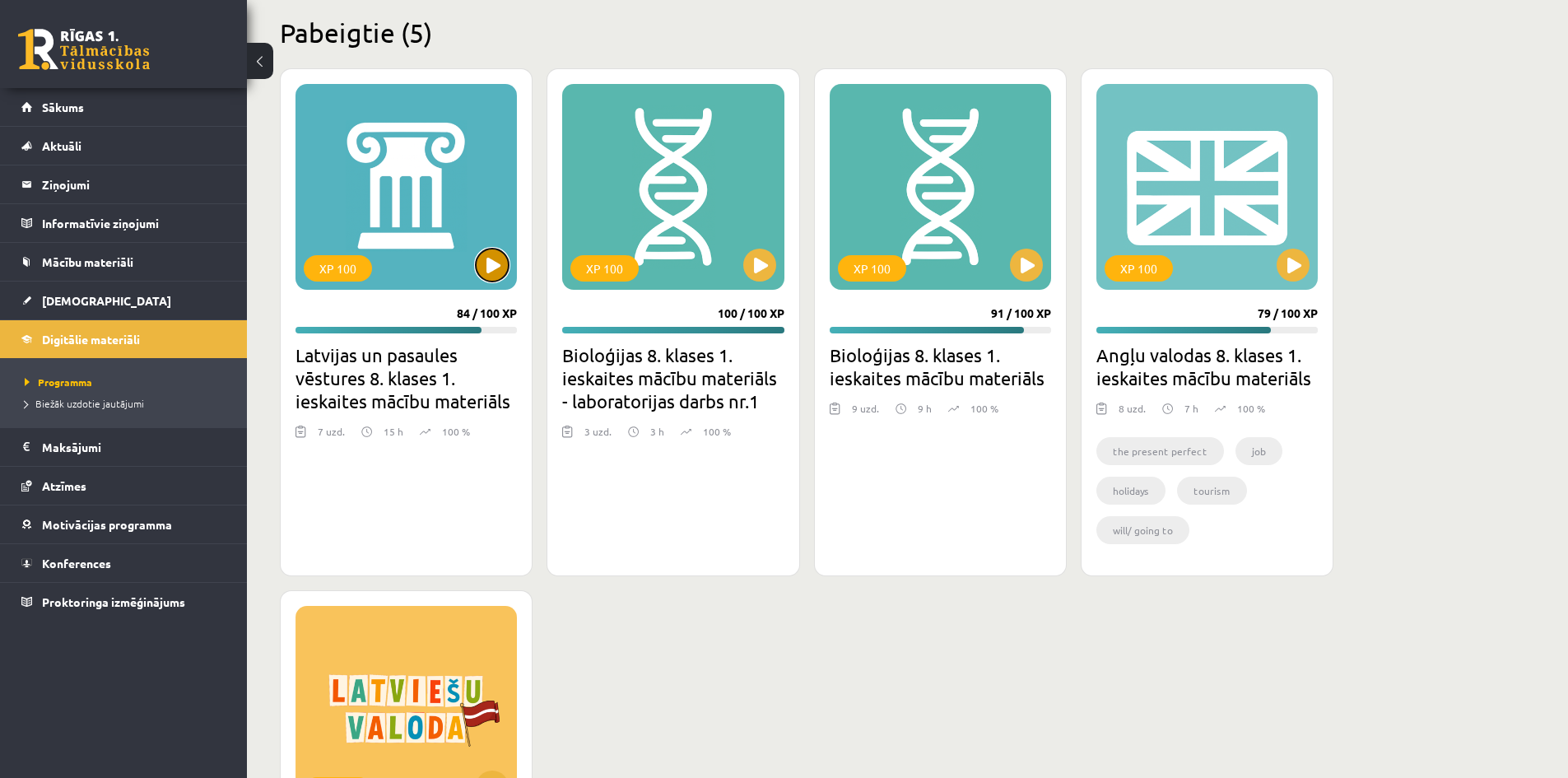
click at [488, 261] on button at bounding box center [492, 265] width 33 height 33
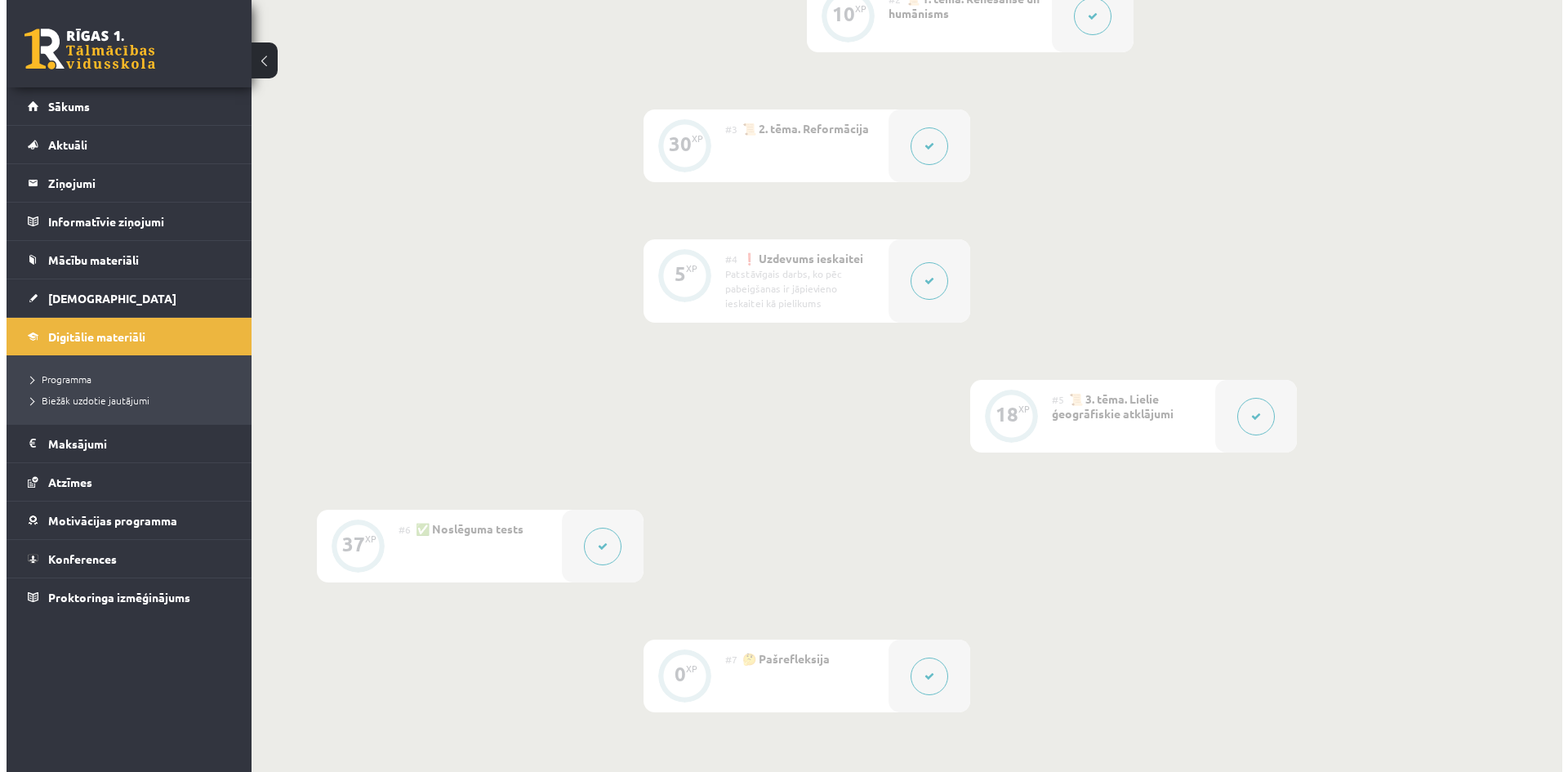
scroll to position [653, 0]
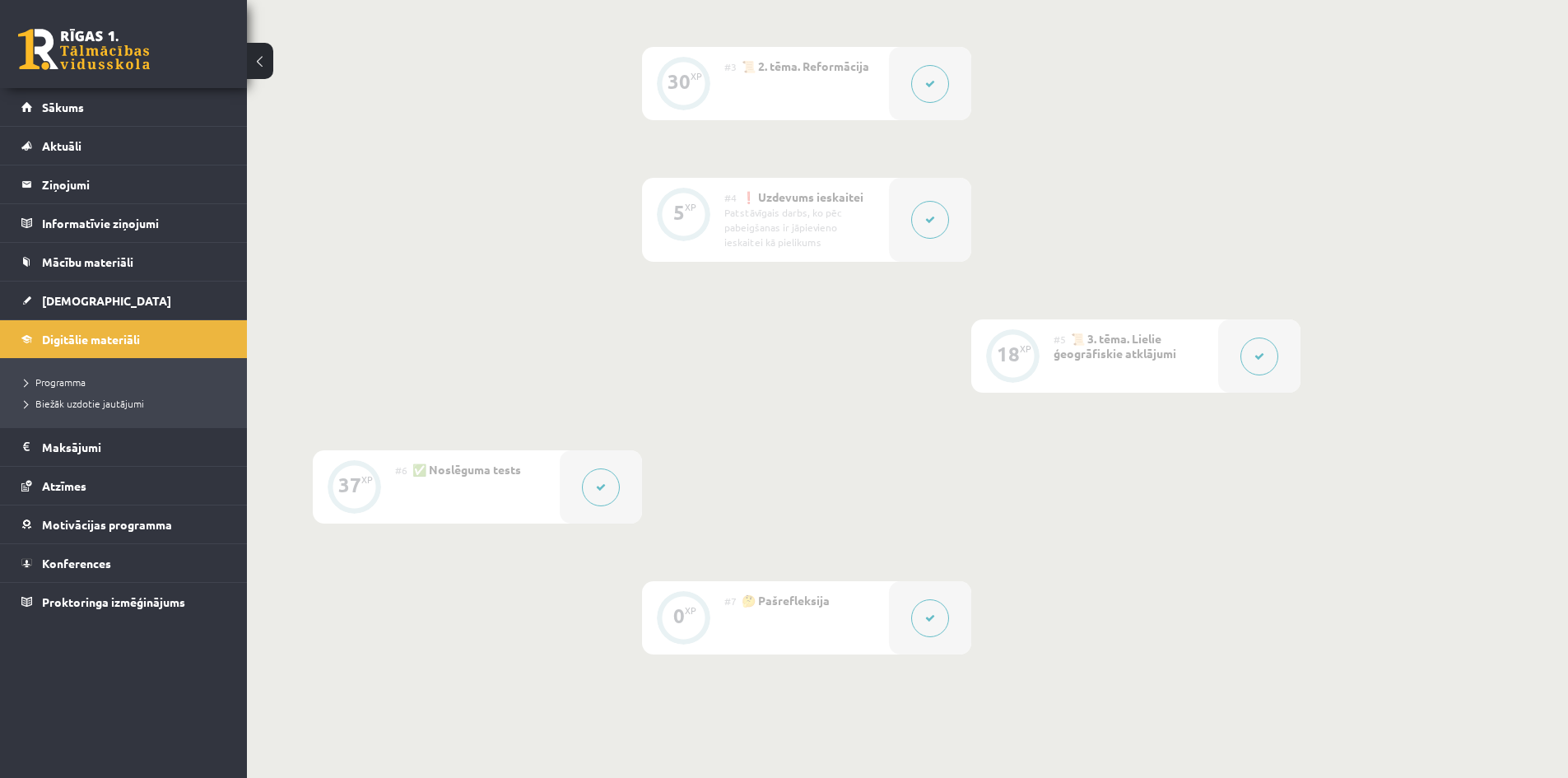
click at [935, 226] on button at bounding box center [930, 220] width 37 height 37
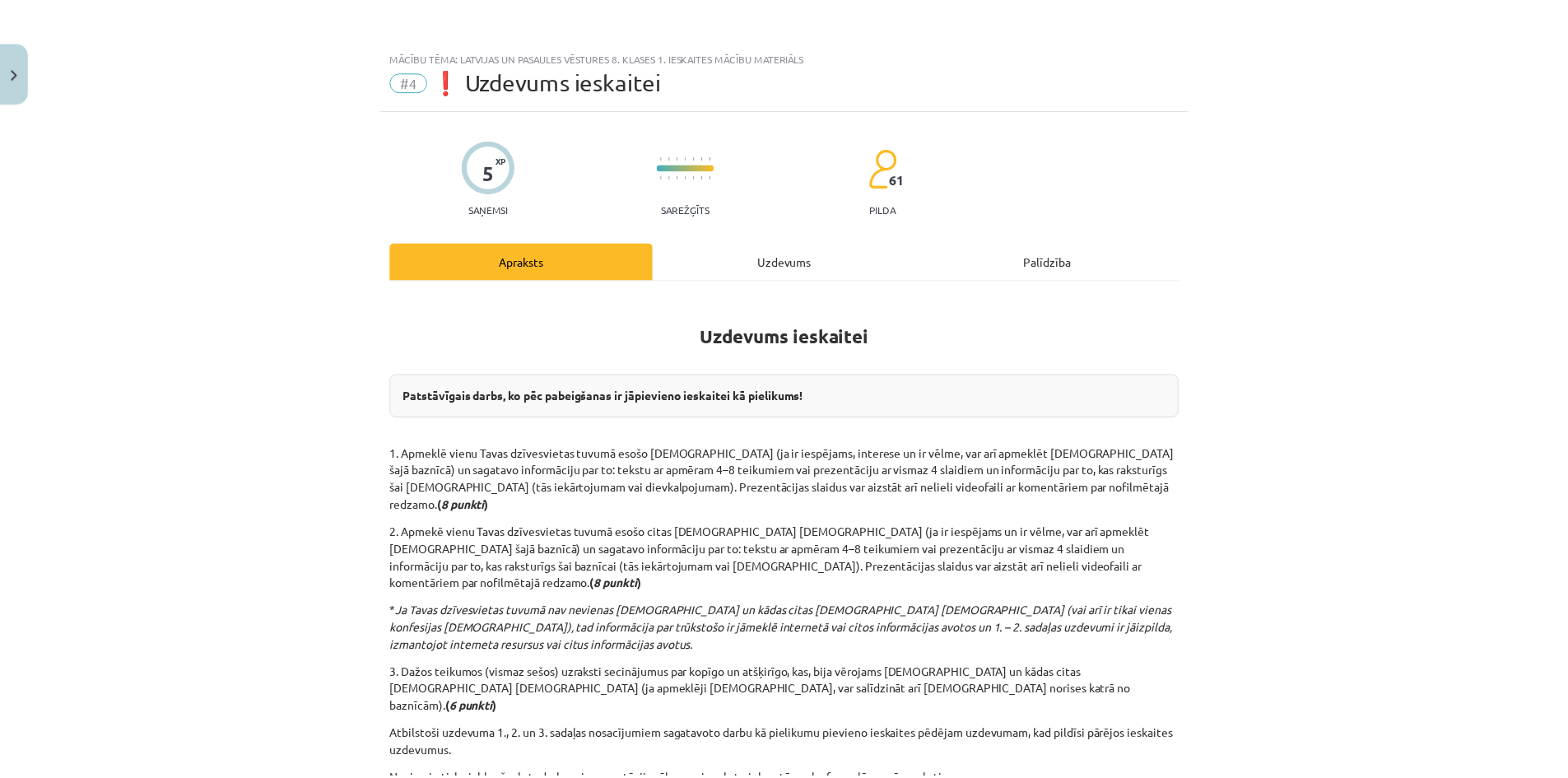
scroll to position [201, 0]
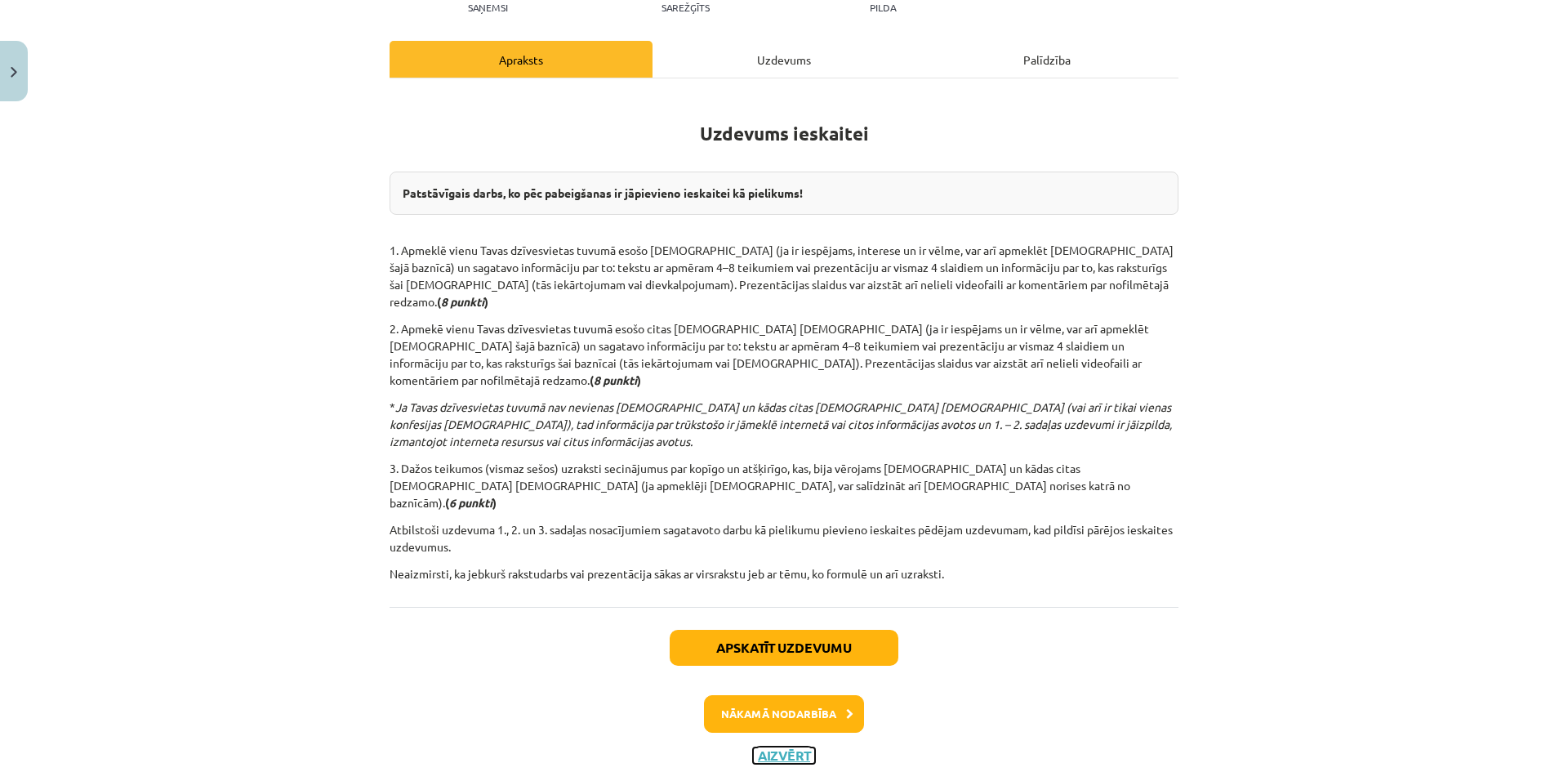
click at [773, 747] on button "Aizvērt" at bounding box center [783, 755] width 62 height 17
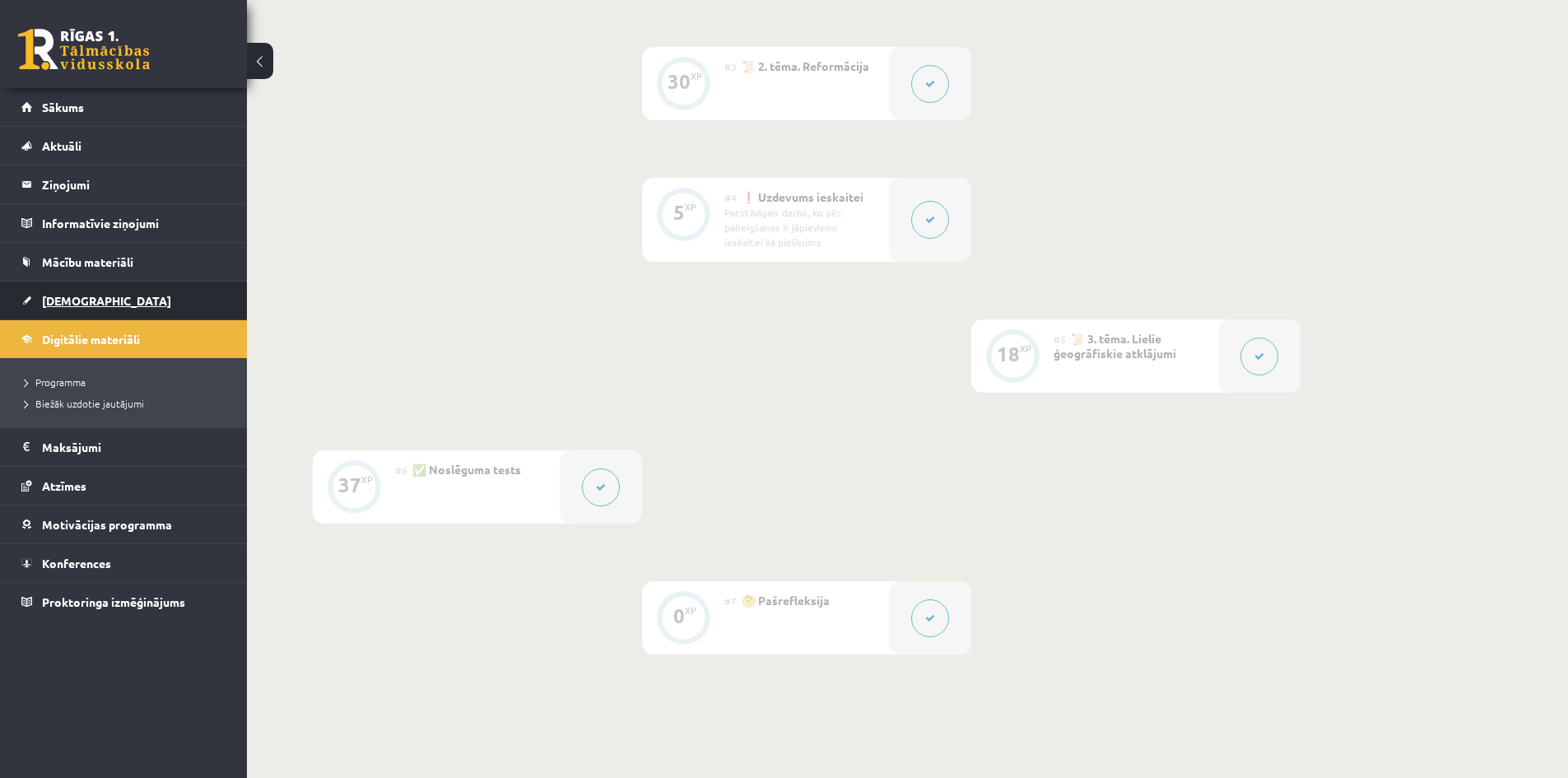
click at [76, 295] on span "[DEMOGRAPHIC_DATA]" at bounding box center [107, 300] width 129 height 15
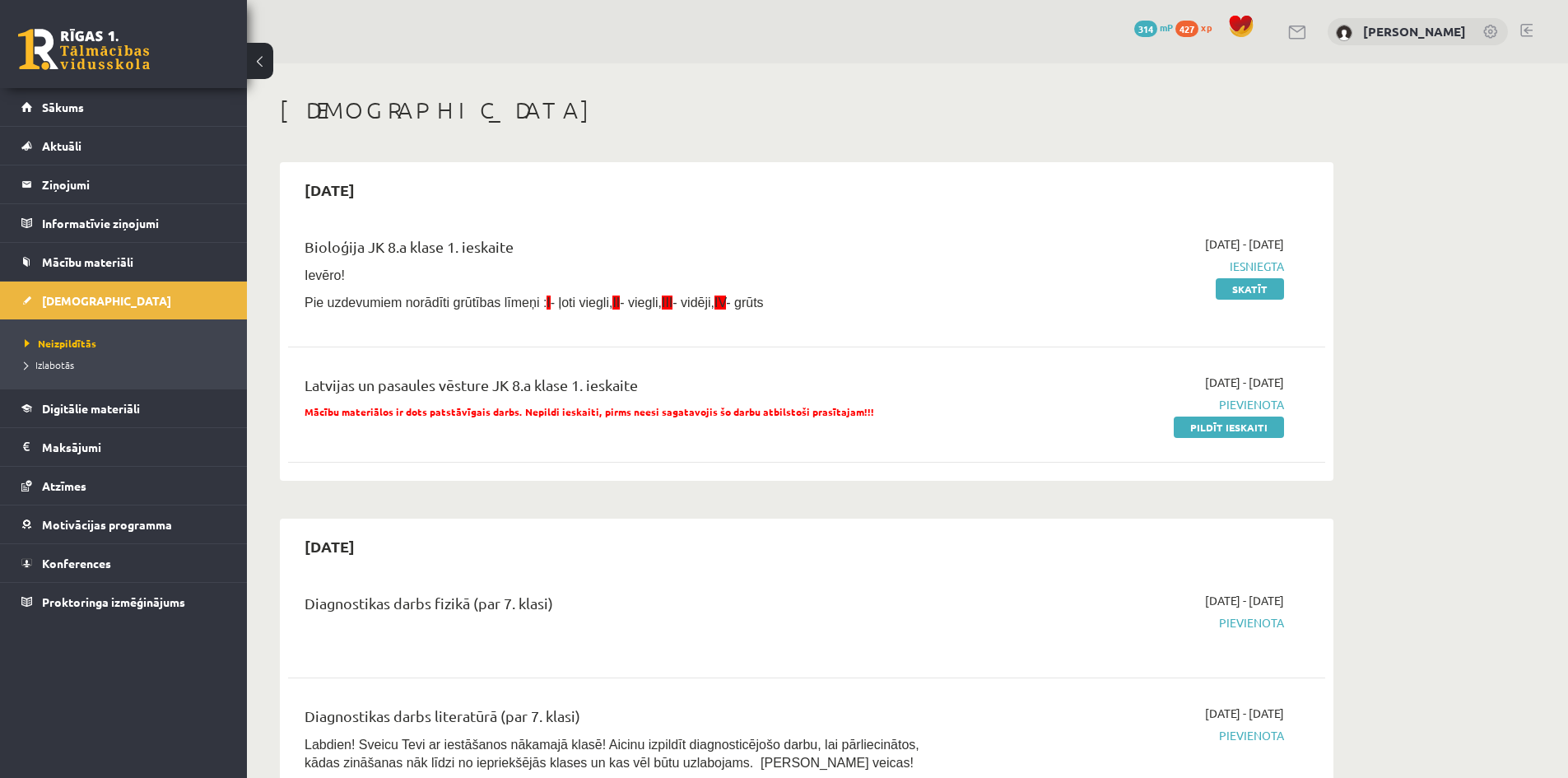
drag, startPoint x: 1193, startPoint y: 436, endPoint x: 879, endPoint y: 83, distance: 472.4
click at [1193, 435] on link "Pildīt ieskaiti" at bounding box center [1229, 426] width 110 height 22
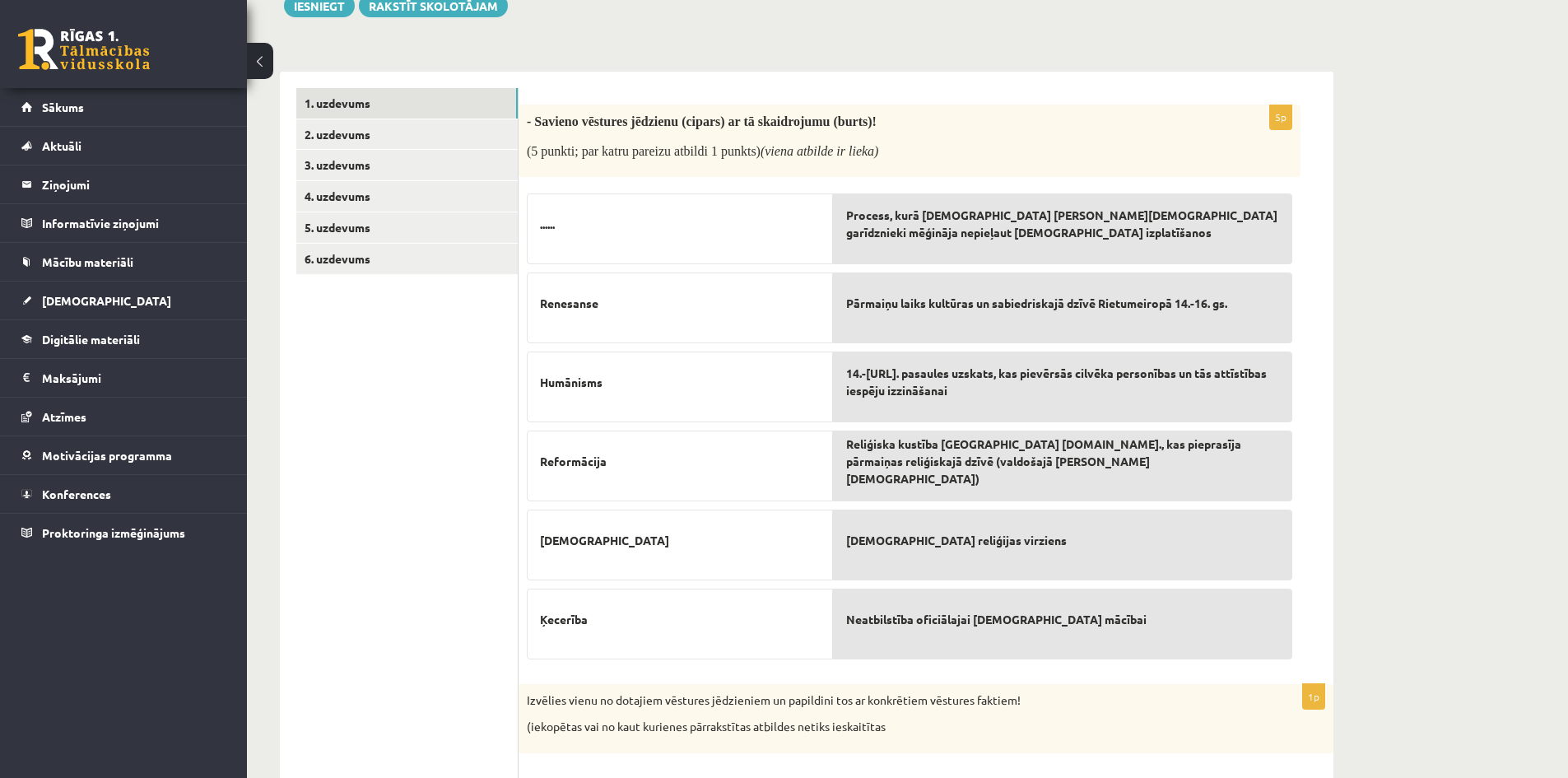
scroll to position [223, 0]
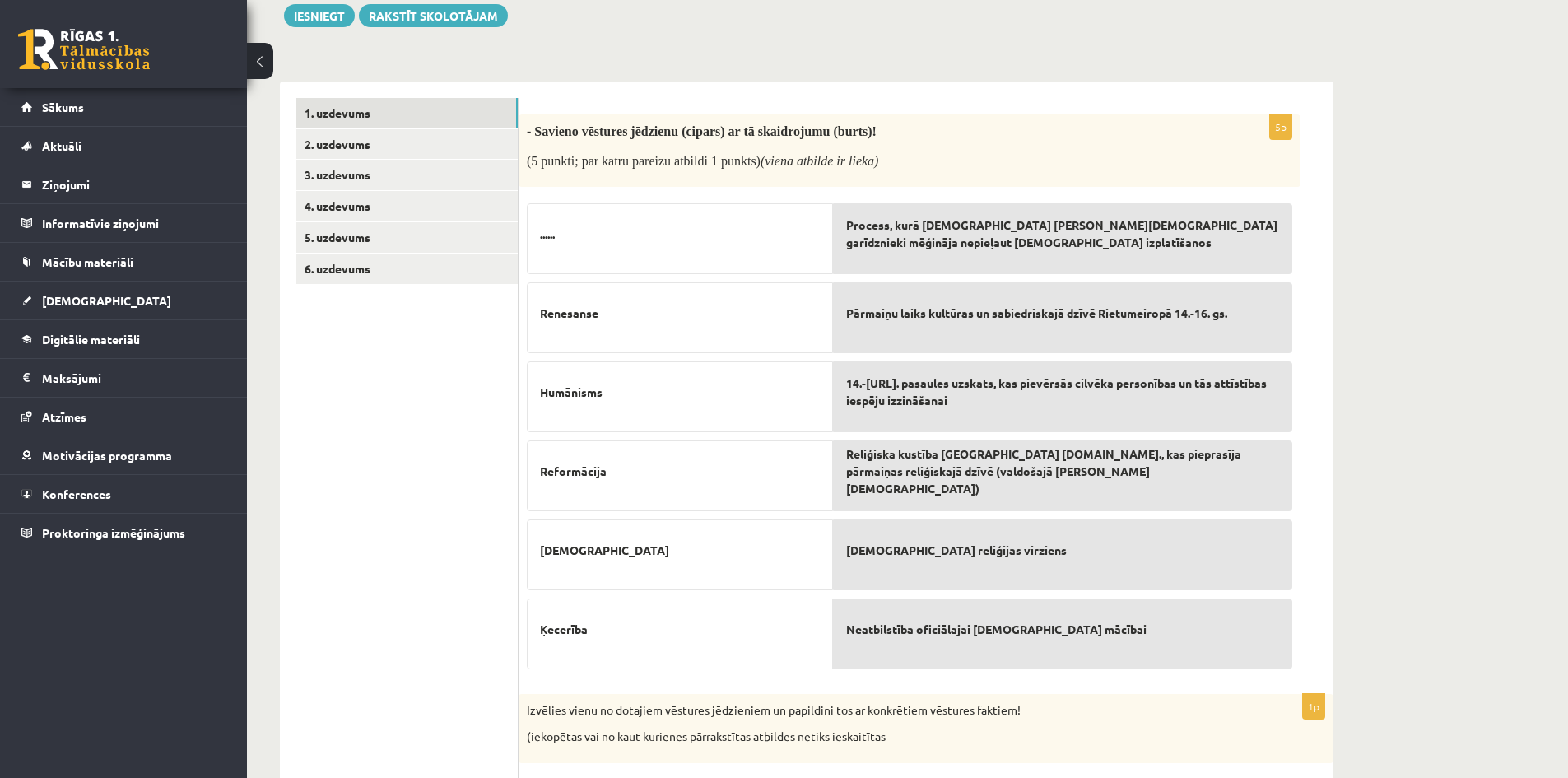
click at [434, 452] on ul "1. uzdevums 2. uzdevums 3. uzdevums 4. uzdevums 5. uzdevums 6. uzdevums" at bounding box center [408, 618] width 223 height 1040
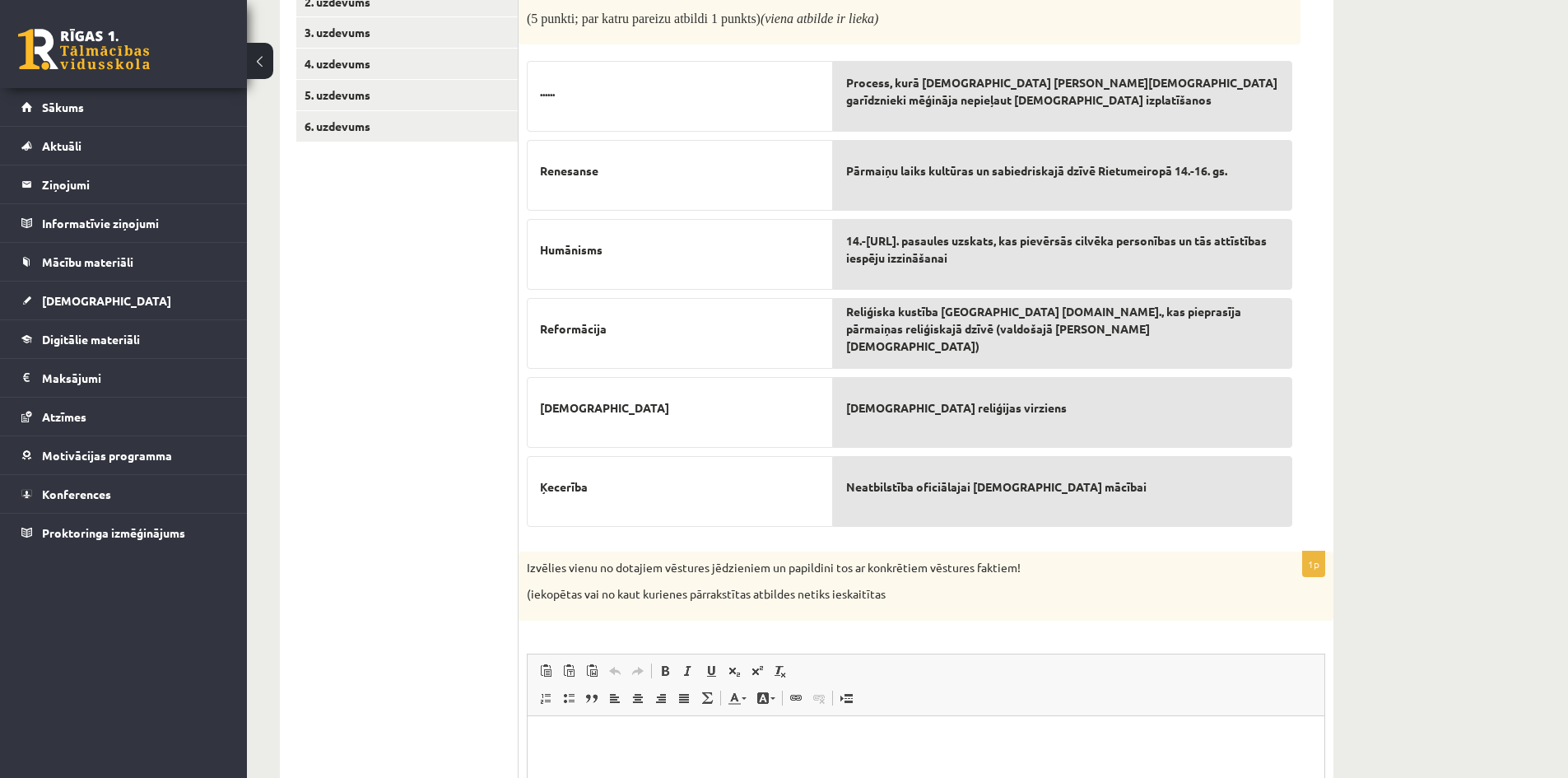
scroll to position [634, 0]
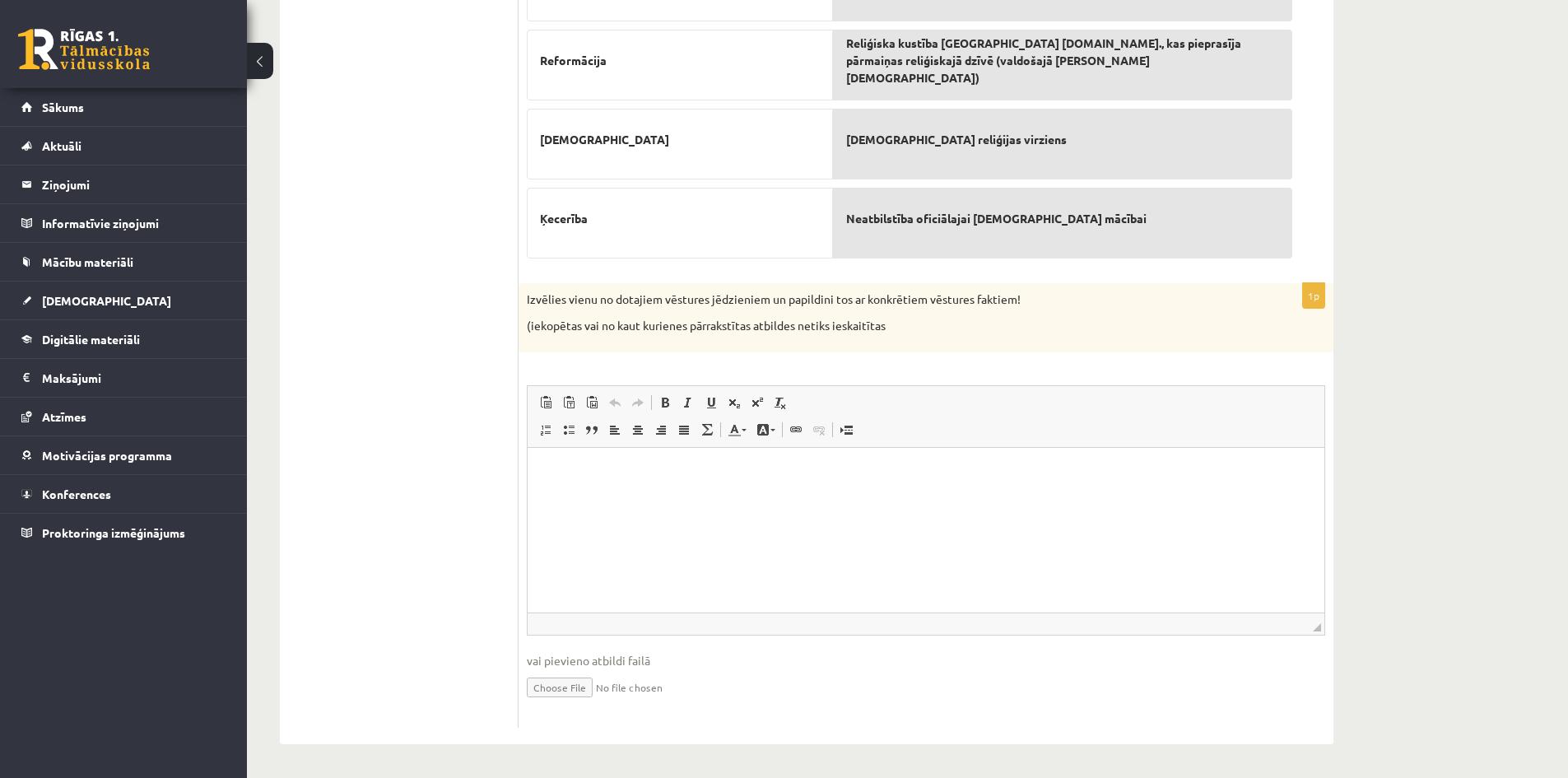
click at [736, 468] on p "Визуальный текстовый редактор, wiswyg-editor-user-answer-47024810183040" at bounding box center [926, 471] width 764 height 17
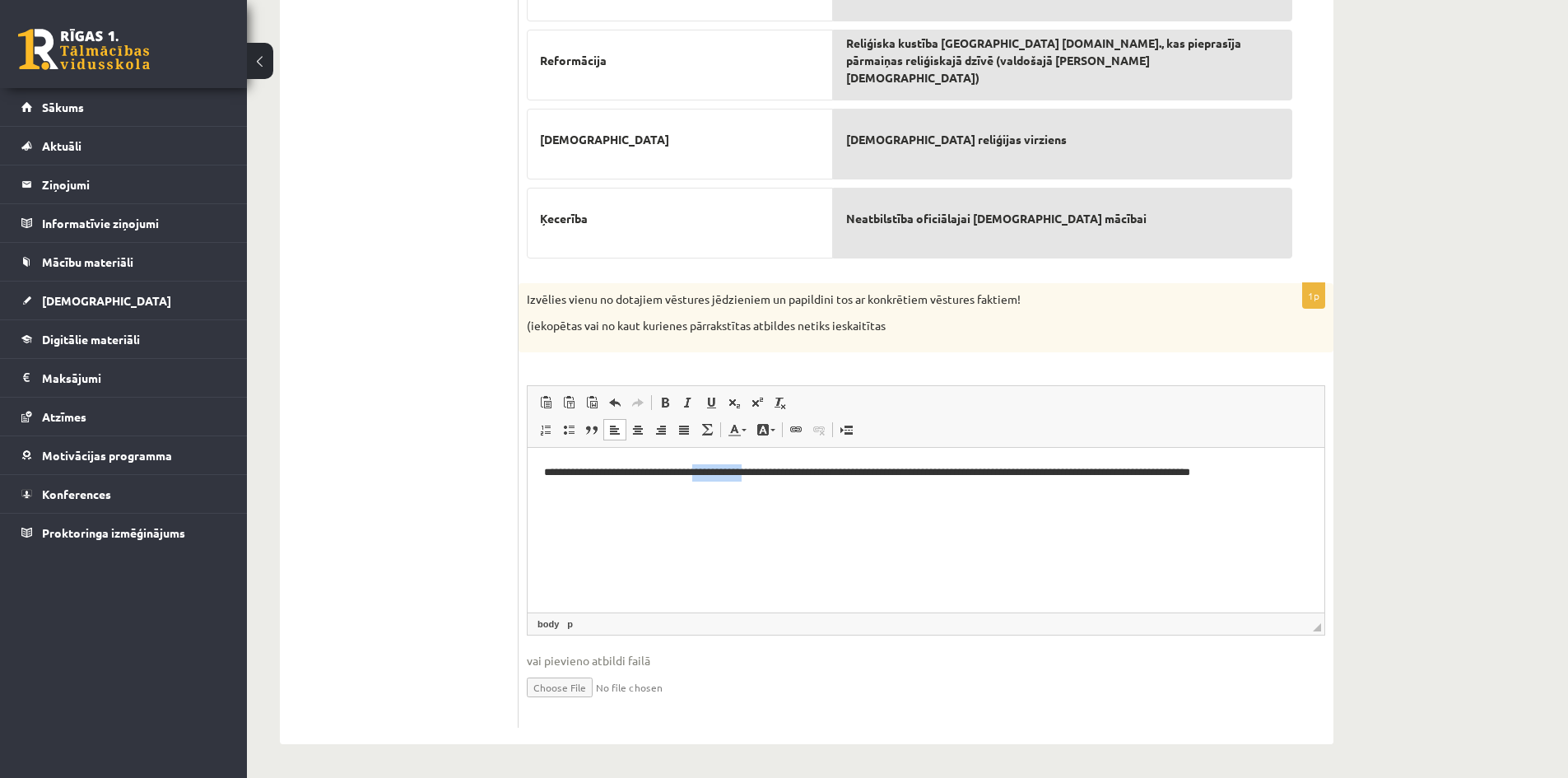
drag, startPoint x: 792, startPoint y: 474, endPoint x: 731, endPoint y: 478, distance: 61.1
click at [731, 478] on p "**********" at bounding box center [926, 480] width 764 height 35
click at [1242, 476] on p "**********" at bounding box center [926, 471] width 764 height 17
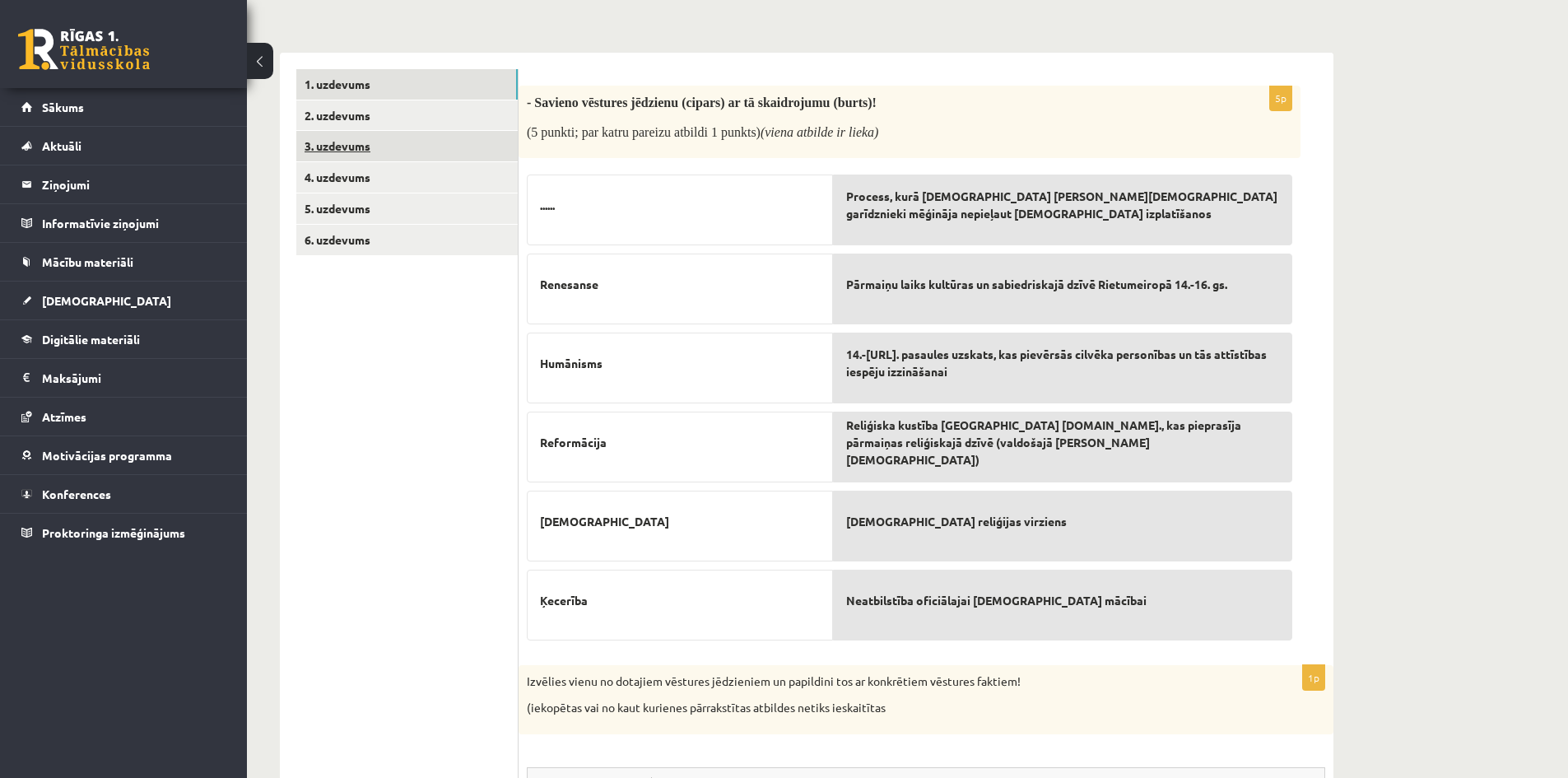
scroll to position [223, 0]
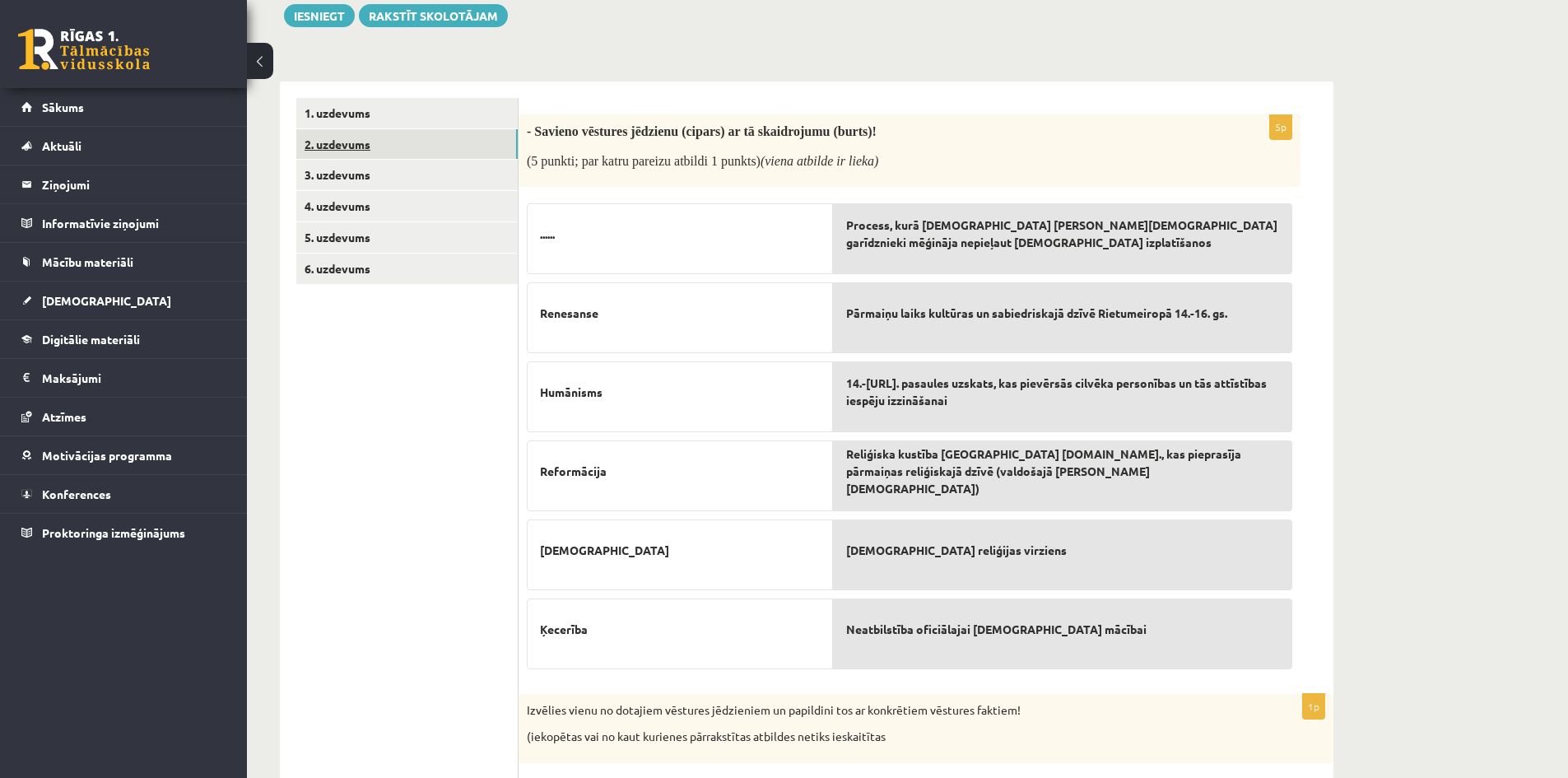
click at [348, 149] on link "2. uzdevums" at bounding box center [407, 144] width 222 height 31
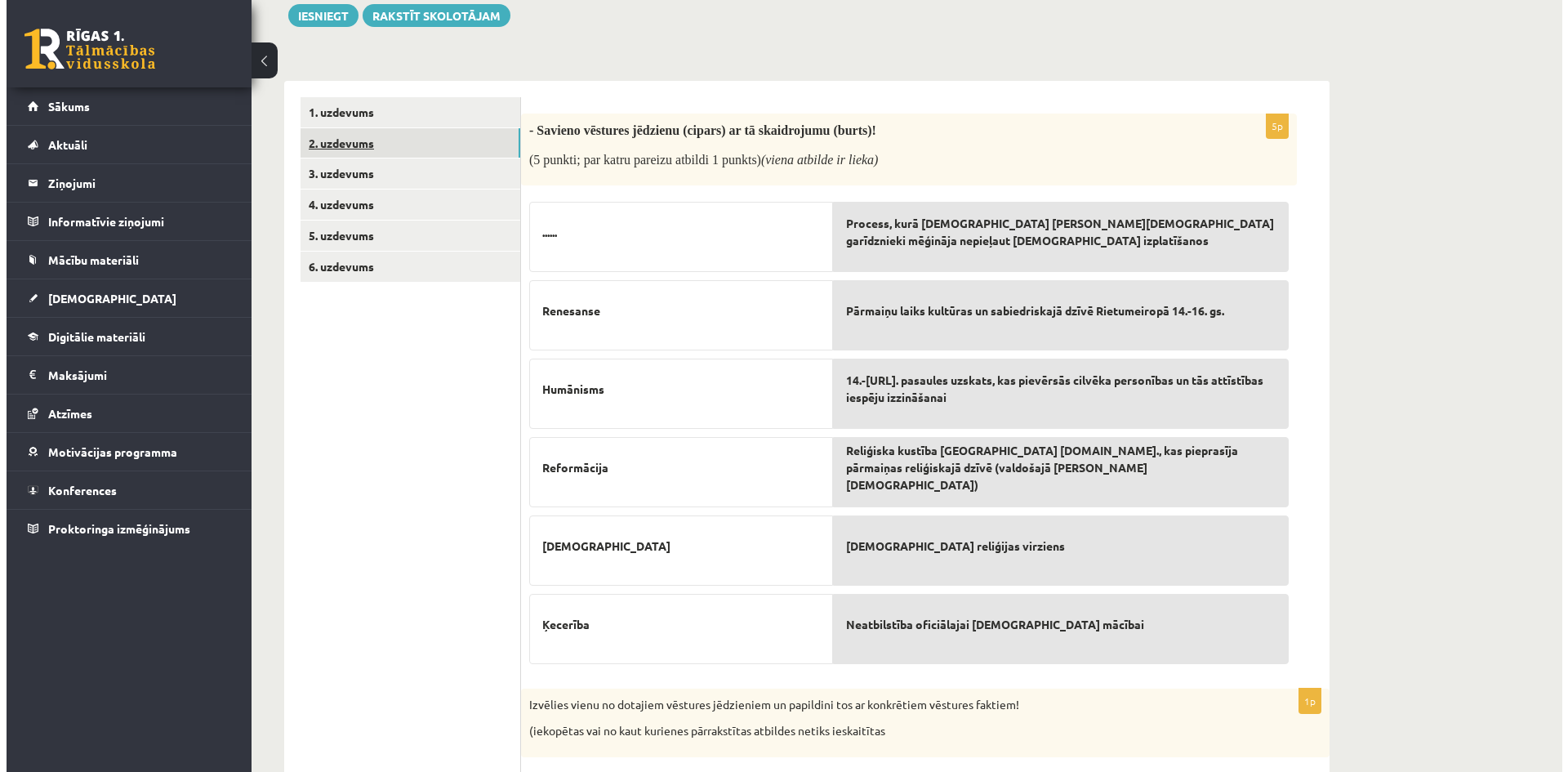
scroll to position [0, 0]
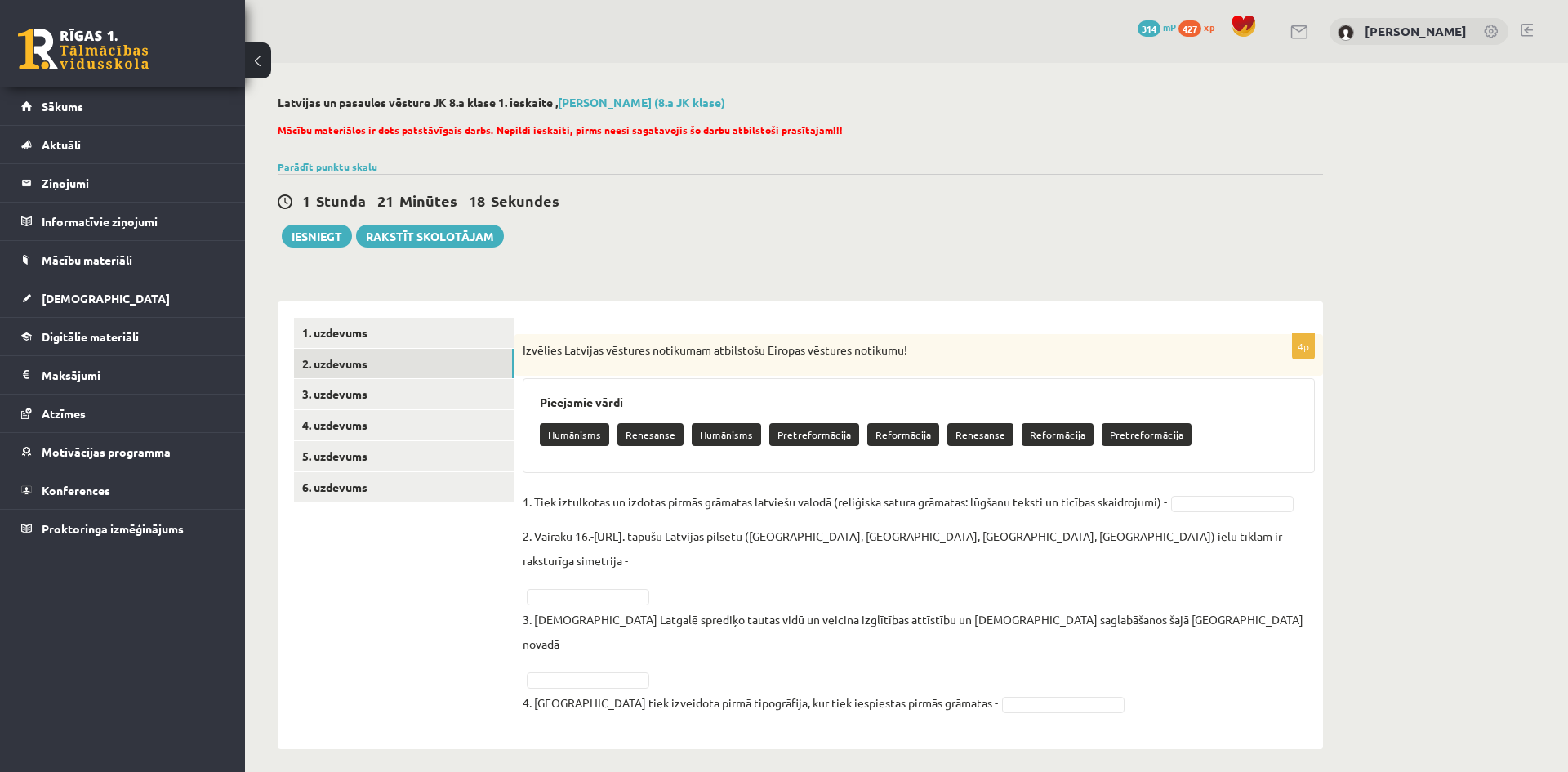
click at [657, 435] on p "Renesanse" at bounding box center [649, 434] width 66 height 23
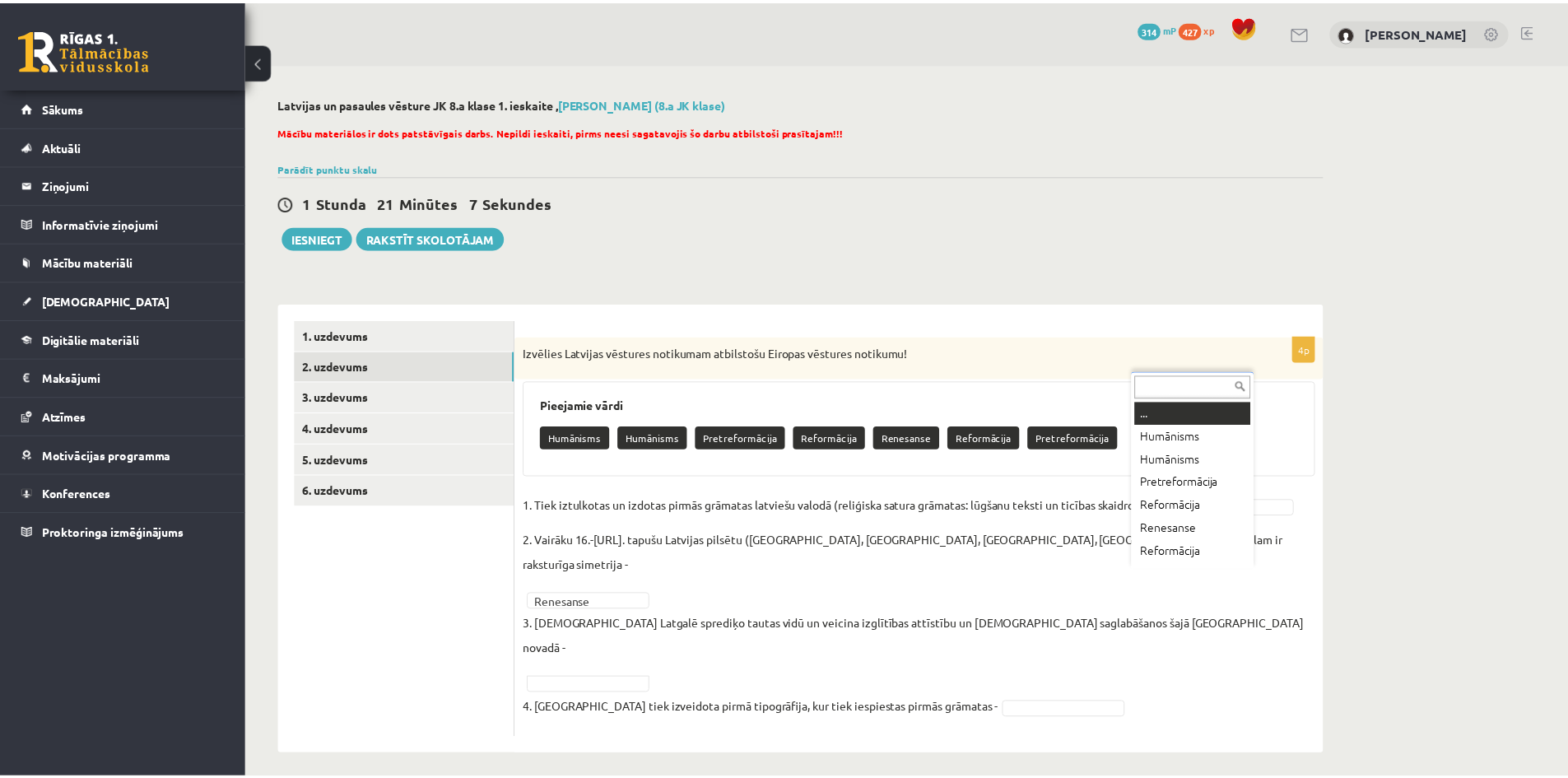
scroll to position [20, 0]
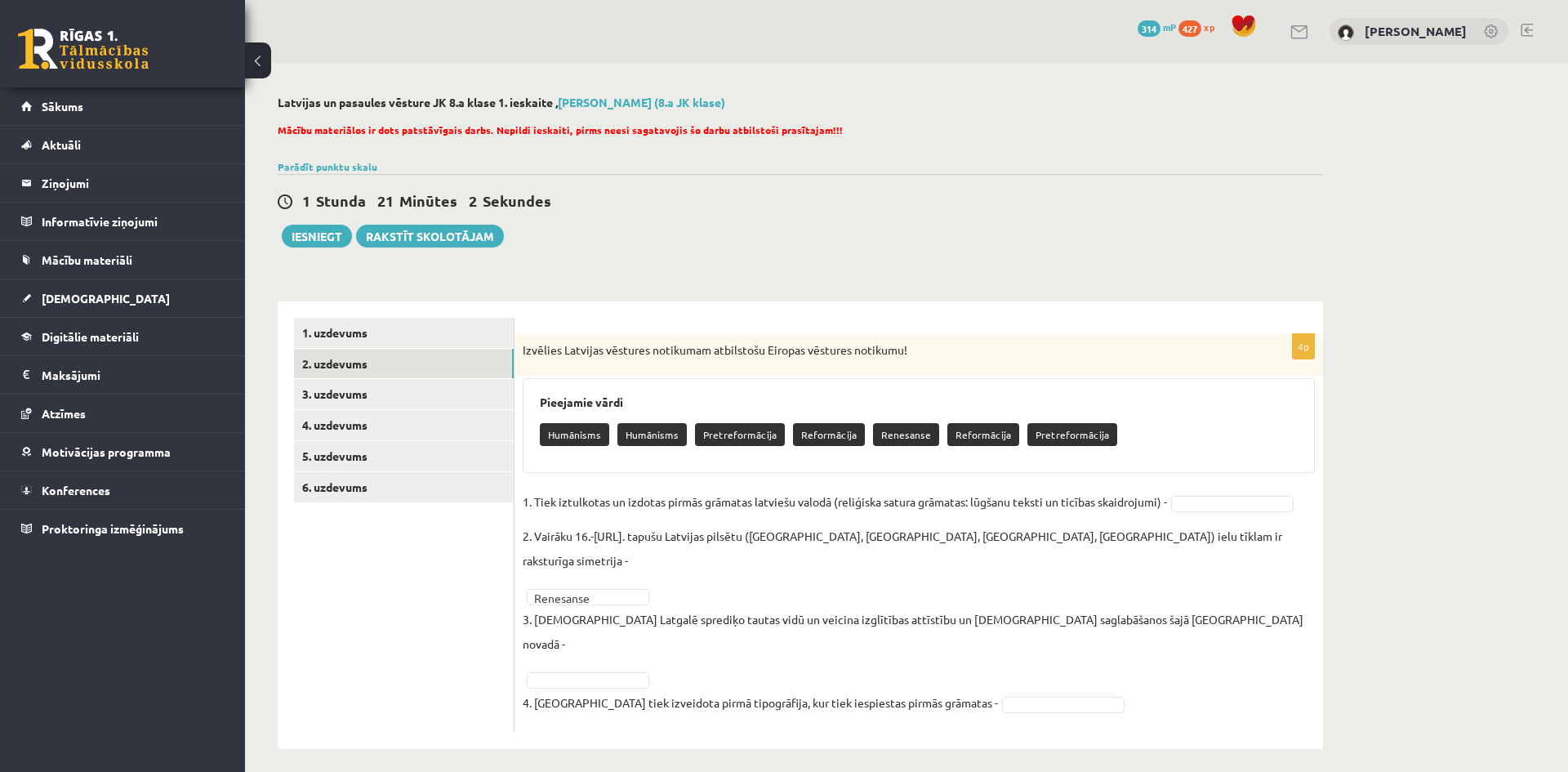
click at [842, 116] on div "Mācību materiālos ir dots patstāvīgais darbs. Nepildi ieskaiti, pirms neesi sag…" at bounding box center [800, 135] width 1045 height 41
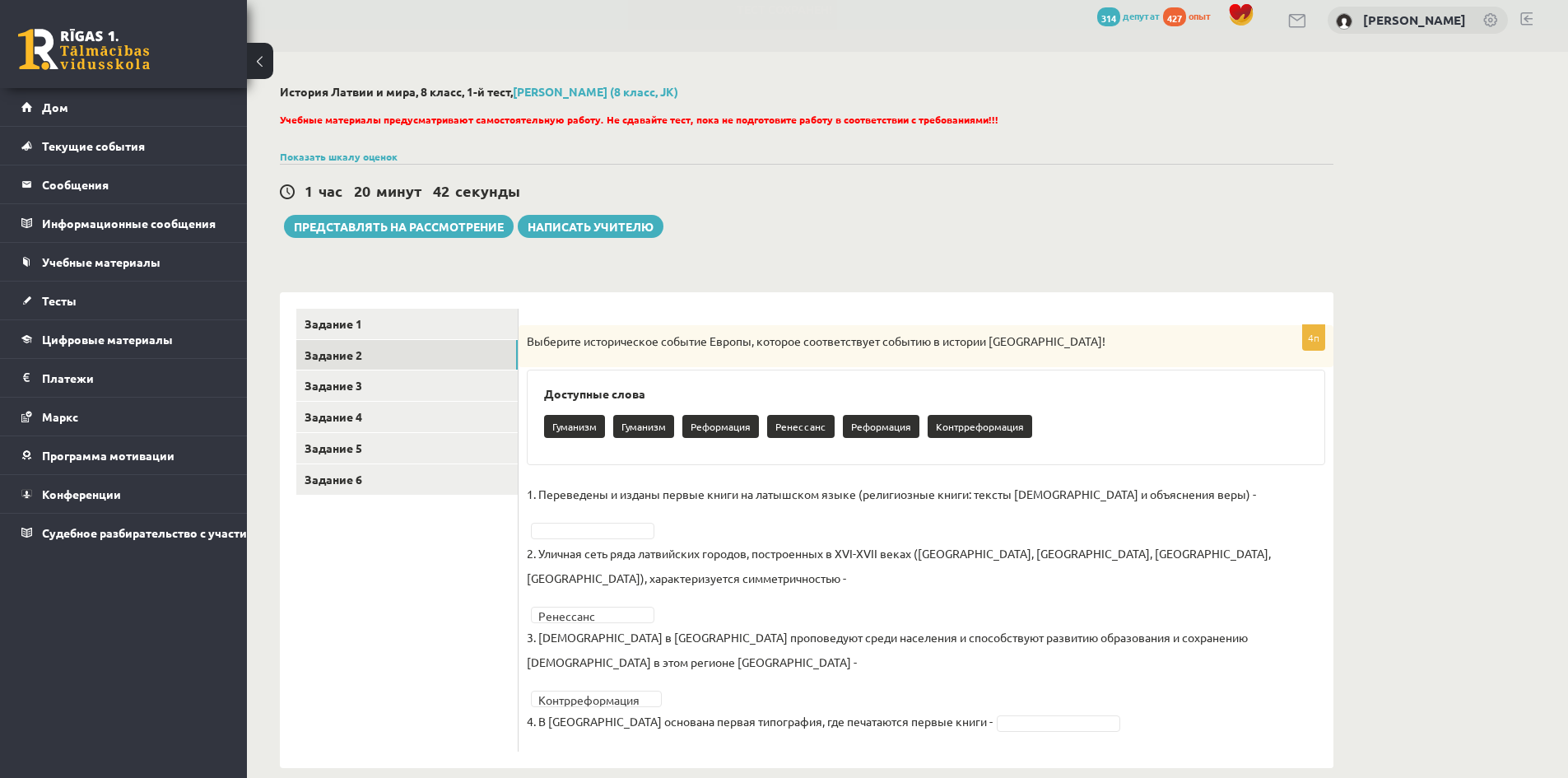
scroll to position [0, 0]
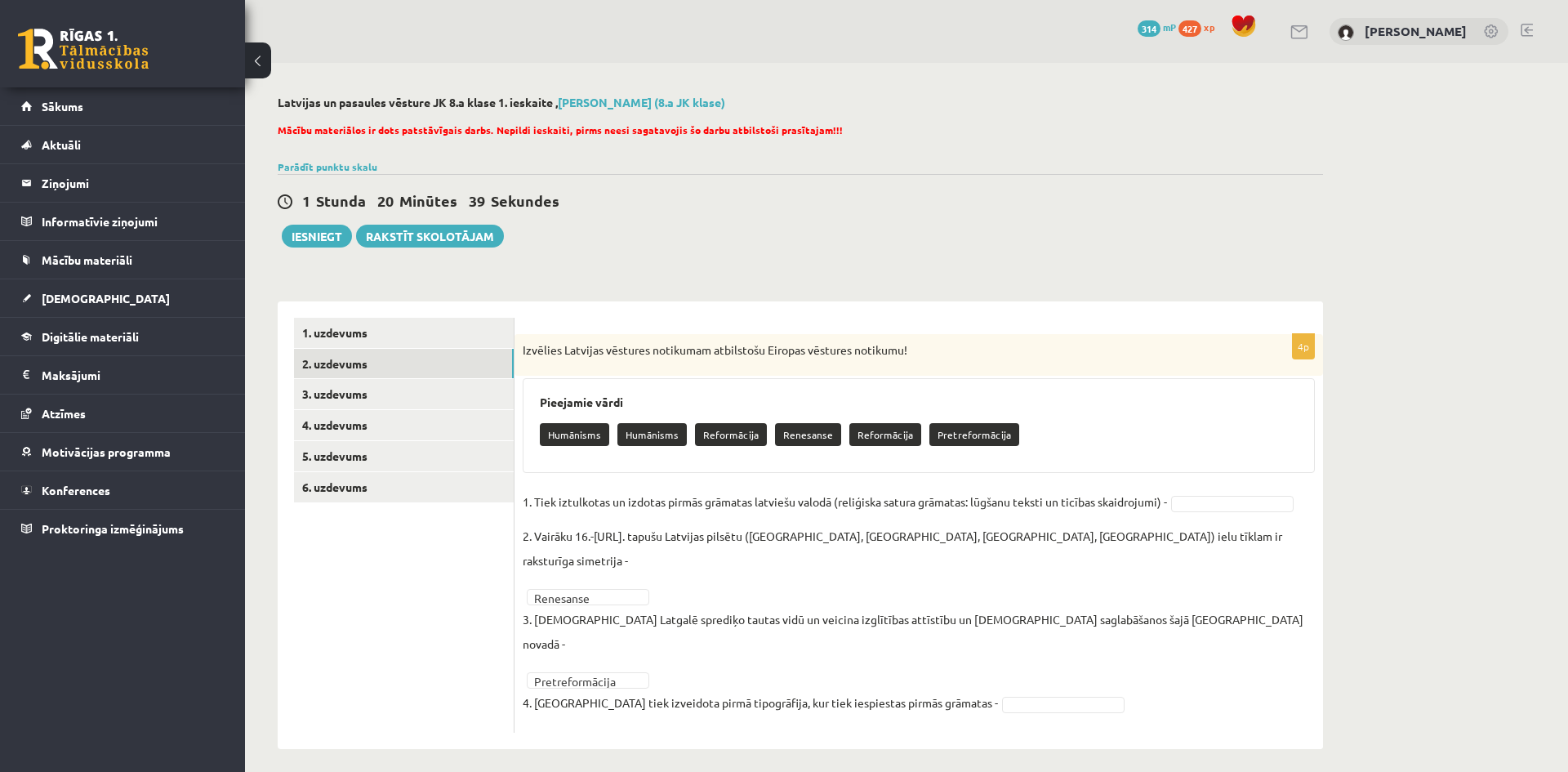
click at [1367, 612] on div "Latvijas un pasaules vēsture JK 8.a klase 1. ieskaite , [PERSON_NAME] (8.a JK k…" at bounding box center [906, 422] width 1323 height 718
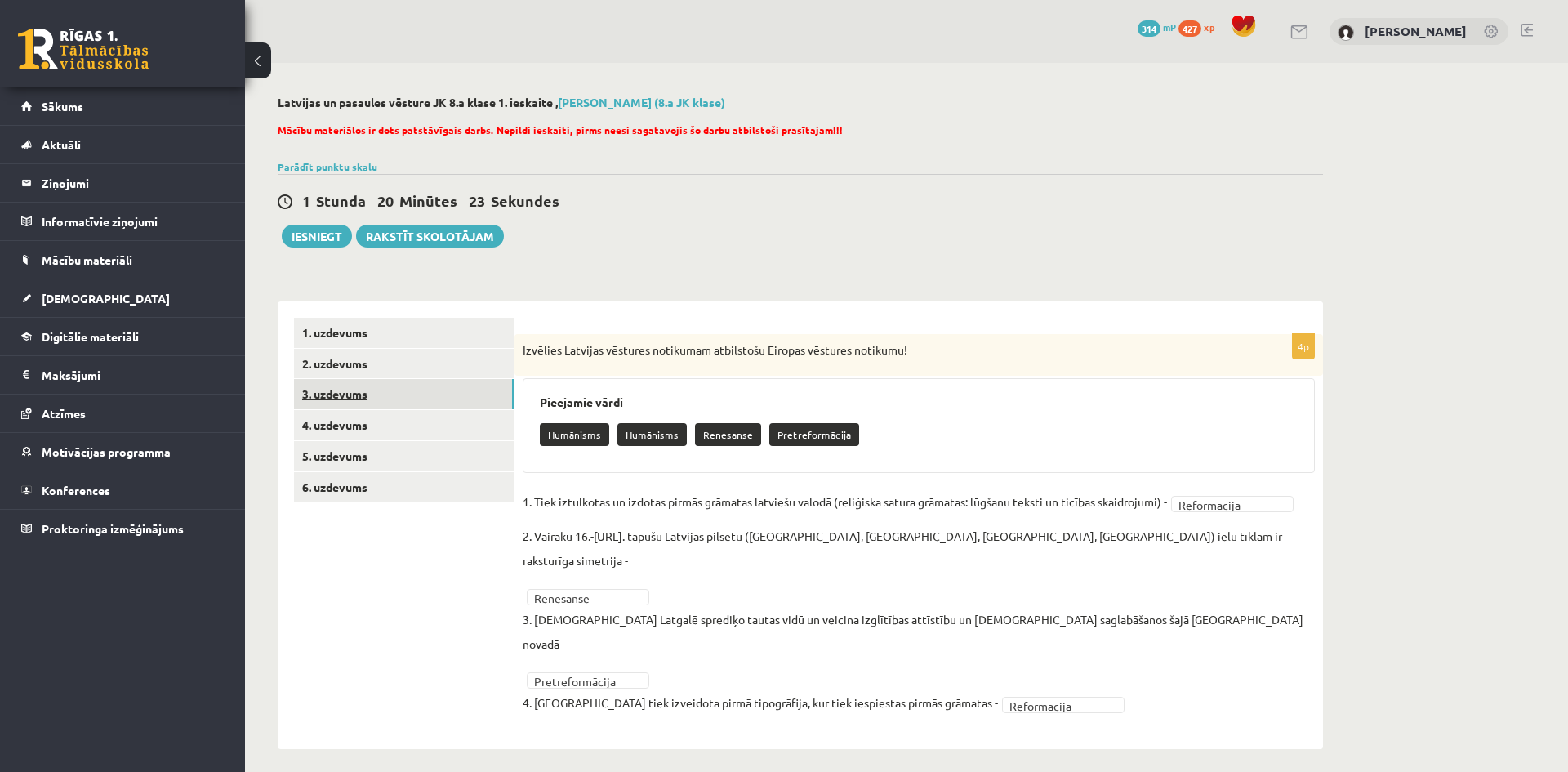
click at [365, 397] on link "3. uzdevums" at bounding box center [404, 393] width 220 height 31
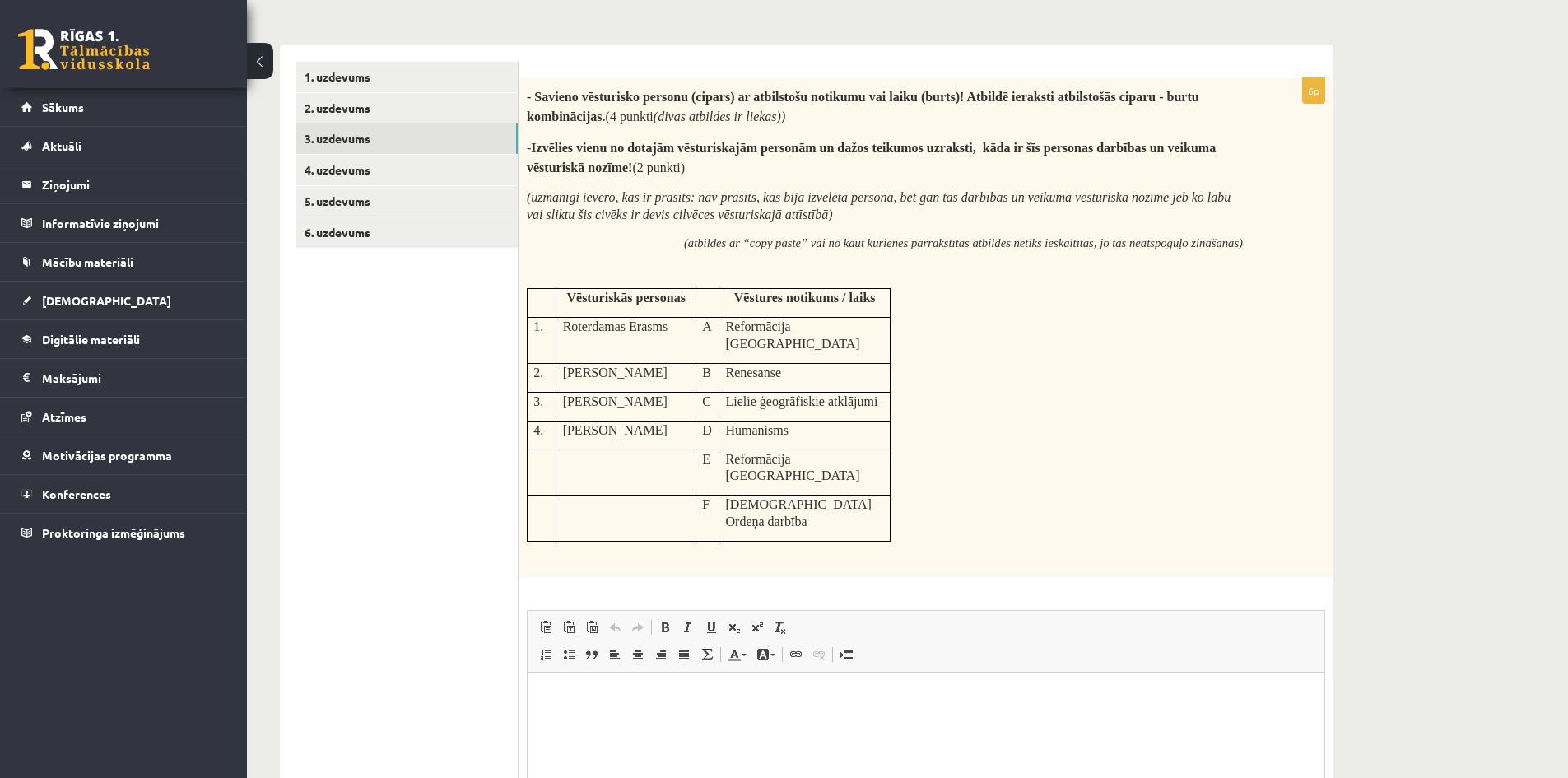
scroll to position [247, 0]
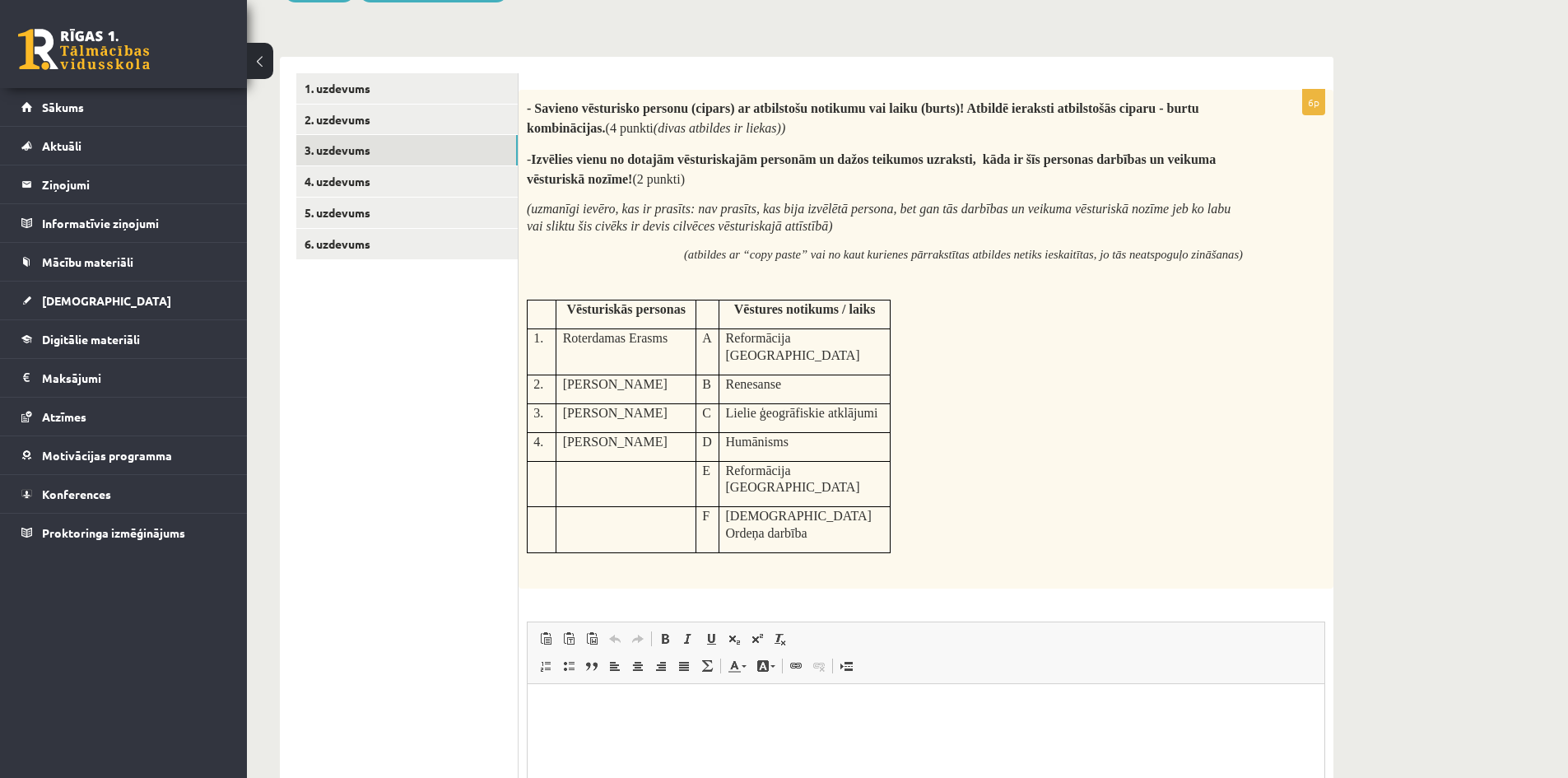
click at [1134, 433] on div "- Savieno vēsturisko personu (cipars) ar atbilstošu notikumu vai laiku (burts)!…" at bounding box center [925, 339] width 815 height 498
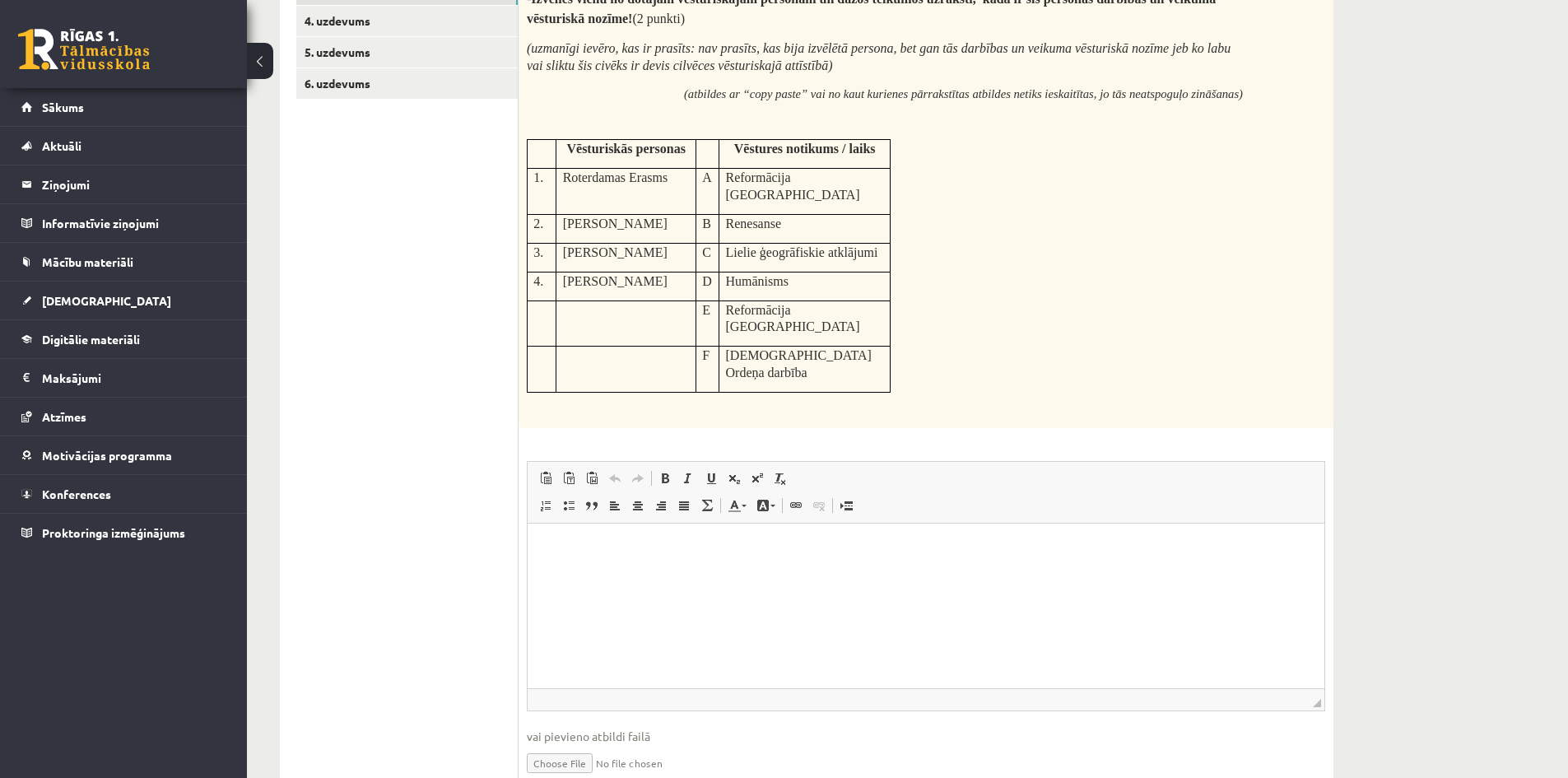
scroll to position [411, 0]
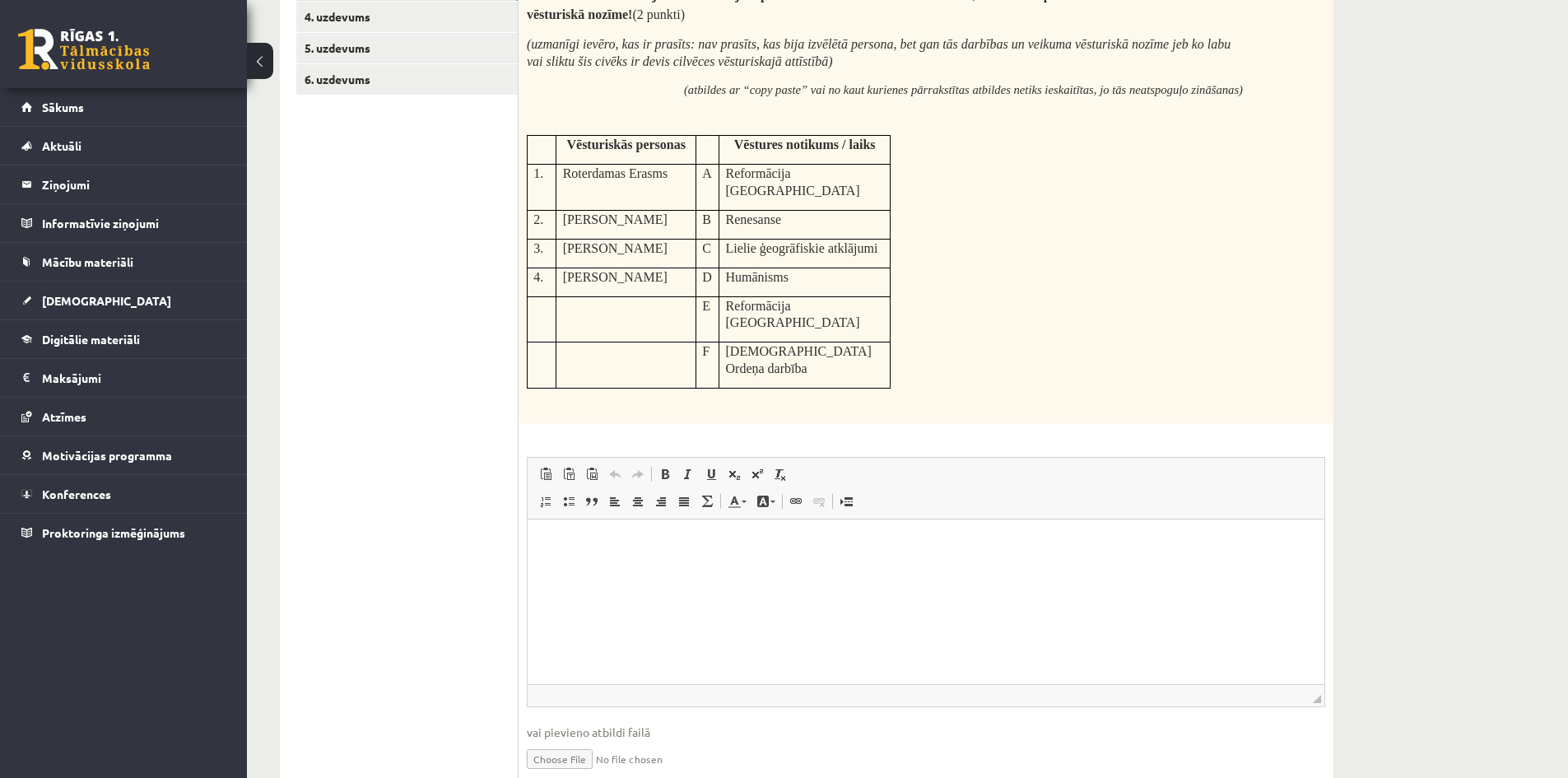
click at [628, 557] on html at bounding box center [926, 543] width 797 height 50
click at [606, 539] on p "Визуальный текстовый редактор, wiswyg-editor-user-answer-47025020388020" at bounding box center [926, 543] width 764 height 17
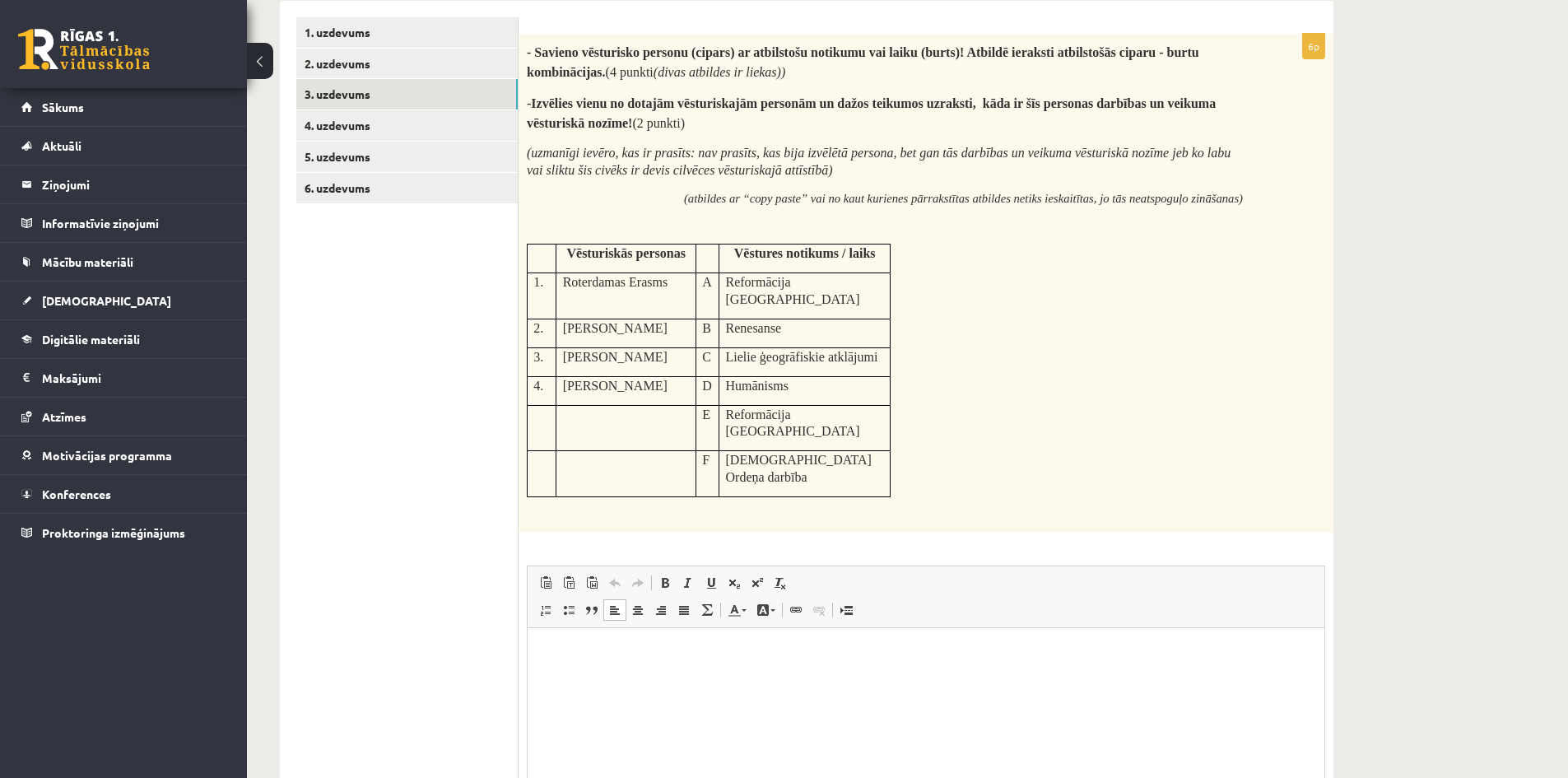
scroll to position [329, 0]
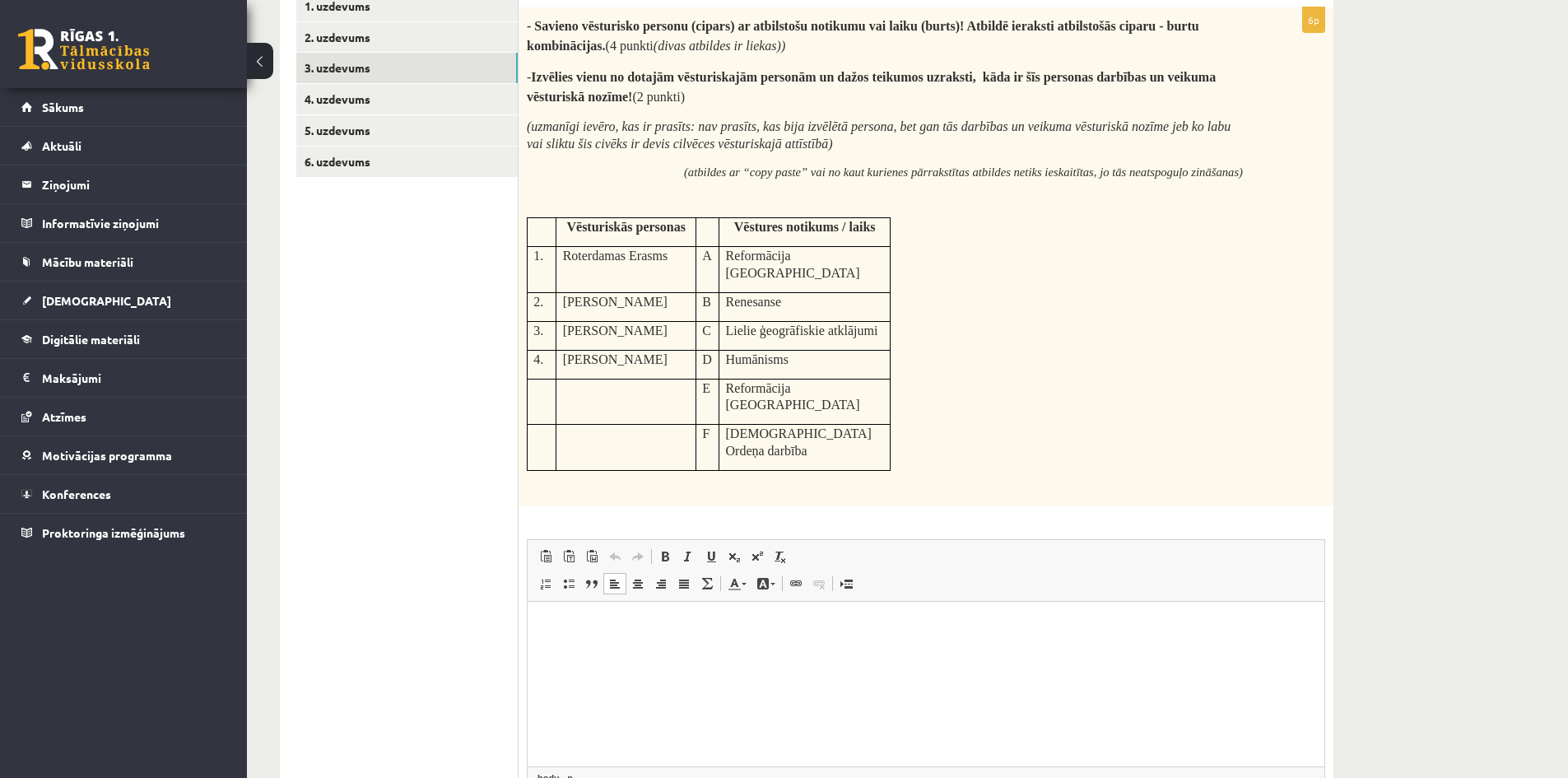
click at [649, 645] on html at bounding box center [926, 626] width 797 height 50
click at [573, 631] on p "**" at bounding box center [926, 626] width 764 height 17
click at [588, 638] on body "** ** ** **" at bounding box center [926, 667] width 764 height 100
click at [641, 679] on p "**" at bounding box center [926, 681] width 764 height 17
click at [628, 723] on html "** *** *** **" at bounding box center [926, 667] width 797 height 134
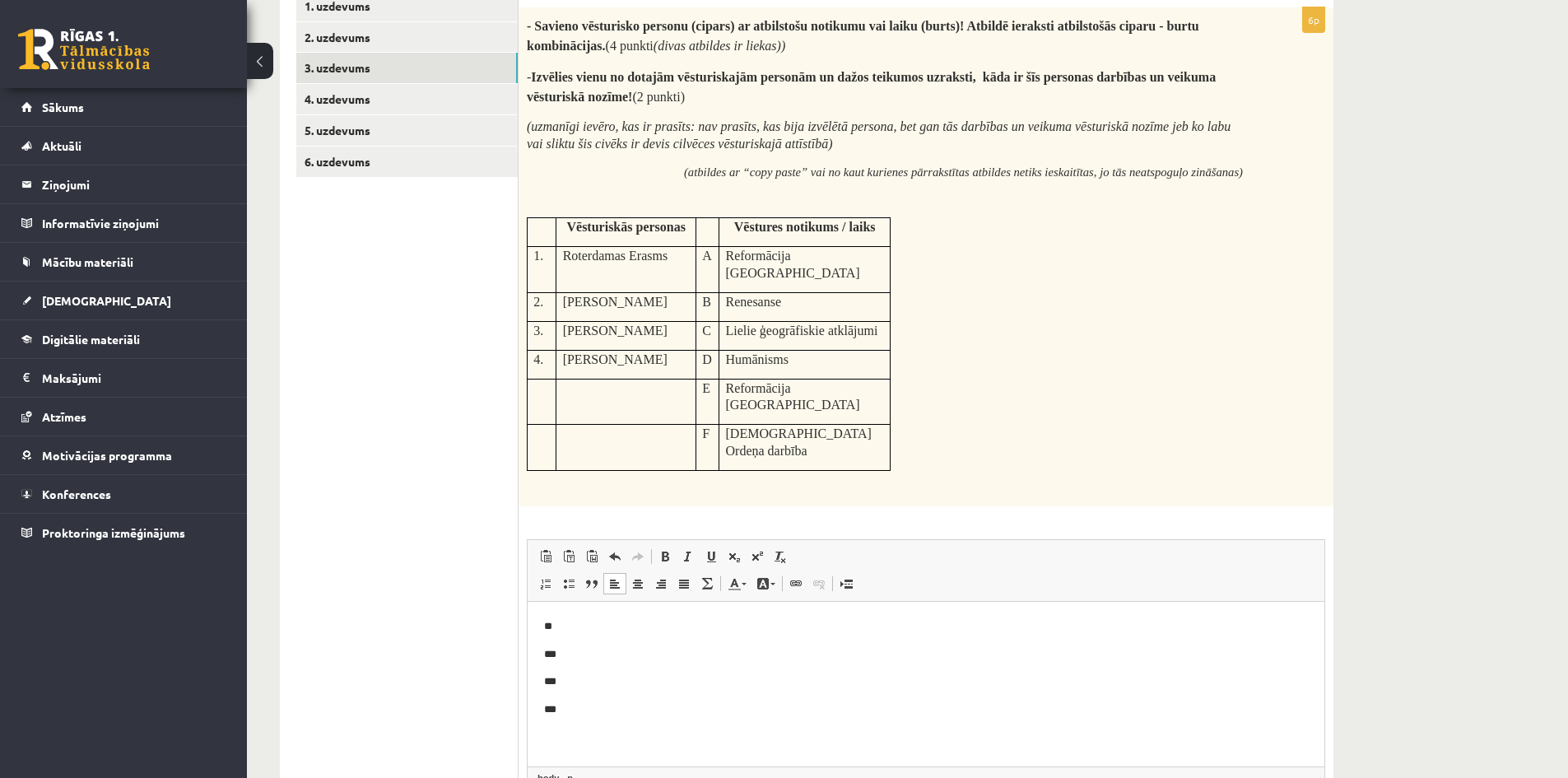
click at [573, 623] on p "**" at bounding box center [926, 626] width 764 height 17
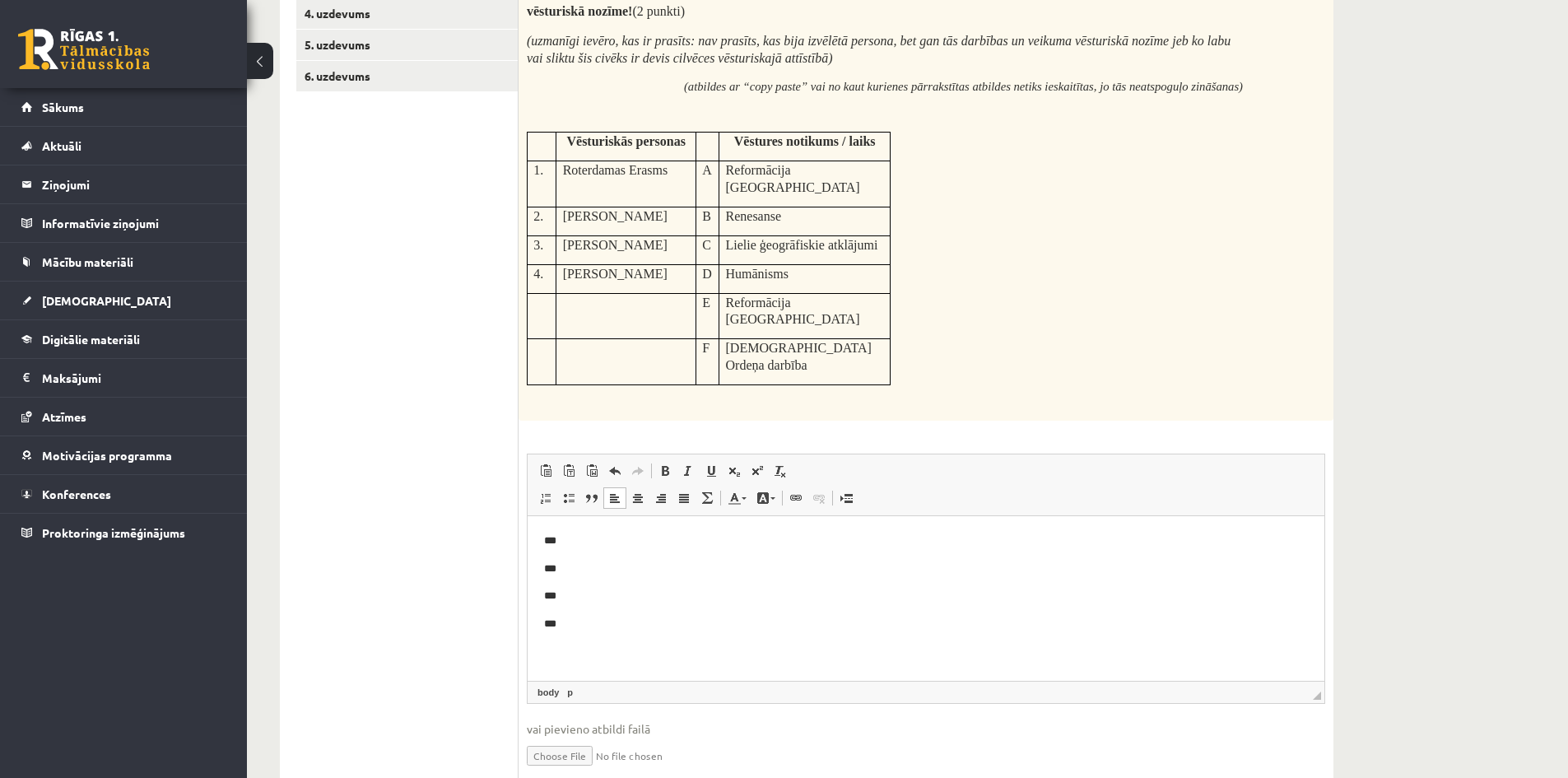
scroll to position [429, 0]
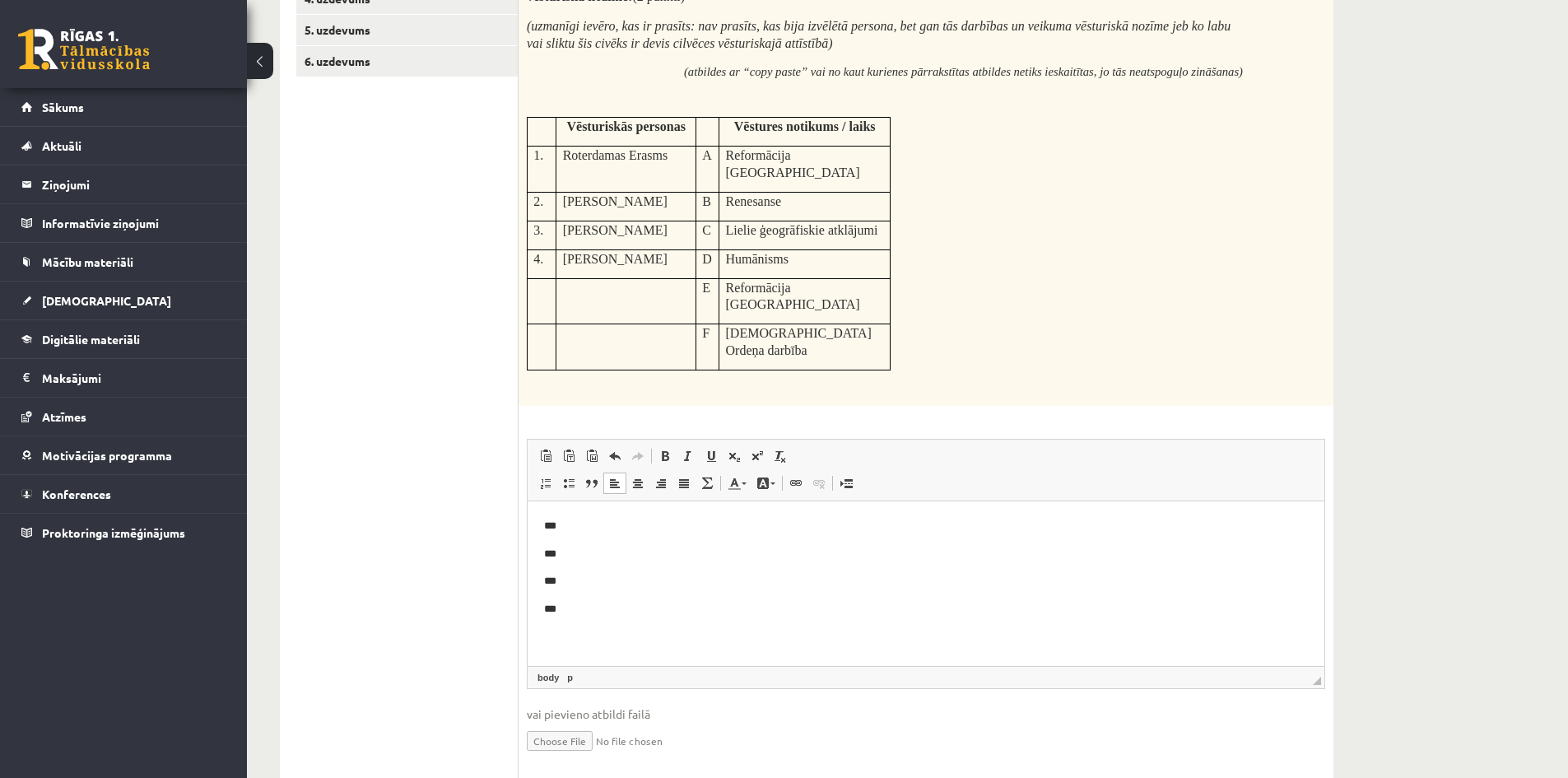
drag, startPoint x: 243, startPoint y: 124, endPoint x: 375, endPoint y: 470, distance: 370.3
click at [375, 470] on ul "1. uzdevums 2. uzdevums 3. uzdevums 4. uzdevums 5. uzdevums 6. uzdevums" at bounding box center [408, 336] width 223 height 890
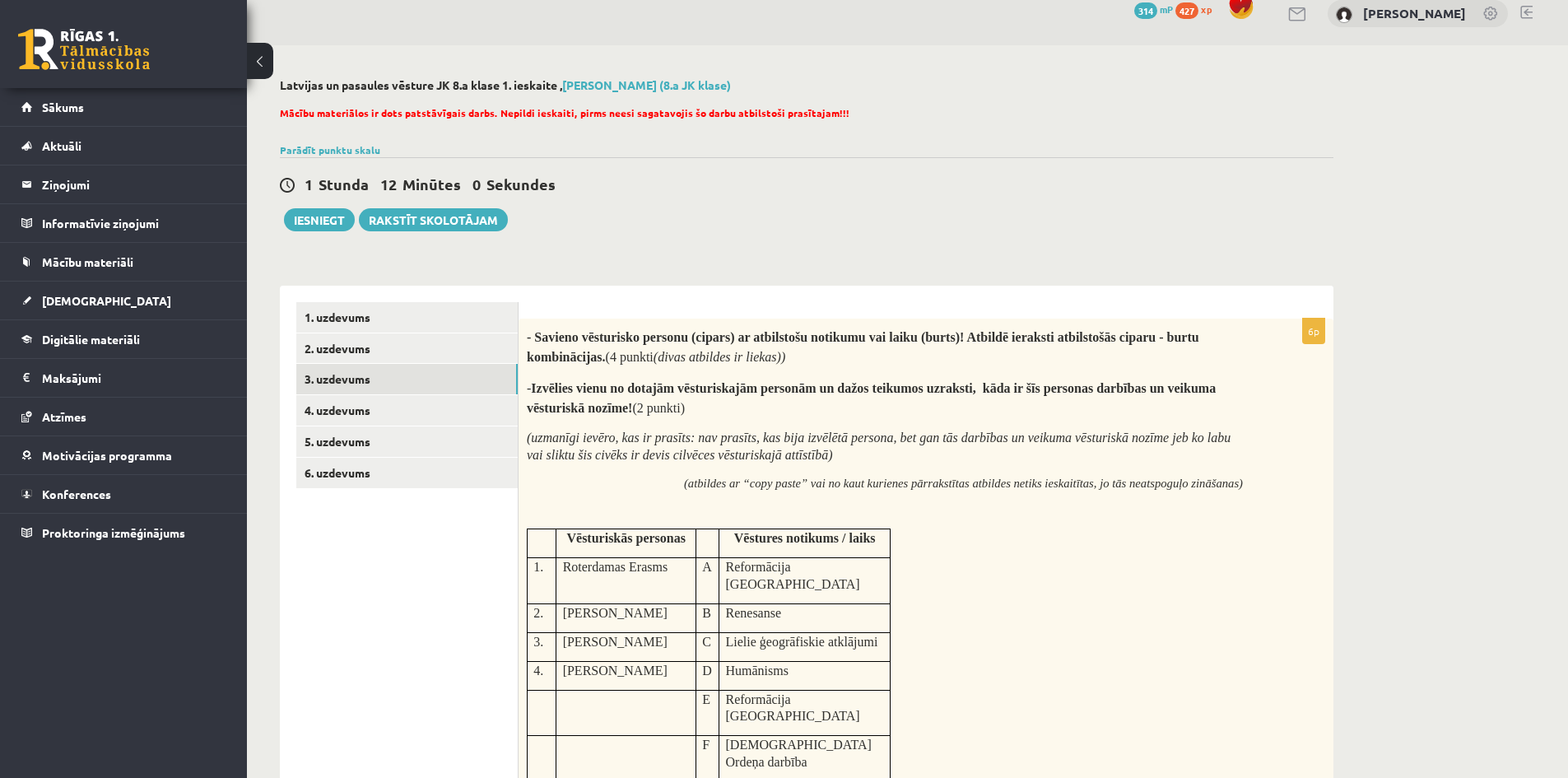
scroll to position [0, 0]
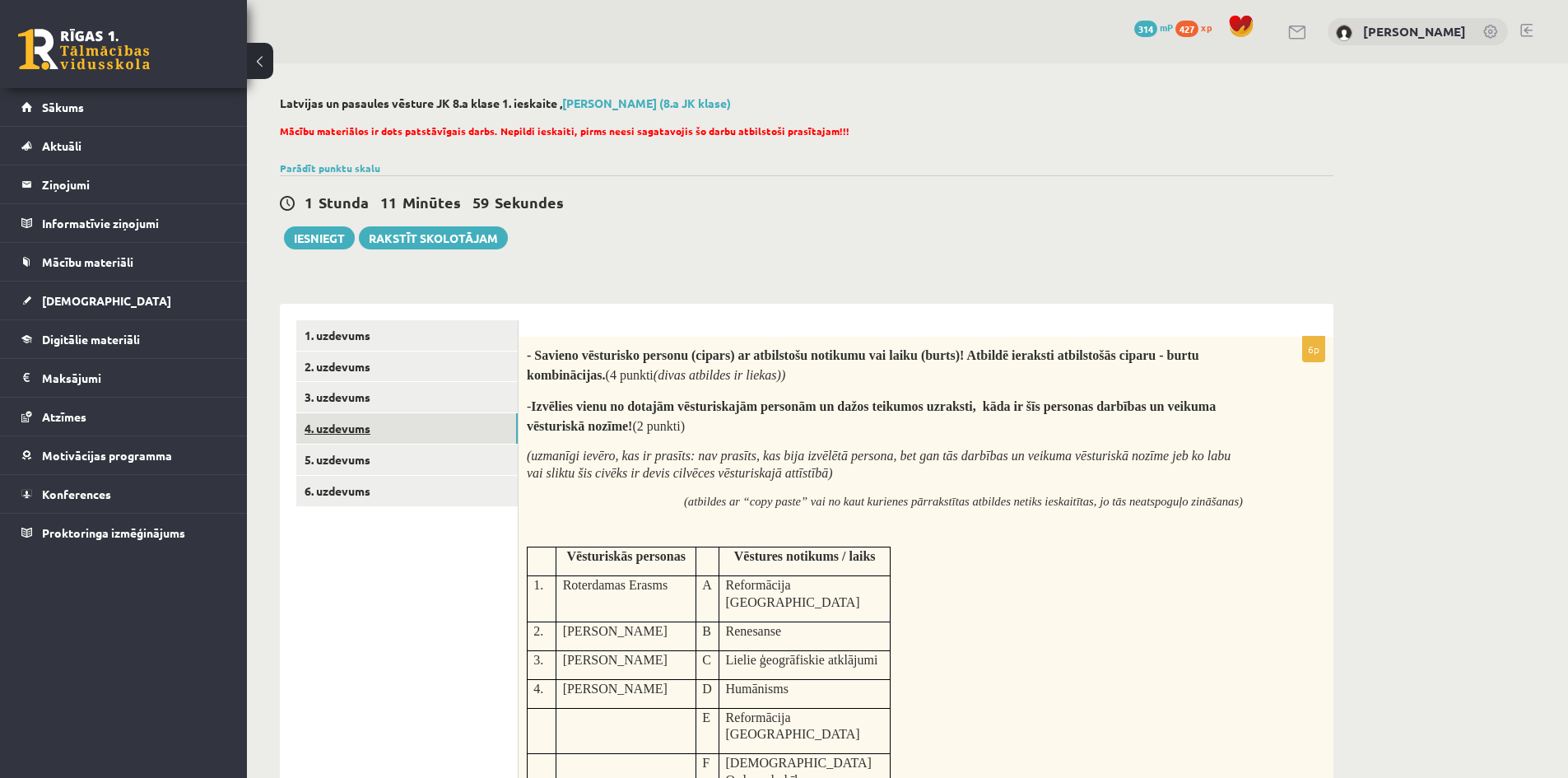
click at [347, 433] on link "4. uzdevums" at bounding box center [407, 428] width 222 height 31
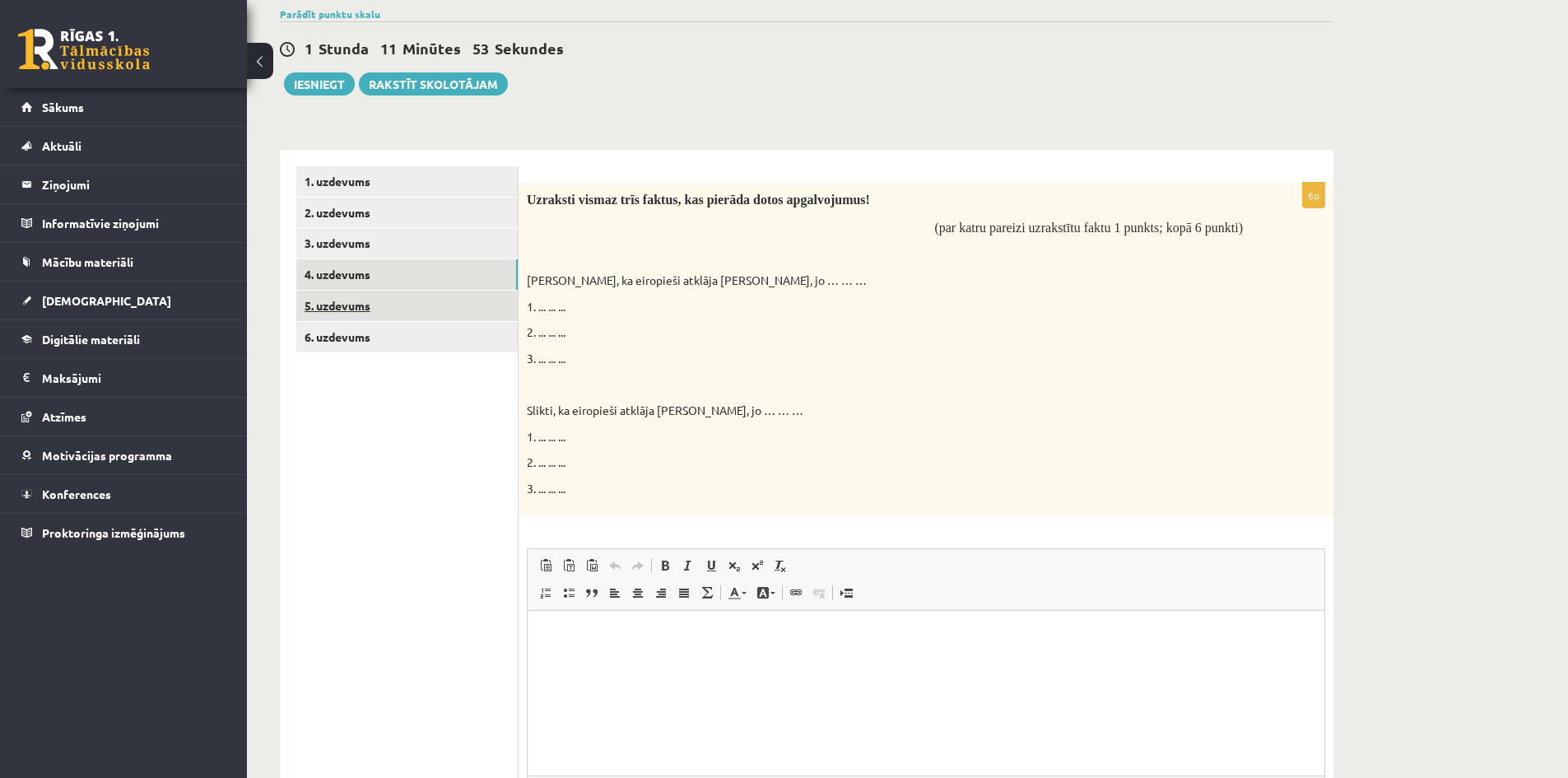
click at [343, 302] on link "5. uzdevums" at bounding box center [407, 306] width 222 height 31
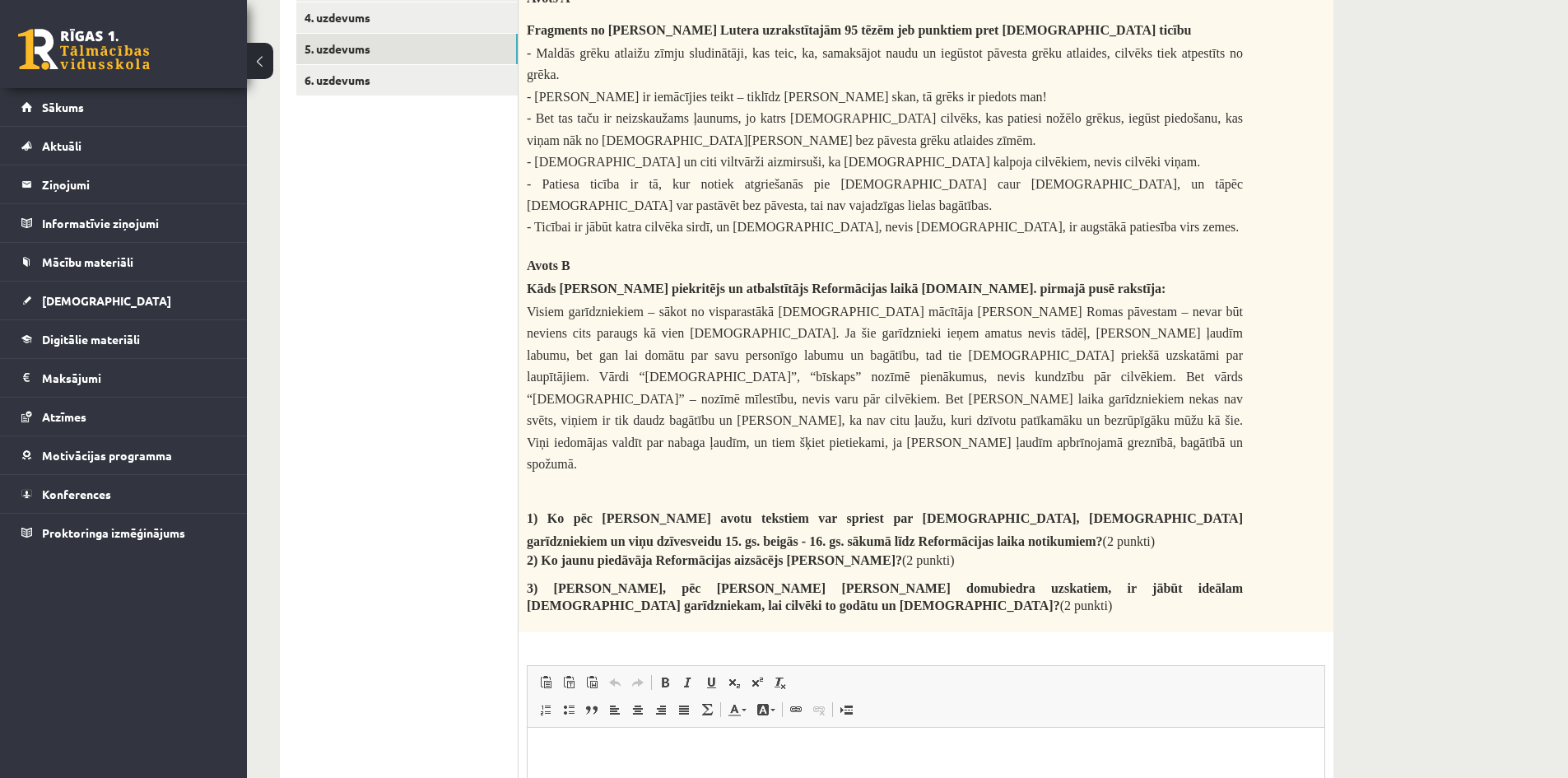
scroll to position [247, 0]
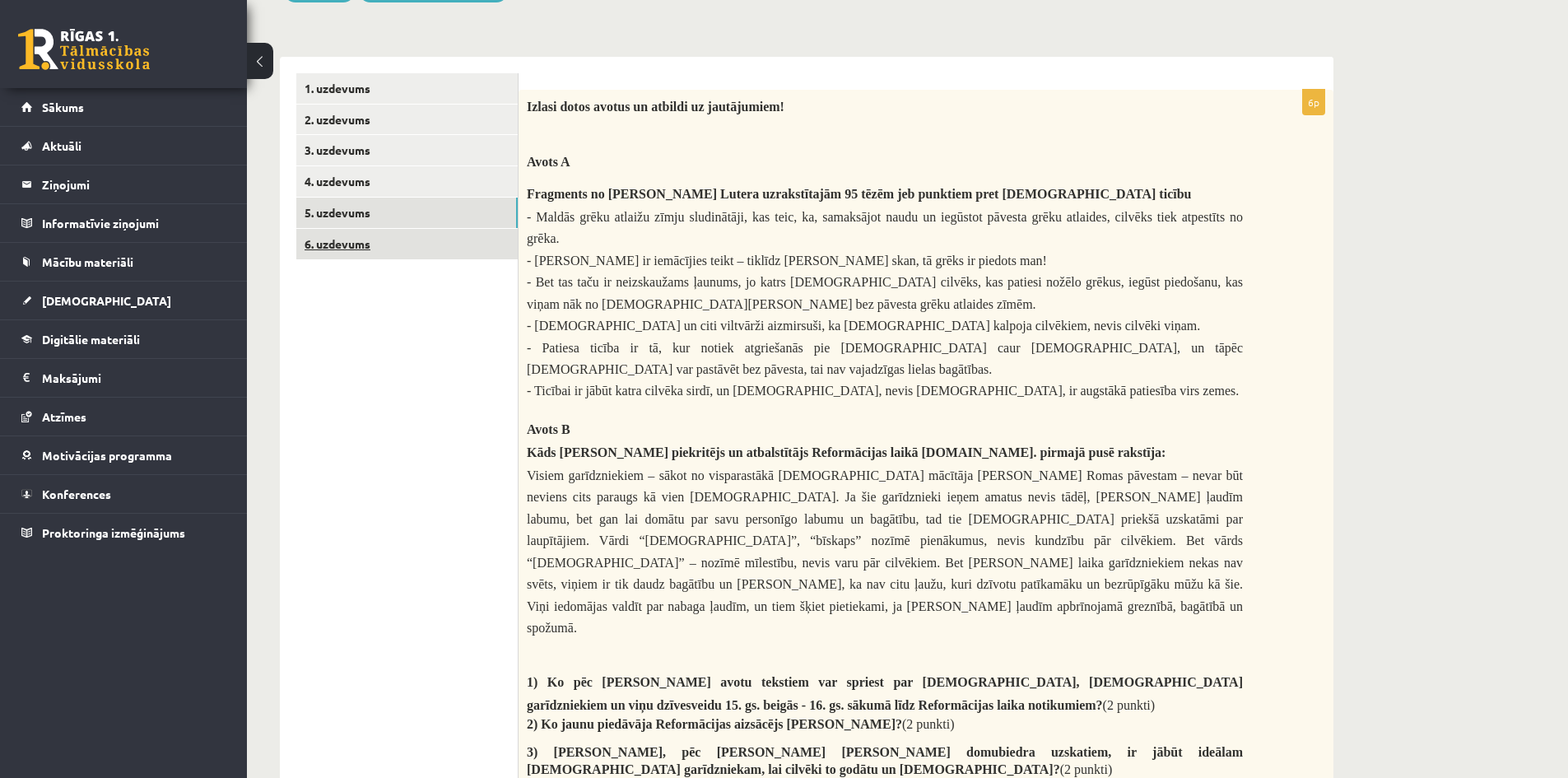
click at [341, 257] on link "6. uzdevums" at bounding box center [407, 244] width 222 height 31
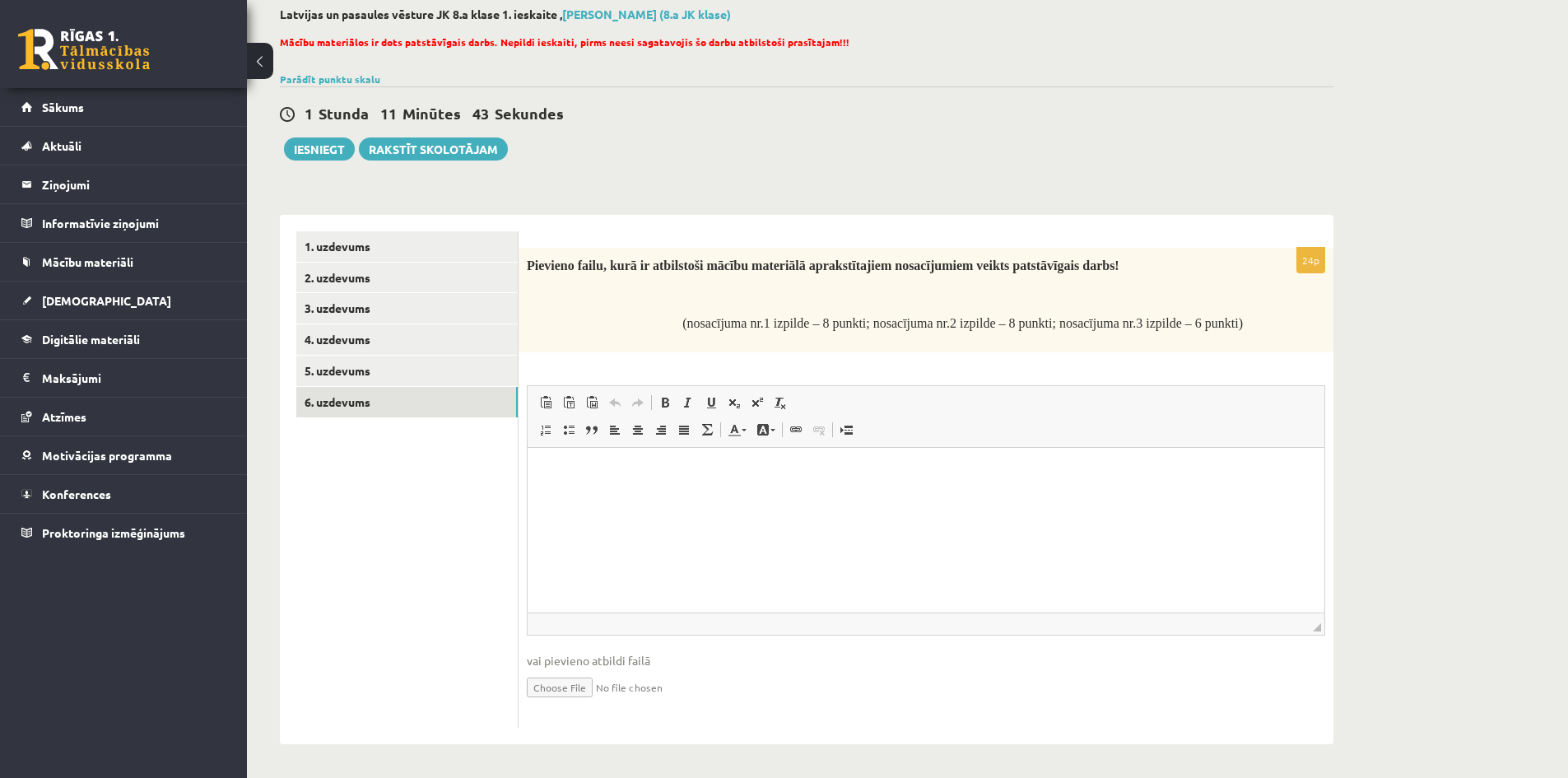
scroll to position [90, 0]
click at [559, 685] on input "file" at bounding box center [926, 685] width 799 height 34
type input "**********"
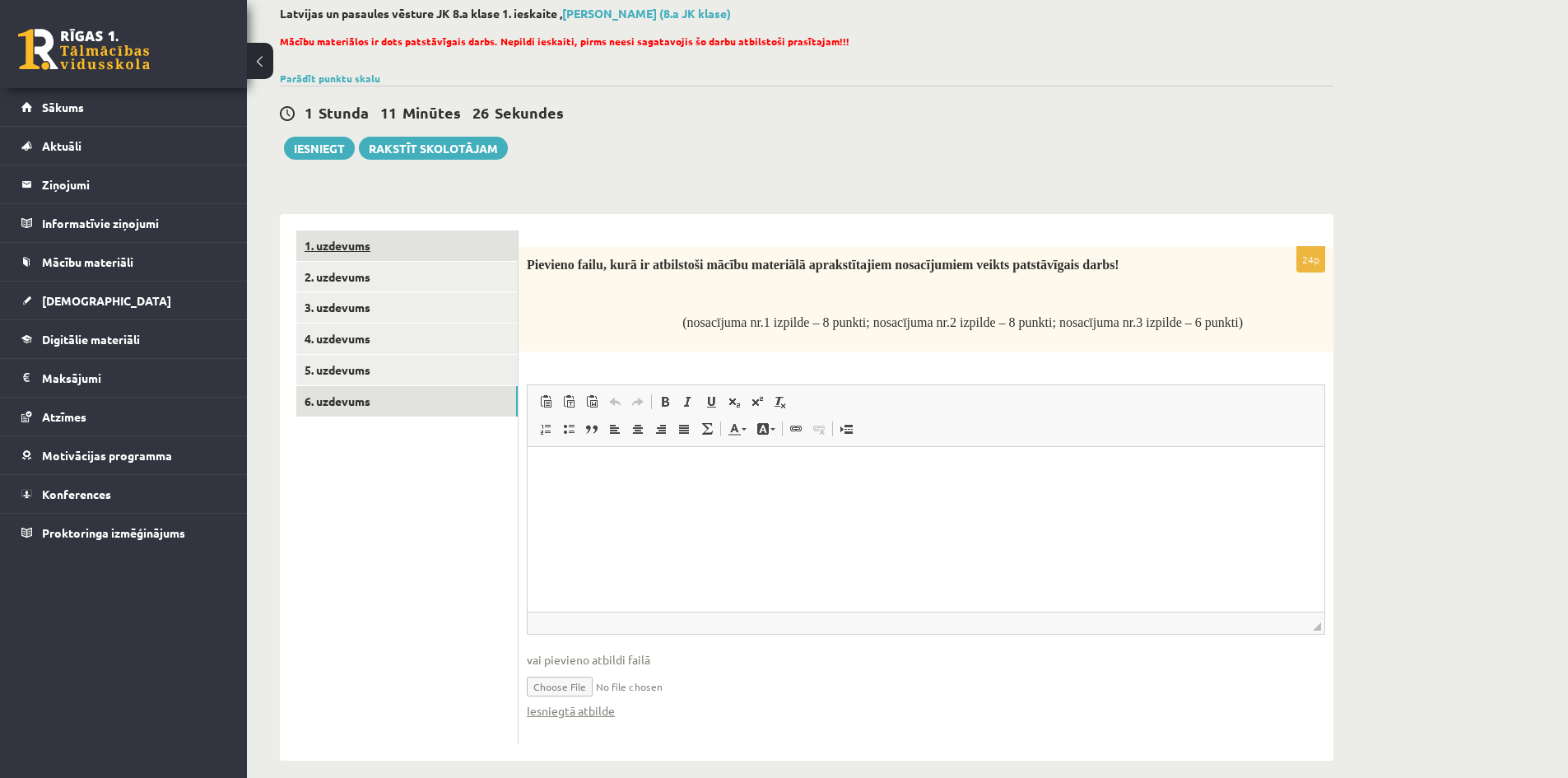
click at [347, 249] on link "1. uzdevums" at bounding box center [407, 245] width 222 height 31
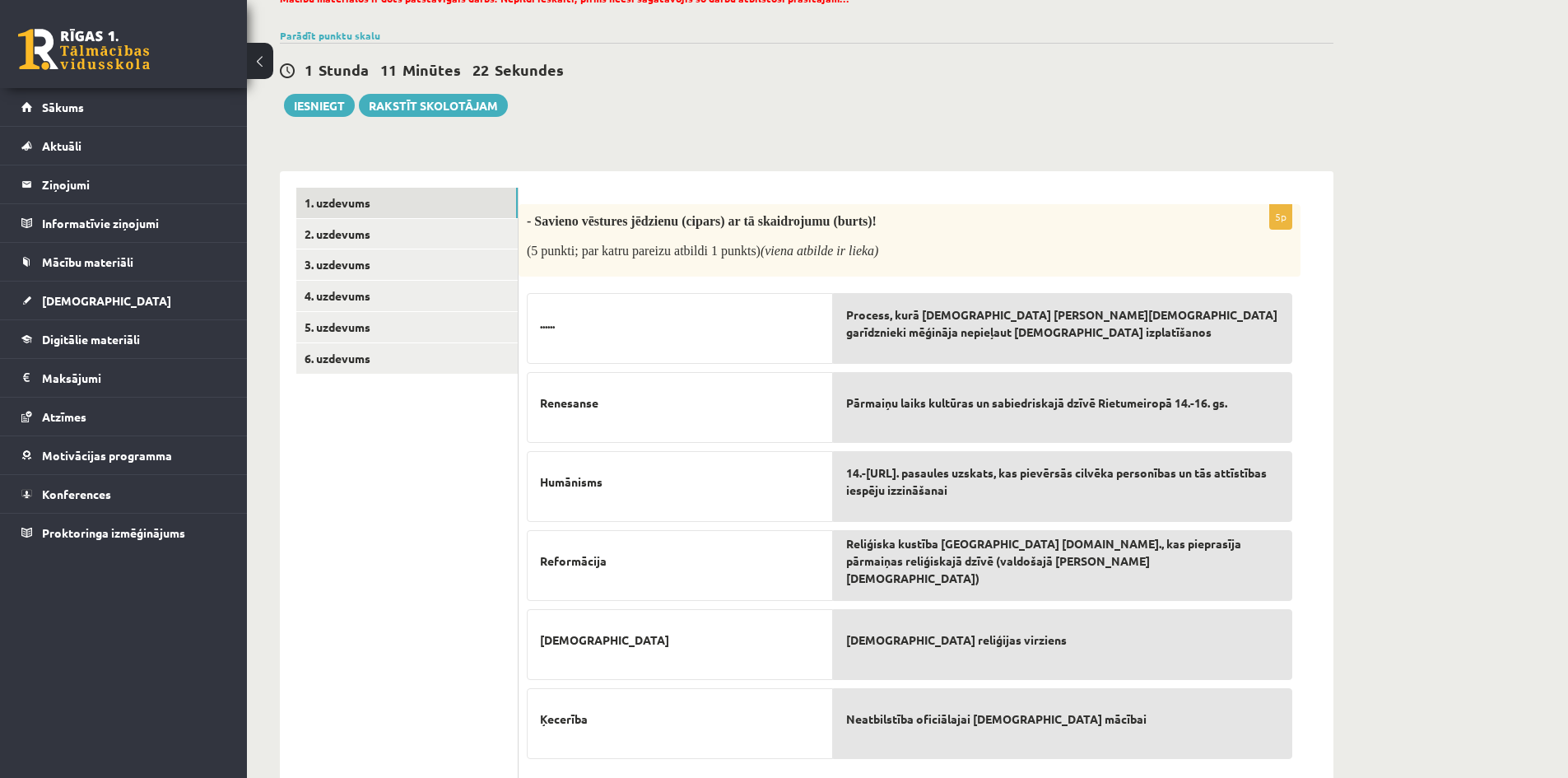
scroll to position [172, 0]
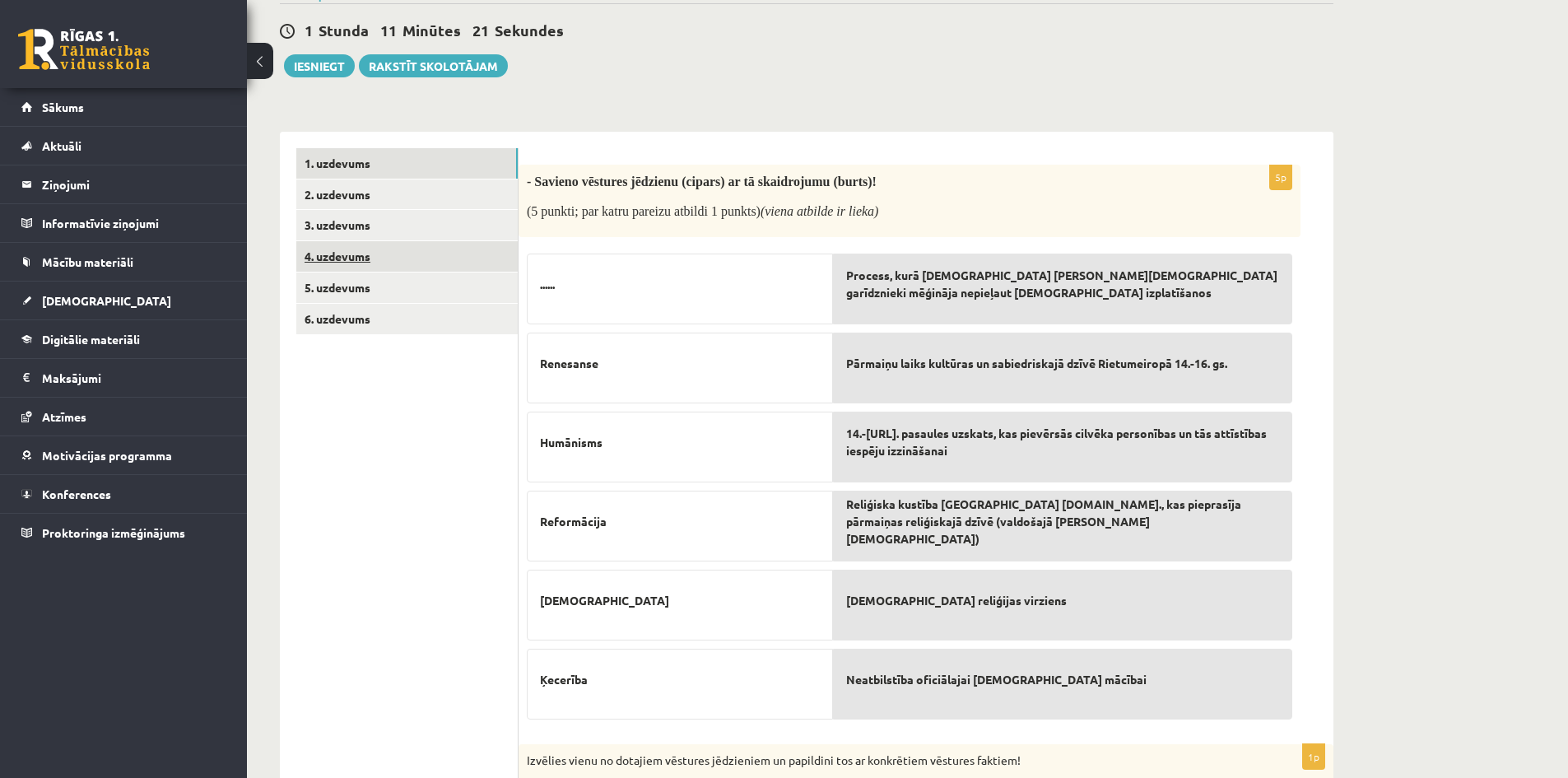
click at [339, 254] on link "4. uzdevums" at bounding box center [407, 256] width 222 height 31
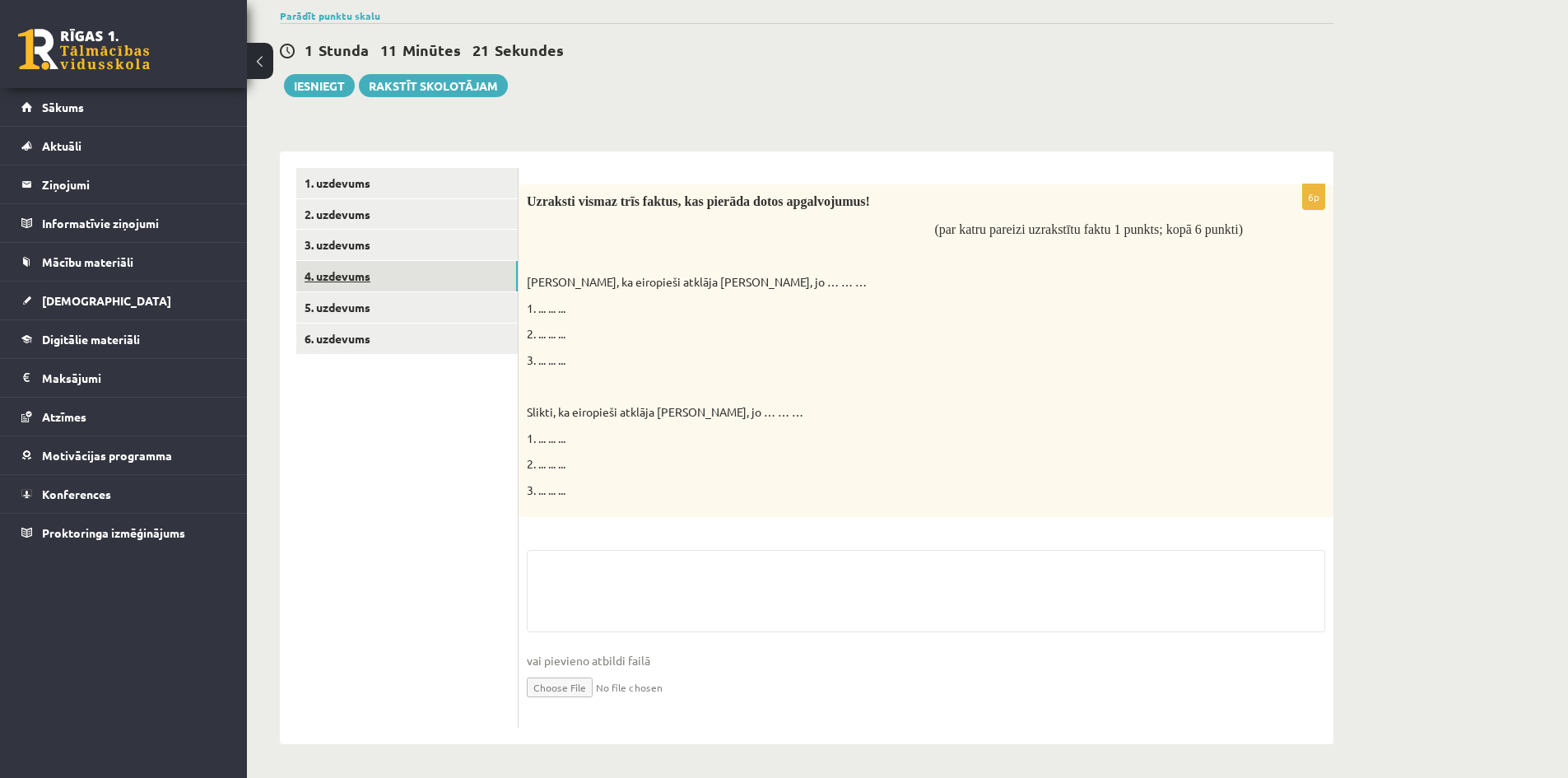
scroll to position [154, 0]
click at [368, 238] on link "3. uzdevums" at bounding box center [407, 245] width 222 height 31
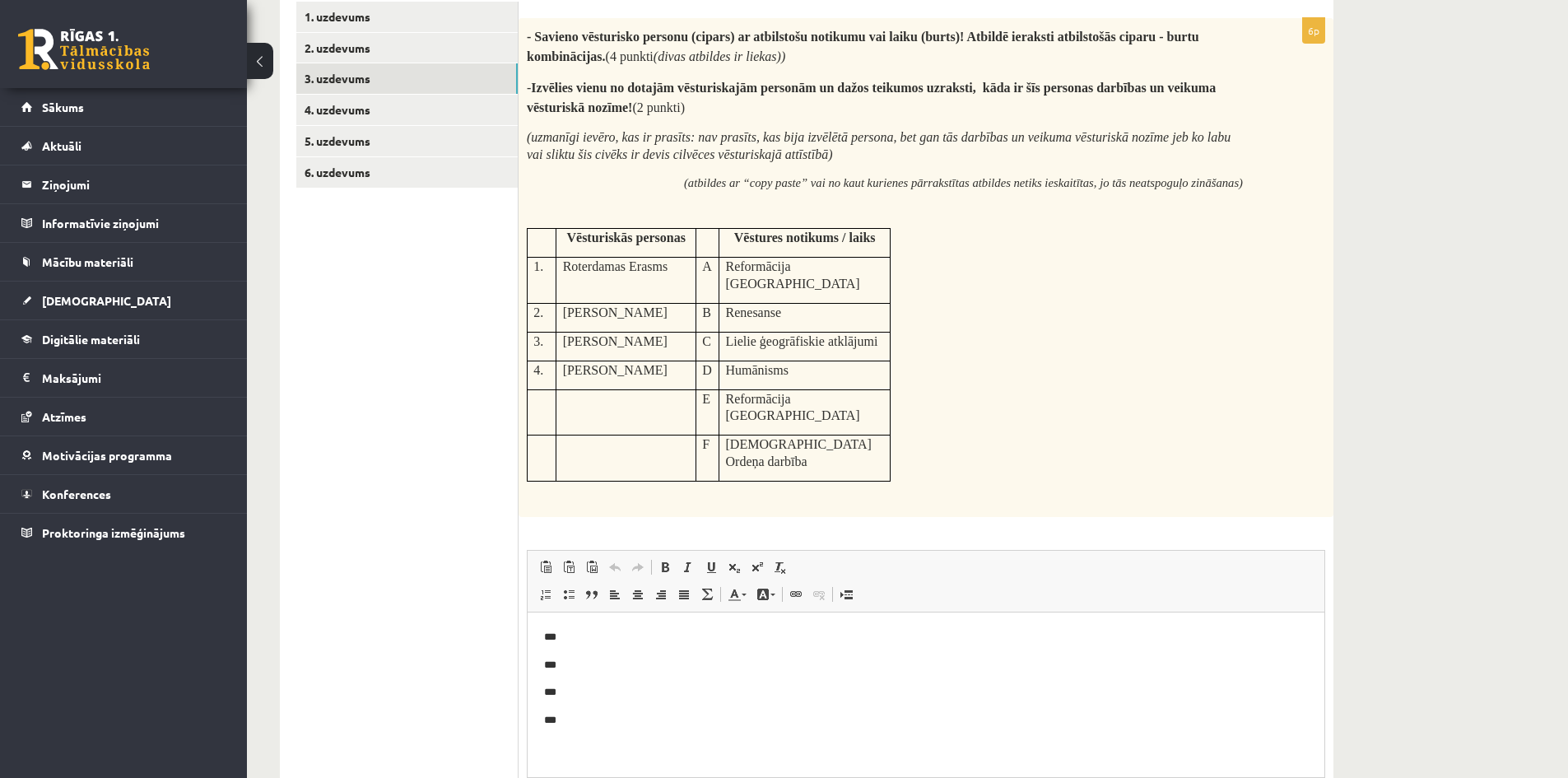
scroll to position [348, 0]
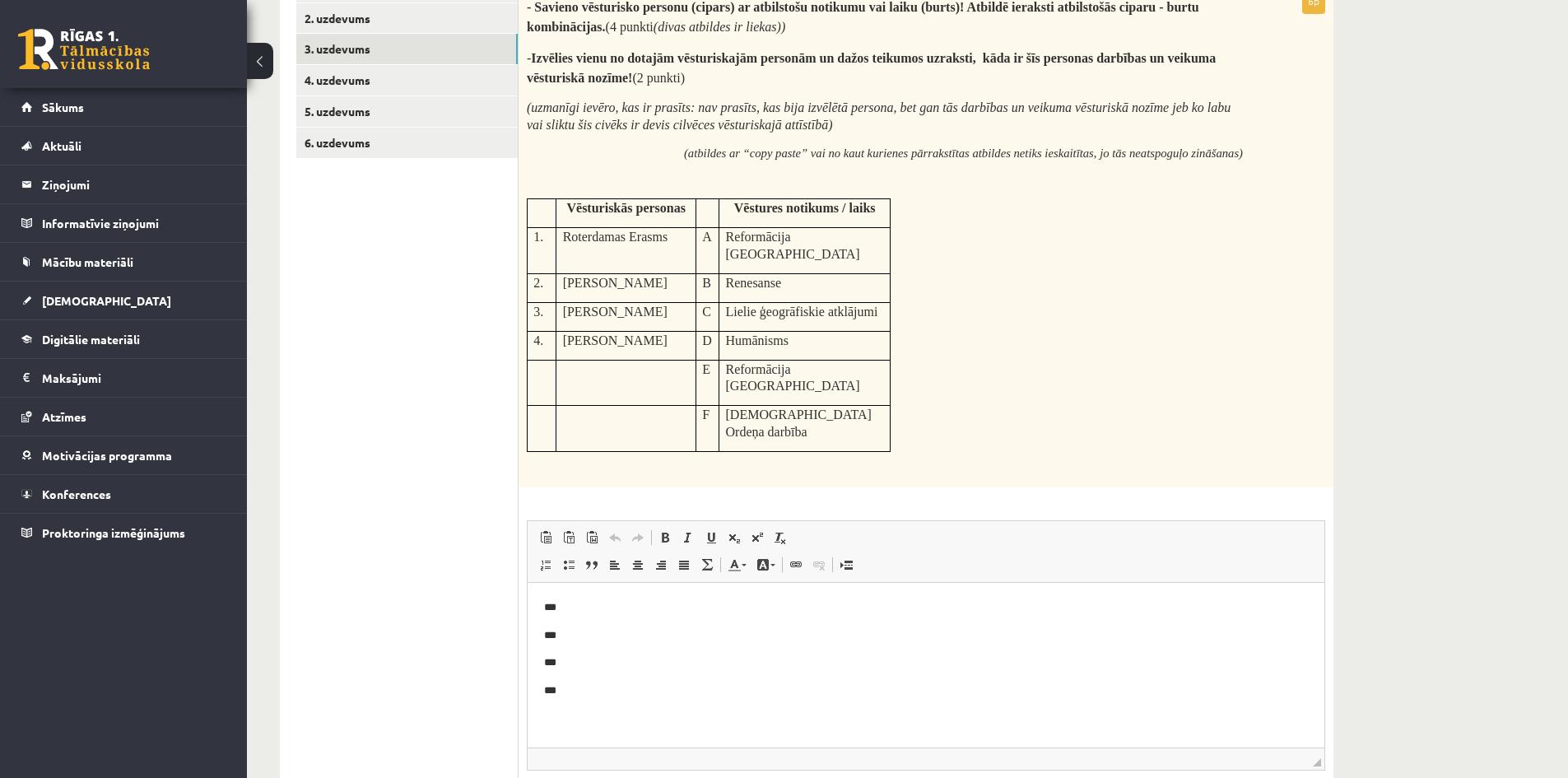
click at [658, 713] on html "*** *** *** ***" at bounding box center [926, 648] width 797 height 134
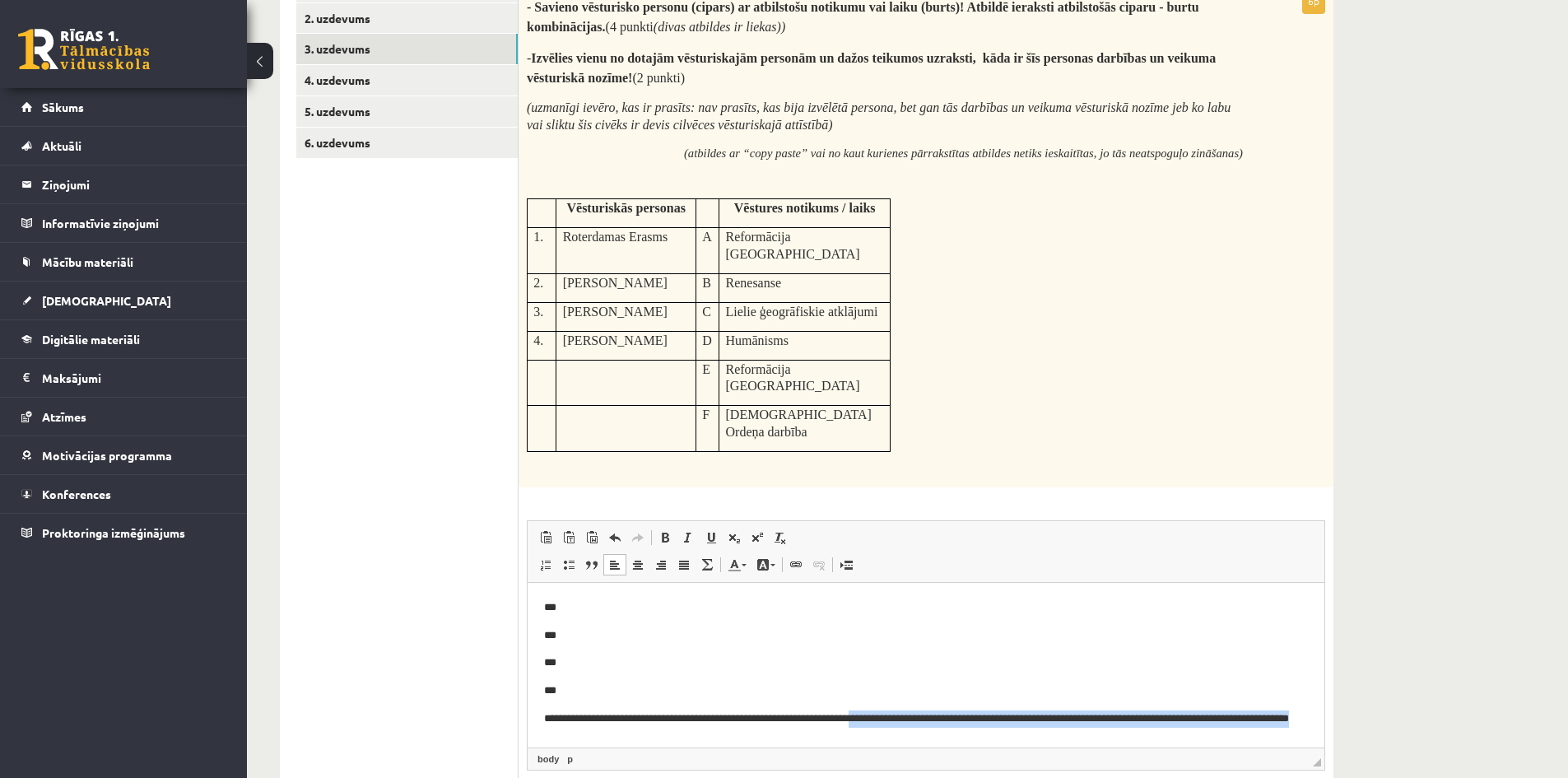
scroll to position [14, 0]
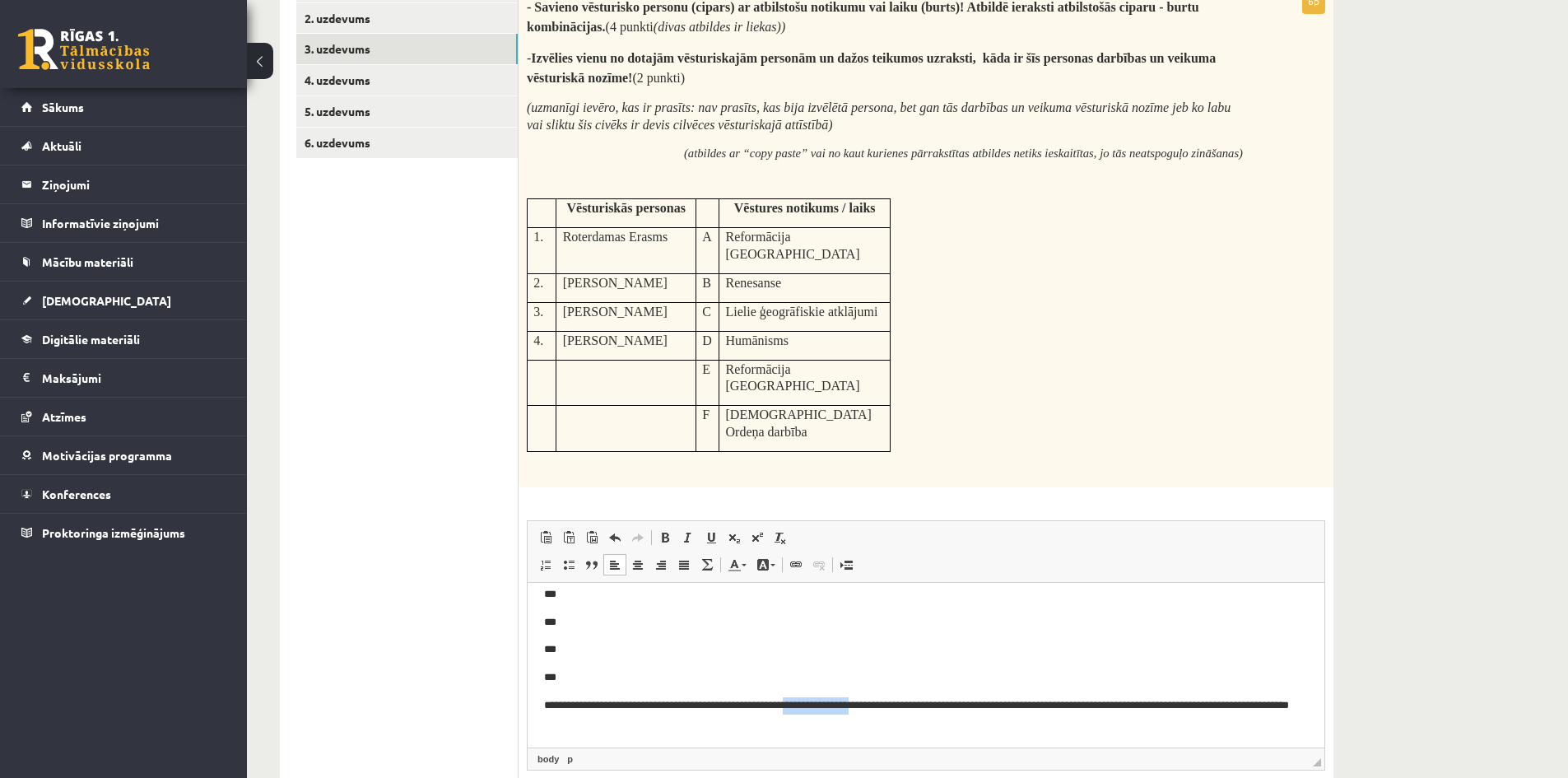
drag, startPoint x: 890, startPoint y: 715, endPoint x: 818, endPoint y: 708, distance: 72.3
click at [818, 708] on p "**********" at bounding box center [920, 713] width 751 height 35
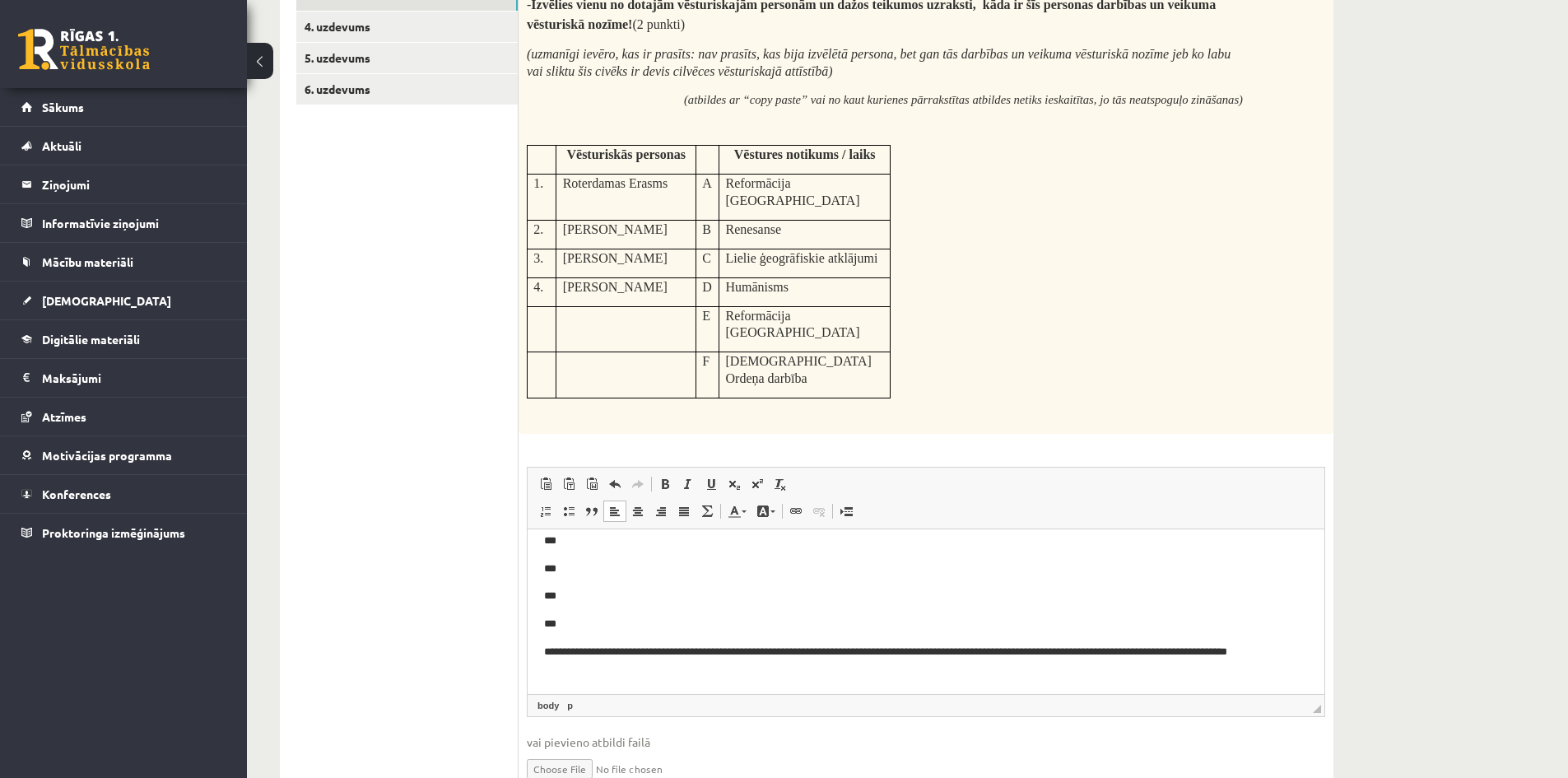
scroll to position [429, 0]
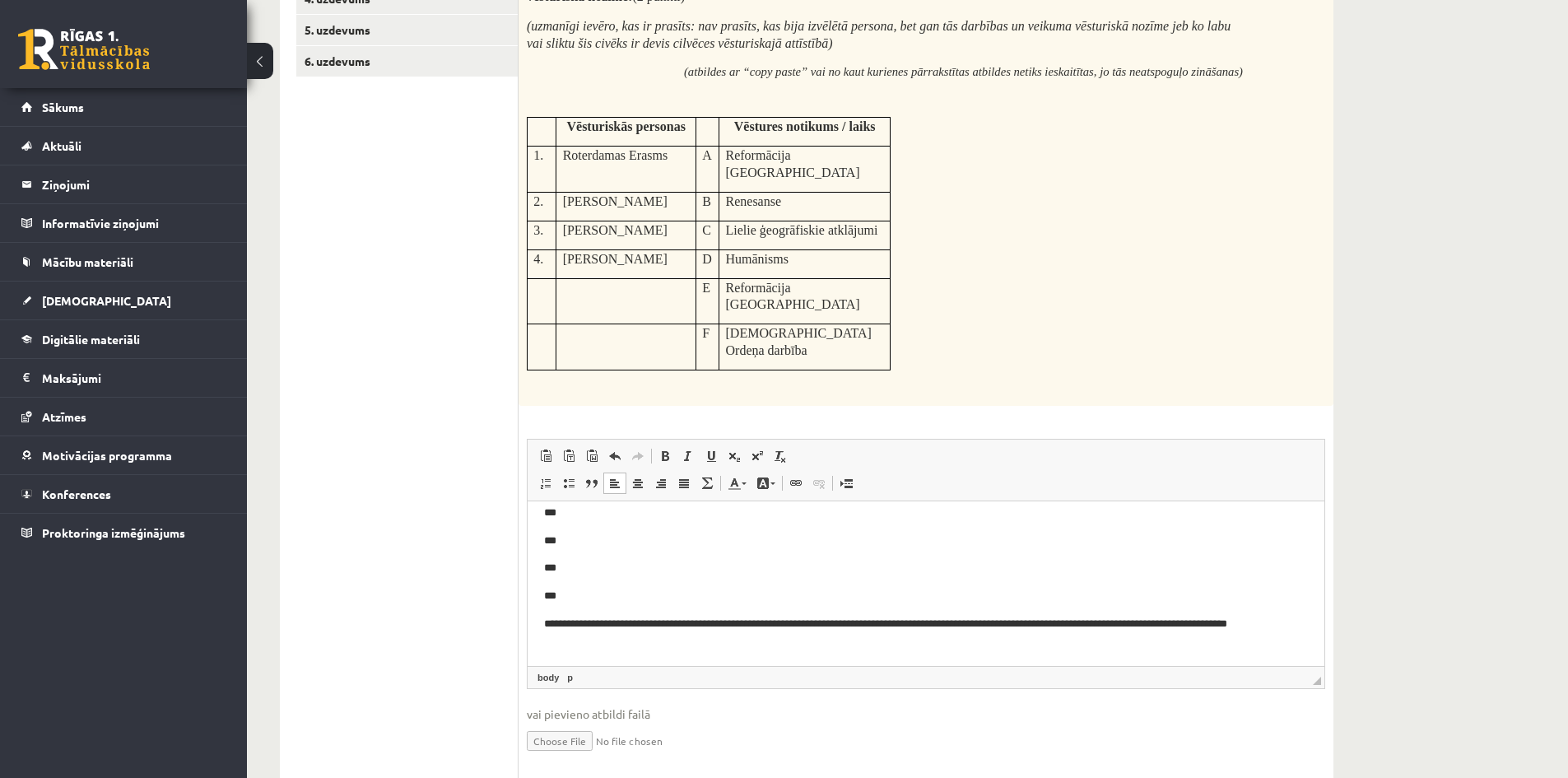
click at [600, 639] on p "**********" at bounding box center [920, 631] width 751 height 35
click at [621, 640] on p "**********" at bounding box center [920, 631] width 751 height 35
click at [626, 640] on p "**********" at bounding box center [920, 631] width 751 height 35
click at [1148, 646] on p "**********" at bounding box center [920, 631] width 751 height 35
click at [1114, 641] on p "**********" at bounding box center [920, 631] width 751 height 35
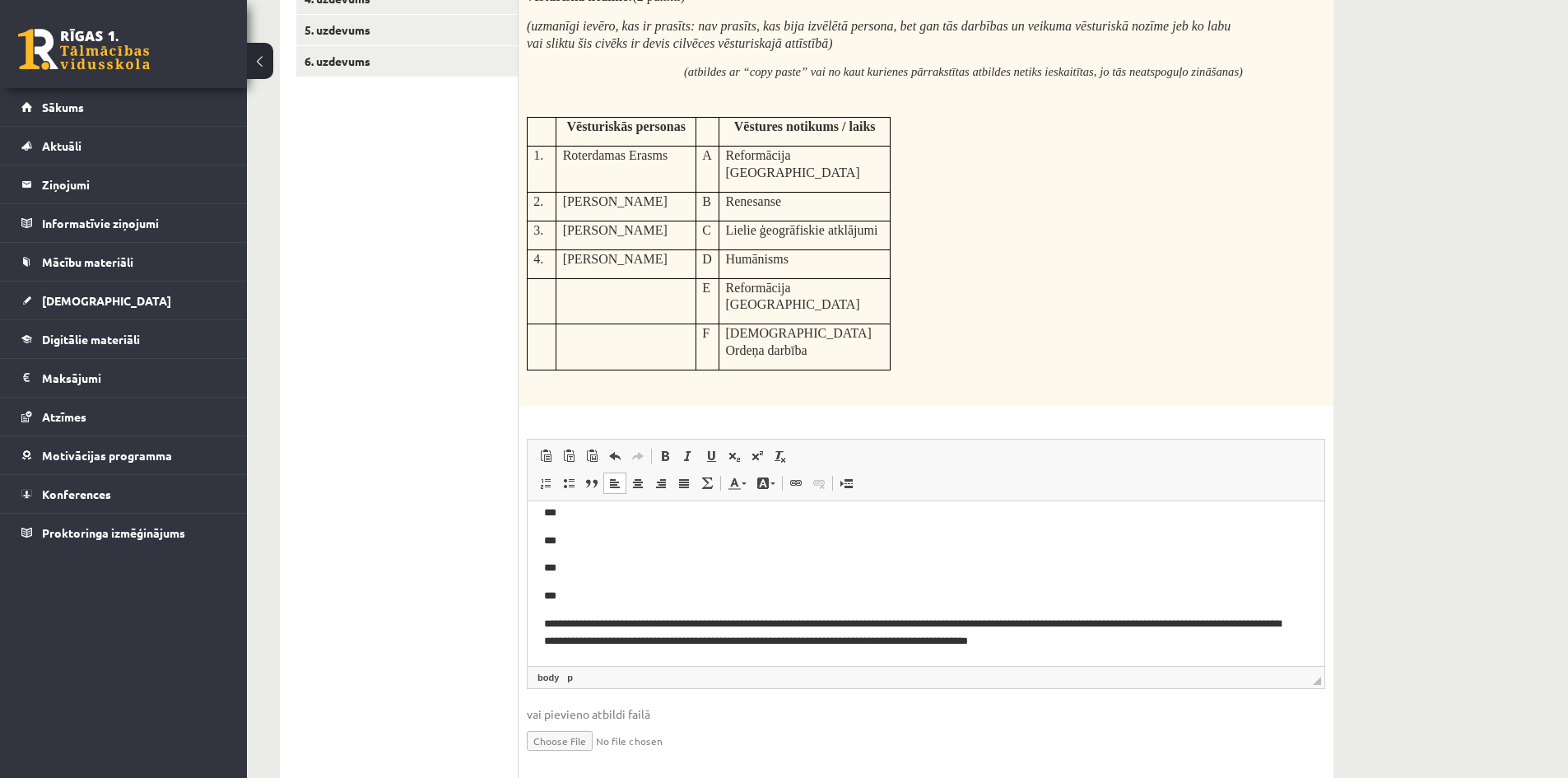
click at [1141, 634] on p "**********" at bounding box center [920, 631] width 751 height 35
click at [1182, 627] on p "**********" at bounding box center [920, 631] width 751 height 35
click at [1217, 619] on p "**********" at bounding box center [920, 631] width 751 height 35
click at [1237, 620] on p "**********" at bounding box center [920, 631] width 751 height 35
click at [1149, 626] on p "**********" at bounding box center [920, 631] width 751 height 35
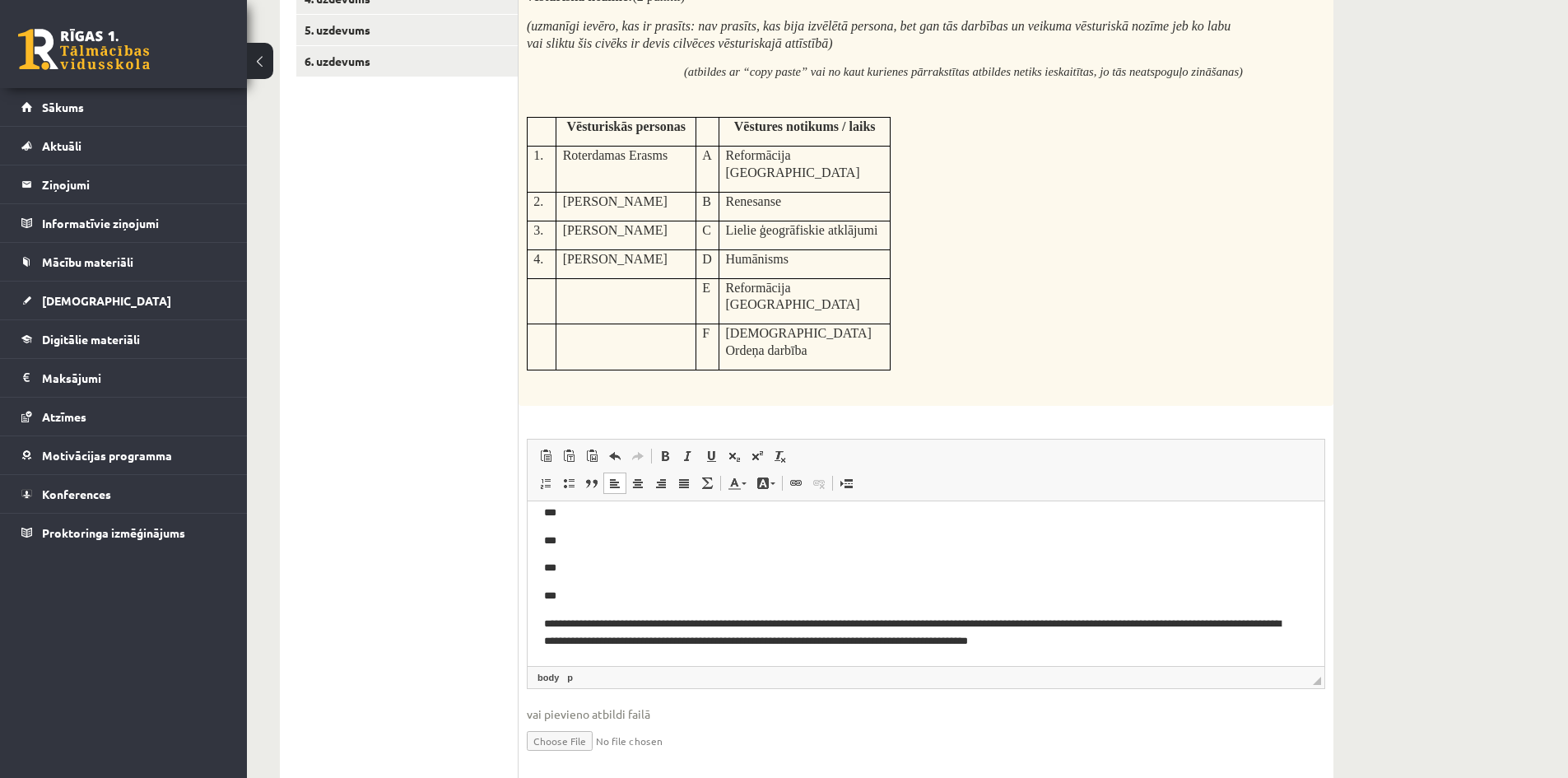
click at [1149, 627] on p "**********" at bounding box center [920, 631] width 751 height 35
click at [1146, 627] on p "**********" at bounding box center [920, 631] width 751 height 35
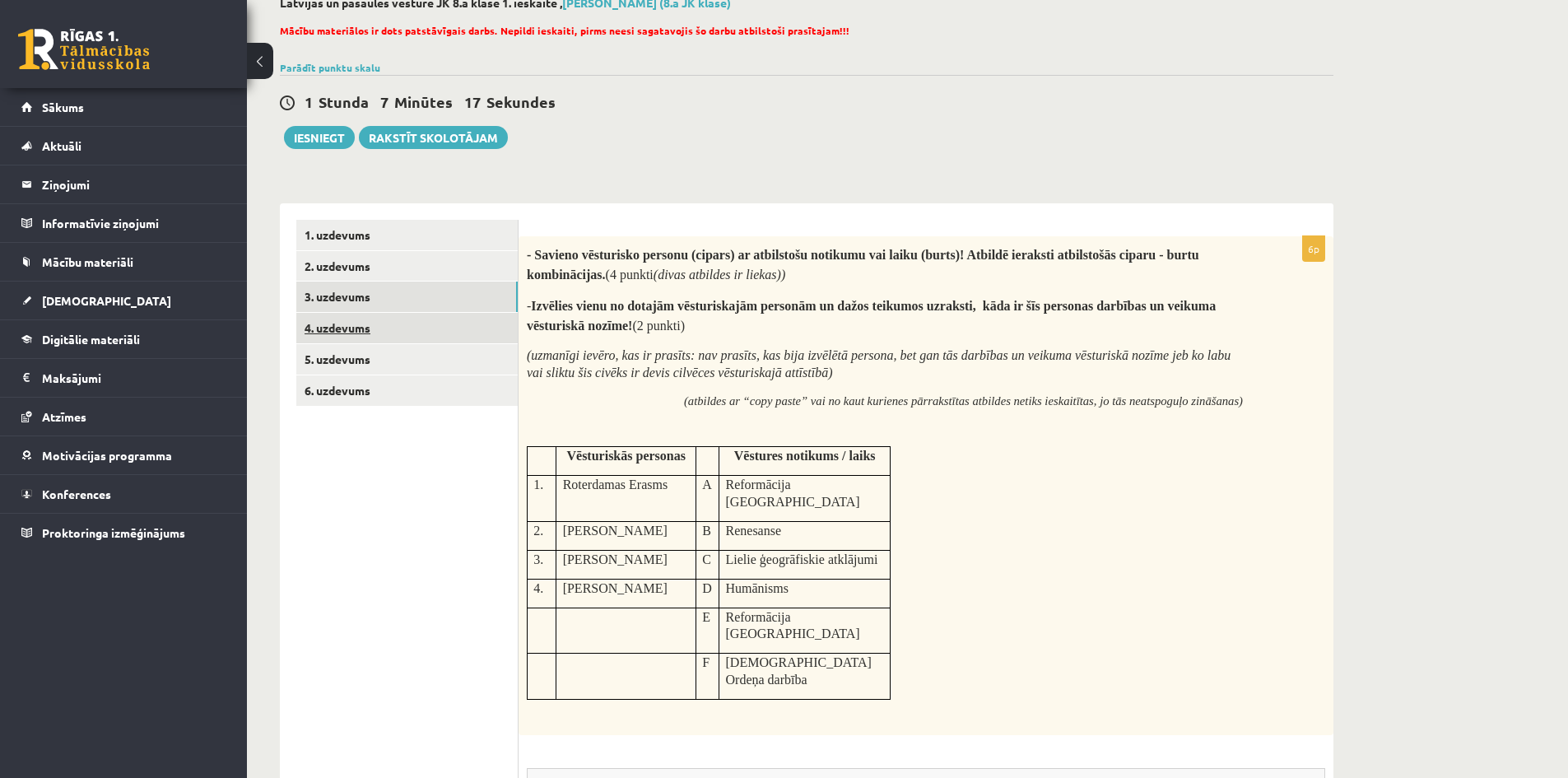
click at [344, 329] on link "4. uzdevums" at bounding box center [407, 327] width 222 height 31
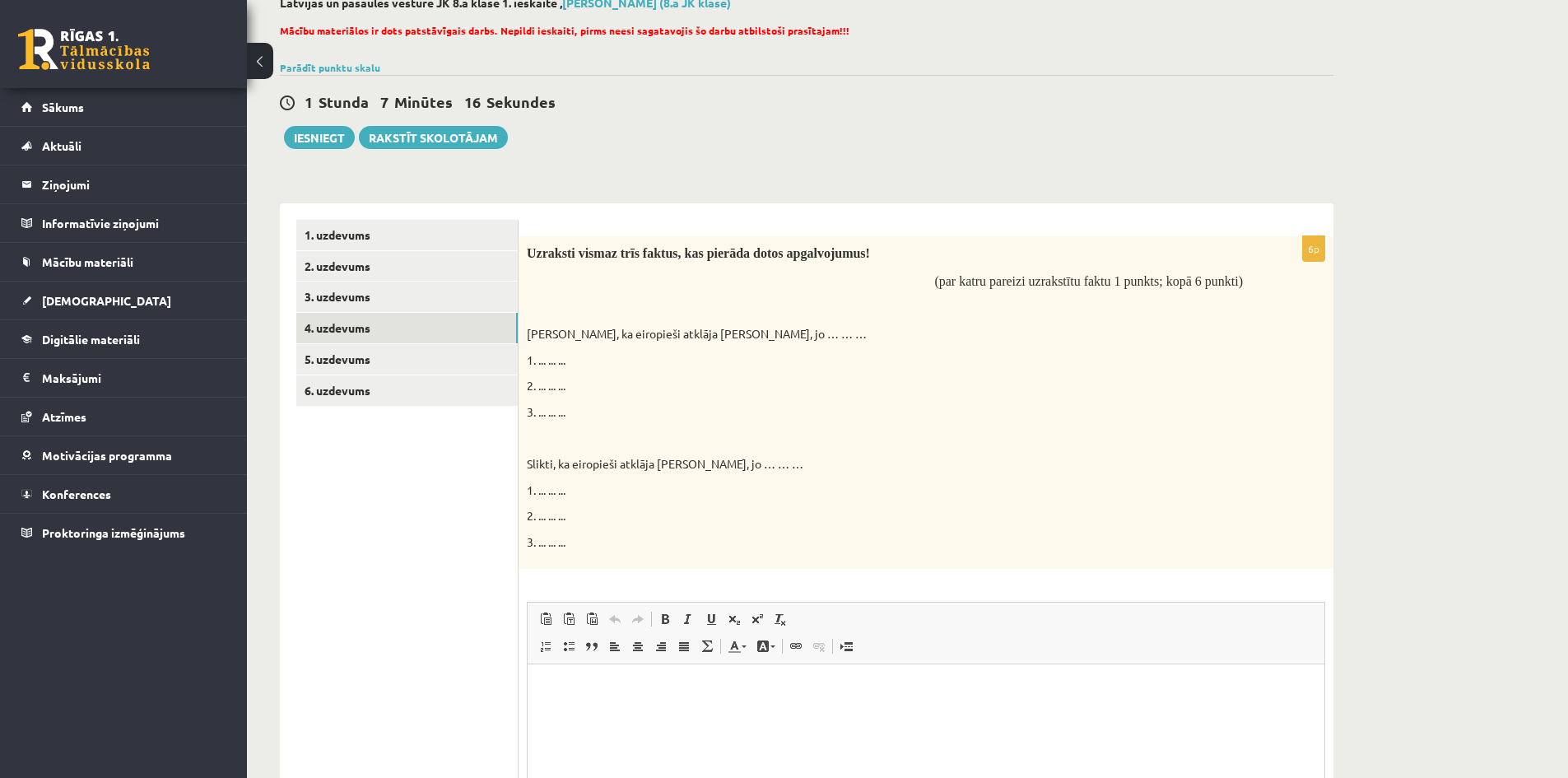
scroll to position [0, 0]
click at [1441, 483] on div "Latvijas un pasaules vēsture JK 8.a klase 1. ieskaite , [PERSON_NAME] (8.a JK k…" at bounding box center [907, 478] width 1321 height 1030
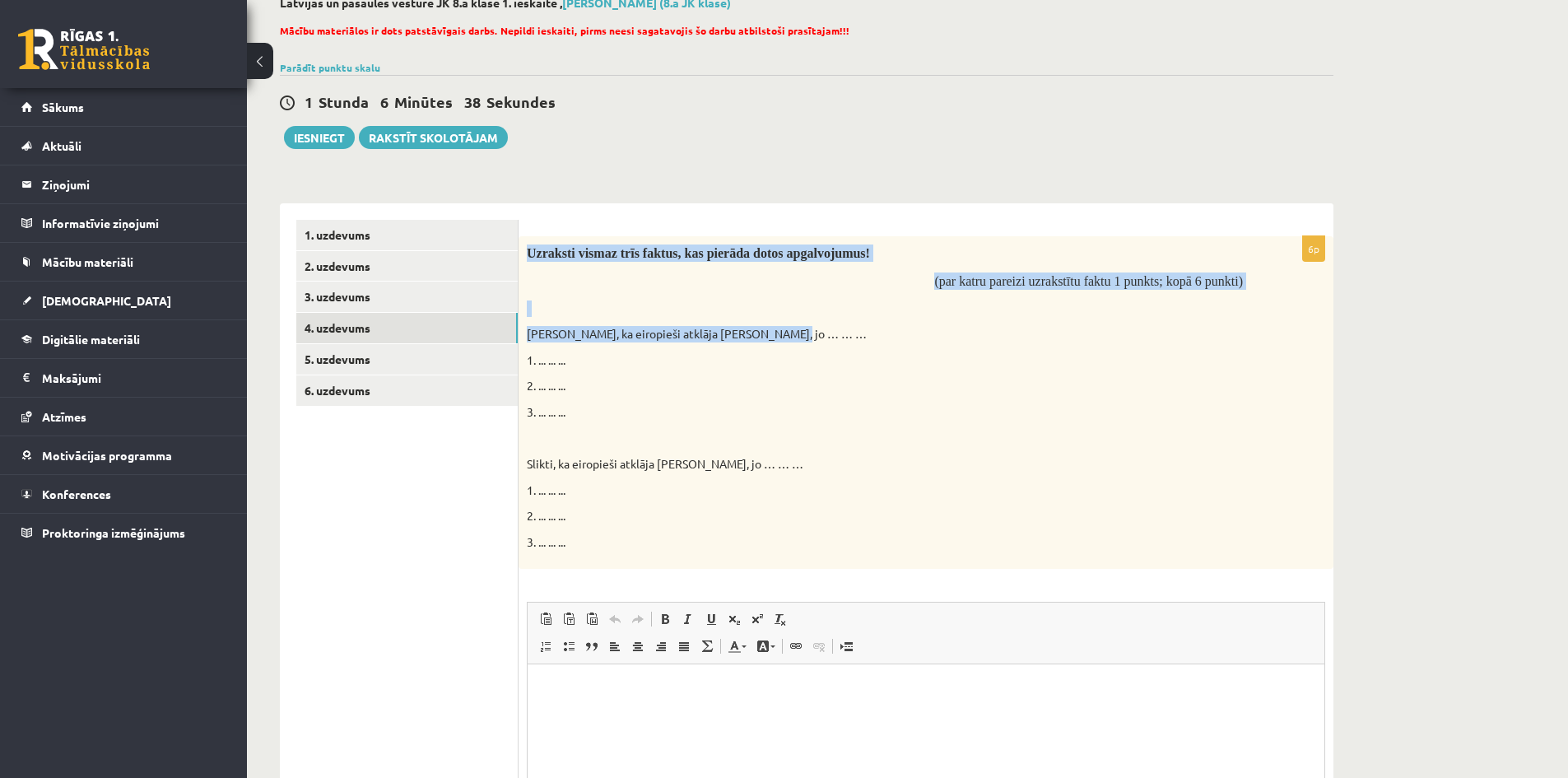
drag, startPoint x: 524, startPoint y: 250, endPoint x: 822, endPoint y: 330, distance: 308.6
click at [822, 330] on div "Uzraksti vismaz trīs faktus, kas pierāda dotos apgalvojumus! (par katru pareizi…" at bounding box center [925, 403] width 815 height 333
copy div "Uzraksti vismaz trīs faktus, kas pierāda dotos apgalvojumus! (par katru pareizi…"
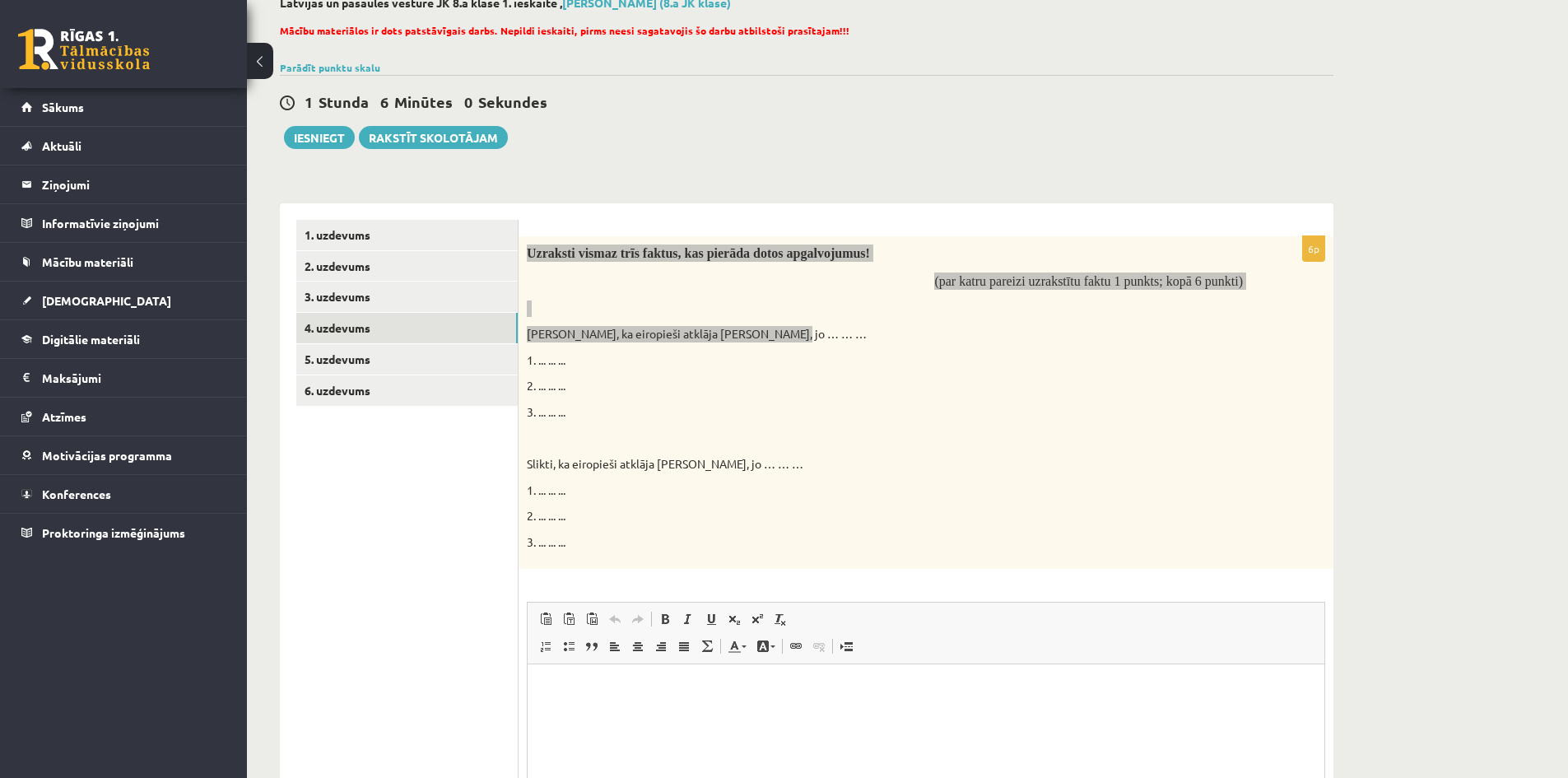
click at [747, 685] on p "Визуальный текстовый редактор, wiswyg-editor-user-answer-47024735530120" at bounding box center [926, 688] width 764 height 17
click at [820, 665] on html at bounding box center [926, 688] width 797 height 50
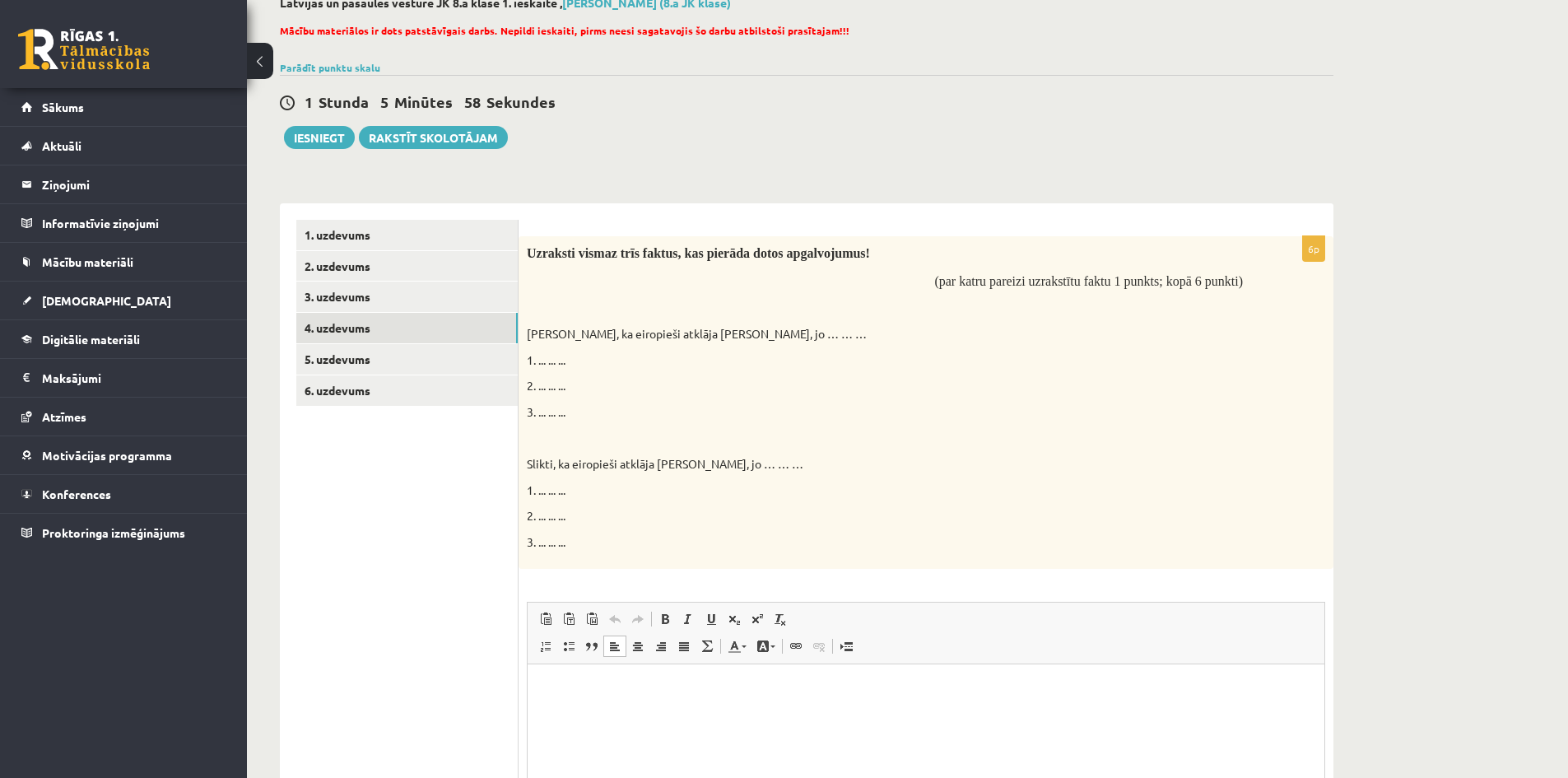
click at [948, 460] on p "Slikti, ka eiropieši atklāja [PERSON_NAME], jo … … …" at bounding box center [885, 465] width 717 height 17
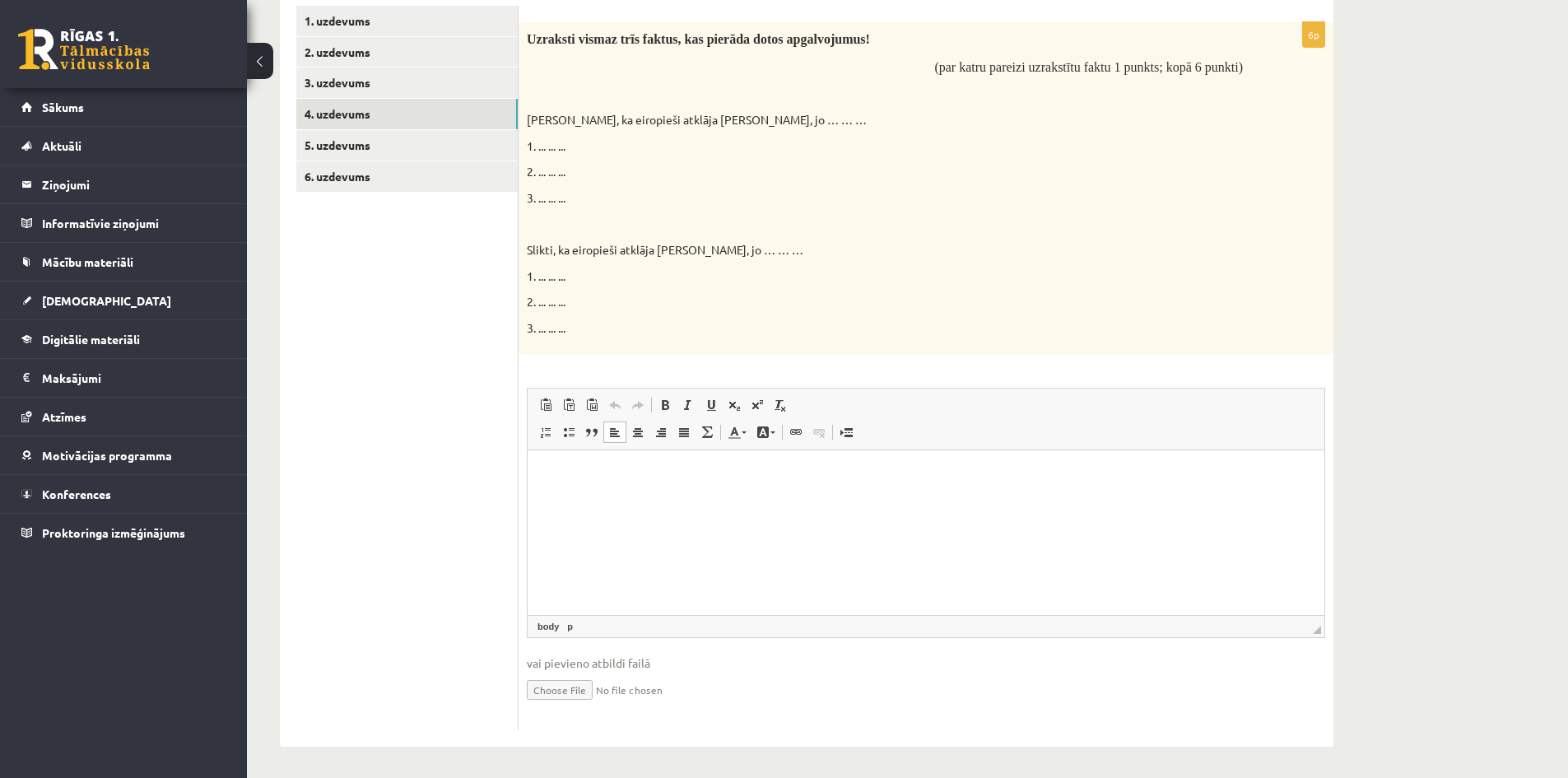
scroll to position [318, 0]
click at [730, 464] on p "Визуальный текстовый редактор, wiswyg-editor-user-answer-47024735530120" at bounding box center [926, 471] width 764 height 17
drag, startPoint x: 525, startPoint y: 114, endPoint x: 739, endPoint y: 118, distance: 214.0
click at [739, 118] on div "Uzraksti vismaz trīs faktus, kas pierāda dotos apgalvojumus! (par katru pareizi…" at bounding box center [925, 186] width 815 height 333
copy p "Labi, ka eiropieši atklāja [PERSON_NAME], jo"
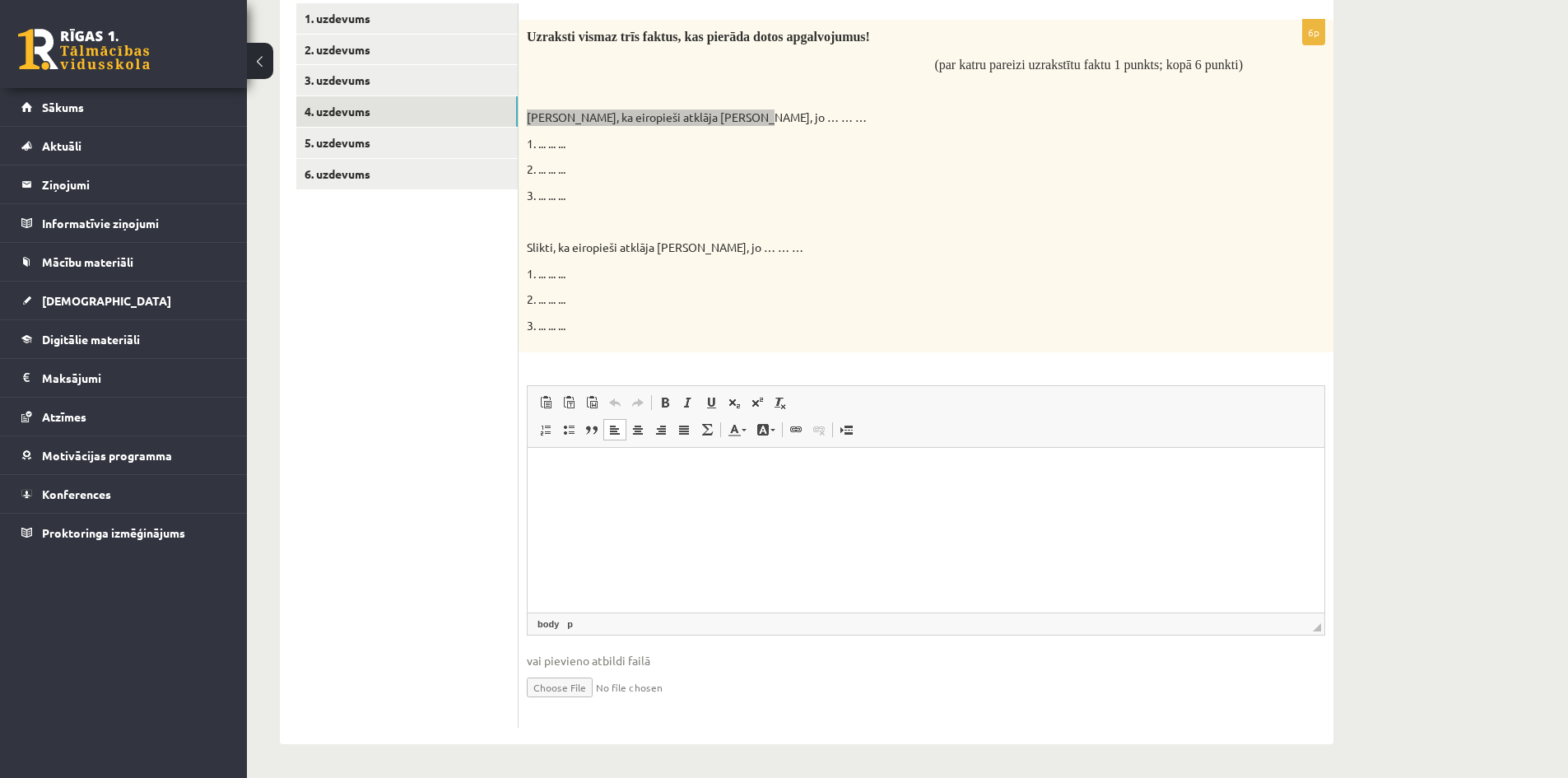
click at [608, 465] on p "Визуальный текстовый редактор, wiswyg-editor-user-answer-47024735530120" at bounding box center [926, 471] width 764 height 17
paste body "Визуальный текстовый редактор, wiswyg-editor-user-answer-47024735530120"
click at [560, 501] on p "**********" at bounding box center [926, 499] width 764 height 17
click at [945, 506] on p "**********" at bounding box center [926, 499] width 764 height 17
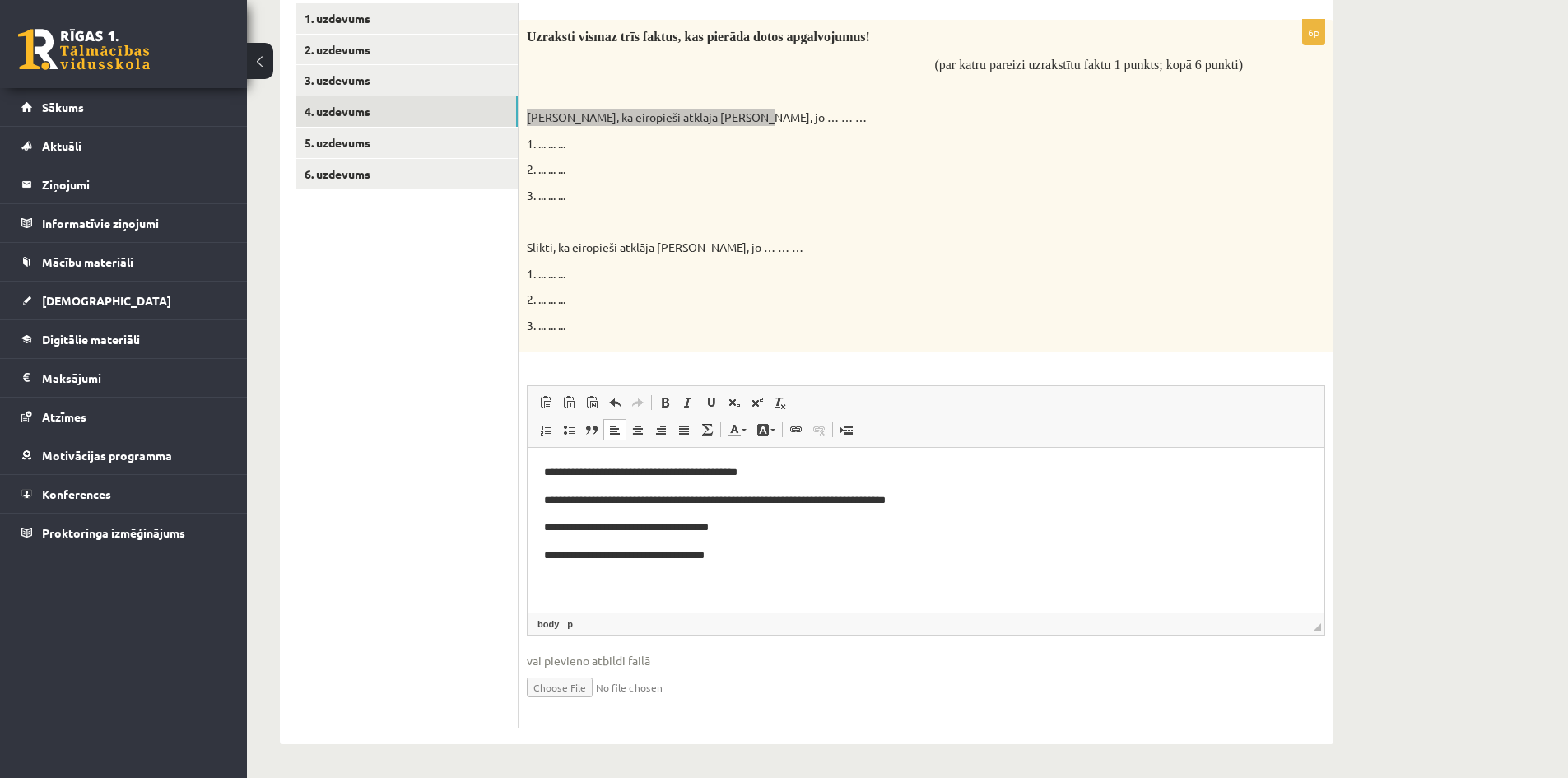
click at [562, 557] on p "**********" at bounding box center [926, 555] width 764 height 17
click at [754, 560] on p "**********" at bounding box center [926, 555] width 764 height 17
drag, startPoint x: 533, startPoint y: 248, endPoint x: 742, endPoint y: 252, distance: 209.0
click at [742, 252] on p "Slikti, ka eiropieši atklāja [PERSON_NAME], jo … … …" at bounding box center [885, 248] width 717 height 17
copy p "Slikti, ka eiropieši atklāja [PERSON_NAME], jo"
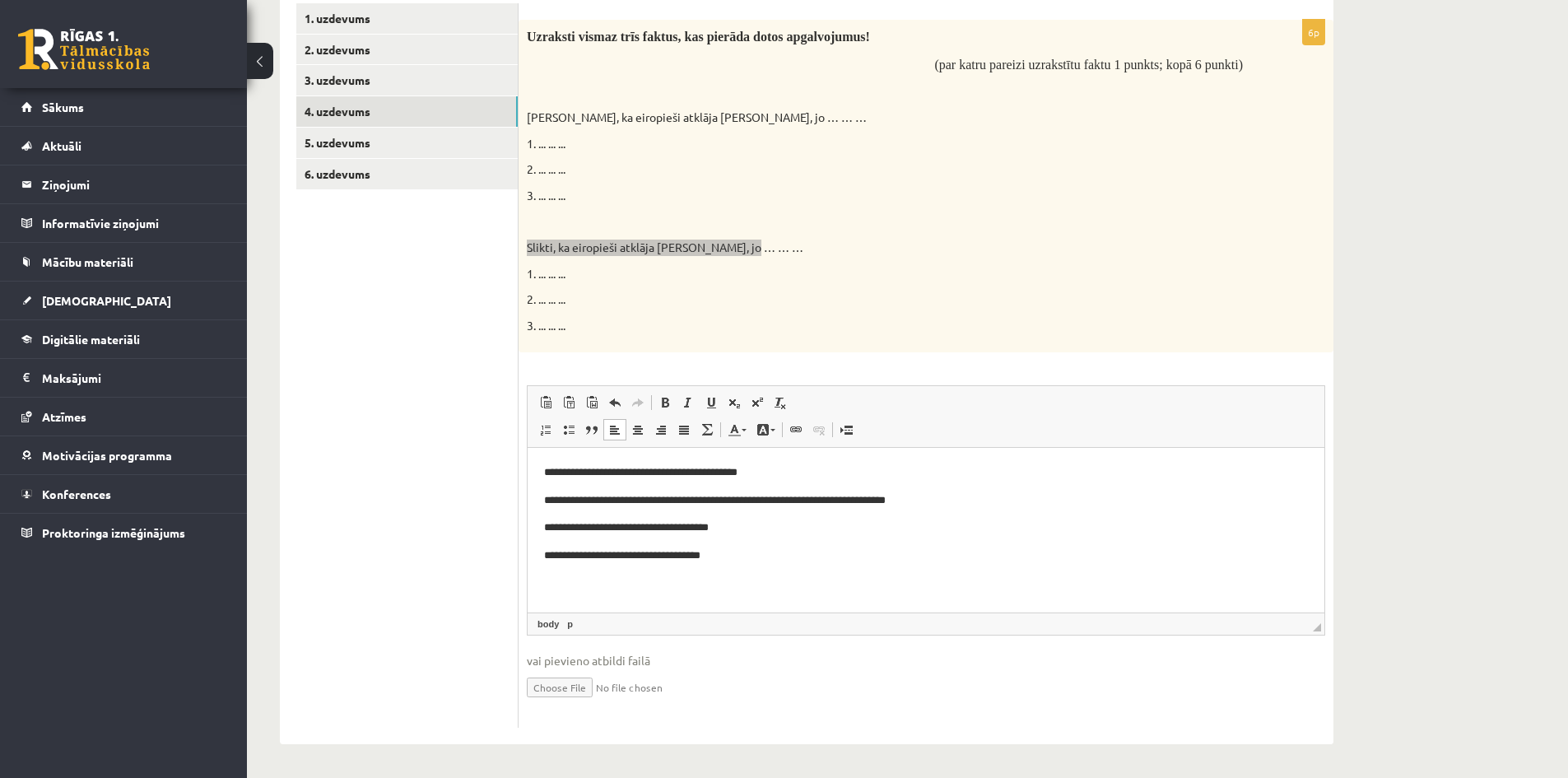
click at [782, 555] on p "**********" at bounding box center [926, 555] width 764 height 17
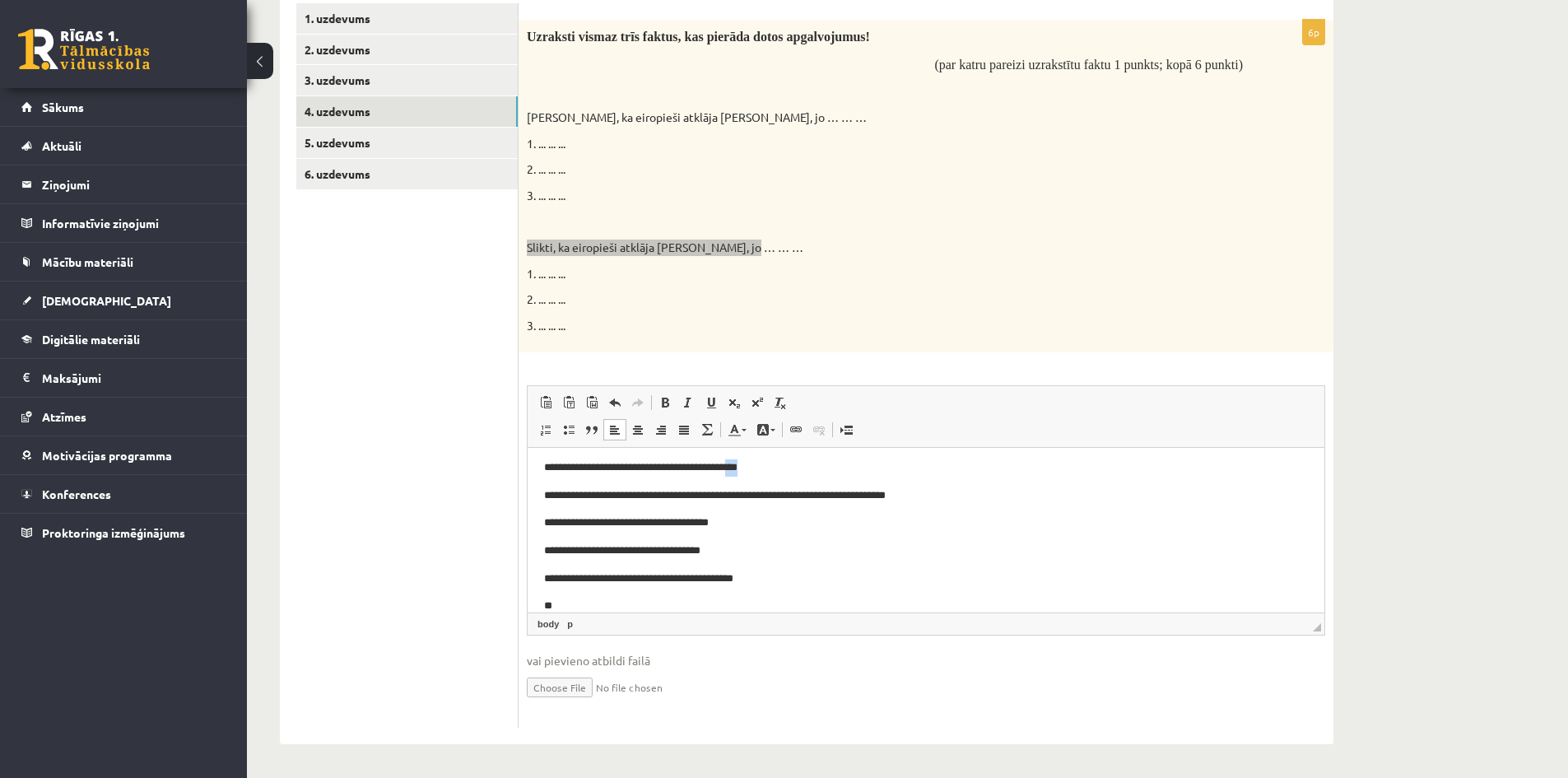
drag, startPoint x: 762, startPoint y: 465, endPoint x: 741, endPoint y: 466, distance: 21.0
click at [741, 466] on p "**********" at bounding box center [920, 467] width 751 height 17
click at [731, 600] on p "**" at bounding box center [920, 605] width 751 height 17
click at [559, 607] on p "**********" at bounding box center [920, 605] width 751 height 17
click at [907, 604] on p "**********" at bounding box center [920, 605] width 751 height 17
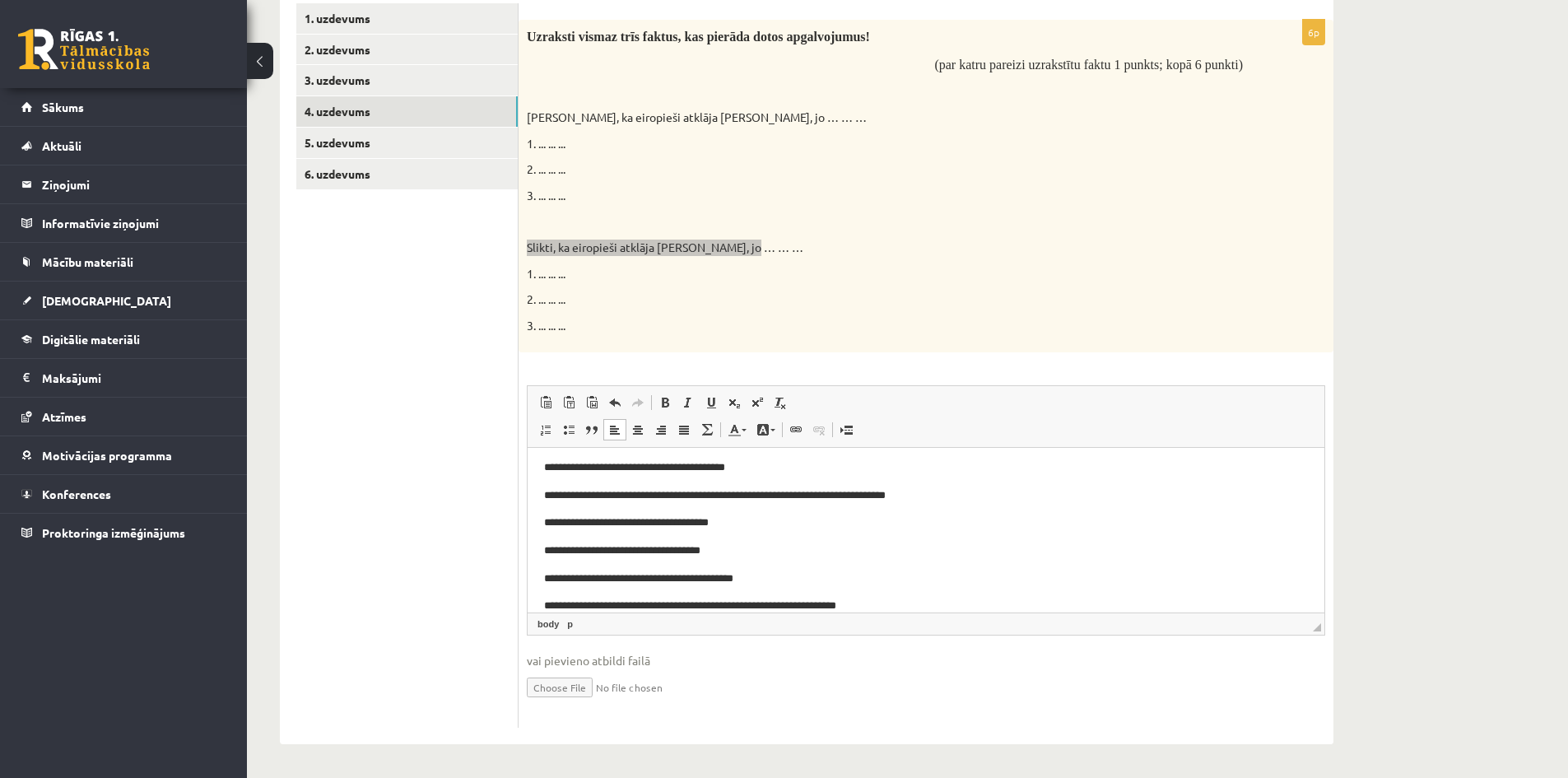
scroll to position [33, 0]
click at [560, 604] on p "**********" at bounding box center [920, 605] width 751 height 17
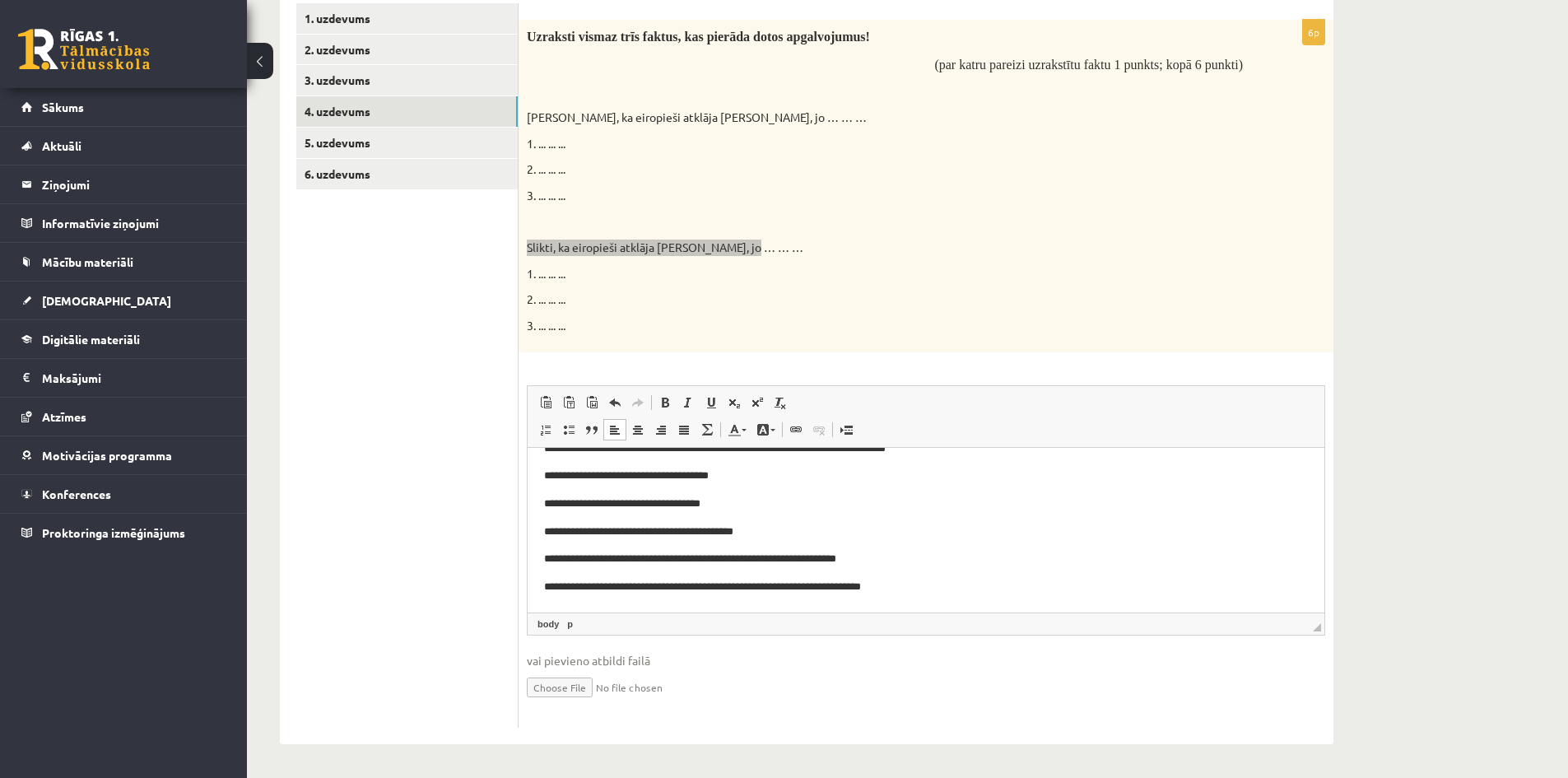
click at [938, 575] on body "**********" at bounding box center [926, 503] width 764 height 183
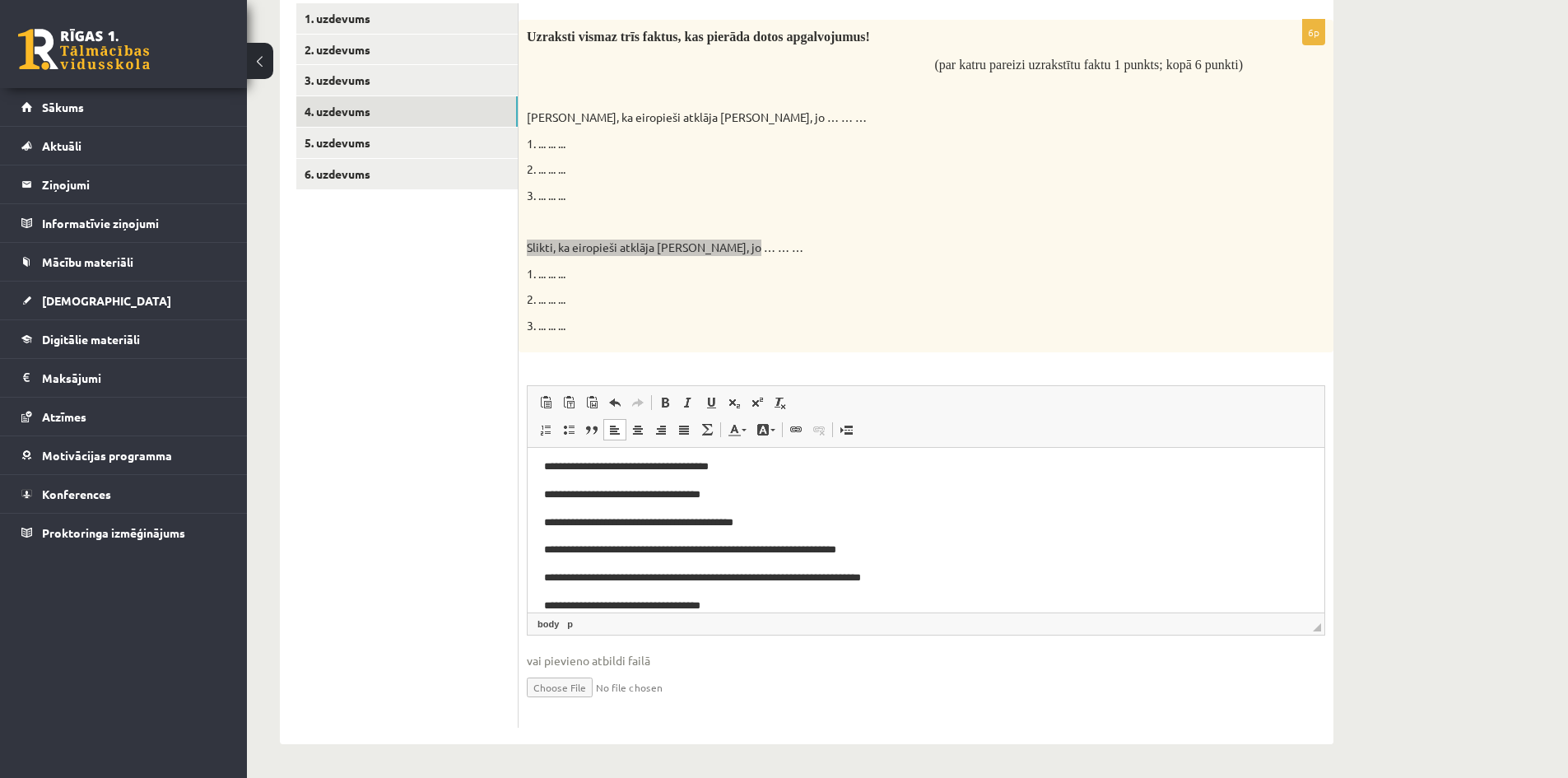
click at [559, 606] on p "**********" at bounding box center [920, 605] width 751 height 17
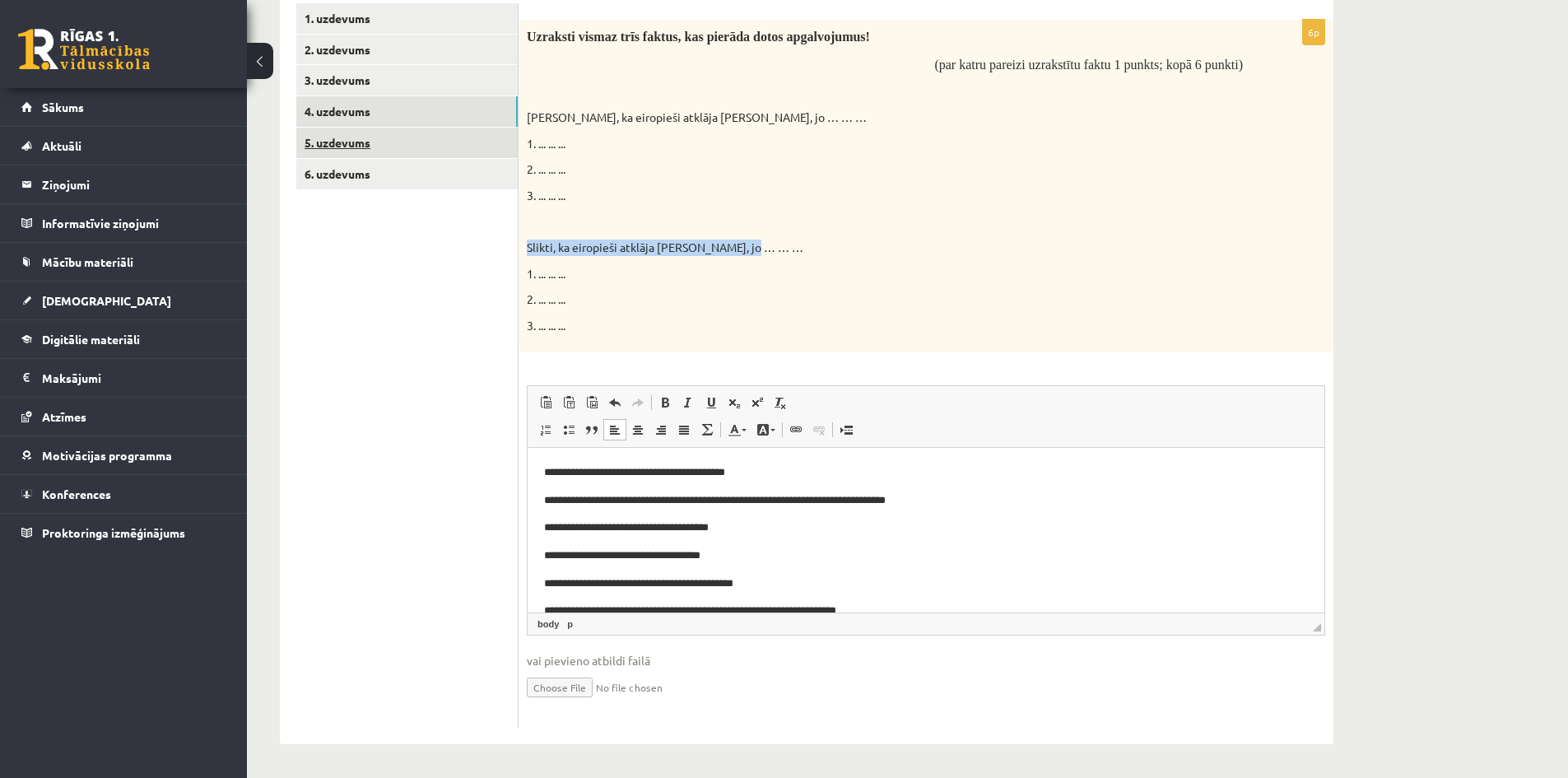
click at [350, 143] on link "5. uzdevums" at bounding box center [407, 142] width 222 height 31
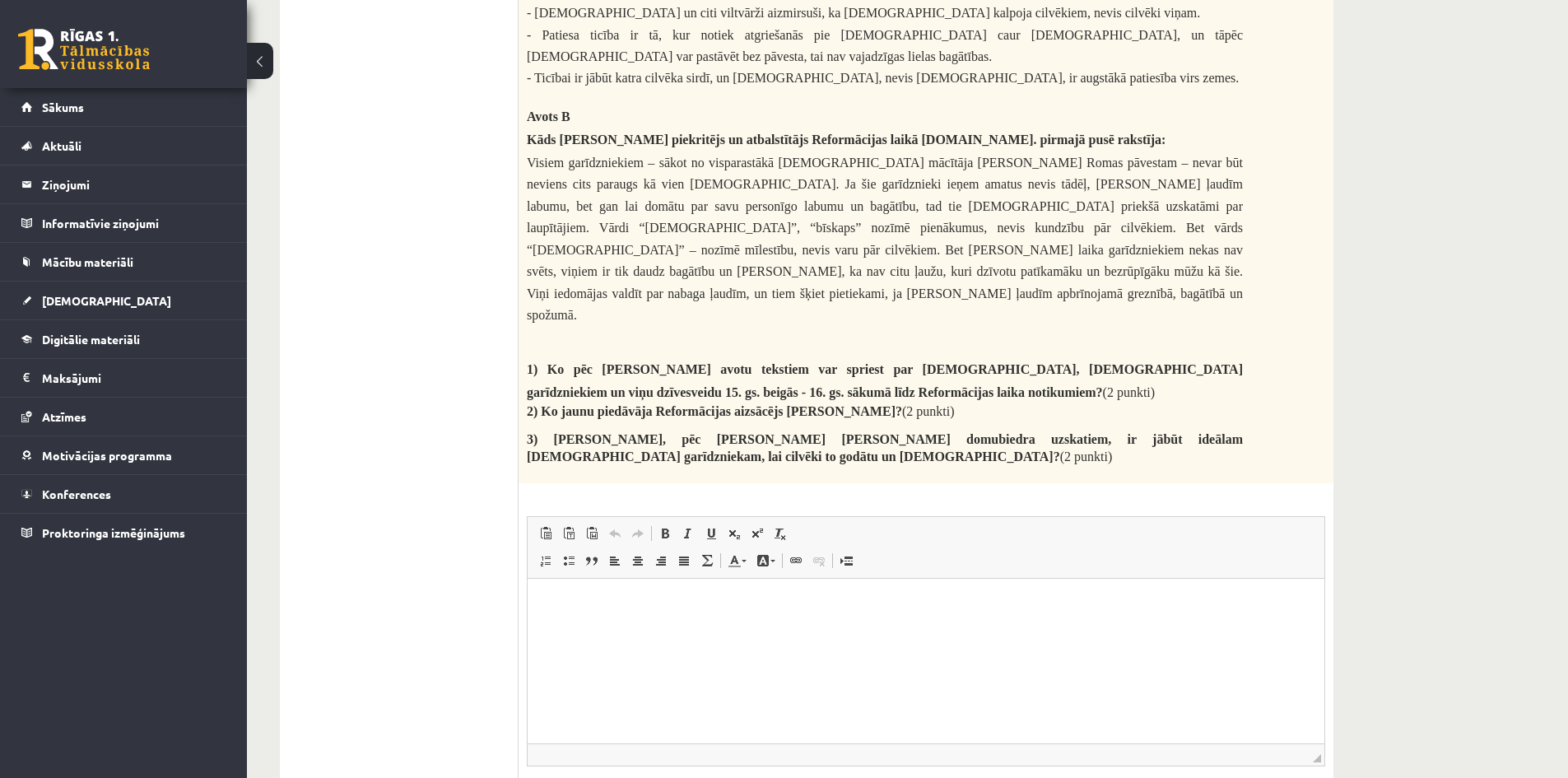
scroll to position [575, 0]
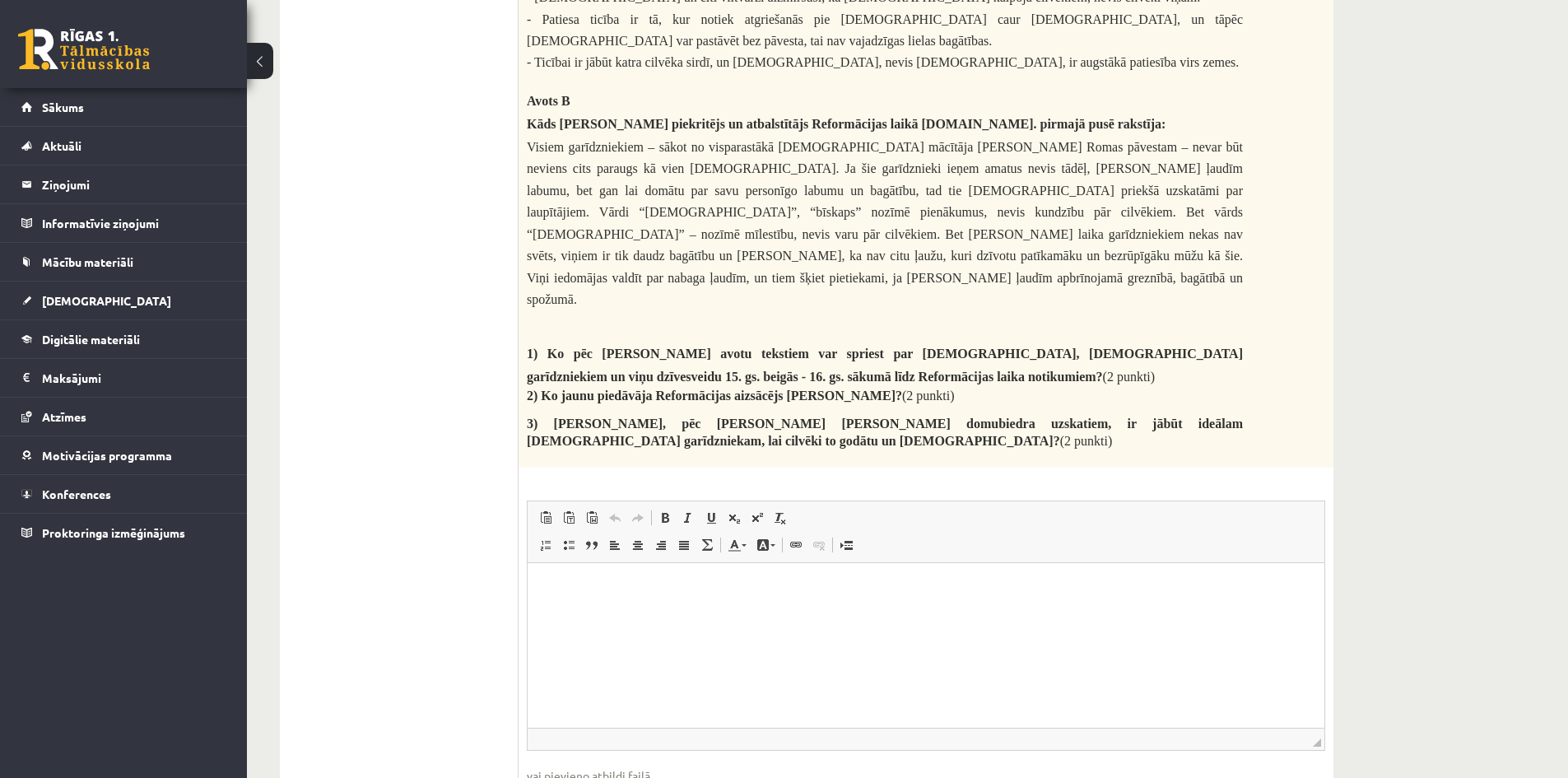
click at [725, 613] on html at bounding box center [926, 588] width 797 height 50
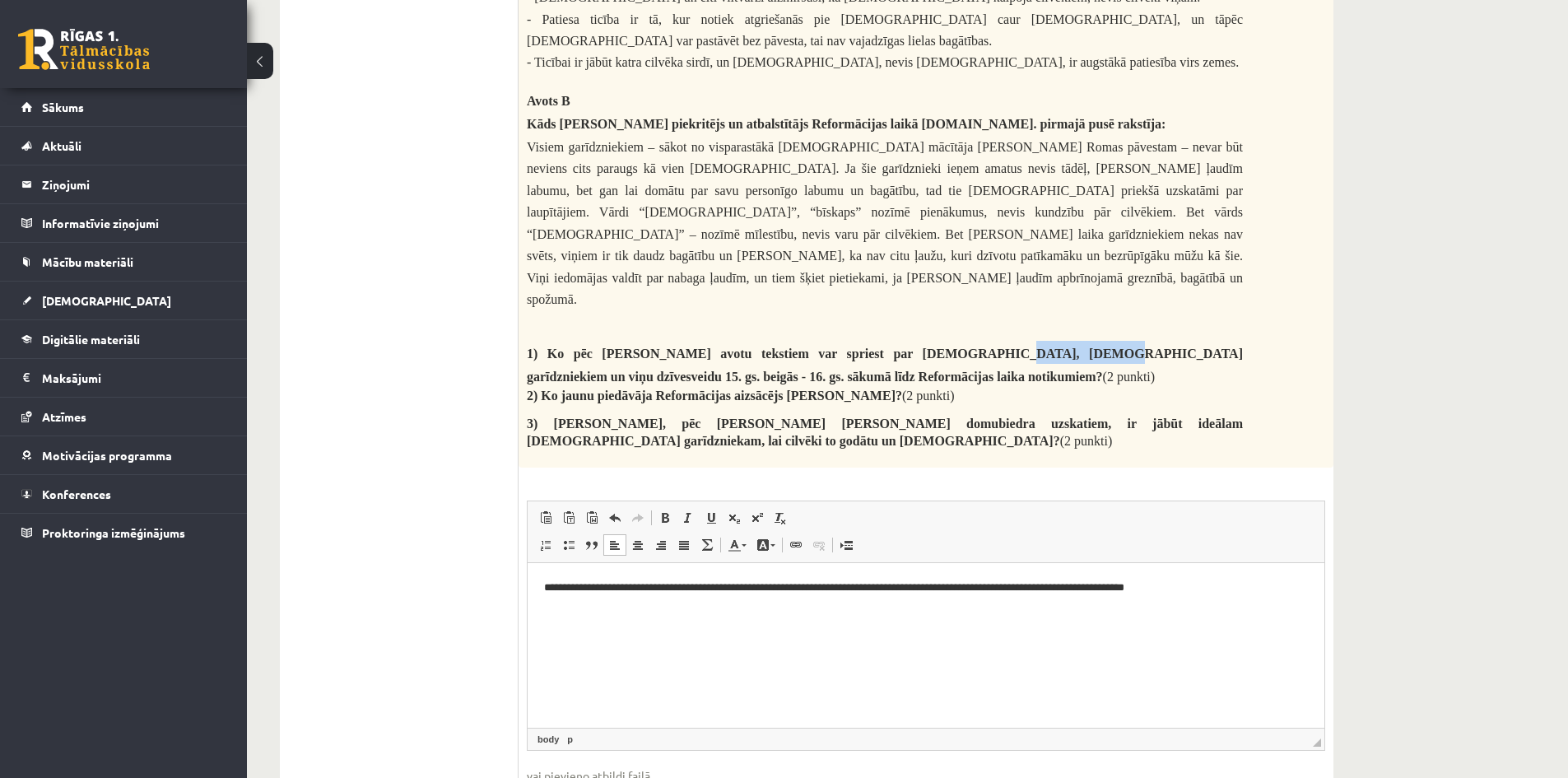
drag, startPoint x: 920, startPoint y: 324, endPoint x: 999, endPoint y: 331, distance: 79.3
click at [999, 340] on p "1) Ko pēc [PERSON_NAME] avotu tekstiem var spriest par [DEMOGRAPHIC_DATA], [DEM…" at bounding box center [885, 363] width 717 height 46
copy span "garīdzniekiem"
drag, startPoint x: 674, startPoint y: 590, endPoint x: 635, endPoint y: 596, distance: 39.5
click at [635, 596] on p "**********" at bounding box center [926, 588] width 764 height 17
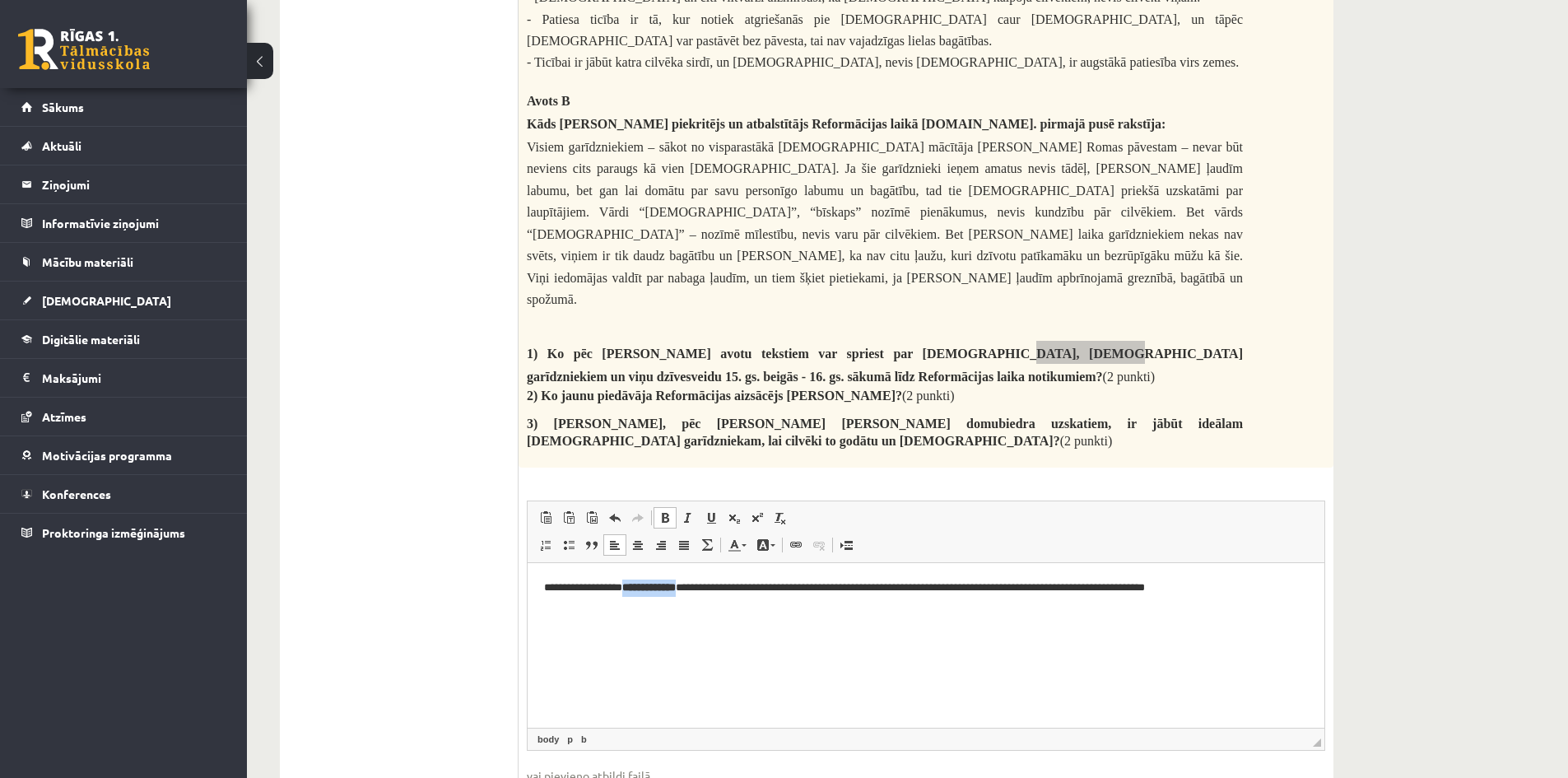
drag, startPoint x: 704, startPoint y: 588, endPoint x: 636, endPoint y: 589, distance: 68.0
click at [636, 589] on b "**********" at bounding box center [648, 586] width 53 height 10
click at [668, 511] on span at bounding box center [665, 517] width 13 height 13
click at [701, 597] on html "**********" at bounding box center [926, 588] width 797 height 50
click at [704, 586] on p "**********" at bounding box center [926, 588] width 764 height 17
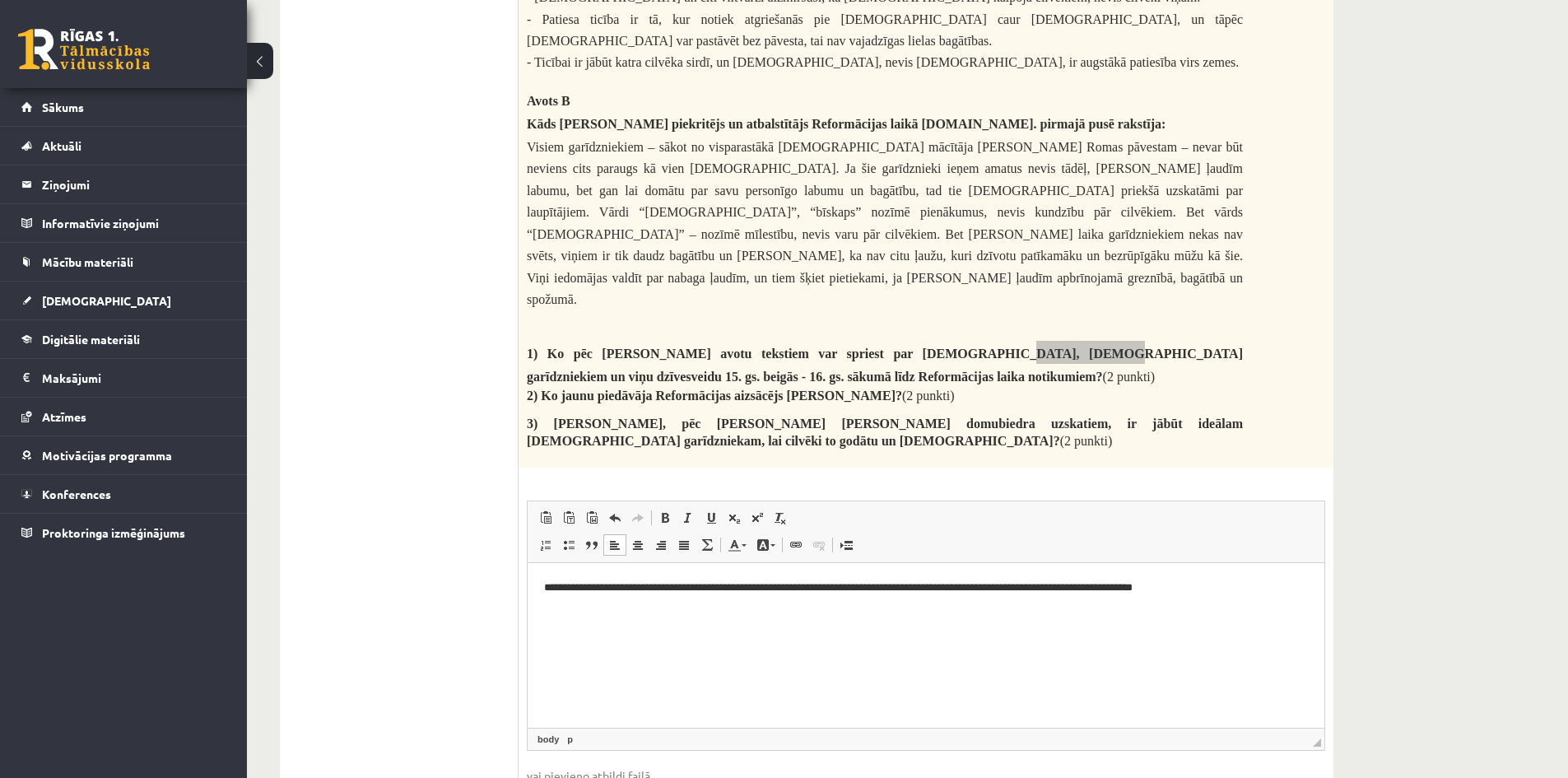
click at [1227, 588] on p "**********" at bounding box center [926, 588] width 764 height 17
click at [439, 209] on ul "1. uzdevums 2. uzdevums 3. uzdevums 4. uzdevums 5. uzdevums 6. uzdevums" at bounding box center [408, 294] width 223 height 1099
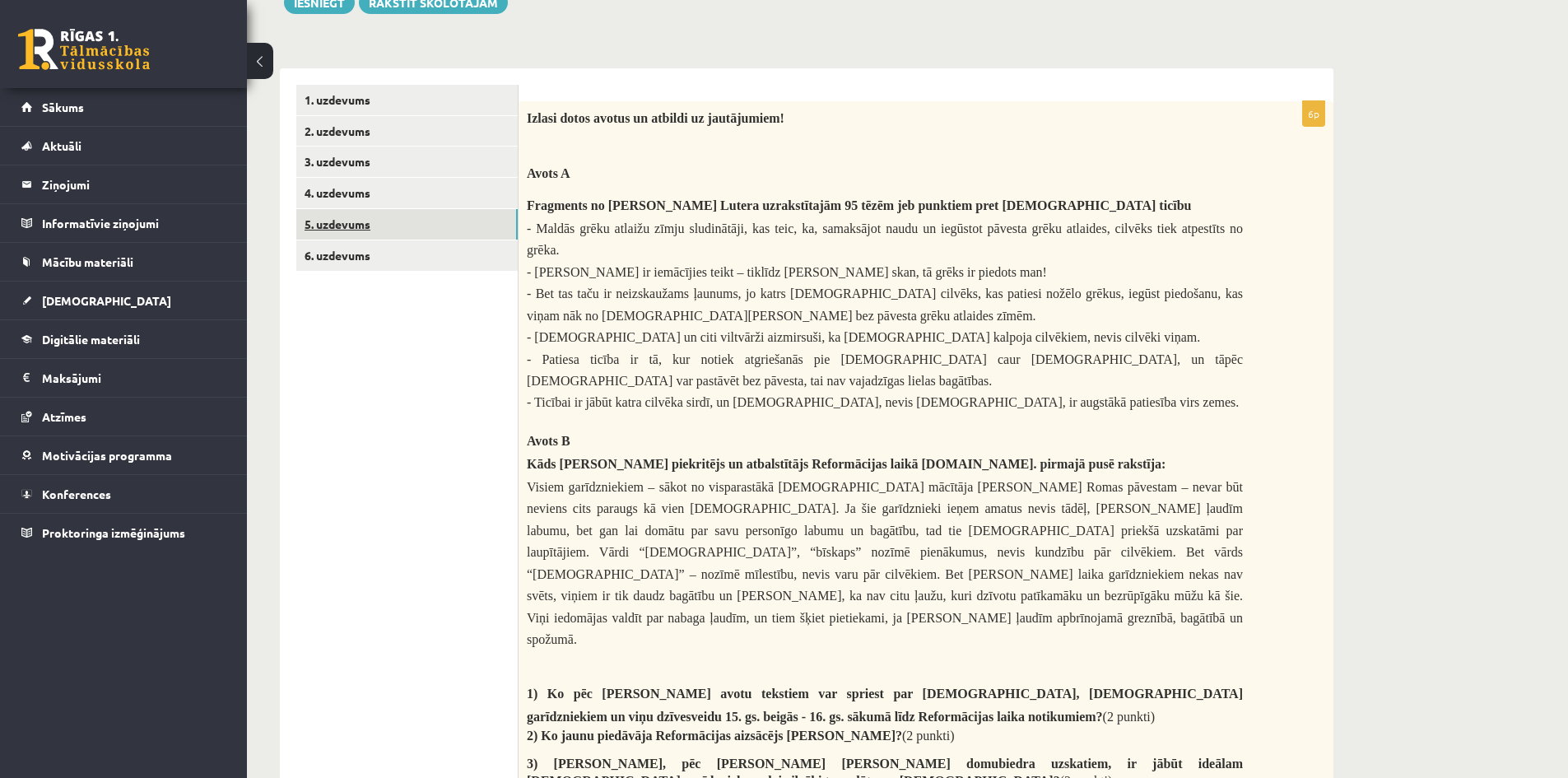
scroll to position [493, 0]
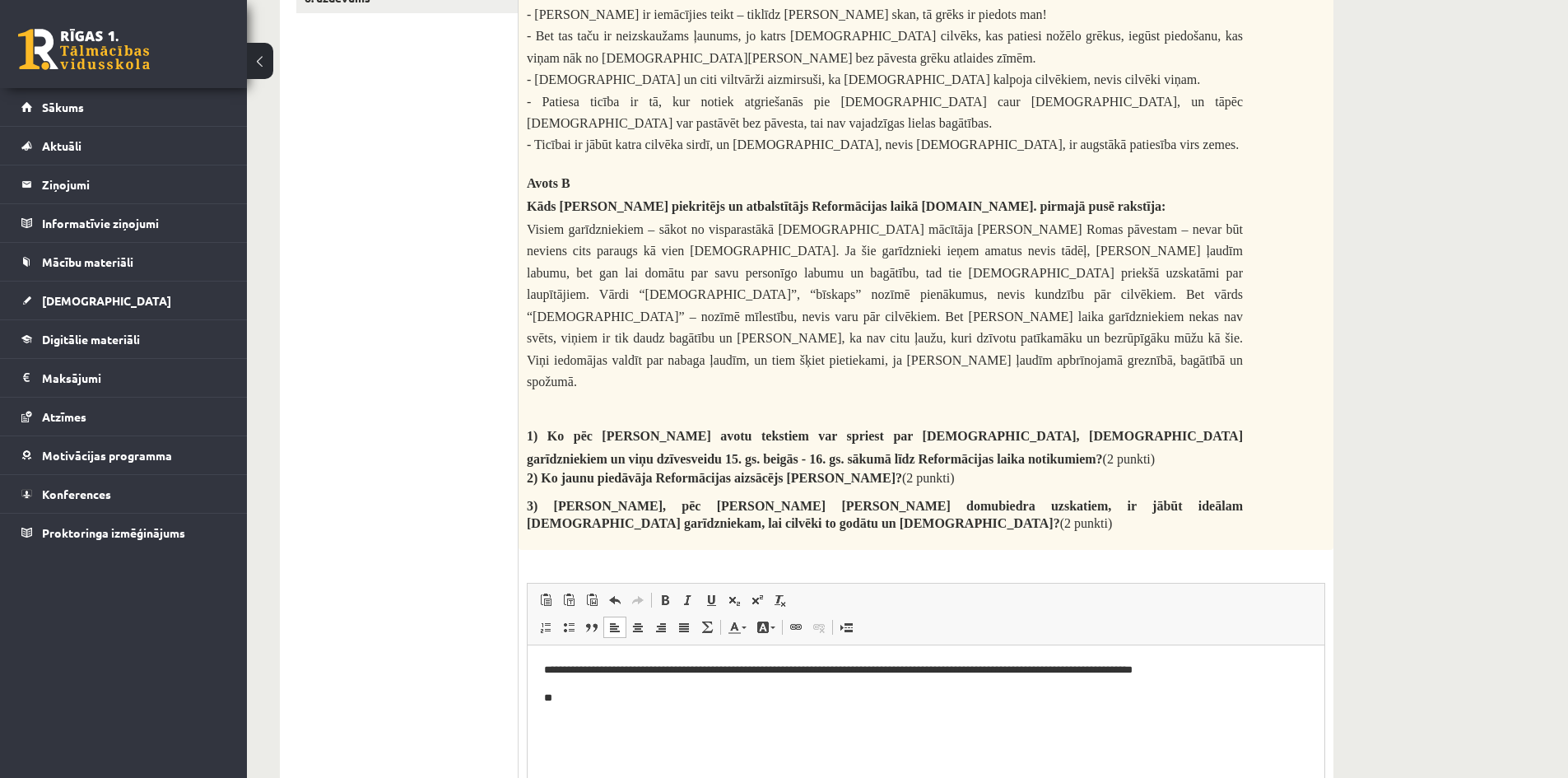
click at [624, 708] on html "**********" at bounding box center [926, 684] width 797 height 78
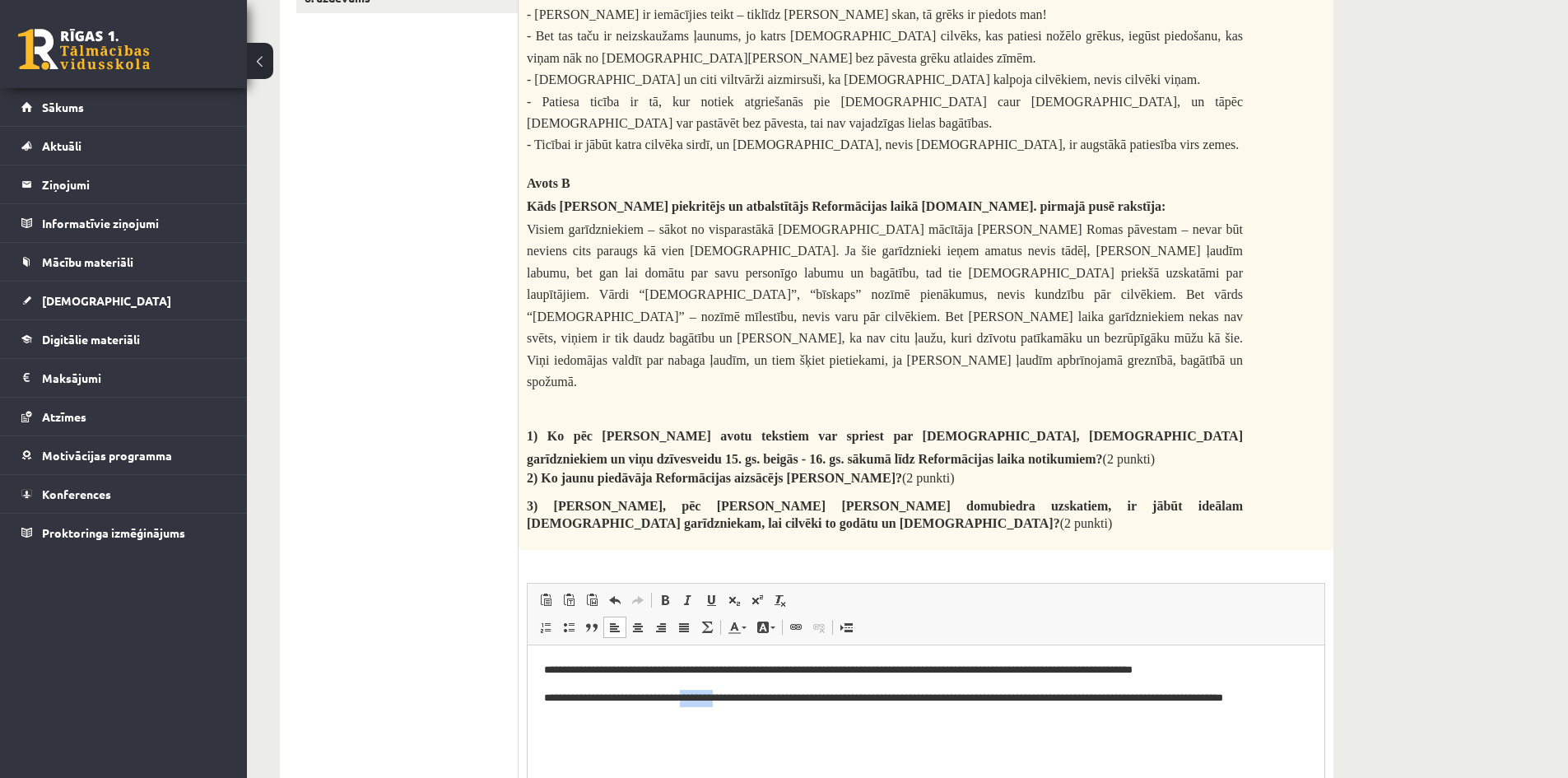
drag, startPoint x: 740, startPoint y: 697, endPoint x: 694, endPoint y: 702, distance: 46.3
click at [694, 702] on p "**********" at bounding box center [926, 706] width 764 height 35
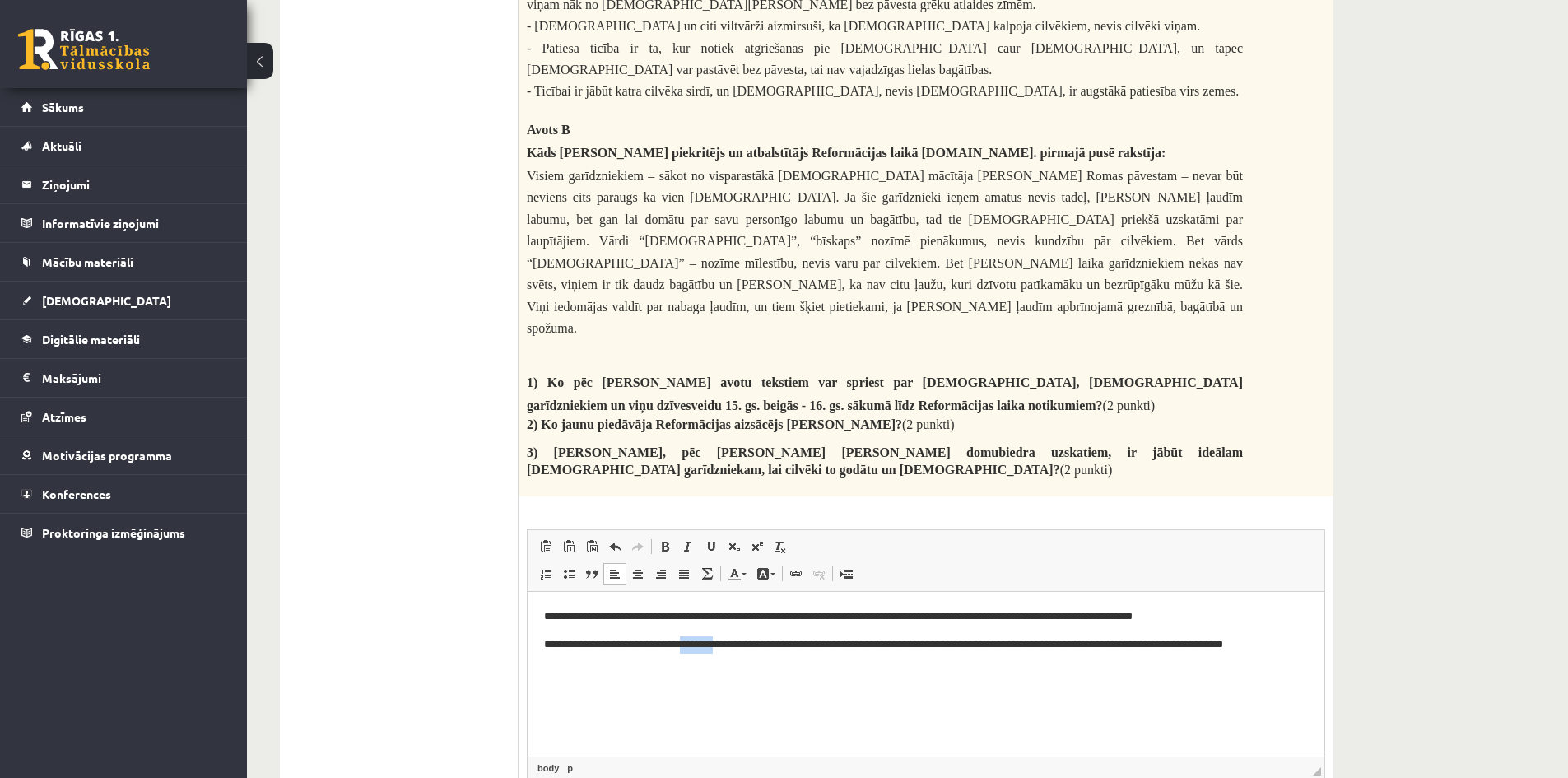
scroll to position [575, 0]
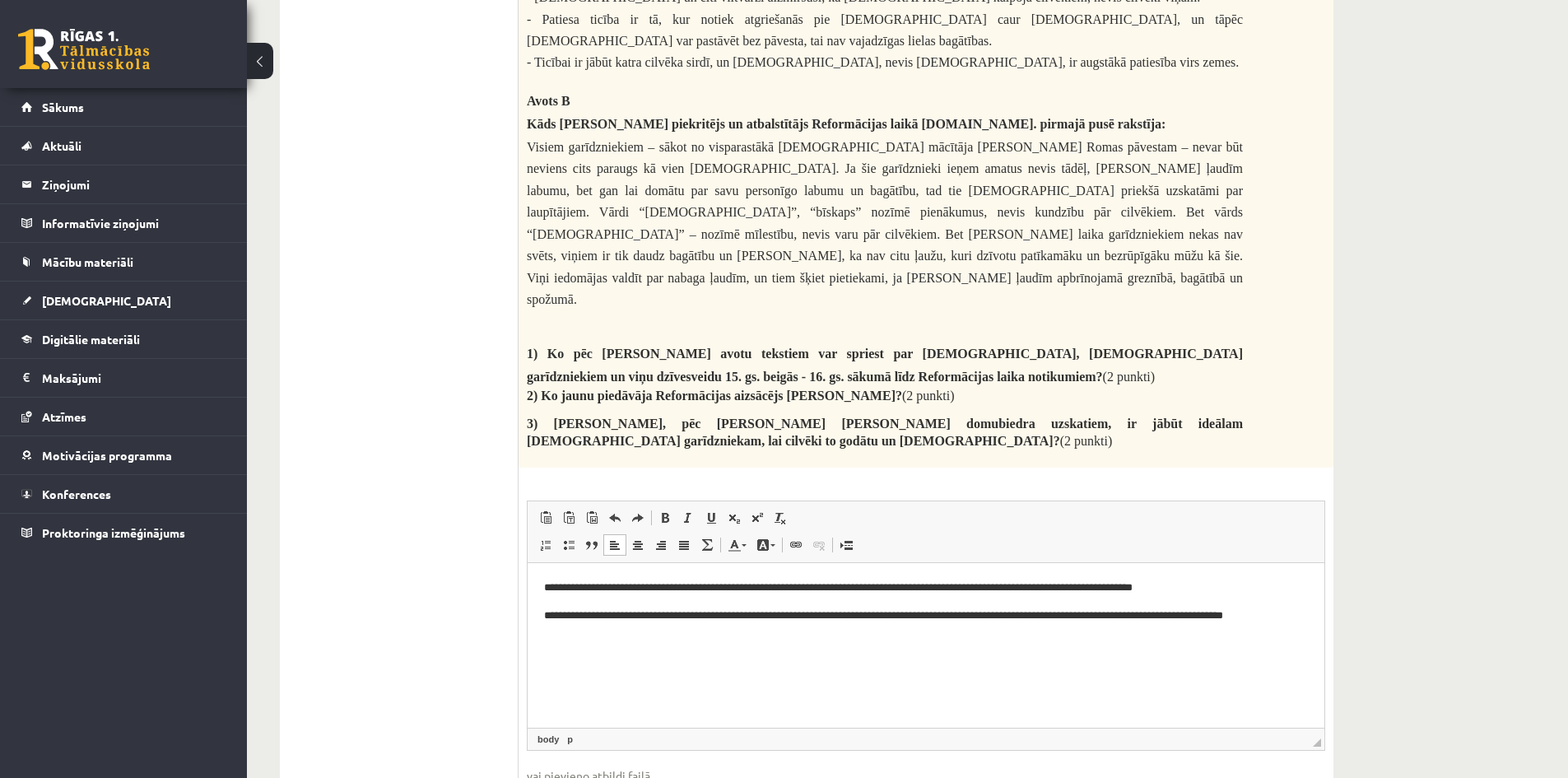
click at [693, 625] on p "**********" at bounding box center [926, 624] width 764 height 35
click at [693, 621] on p "**********" at bounding box center [926, 624] width 764 height 35
drag, startPoint x: 920, startPoint y: 322, endPoint x: 998, endPoint y: 319, distance: 78.1
click at [998, 346] on span "1) Ko pēc abu avotu tekstiem var spriest par Katoļu Baznīcu, katoļu garīdznieki…" at bounding box center [885, 365] width 717 height 37
copy span "garīdzniekiem"
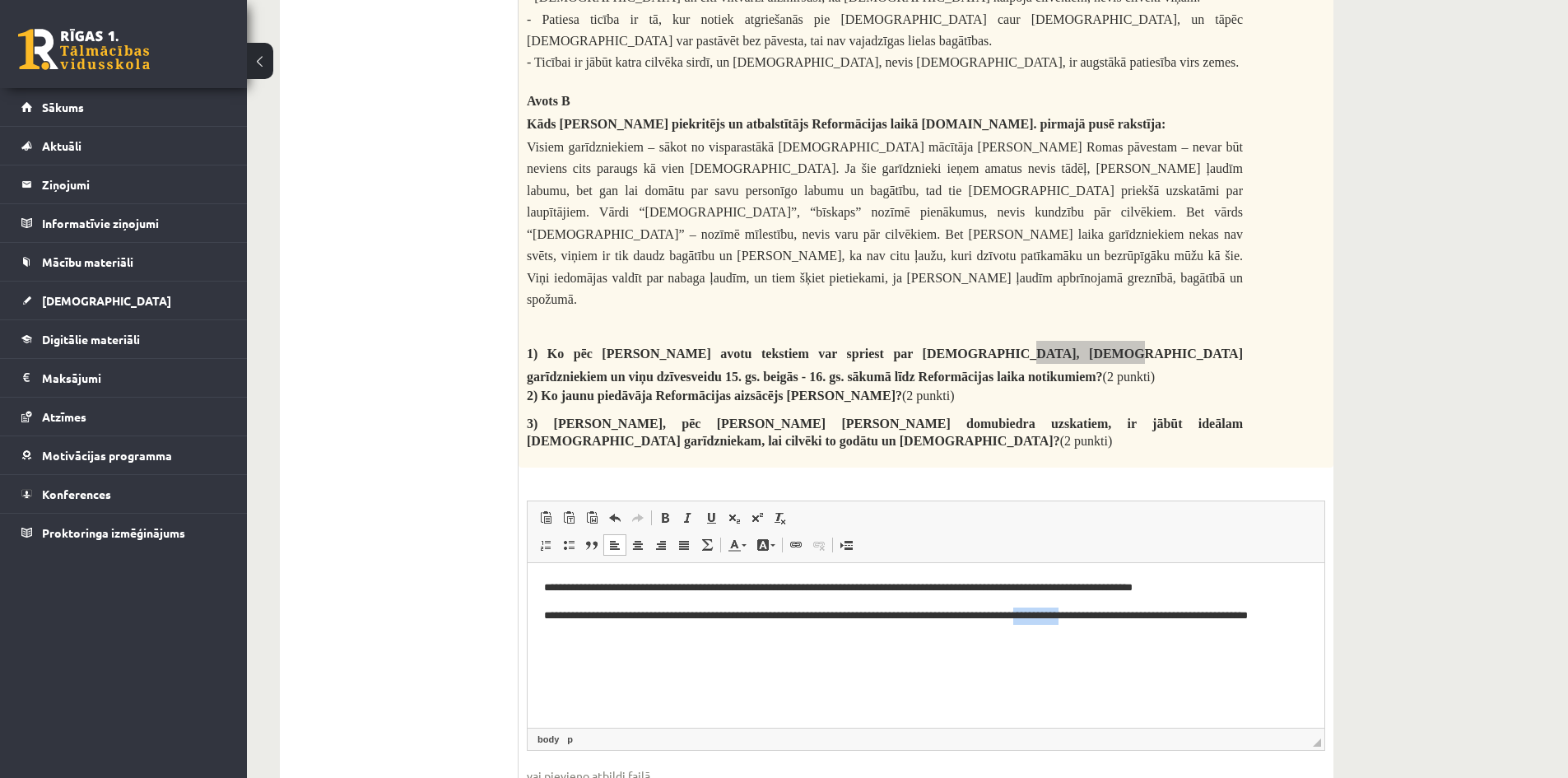
drag, startPoint x: 1149, startPoint y: 614, endPoint x: 1097, endPoint y: 620, distance: 52.3
click at [1097, 620] on p "**********" at bounding box center [926, 624] width 764 height 35
drag, startPoint x: 1098, startPoint y: 615, endPoint x: 1158, endPoint y: 619, distance: 60.1
click at [1158, 619] on p "**********" at bounding box center [926, 624] width 764 height 35
drag, startPoint x: 663, startPoint y: 485, endPoint x: 688, endPoint y: 492, distance: 26.0
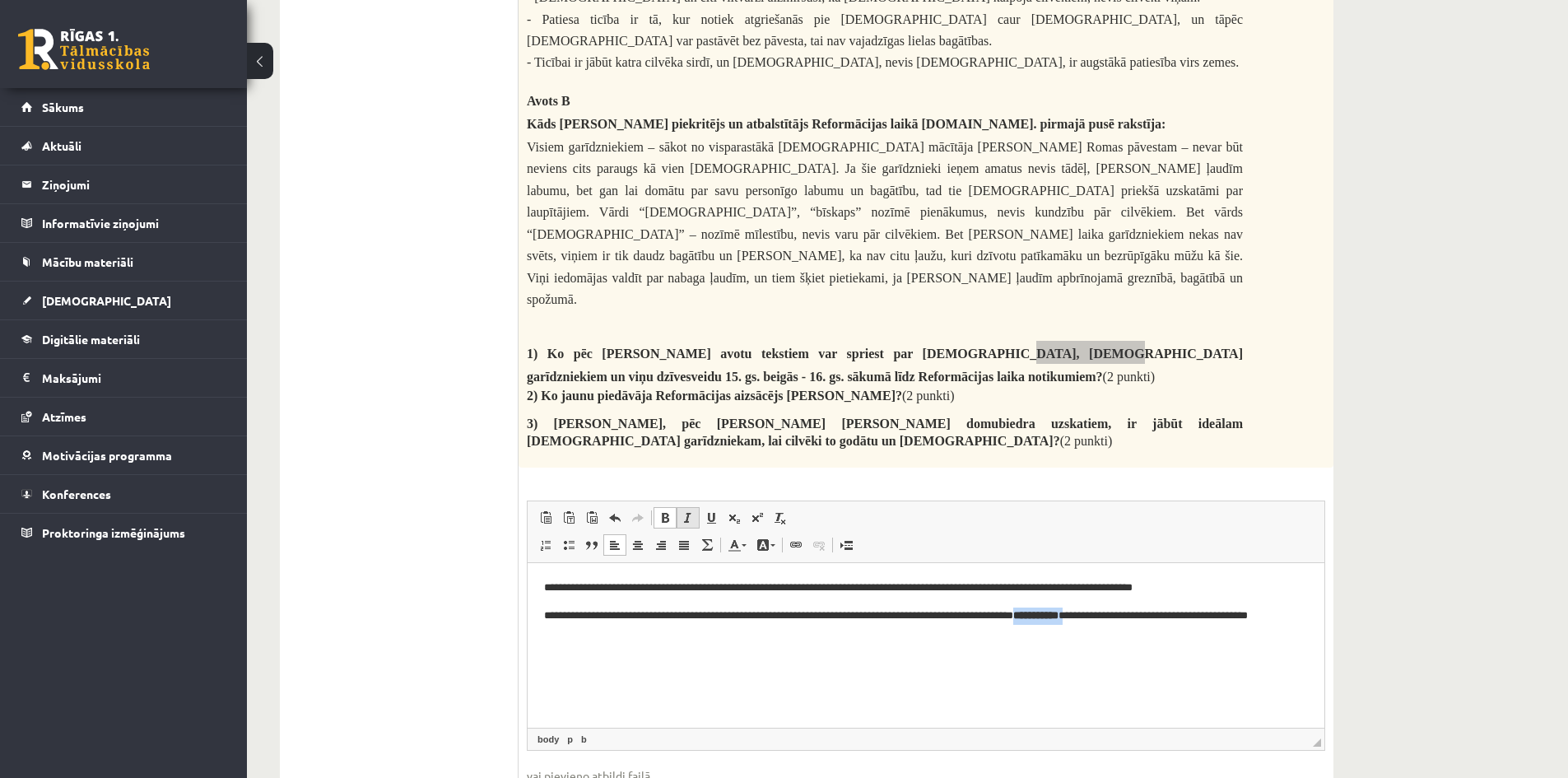
click at [663, 511] on span at bounding box center [665, 517] width 13 height 13
click at [1152, 621] on p "**********" at bounding box center [926, 624] width 764 height 35
drag, startPoint x: 1219, startPoint y: 618, endPoint x: 1272, endPoint y: 660, distance: 67.6
click at [1272, 657] on html "**********" at bounding box center [926, 610] width 797 height 94
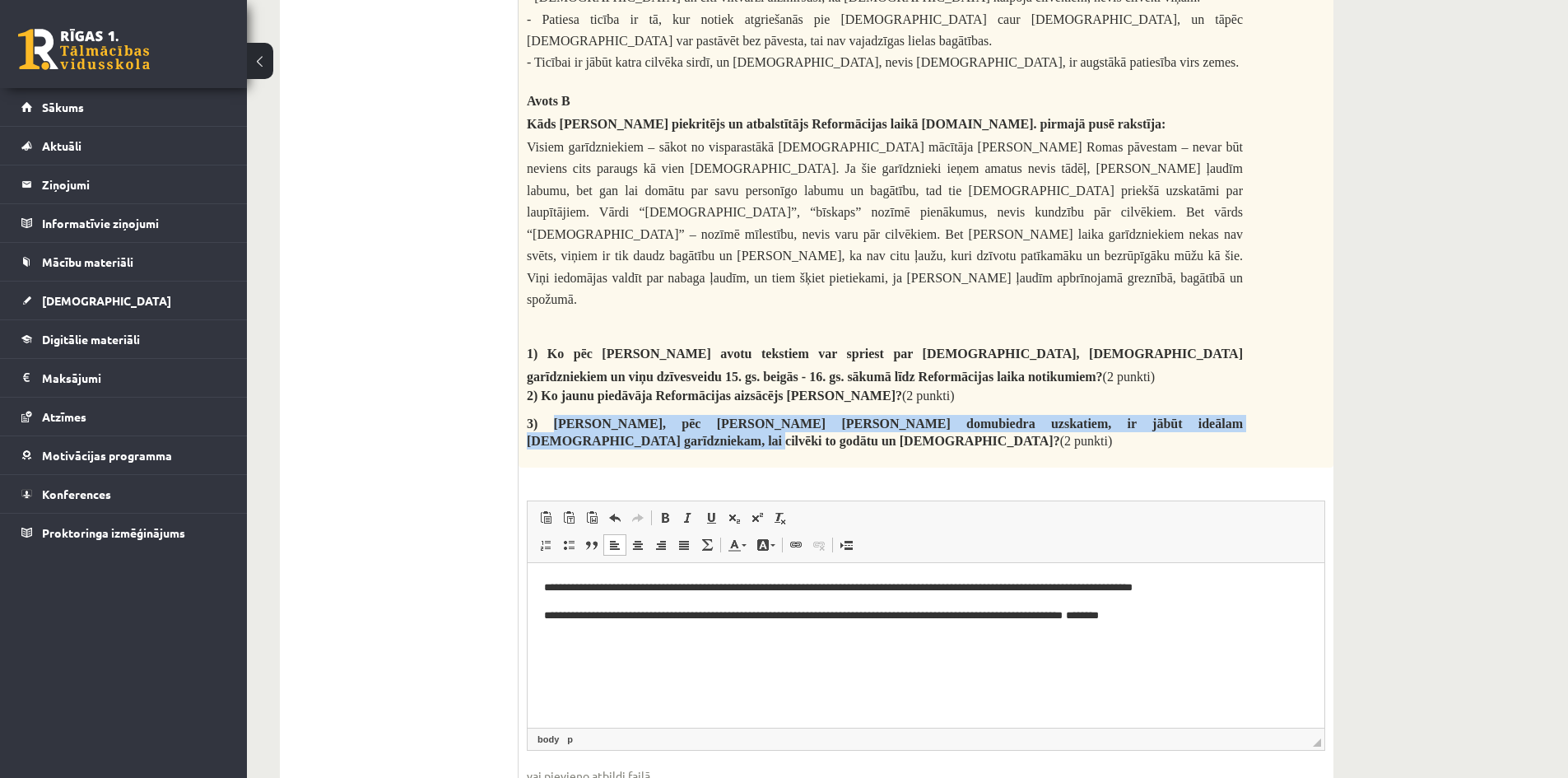
drag, startPoint x: 544, startPoint y: 386, endPoint x: 574, endPoint y: 409, distance: 37.8
click at [574, 417] on span "3) Kādam, pēc Mārtiņa Lutera domubiedra uzskatiem, ir jābūt ideālam kristiešu g…" at bounding box center [885, 432] width 717 height 31
copy span "Kādam, pēc Mārtiņa Lutera domubiedra uzskatiem, ir jābūt ideālam kristiešu garī…"
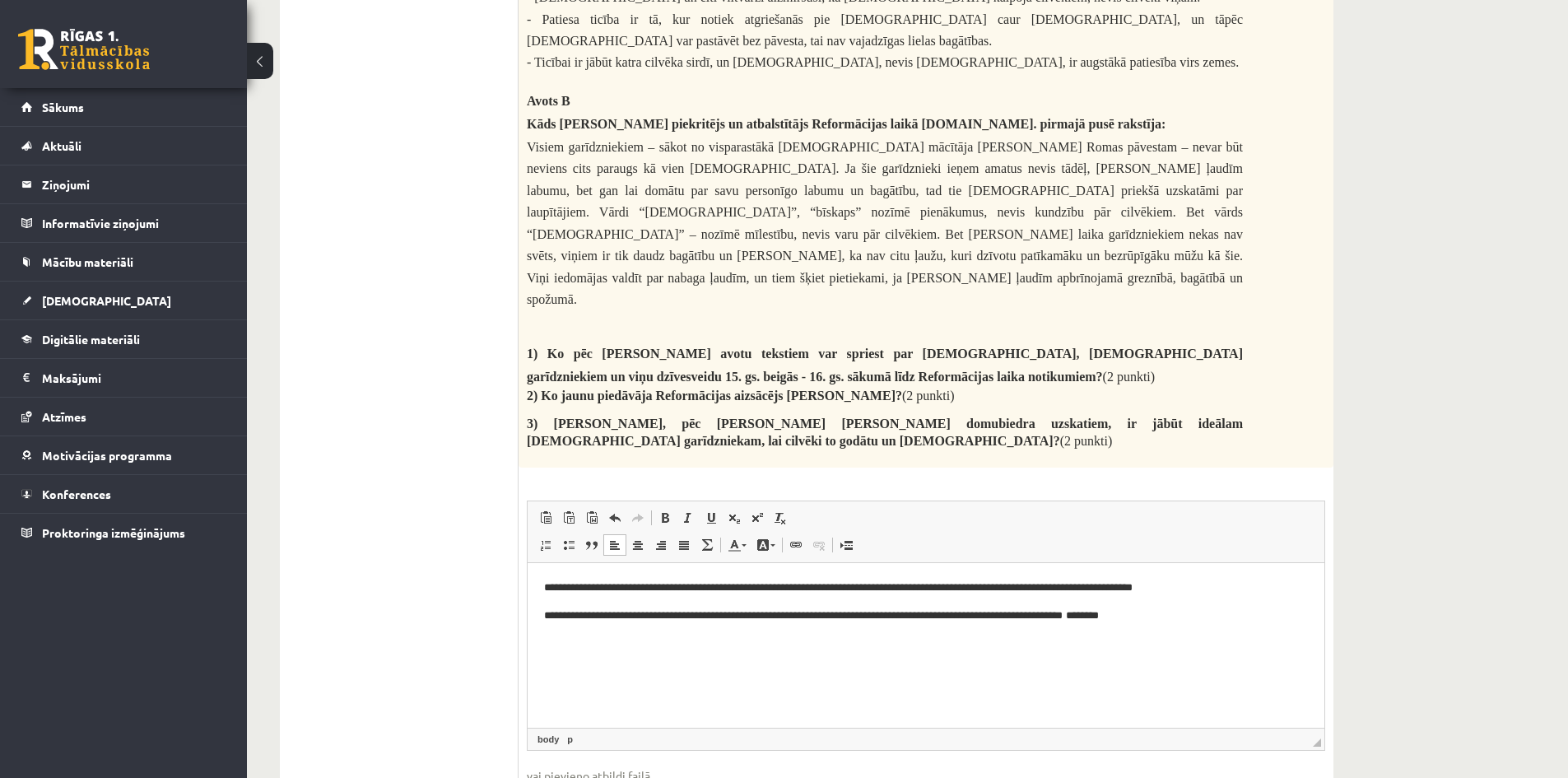
click at [241, 628] on div "0 Dāvanas 314 mP 427 xp Alina Ščerbicka Sākums Aktuāli Kā mācīties eSKOLĀ Konta…" at bounding box center [123, 389] width 247 height 778
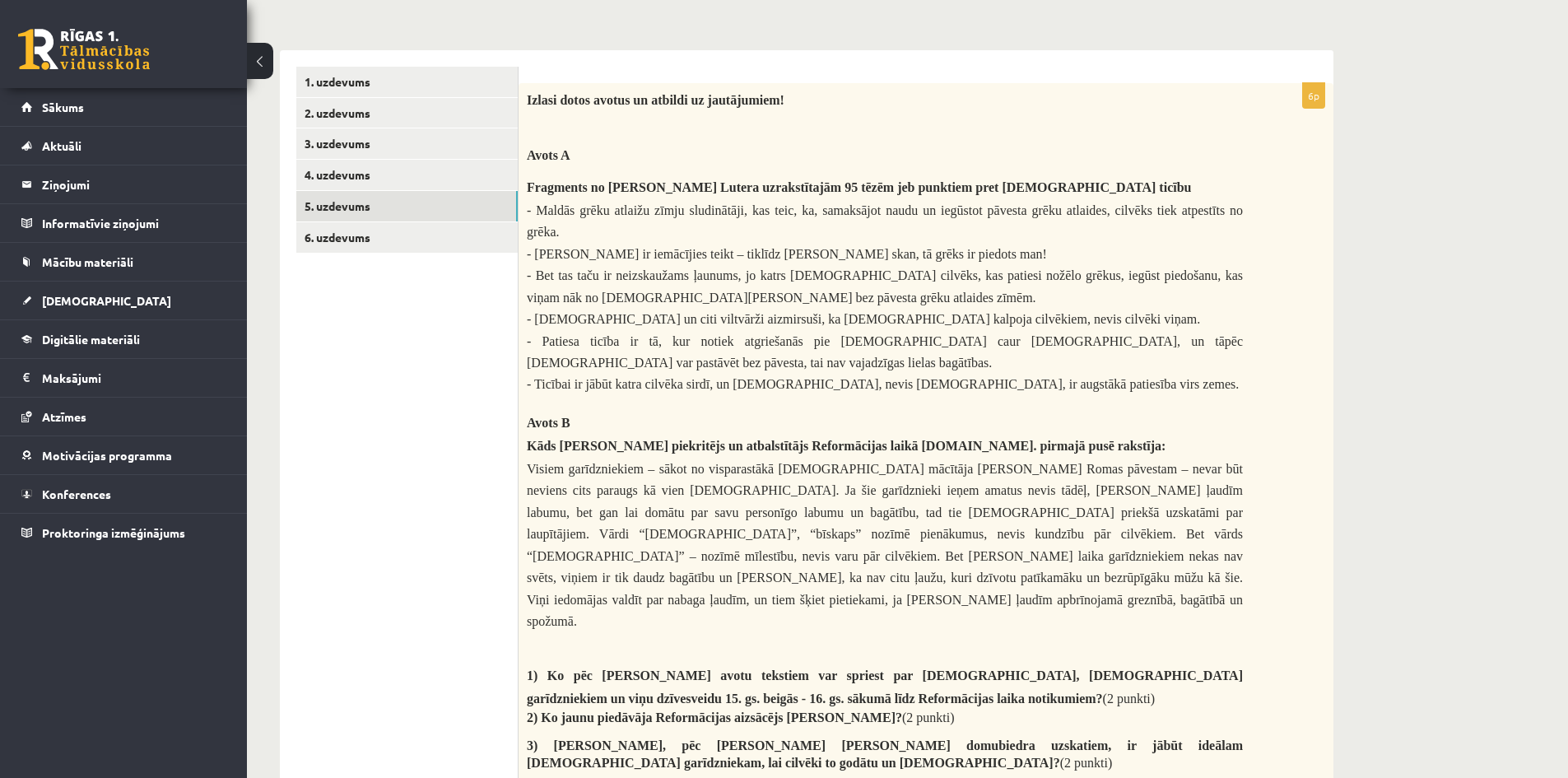
scroll to position [246, 0]
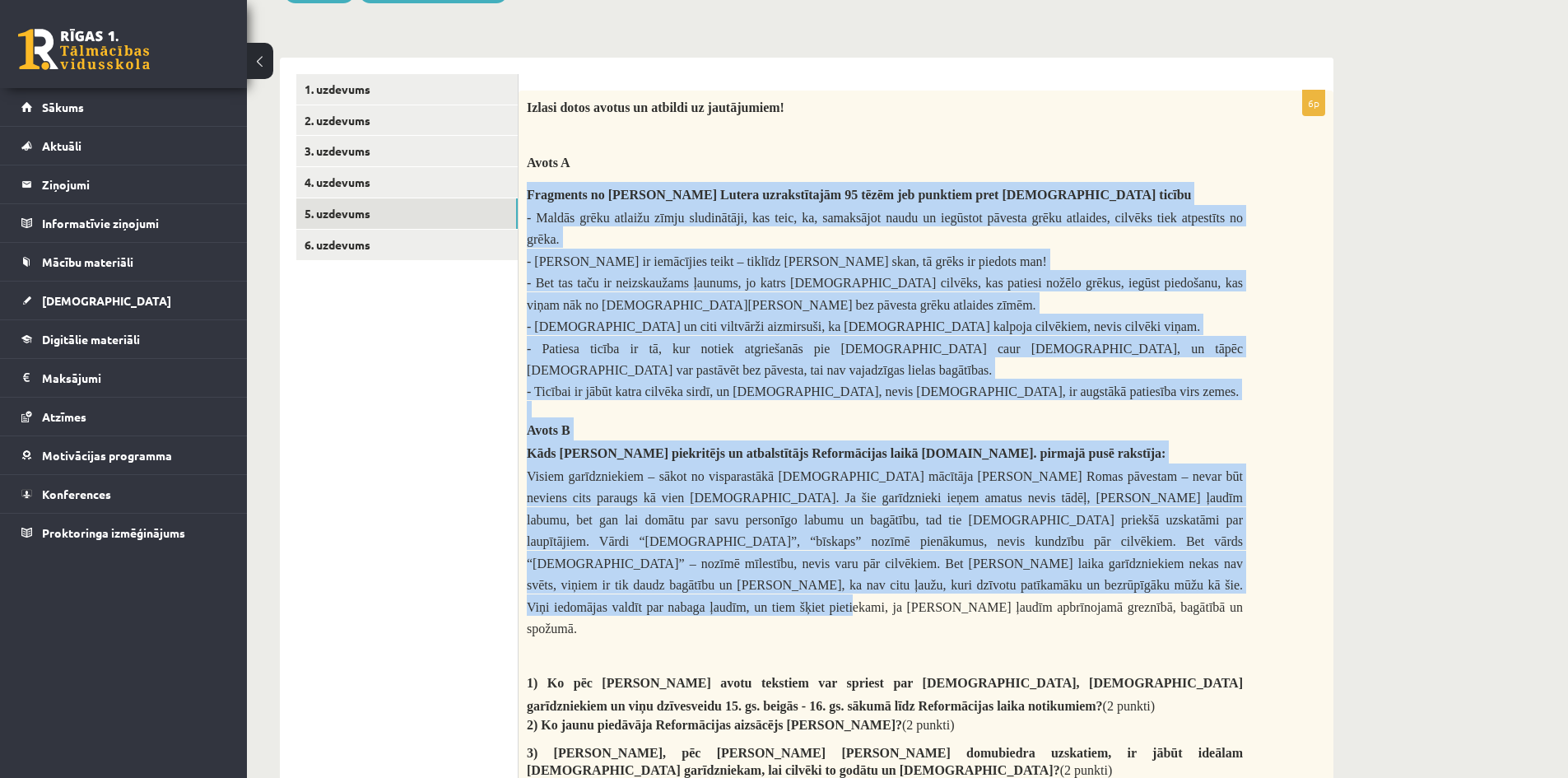
drag, startPoint x: 528, startPoint y: 192, endPoint x: 1154, endPoint y: 605, distance: 750.0
click at [1154, 605] on div "Izlasi dotos avotus un atbildi uz jautājumiem! Avots A Fragments no Mārtiņa Lut…" at bounding box center [925, 444] width 815 height 707
copy div "Fragments no Mārtiņa Lutera uzrakstītajām 95 tēzēm jeb punktiem pret katoļu tic…"
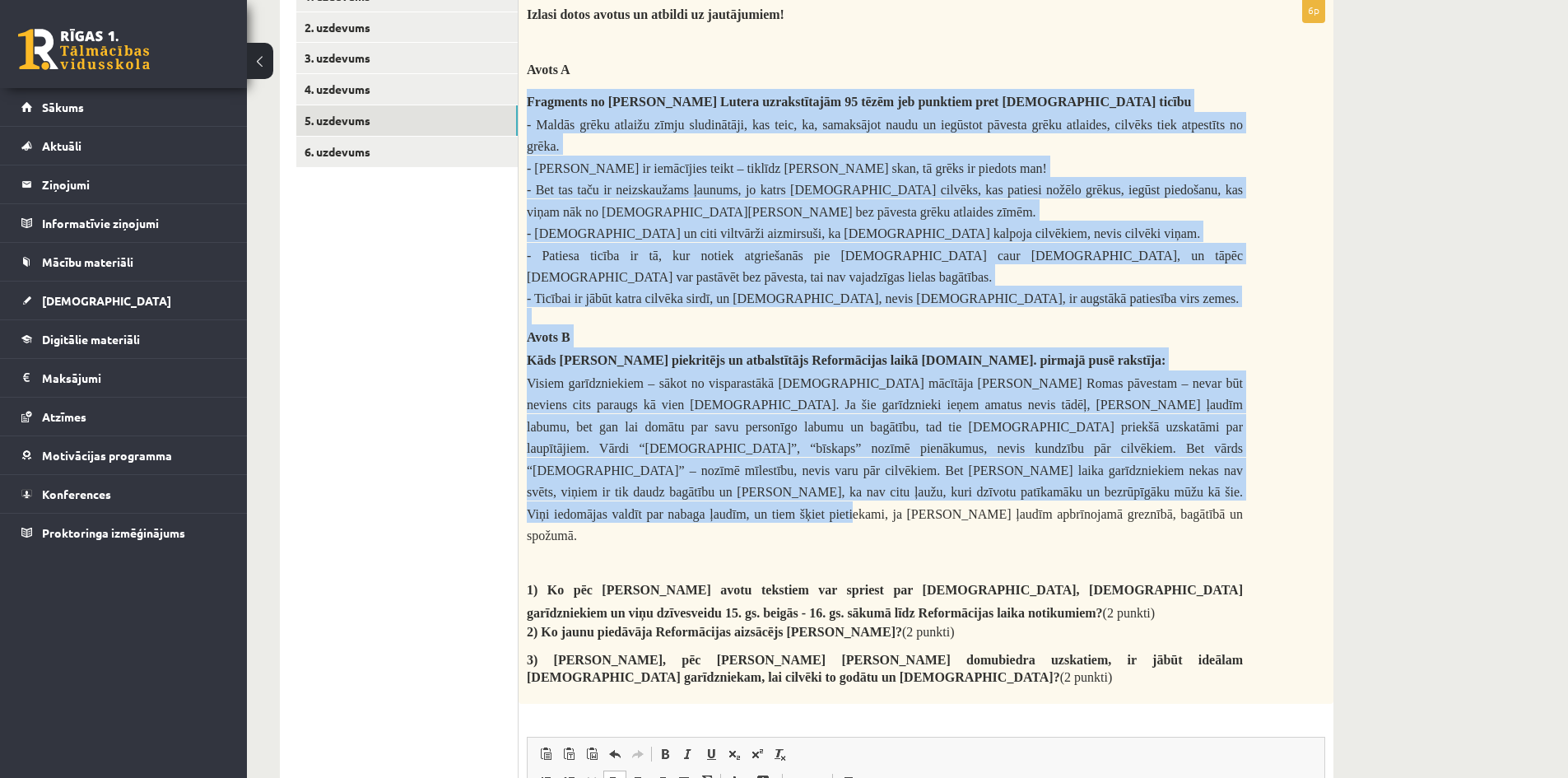
scroll to position [575, 0]
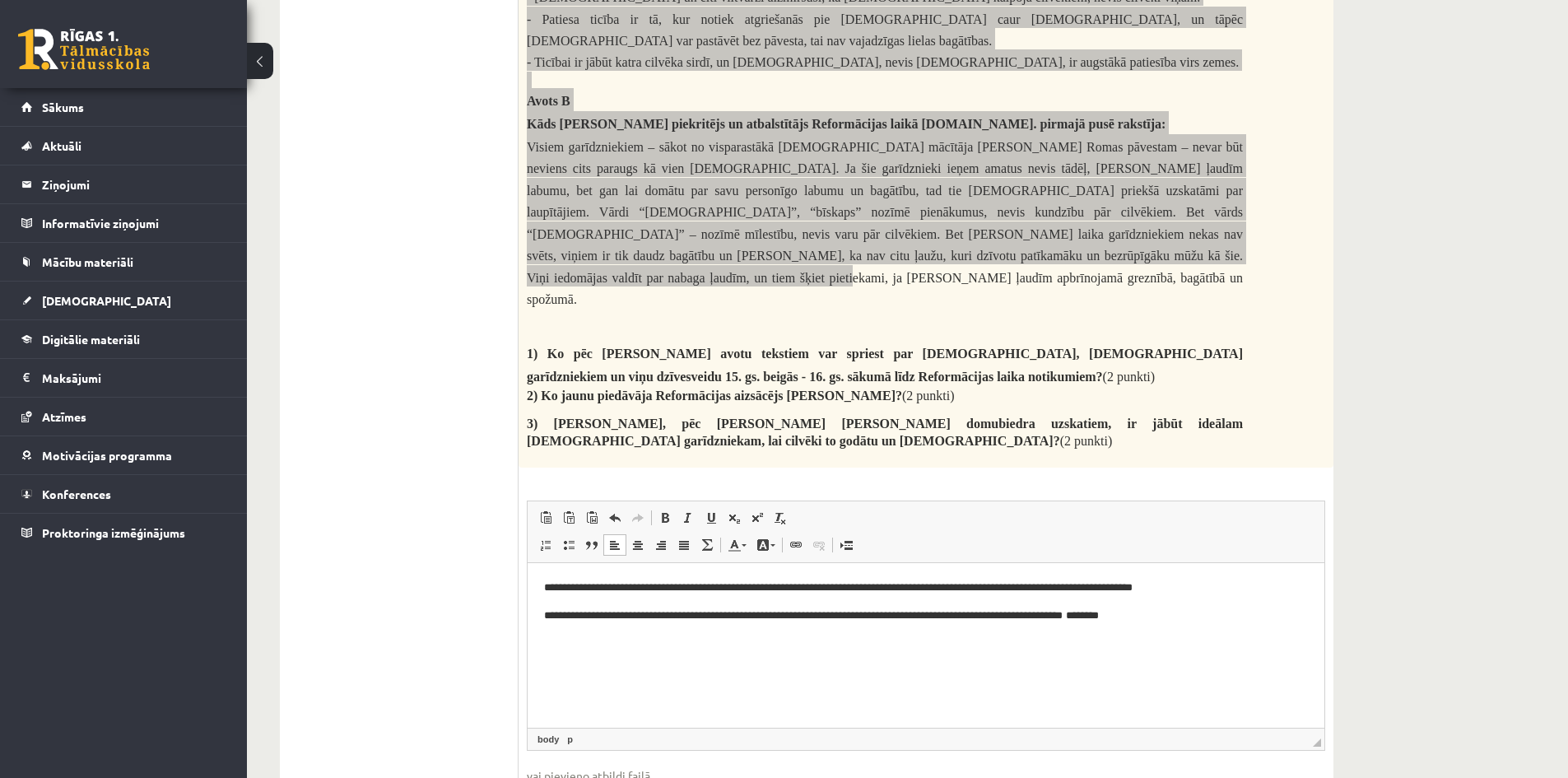
click at [1212, 623] on p "**********" at bounding box center [926, 615] width 764 height 17
drag, startPoint x: 764, startPoint y: 644, endPoint x: 556, endPoint y: 651, distance: 208.1
click at [556, 651] on p "**********" at bounding box center [926, 651] width 764 height 35
click at [559, 642] on p "**********" at bounding box center [926, 642] width 764 height 17
drag, startPoint x: 1122, startPoint y: 642, endPoint x: 1018, endPoint y: 648, distance: 104.2
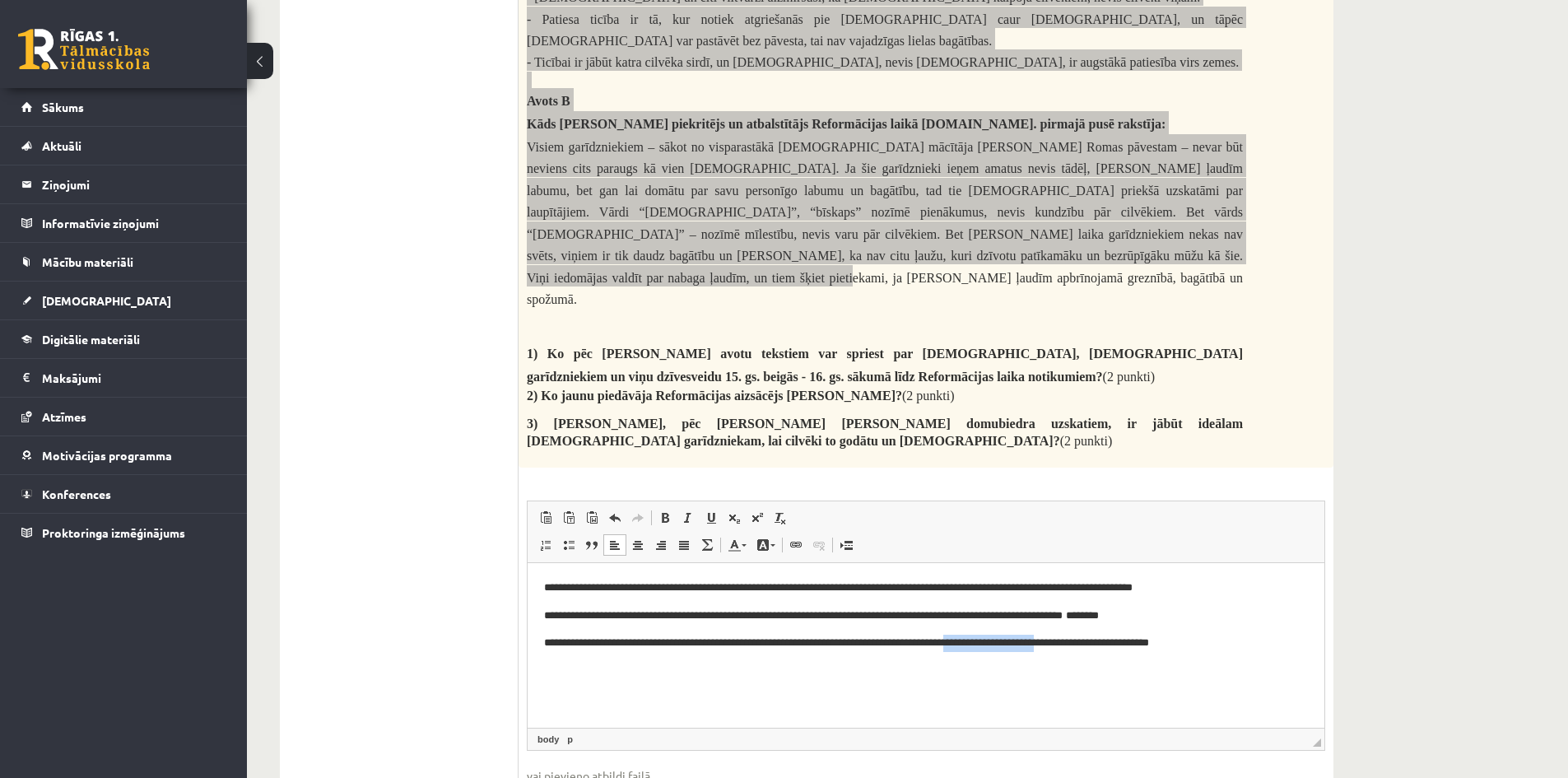
click at [1018, 648] on p "**********" at bounding box center [926, 642] width 764 height 17
click at [1214, 613] on p "**********" at bounding box center [926, 615] width 764 height 17
click at [1183, 648] on p "**********" at bounding box center [926, 642] width 764 height 17
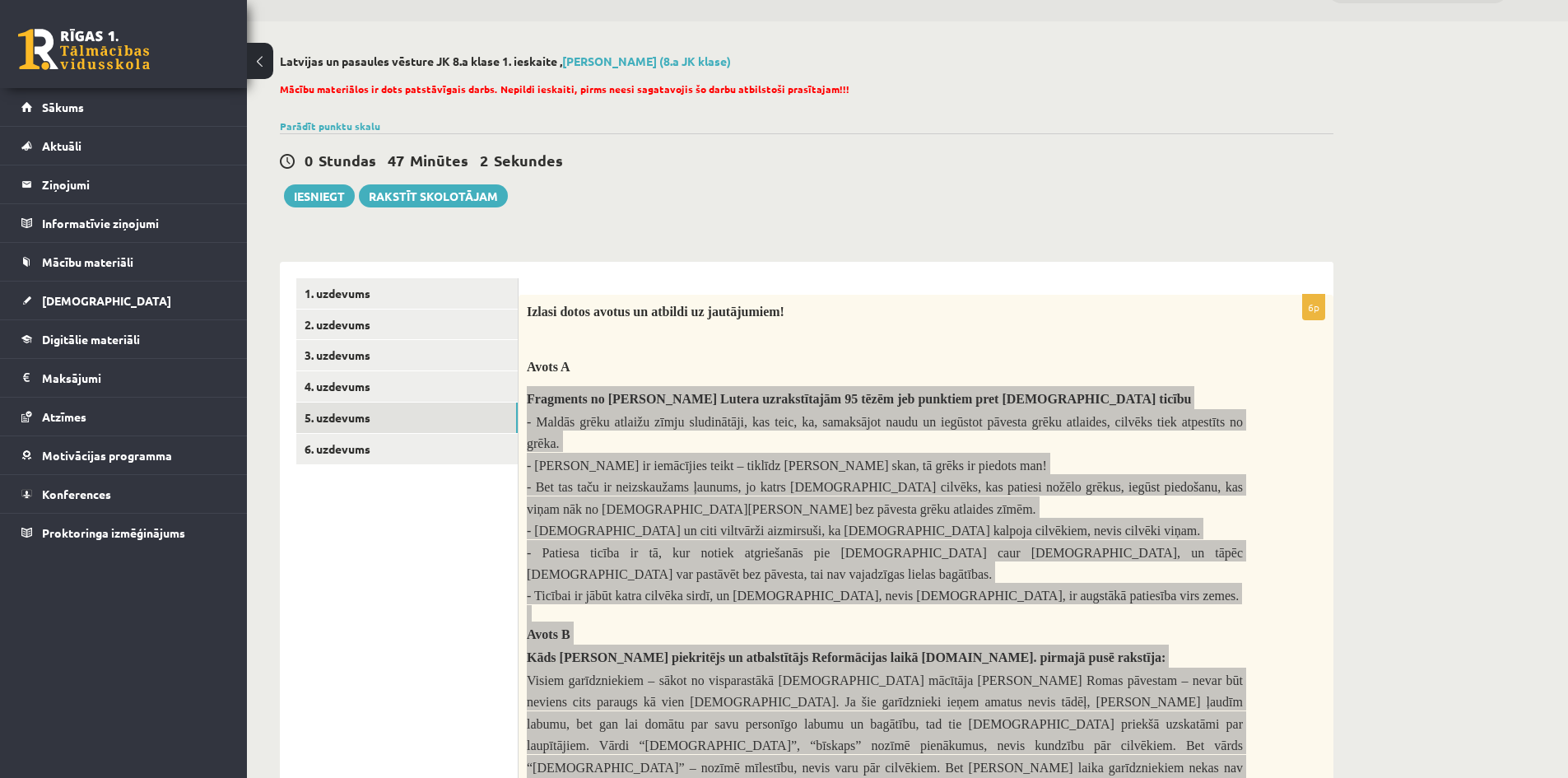
scroll to position [0, 0]
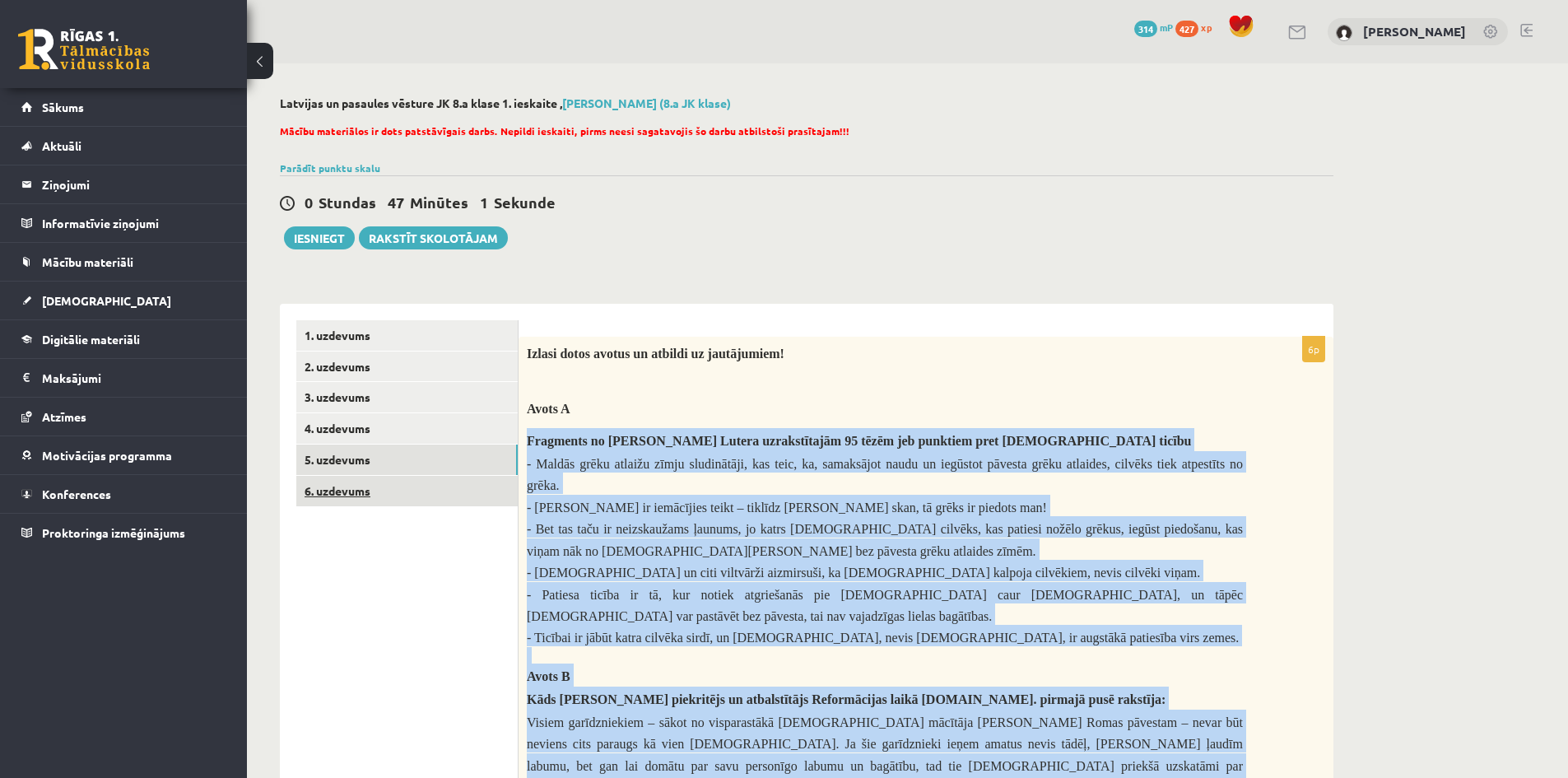
click at [357, 497] on link "6. uzdevums" at bounding box center [407, 491] width 222 height 31
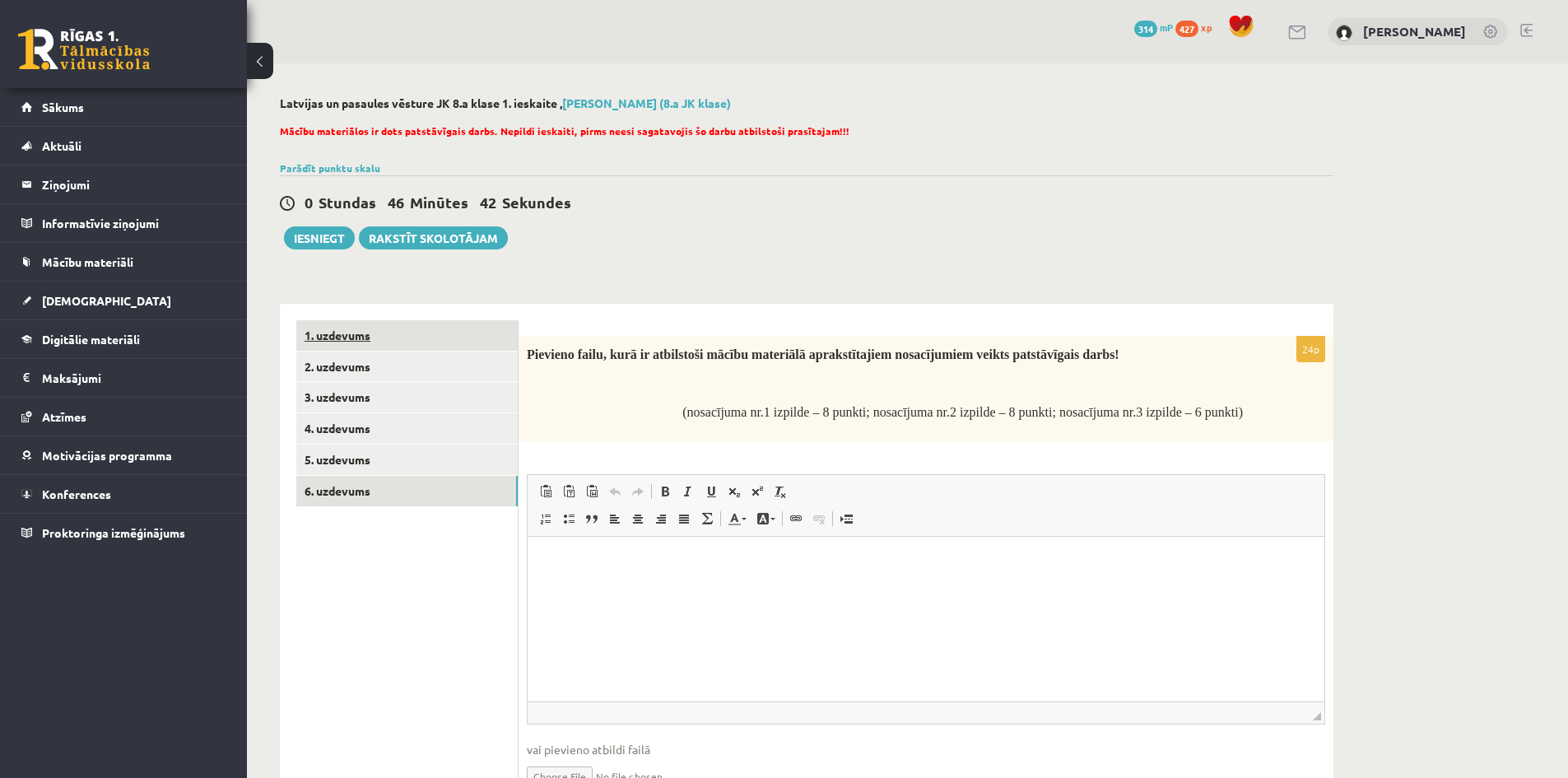
click at [360, 340] on link "1. uzdevums" at bounding box center [407, 335] width 222 height 31
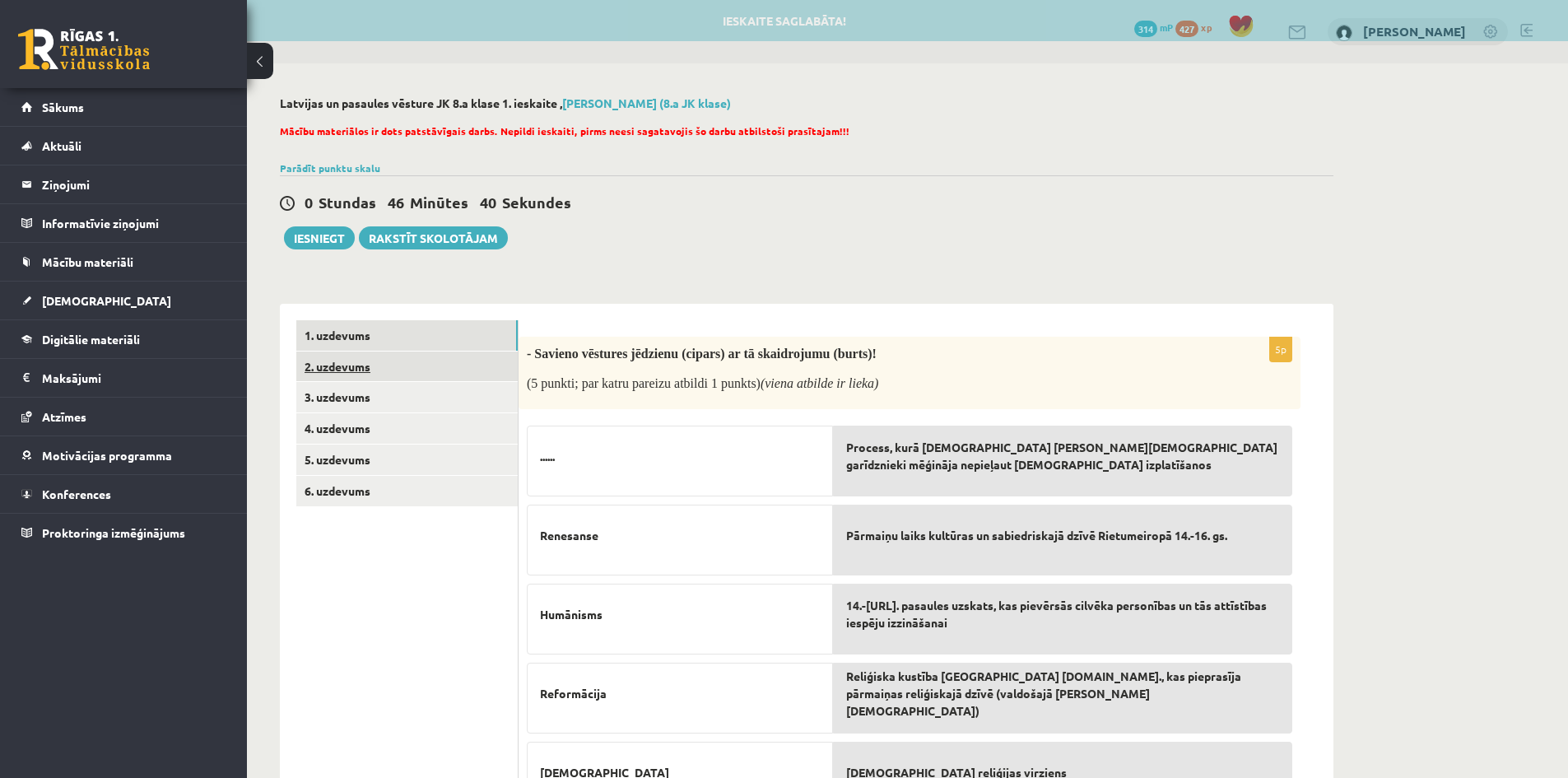
click at [357, 370] on link "2. uzdevums" at bounding box center [407, 367] width 222 height 31
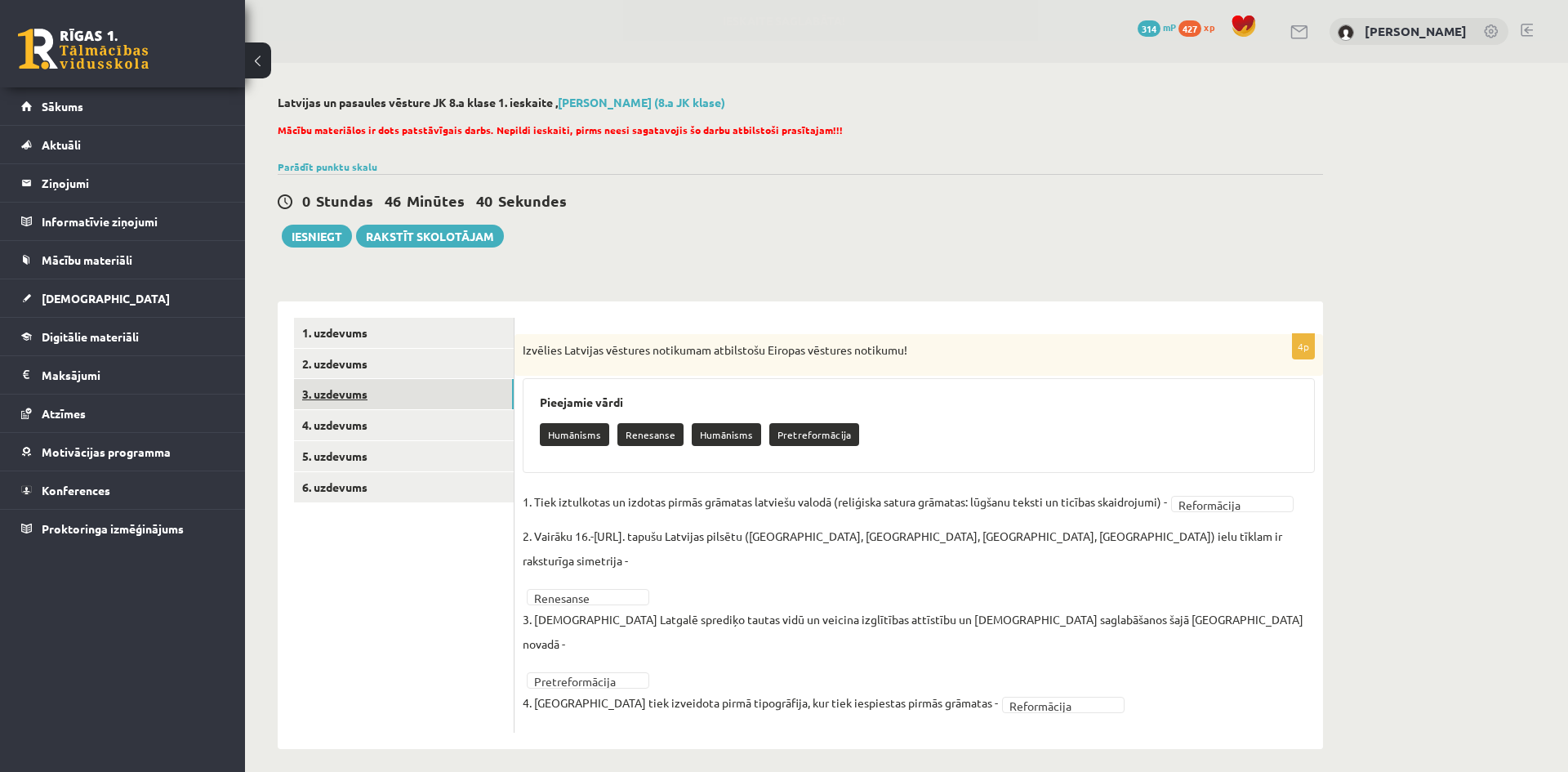
click at [352, 392] on link "3. uzdevums" at bounding box center [404, 393] width 220 height 31
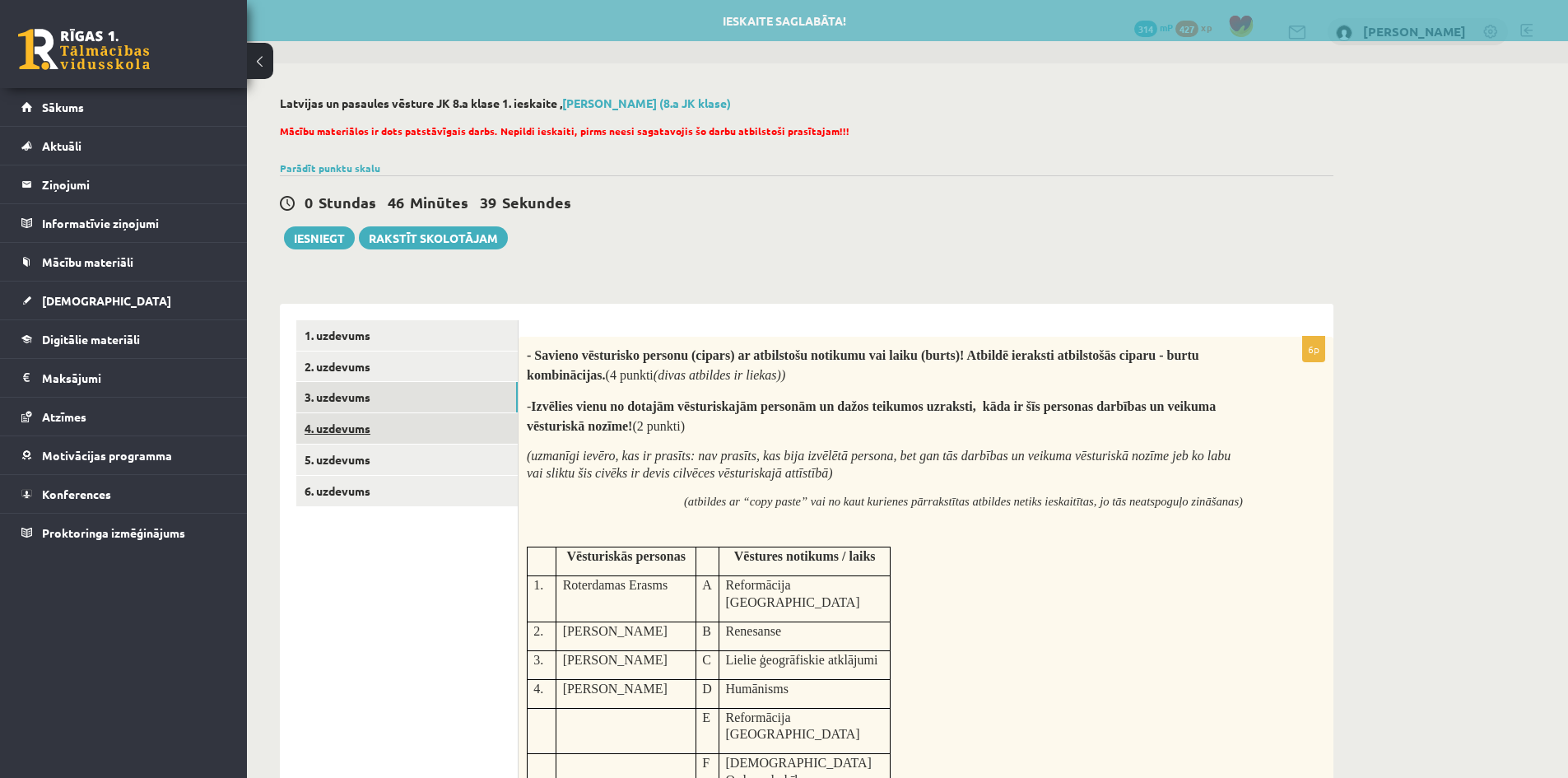
click at [360, 441] on link "4. uzdevums" at bounding box center [407, 428] width 222 height 31
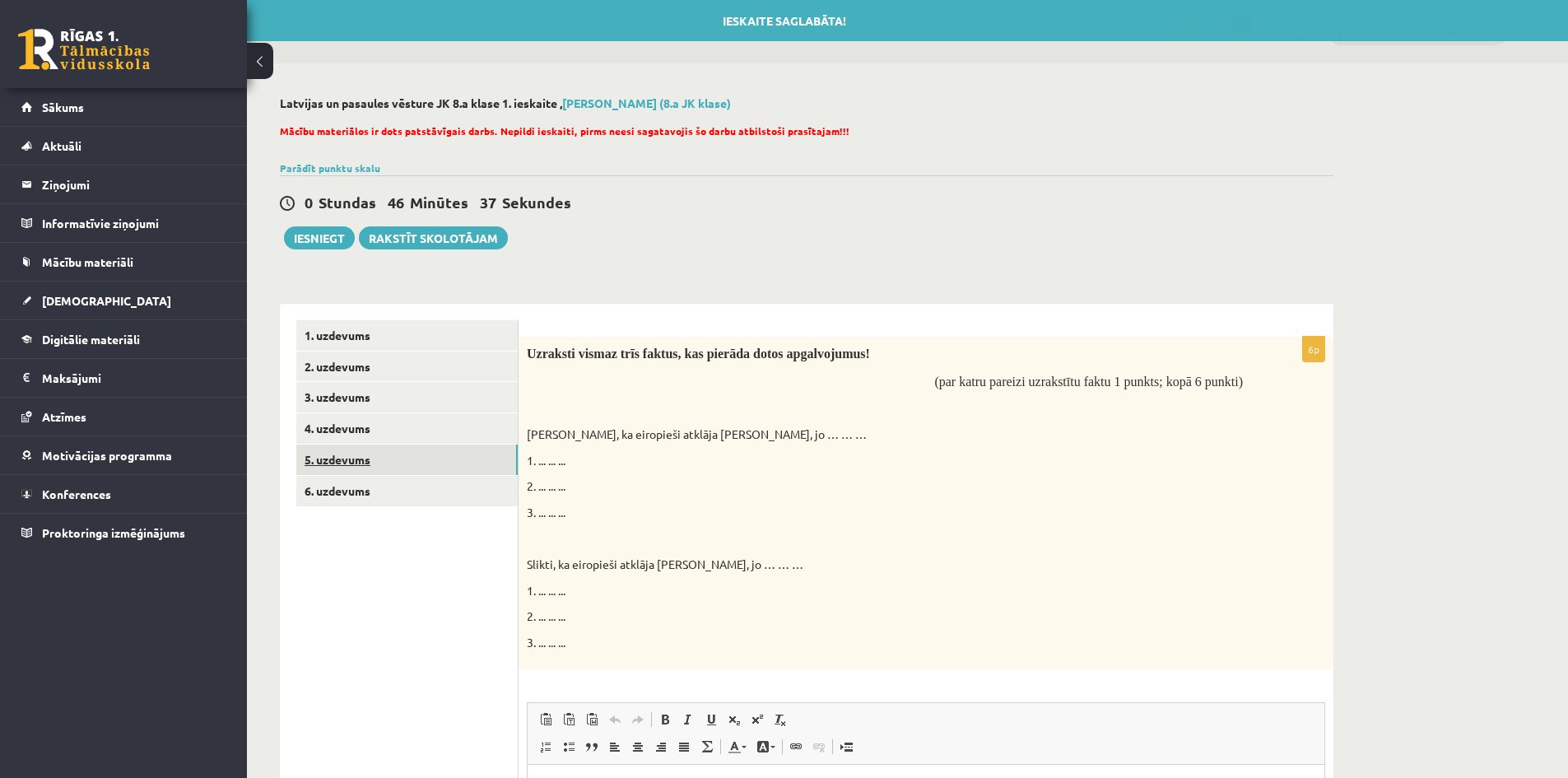
click at [357, 464] on link "5. uzdevums" at bounding box center [407, 459] width 222 height 31
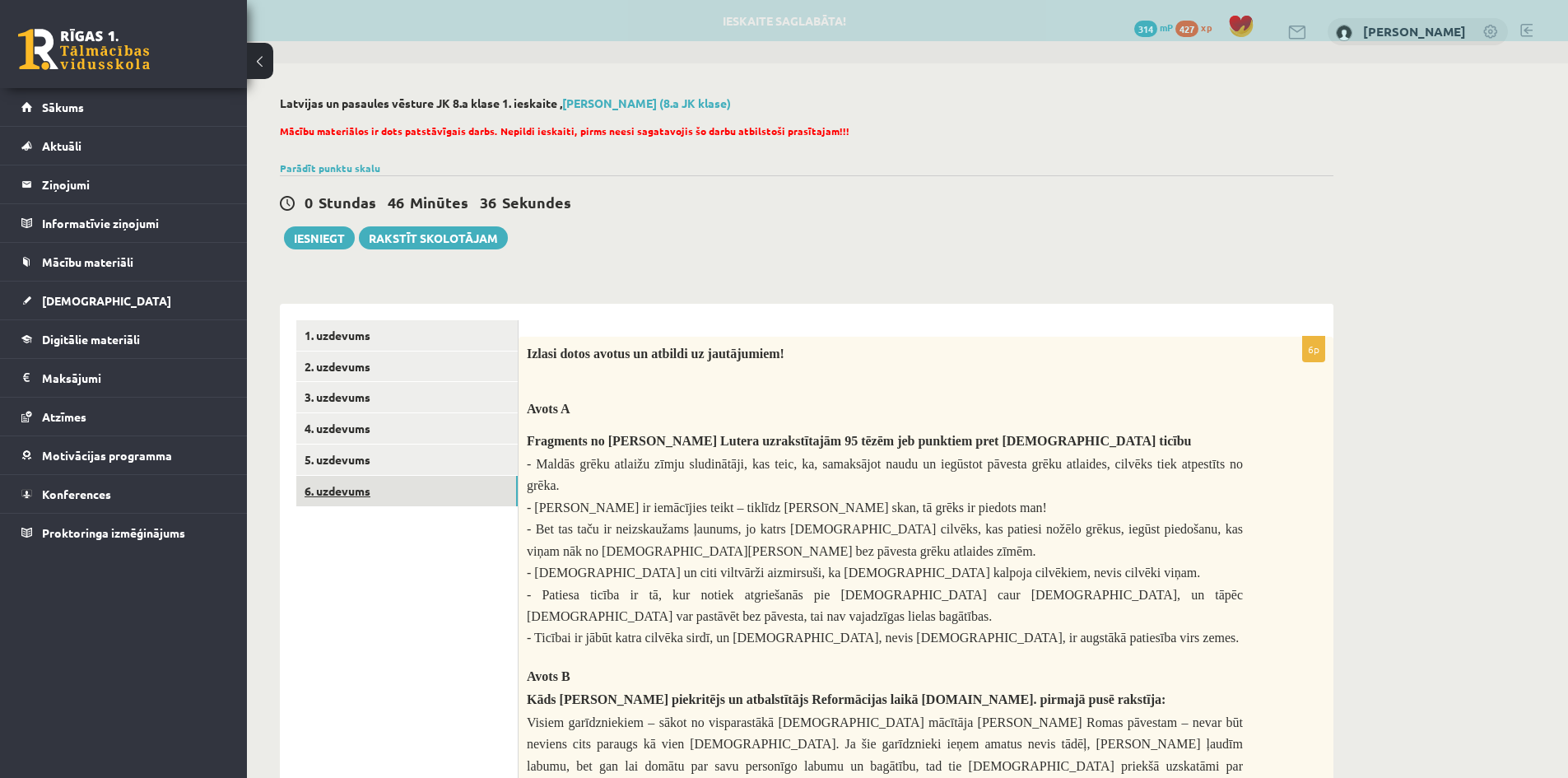
click at [357, 492] on link "6. uzdevums" at bounding box center [407, 491] width 222 height 31
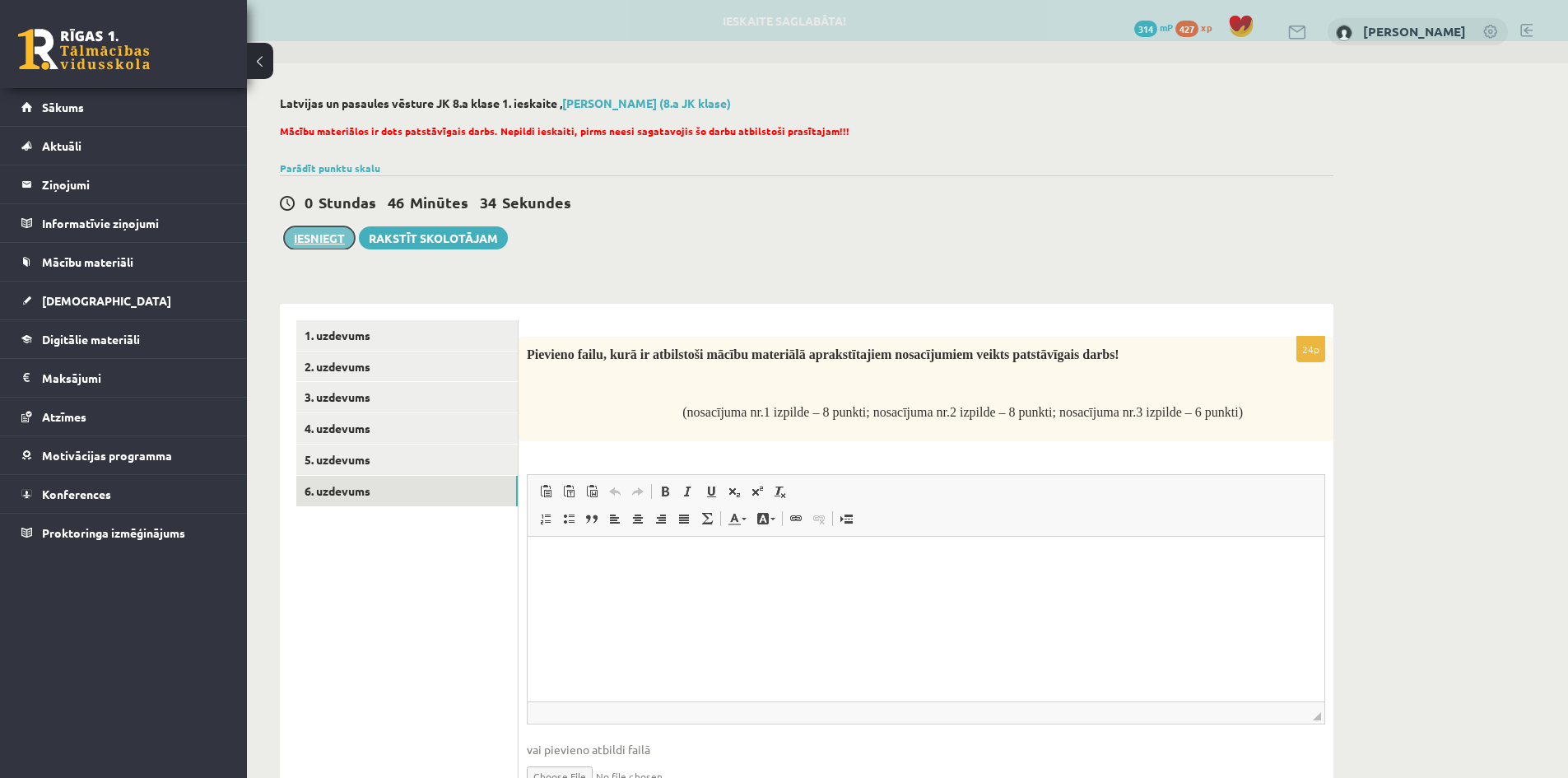
click at [320, 243] on button "Iesniegt" at bounding box center [320, 238] width 71 height 23
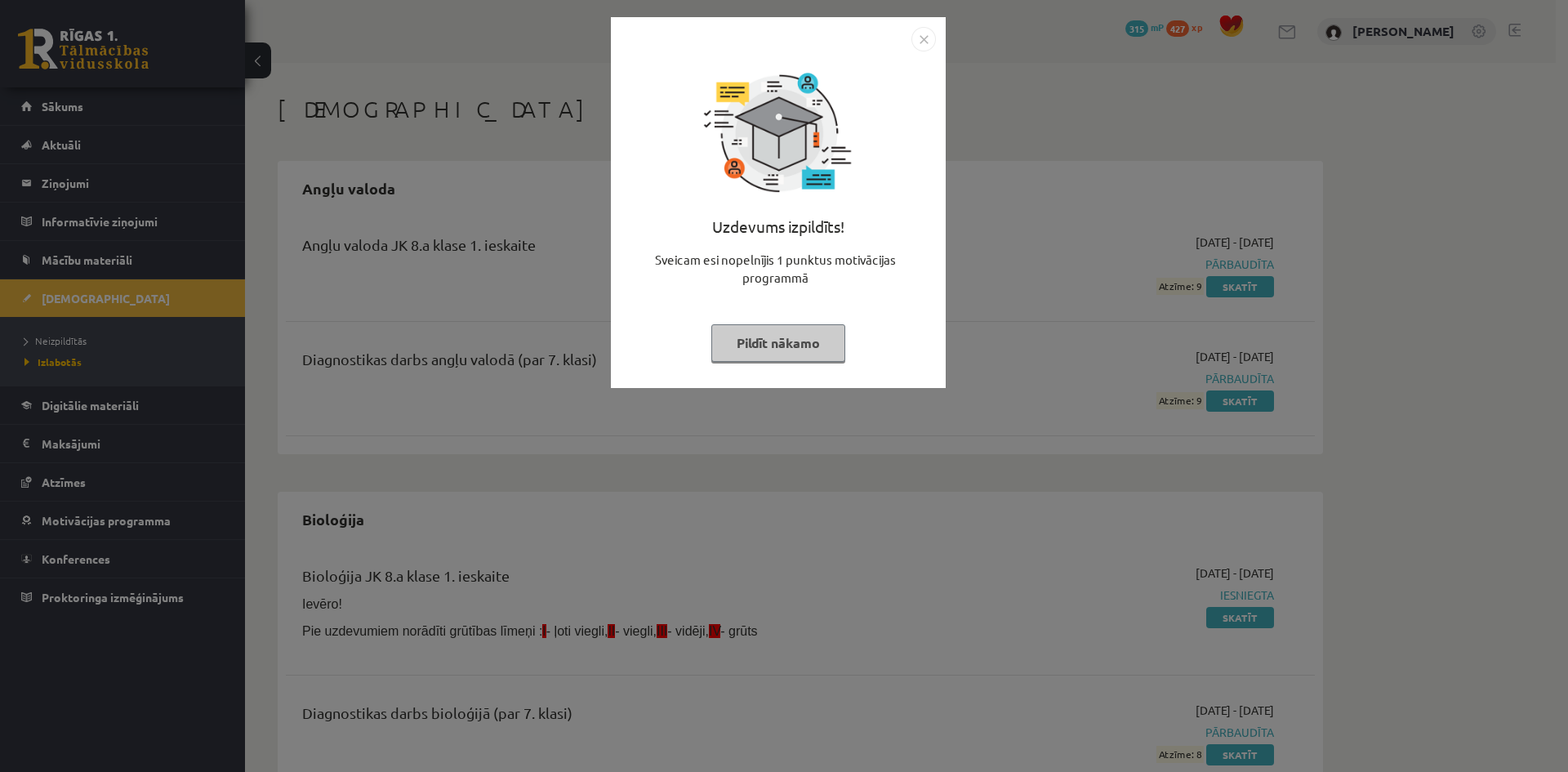
click at [798, 343] on button "Pildīt nākamo" at bounding box center [778, 342] width 134 height 37
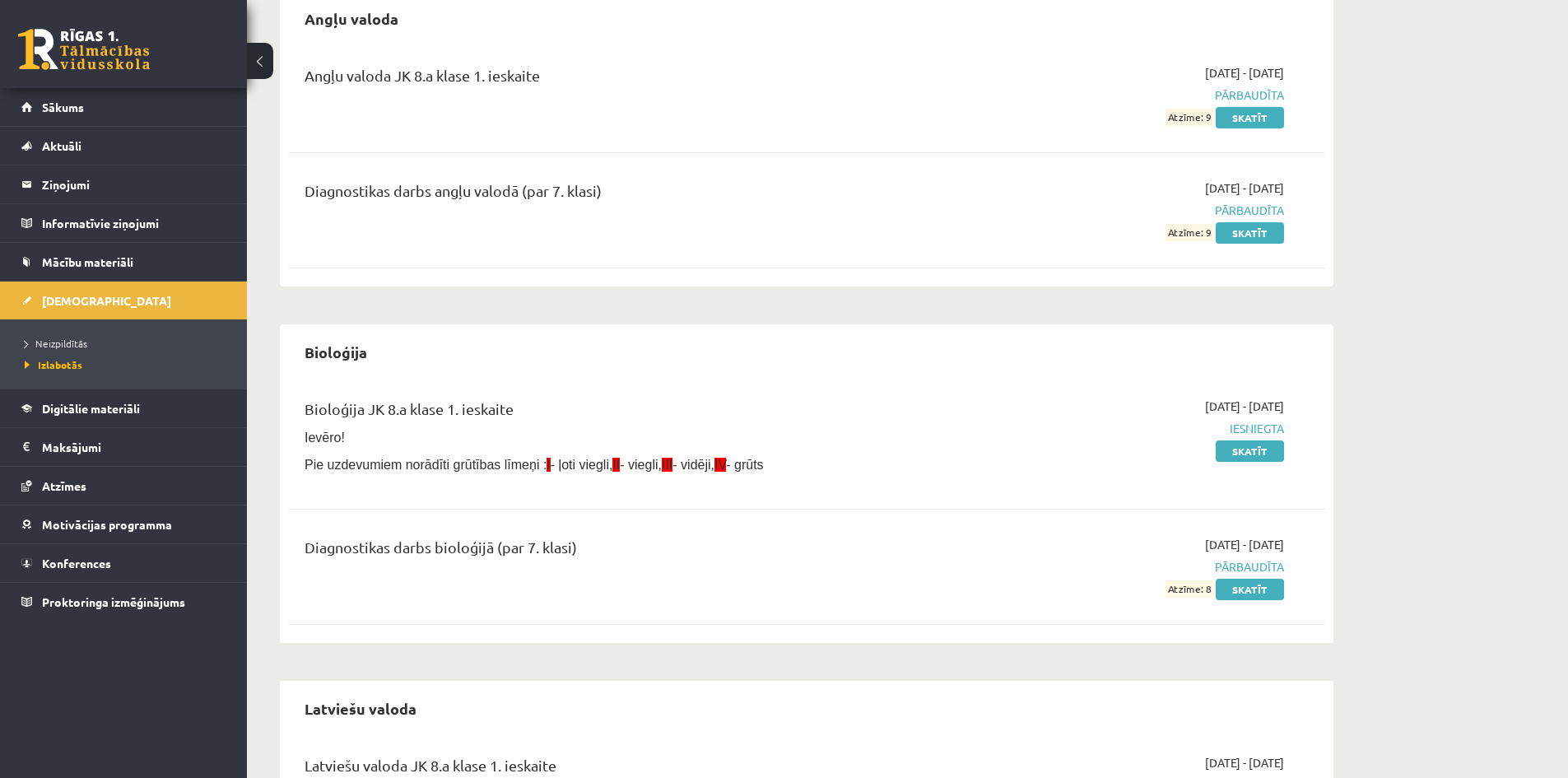
scroll to position [165, 0]
